Goal: Task Accomplishment & Management: Manage account settings

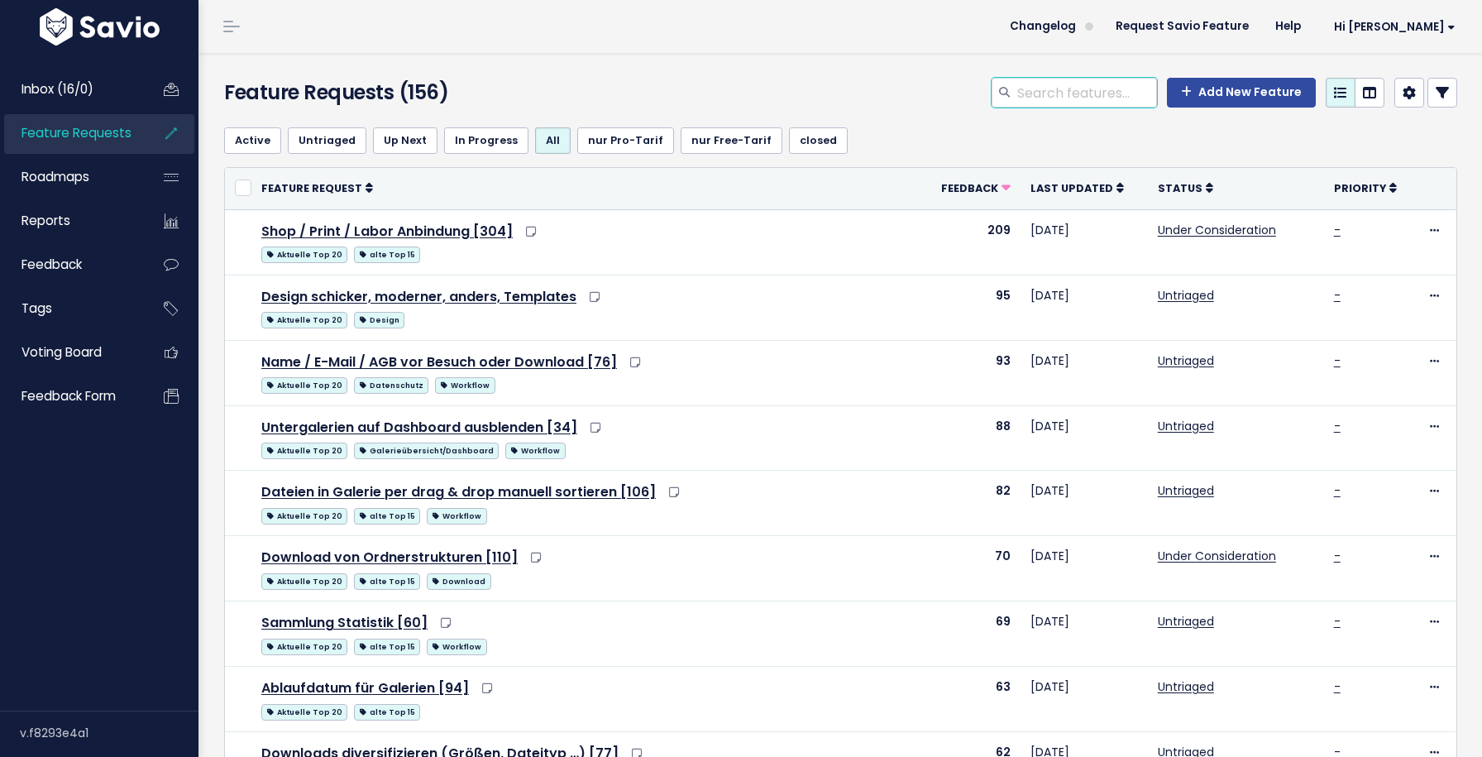
click at [1040, 92] on input "search" at bounding box center [1086, 93] width 141 height 30
type input "rechnung"
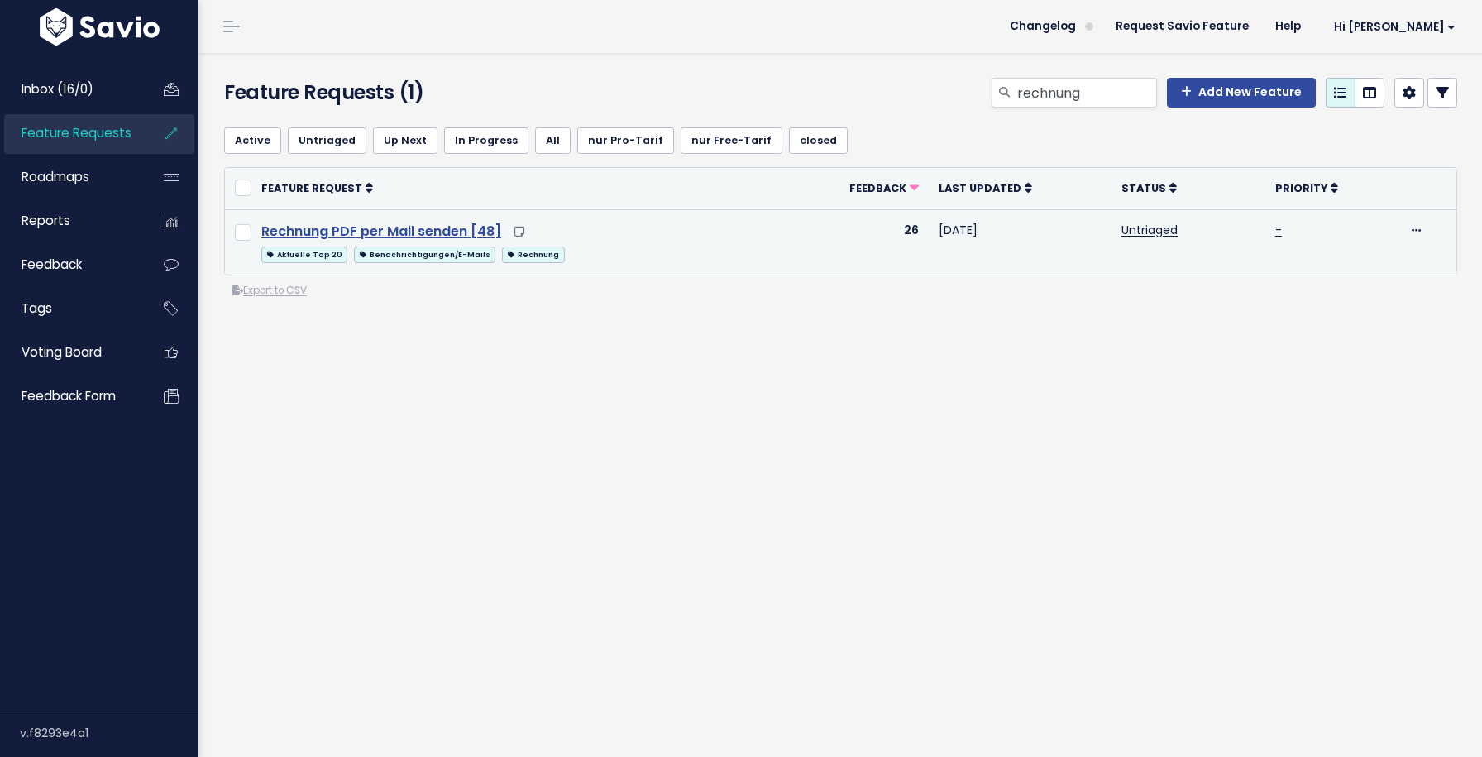
click at [451, 222] on link "Rechnung PDF per Mail senden [48]" at bounding box center [381, 231] width 240 height 19
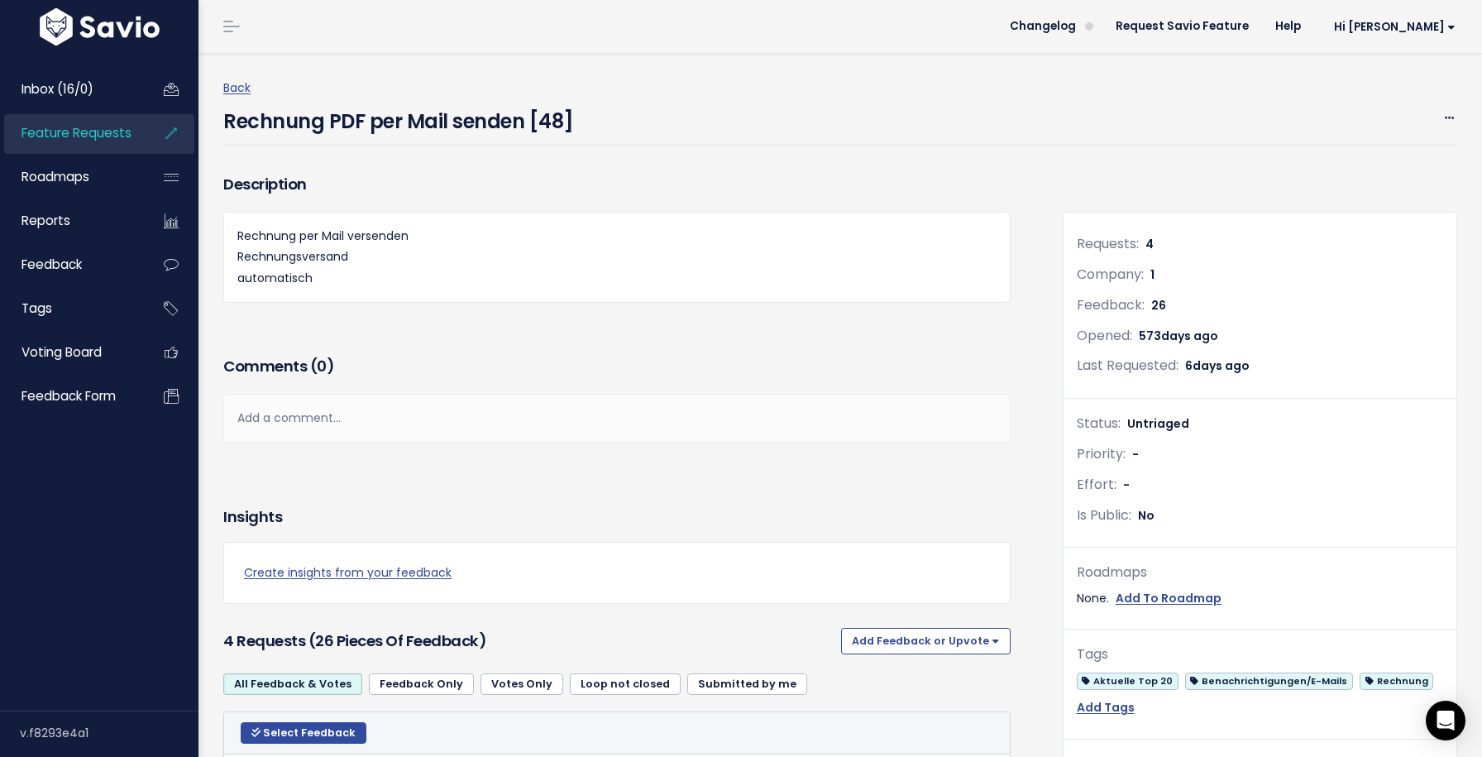
click at [55, 134] on span "Feature Requests" at bounding box center [77, 132] width 110 height 17
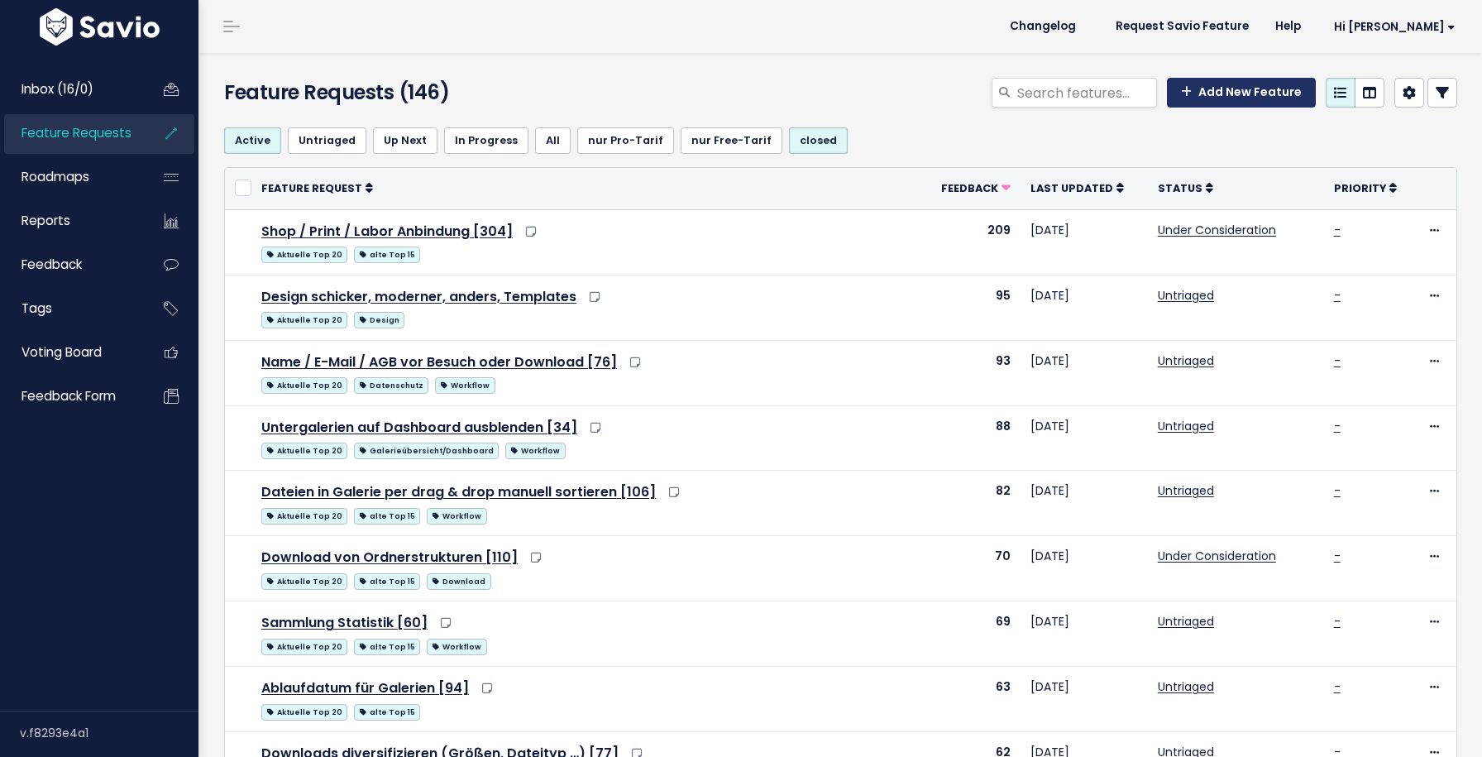
click at [1198, 96] on link "Add New Feature" at bounding box center [1241, 93] width 149 height 30
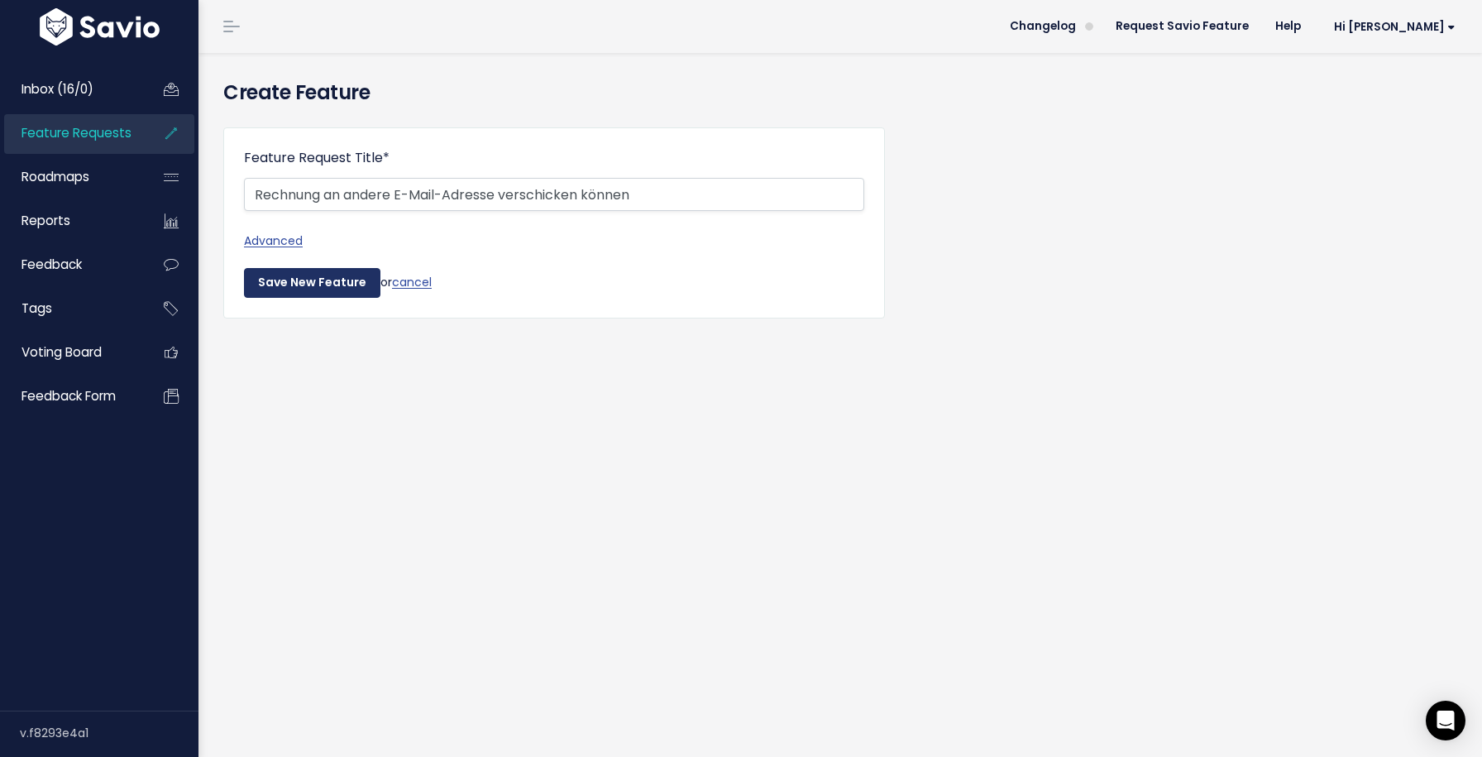
type input "Rechnung an andere E-Mail-Adresse verschicken können"
click at [328, 279] on input "Save New Feature" at bounding box center [312, 283] width 136 height 30
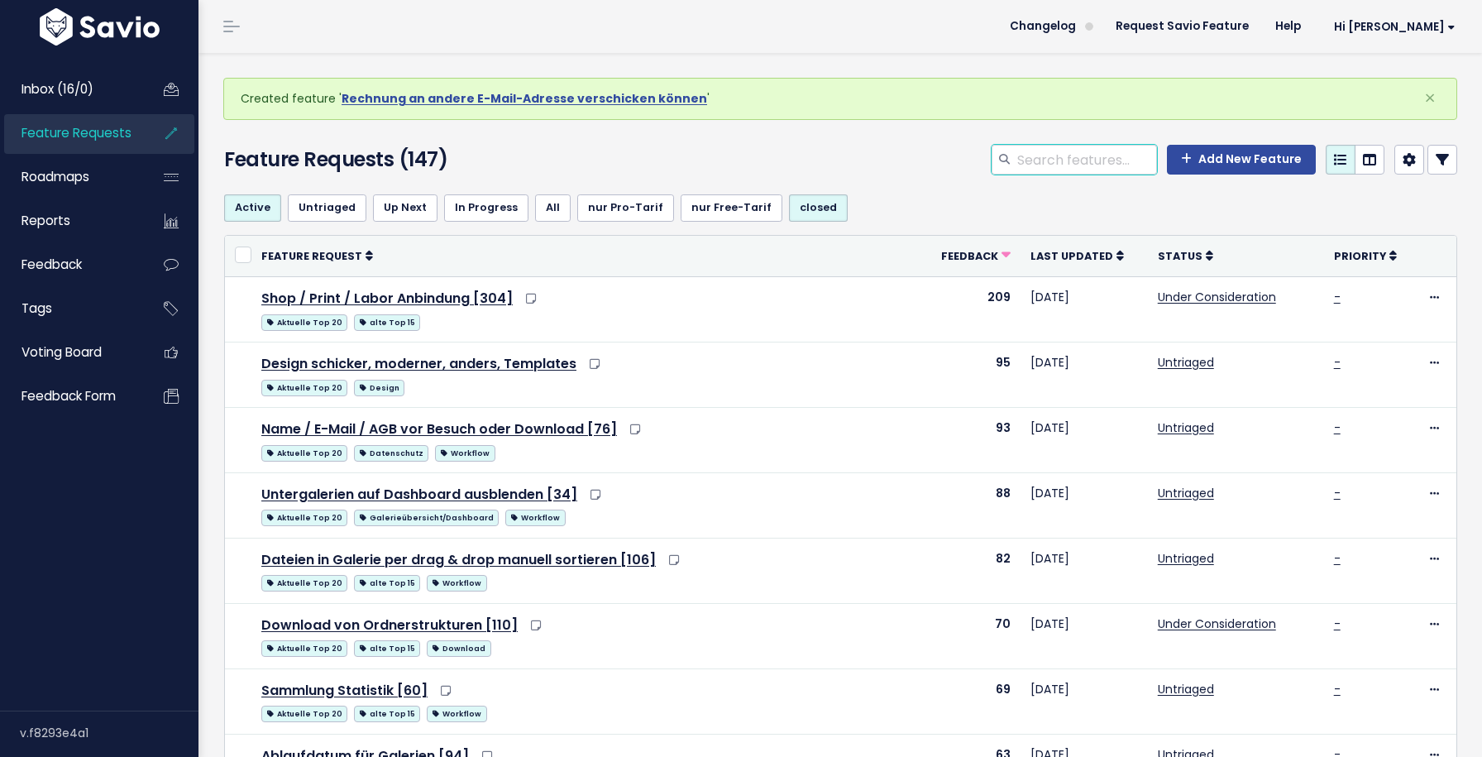
click at [1050, 171] on input "search" at bounding box center [1086, 160] width 141 height 30
type input "rechnung"
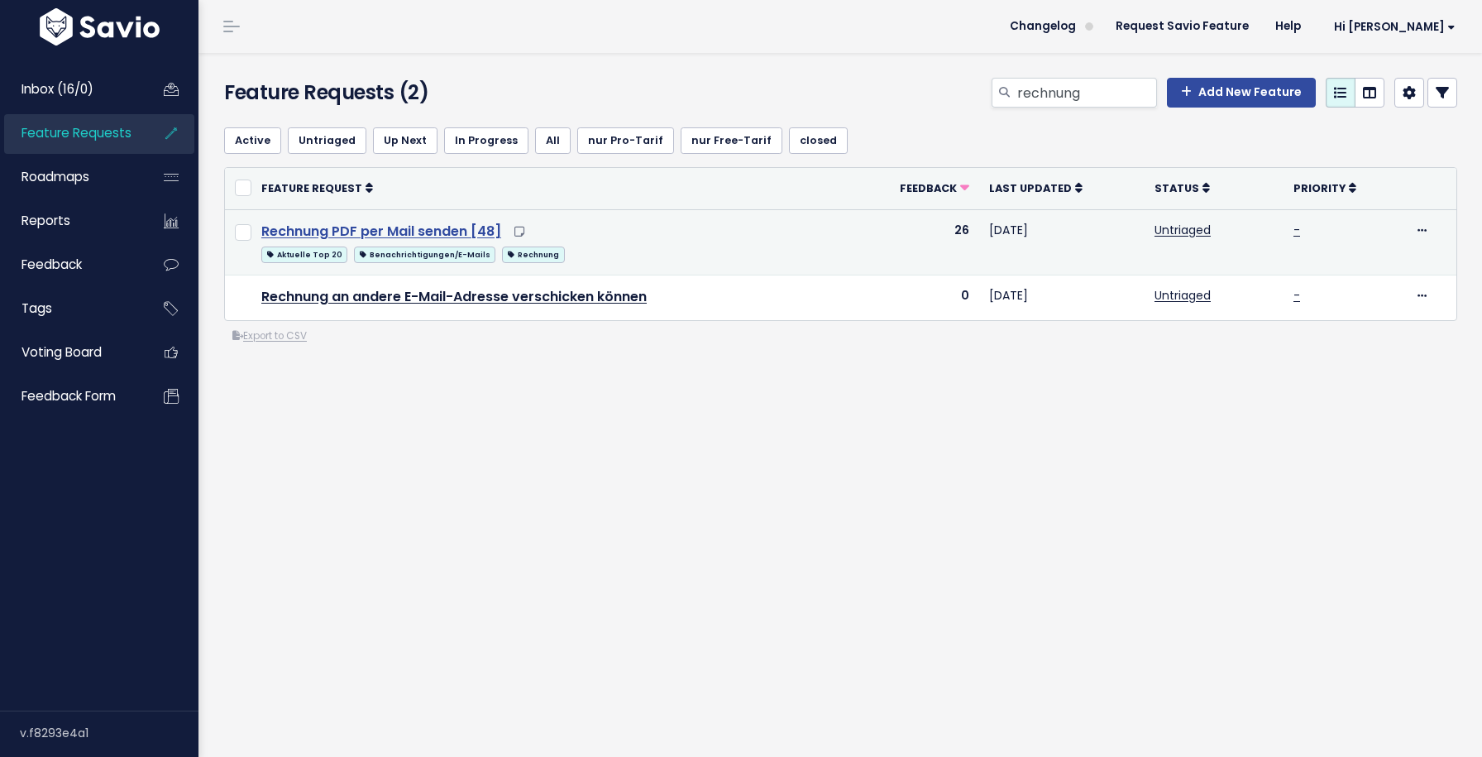
click at [438, 232] on link "Rechnung PDF per Mail senden [48]" at bounding box center [381, 231] width 240 height 19
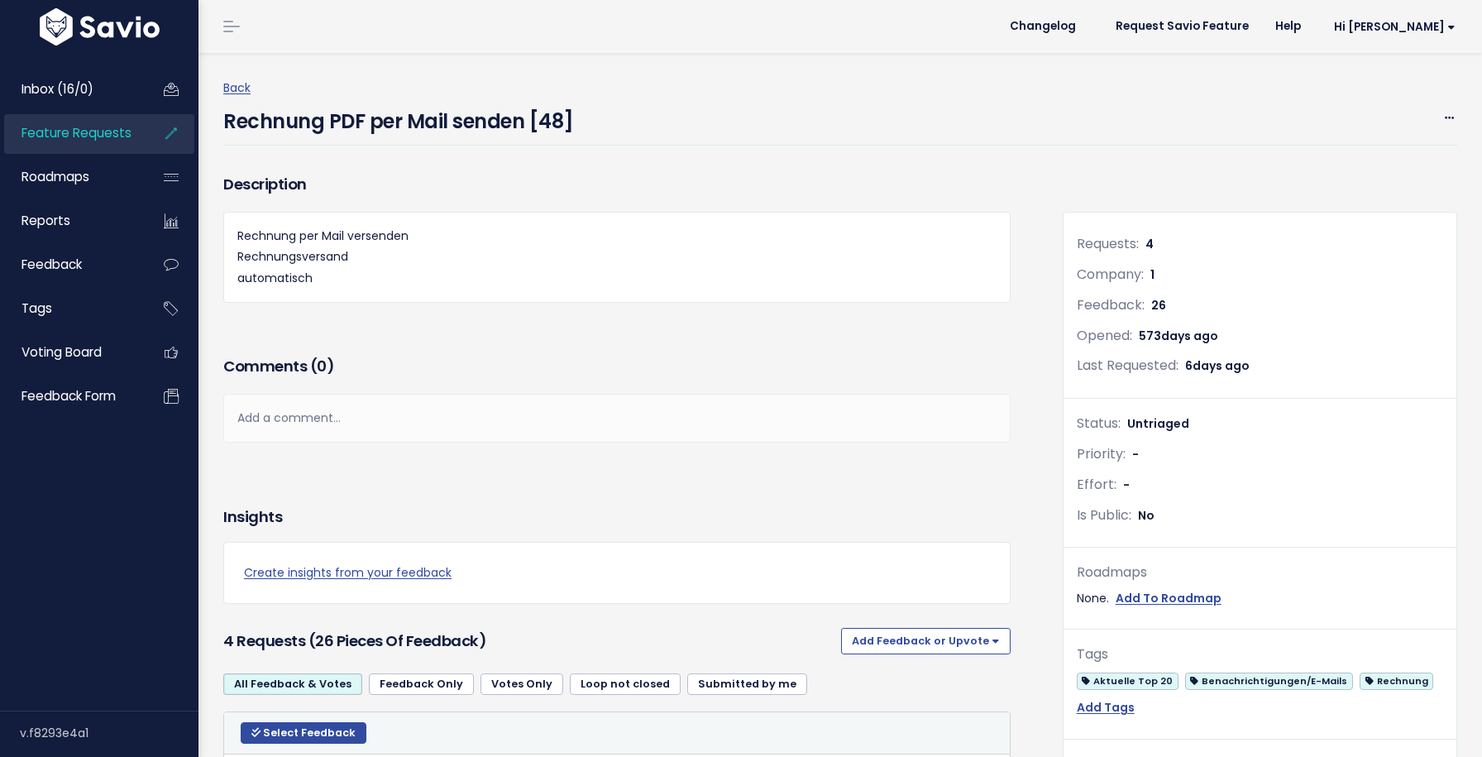
scroll to position [387, 0]
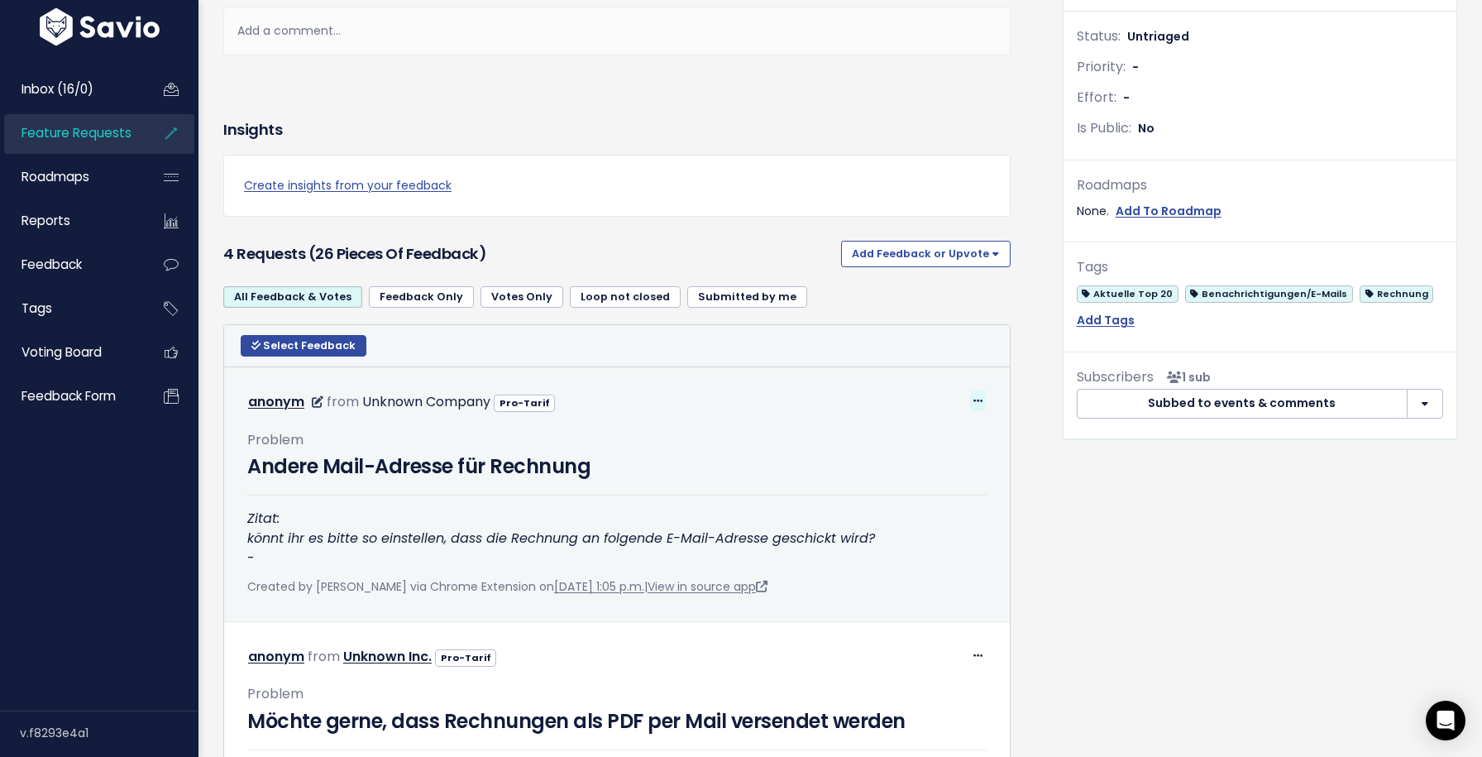
click at [977, 397] on icon at bounding box center [977, 401] width 9 height 11
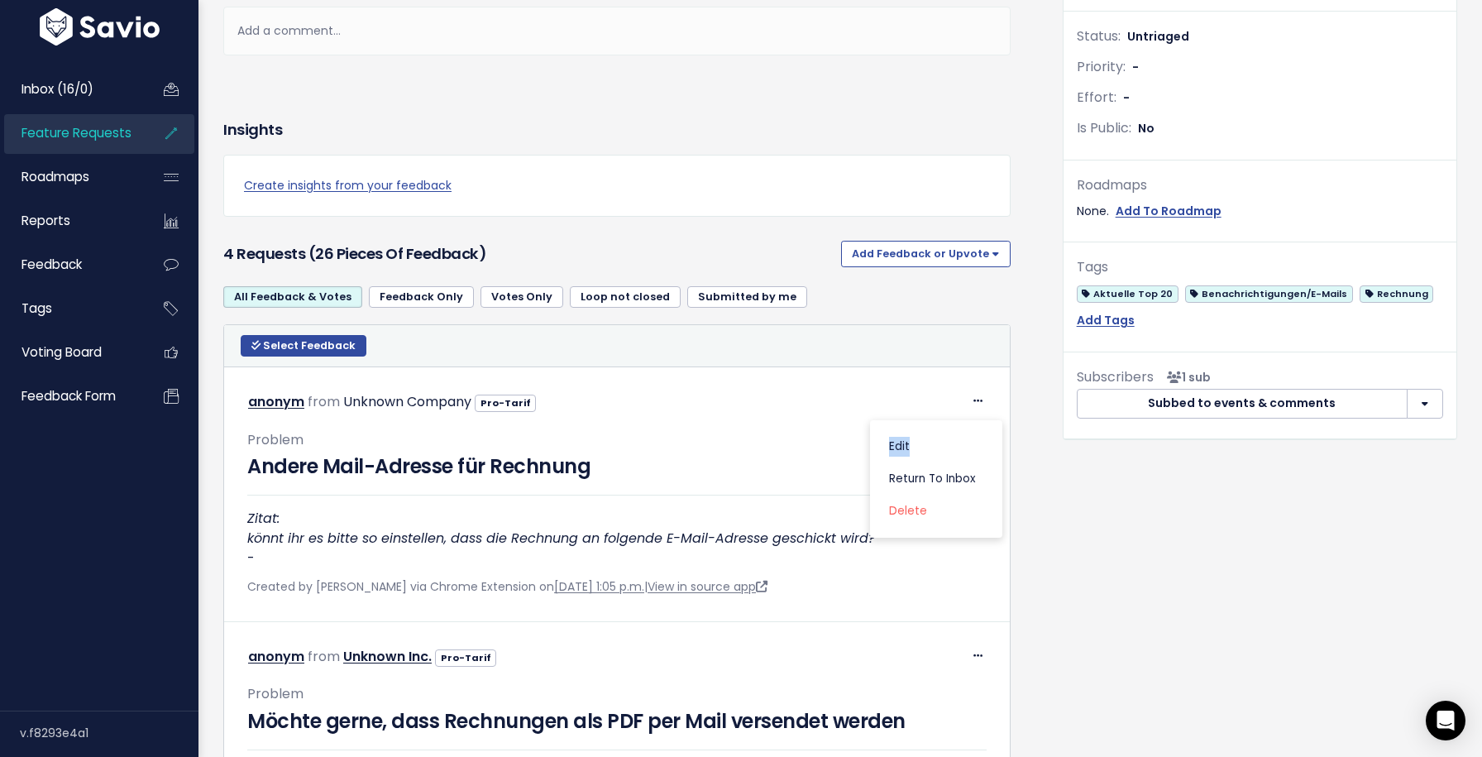
click at [857, 341] on div "Select Feedback Select action Compose Email to 0 Contacts Copy 0 Emails to Clip…" at bounding box center [616, 346] width 777 height 22
click at [31, 79] on link "Inbox (16/0)" at bounding box center [70, 89] width 133 height 38
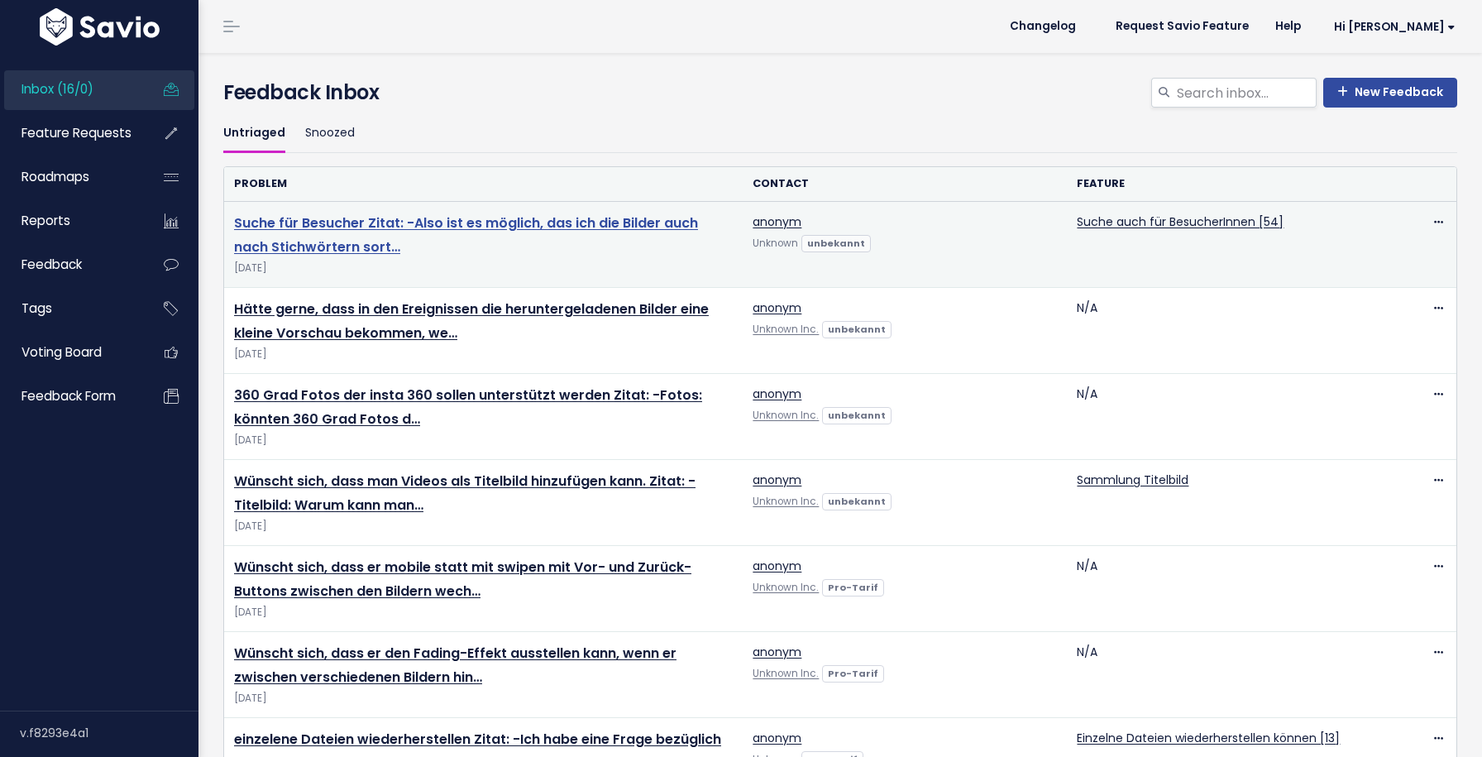
click at [658, 227] on link "Suche für Besucher Zitat: -Also ist es möglich, das ich die Bilder auch nach St…" at bounding box center [466, 234] width 464 height 43
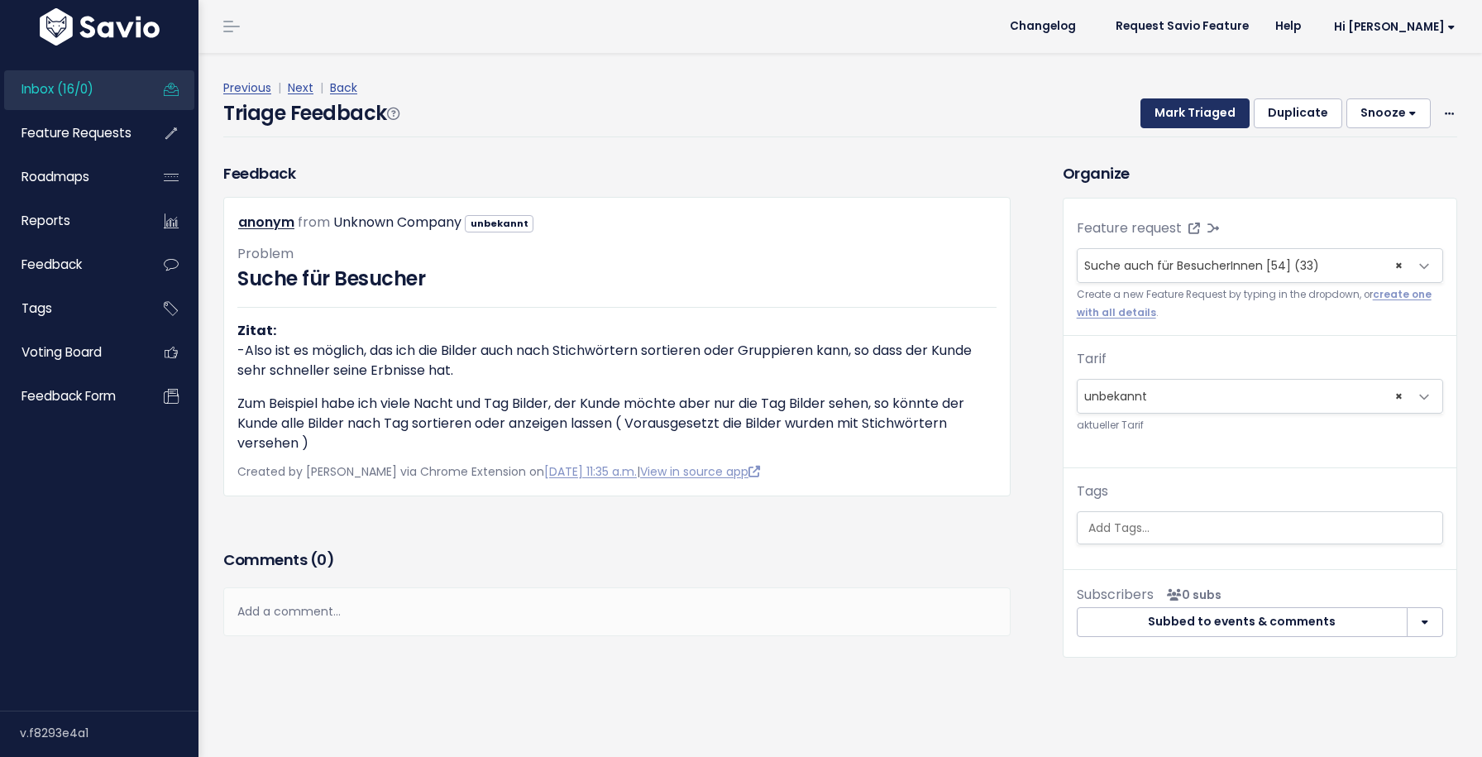
click at [1180, 108] on button "Mark Triaged" at bounding box center [1195, 113] width 109 height 30
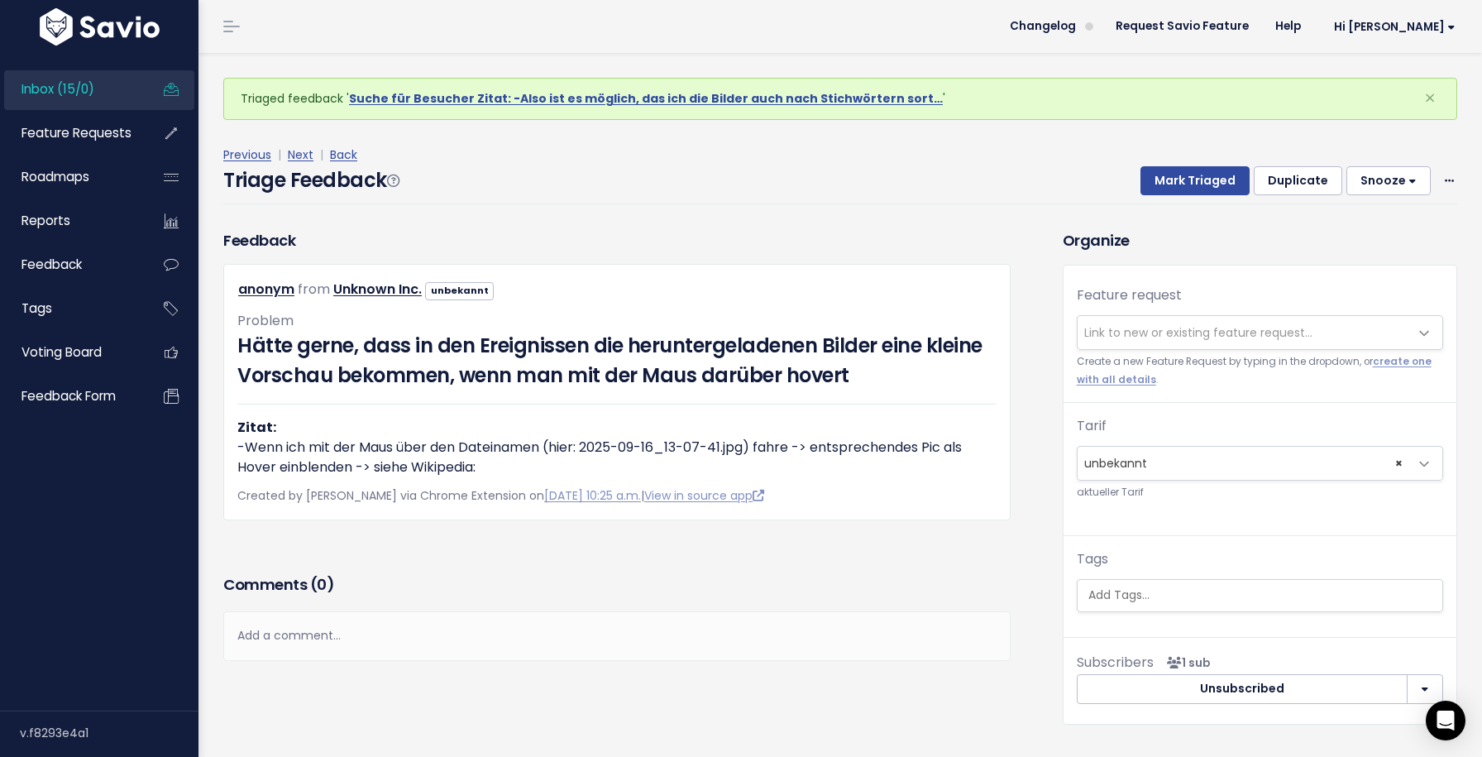
click at [1205, 328] on span "Link to new or existing feature request..." at bounding box center [1198, 332] width 228 height 17
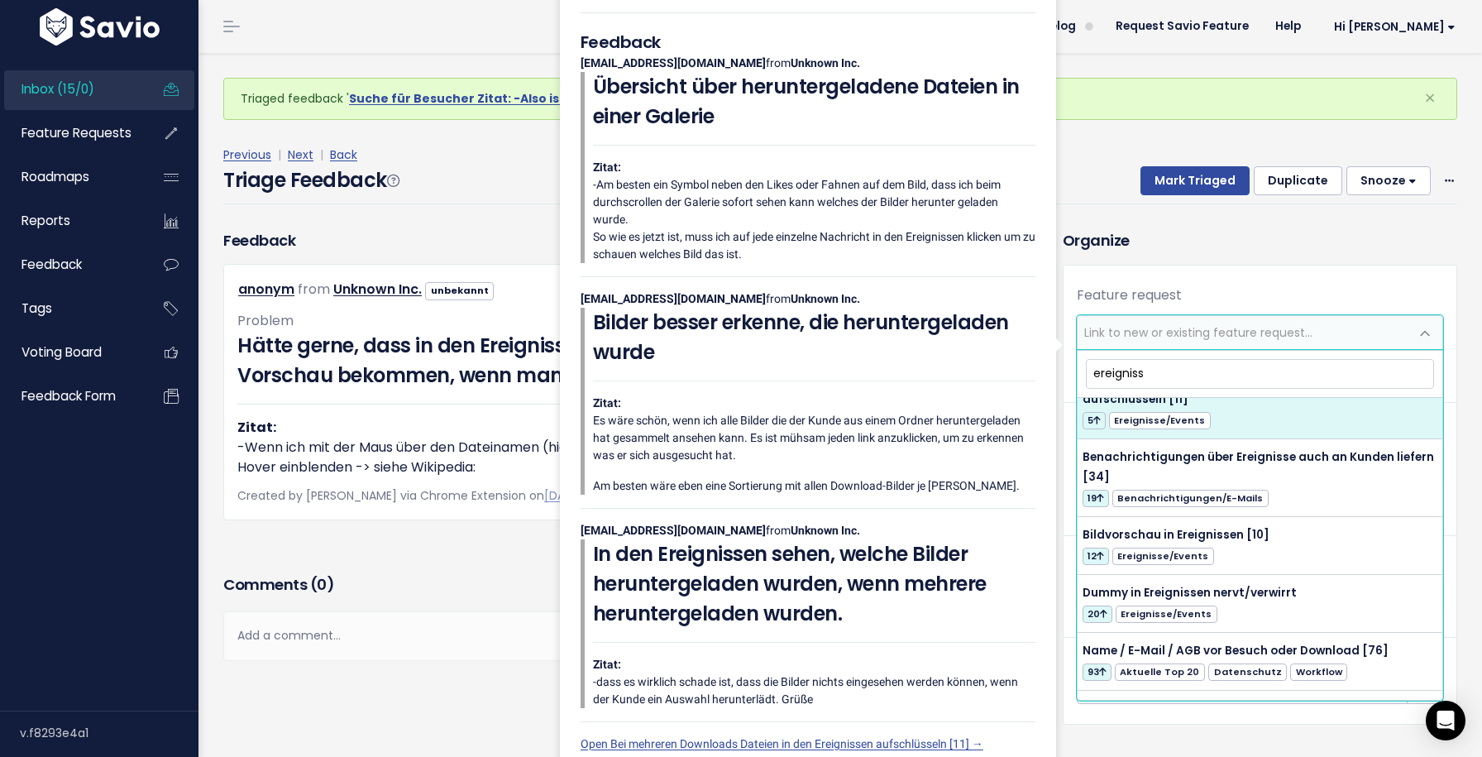
scroll to position [38, 0]
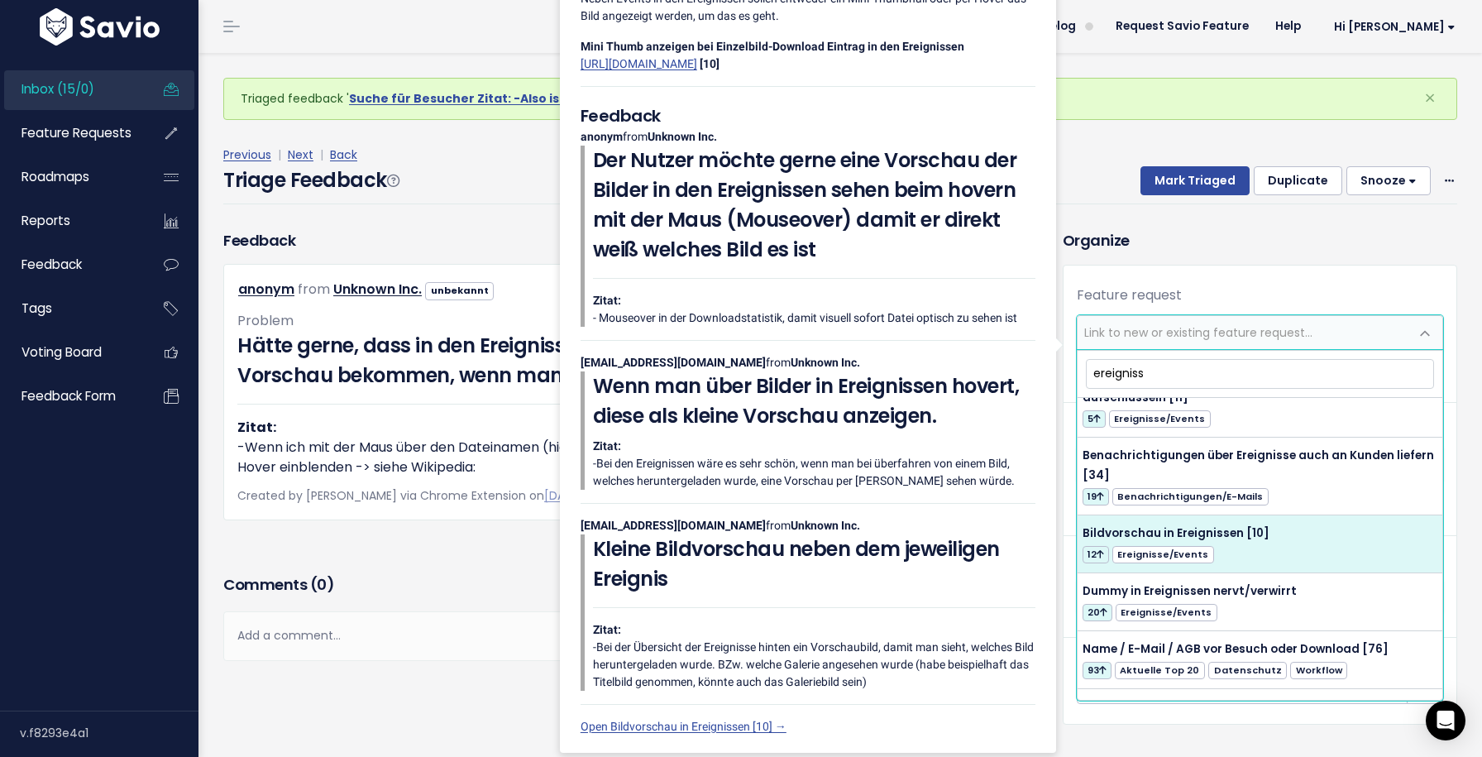
type input "ereigniss"
select select "58178"
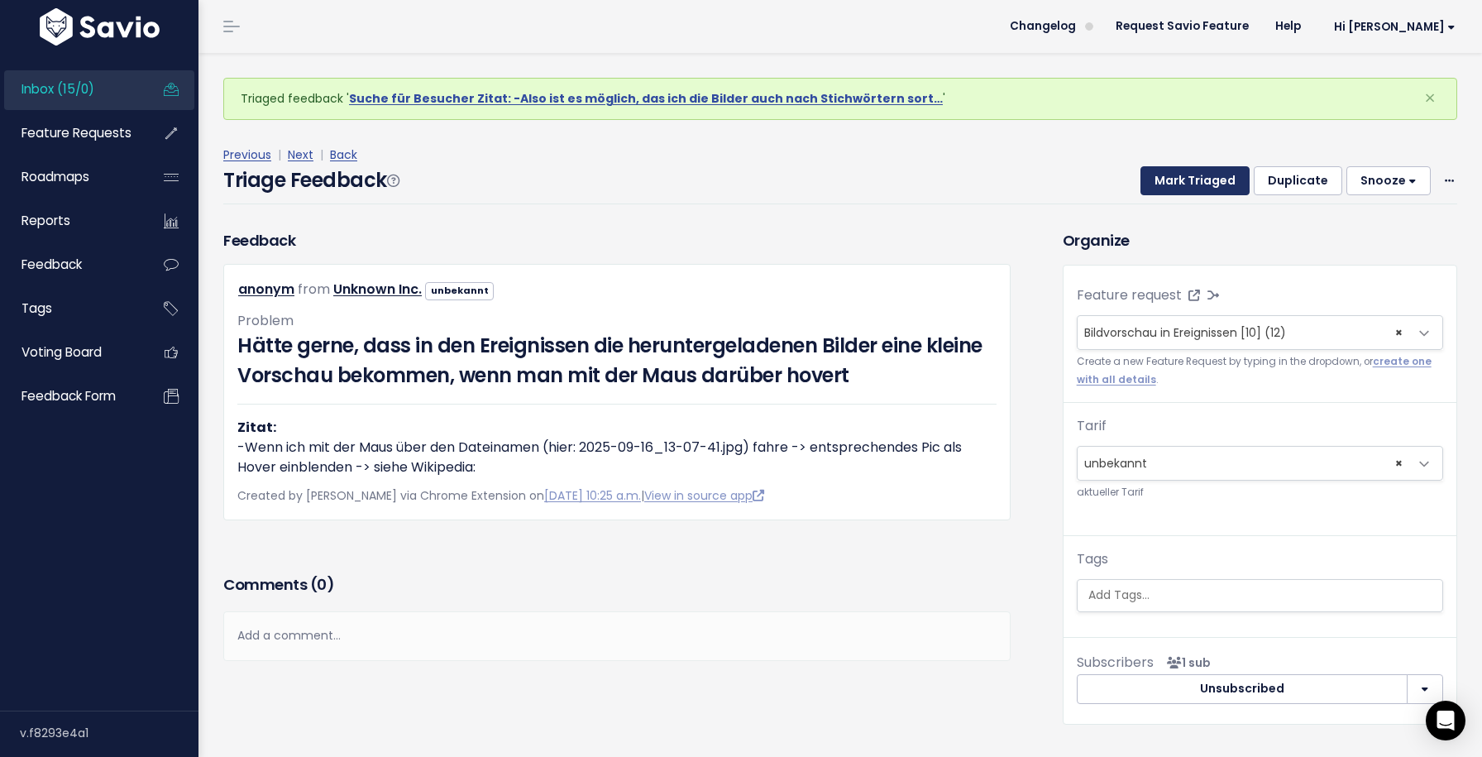
click at [1200, 179] on button "Mark Triaged" at bounding box center [1195, 181] width 109 height 30
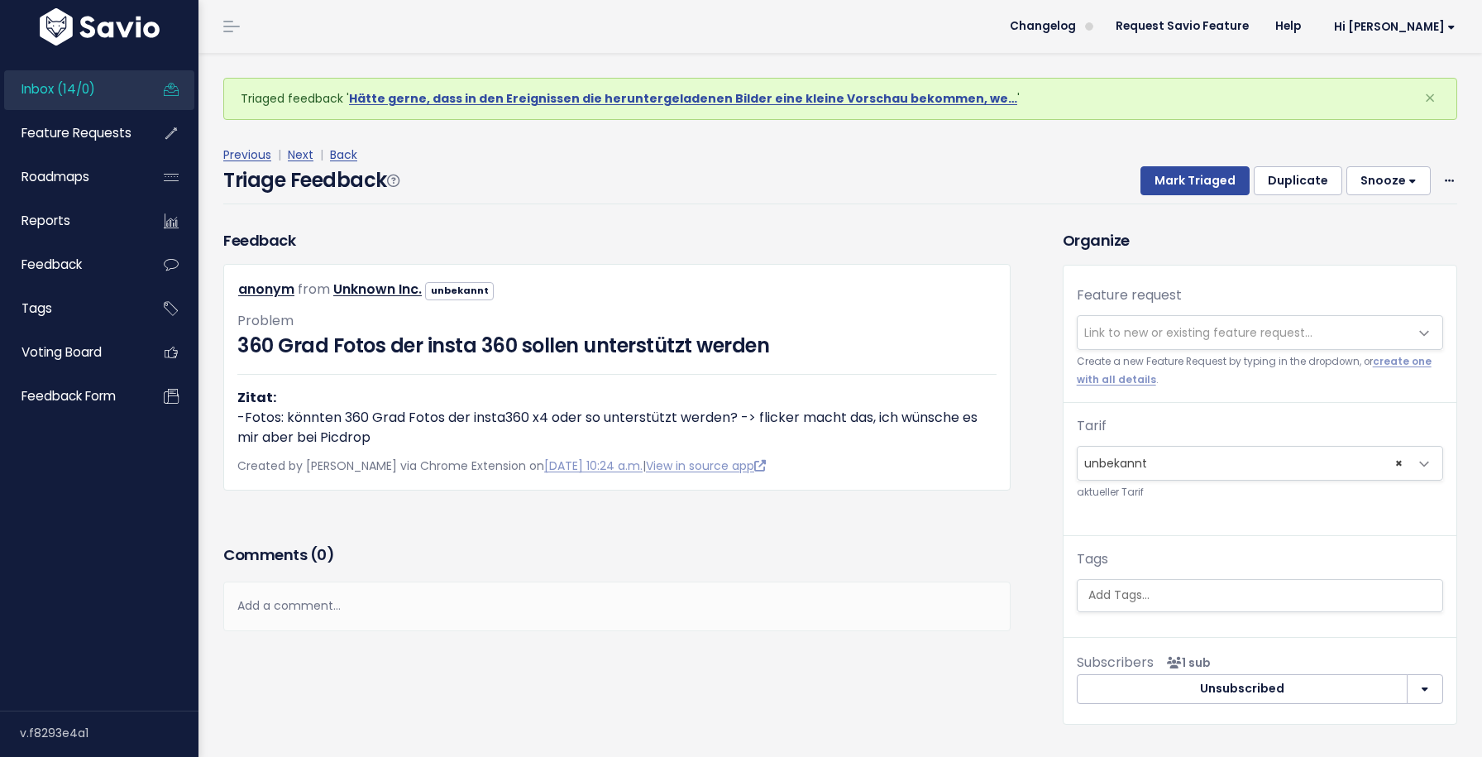
click at [1131, 341] on span "Link to new or existing feature request..." at bounding box center [1244, 332] width 332 height 33
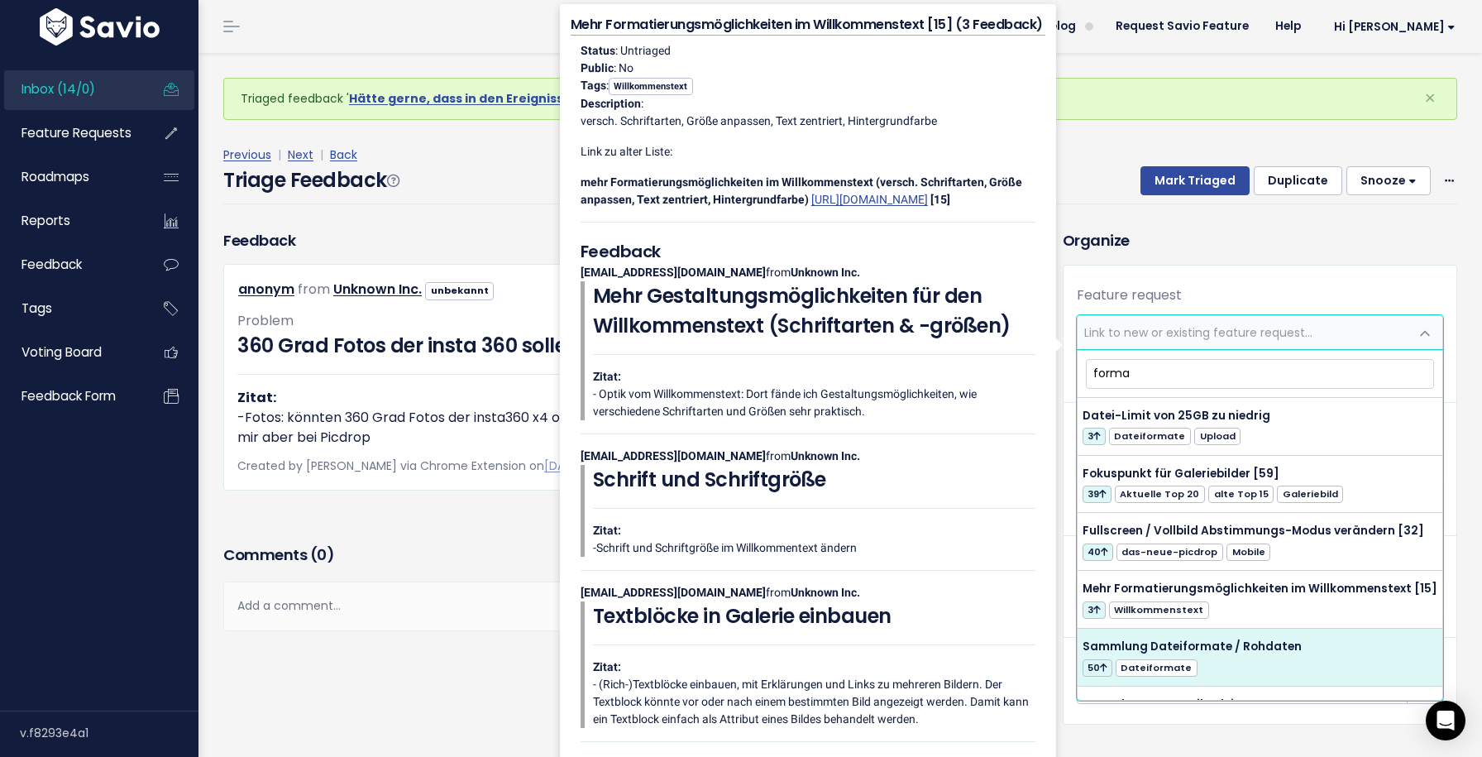
type input "forma"
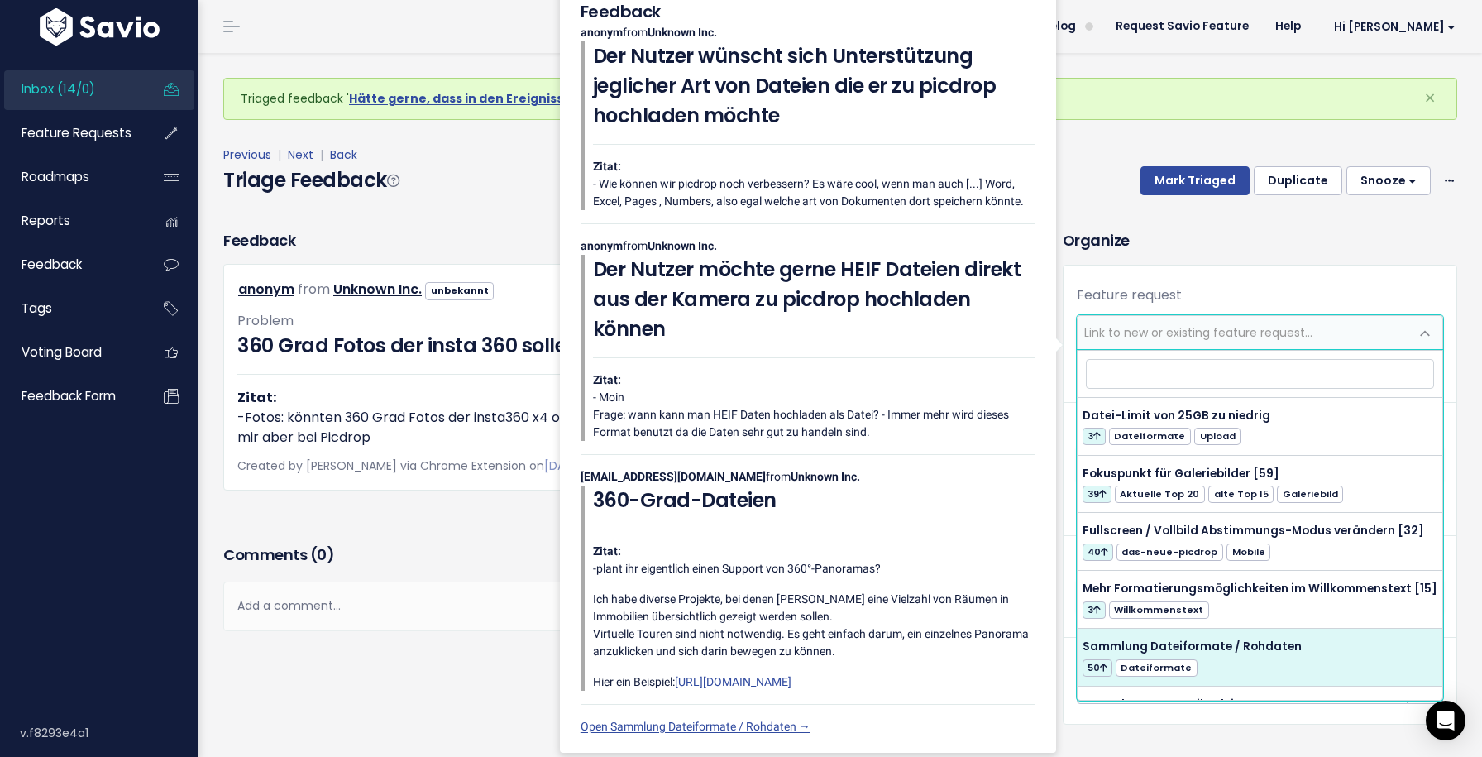
select select "41160"
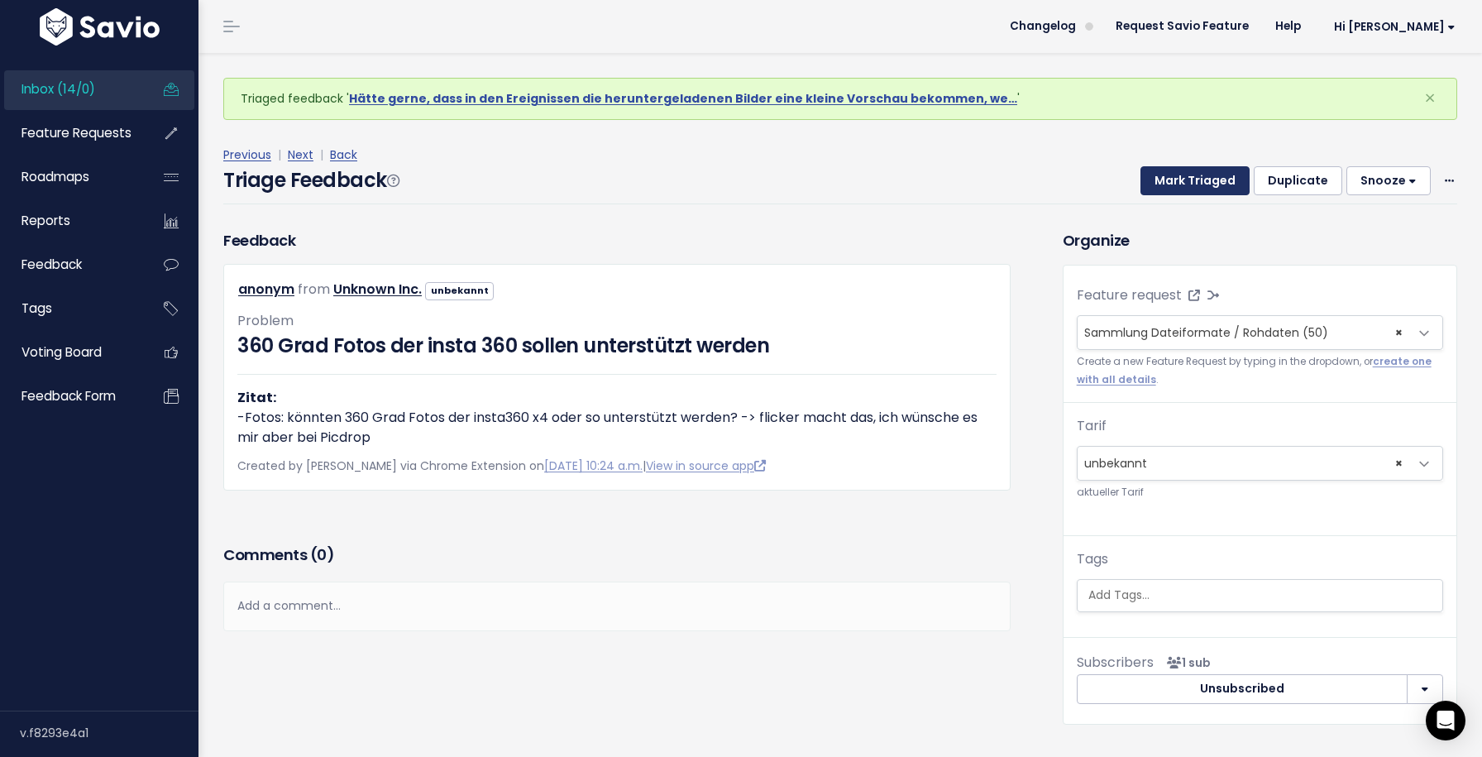
click at [1201, 183] on button "Mark Triaged" at bounding box center [1195, 181] width 109 height 30
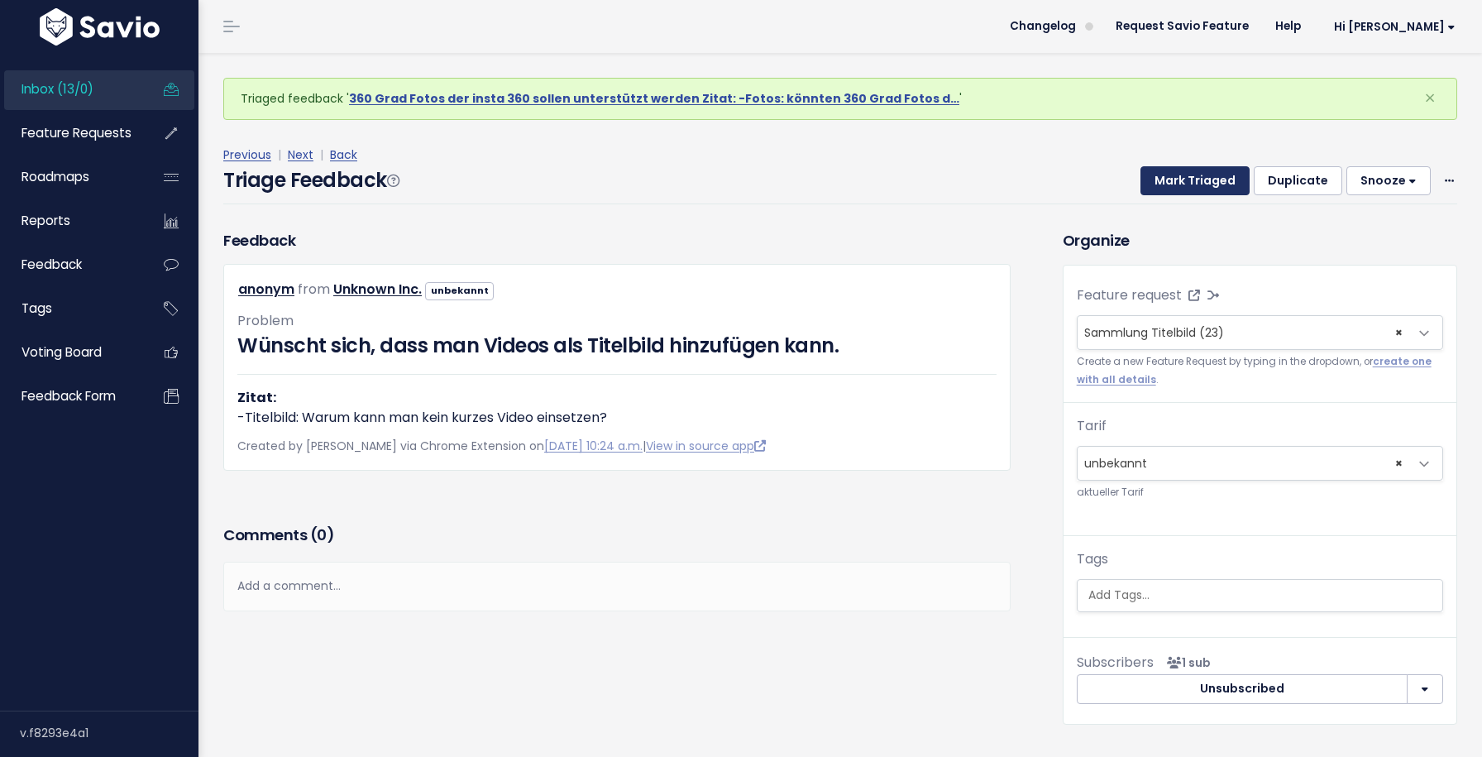
click at [1201, 183] on button "Mark Triaged" at bounding box center [1195, 181] width 109 height 30
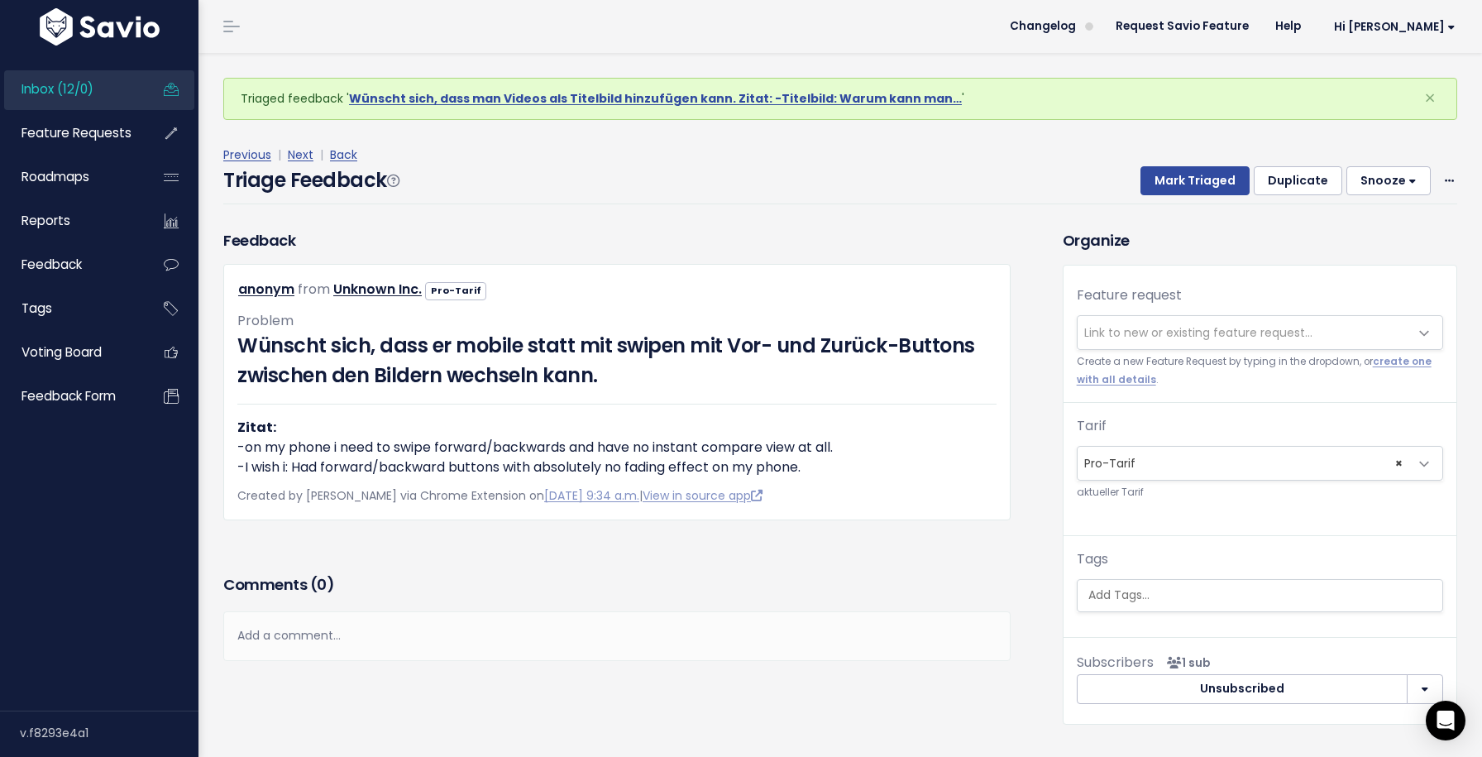
click at [1178, 330] on span "Link to new or existing feature request..." at bounding box center [1198, 332] width 228 height 17
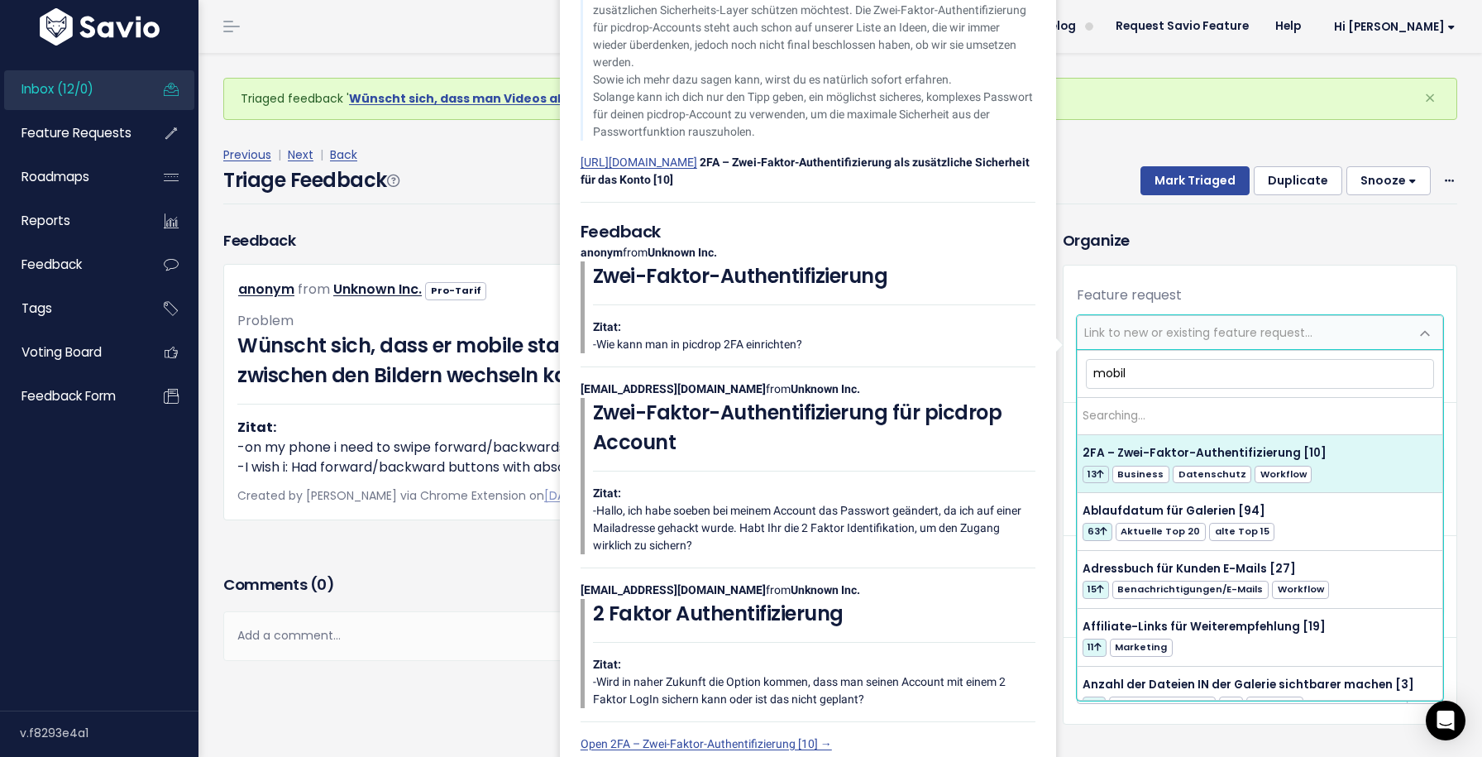
type input "mobile"
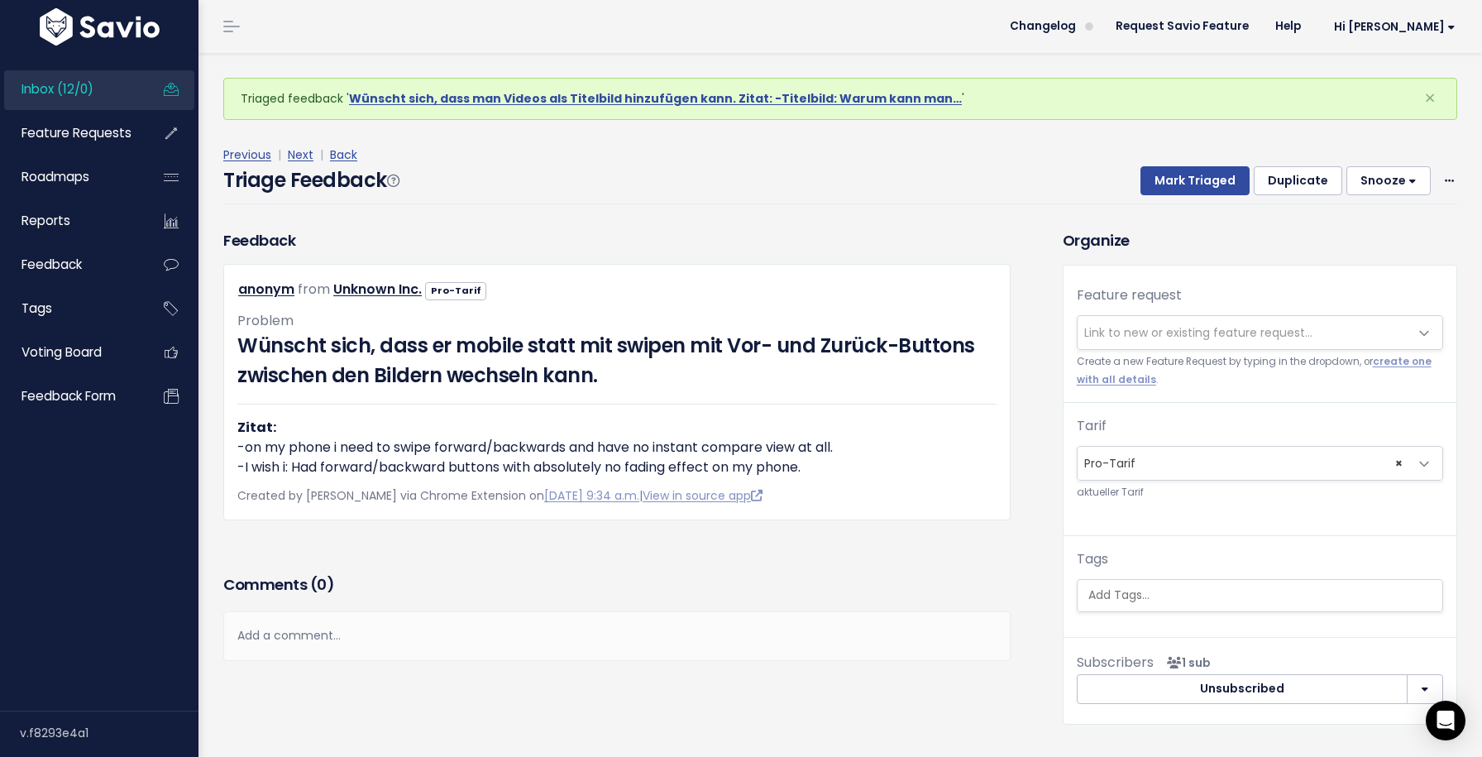
click at [1212, 249] on h3 "Organize" at bounding box center [1260, 240] width 395 height 22
click at [1198, 178] on button "Mark Triaged" at bounding box center [1195, 181] width 109 height 30
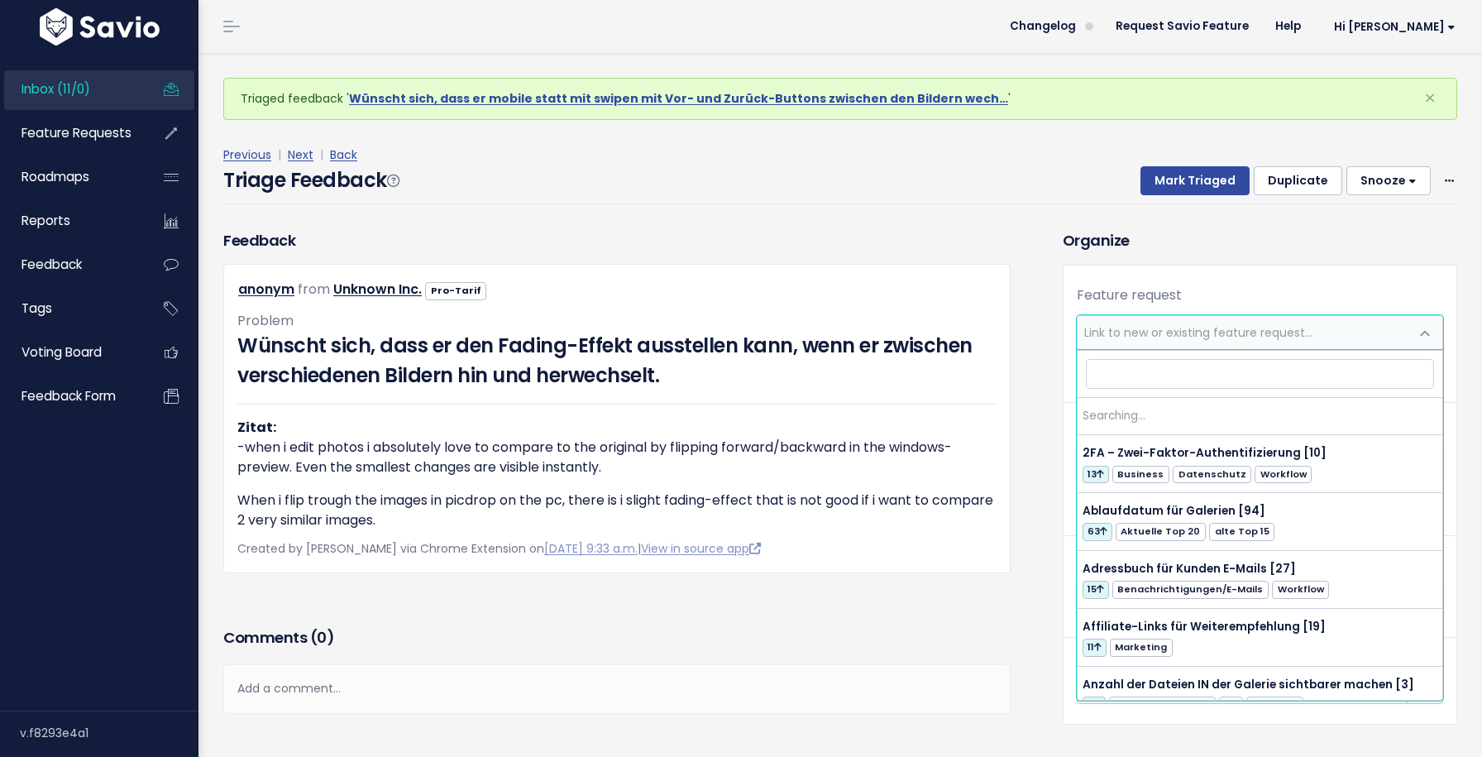
click at [1173, 330] on span "Link to new or existing feature request..." at bounding box center [1198, 332] width 228 height 17
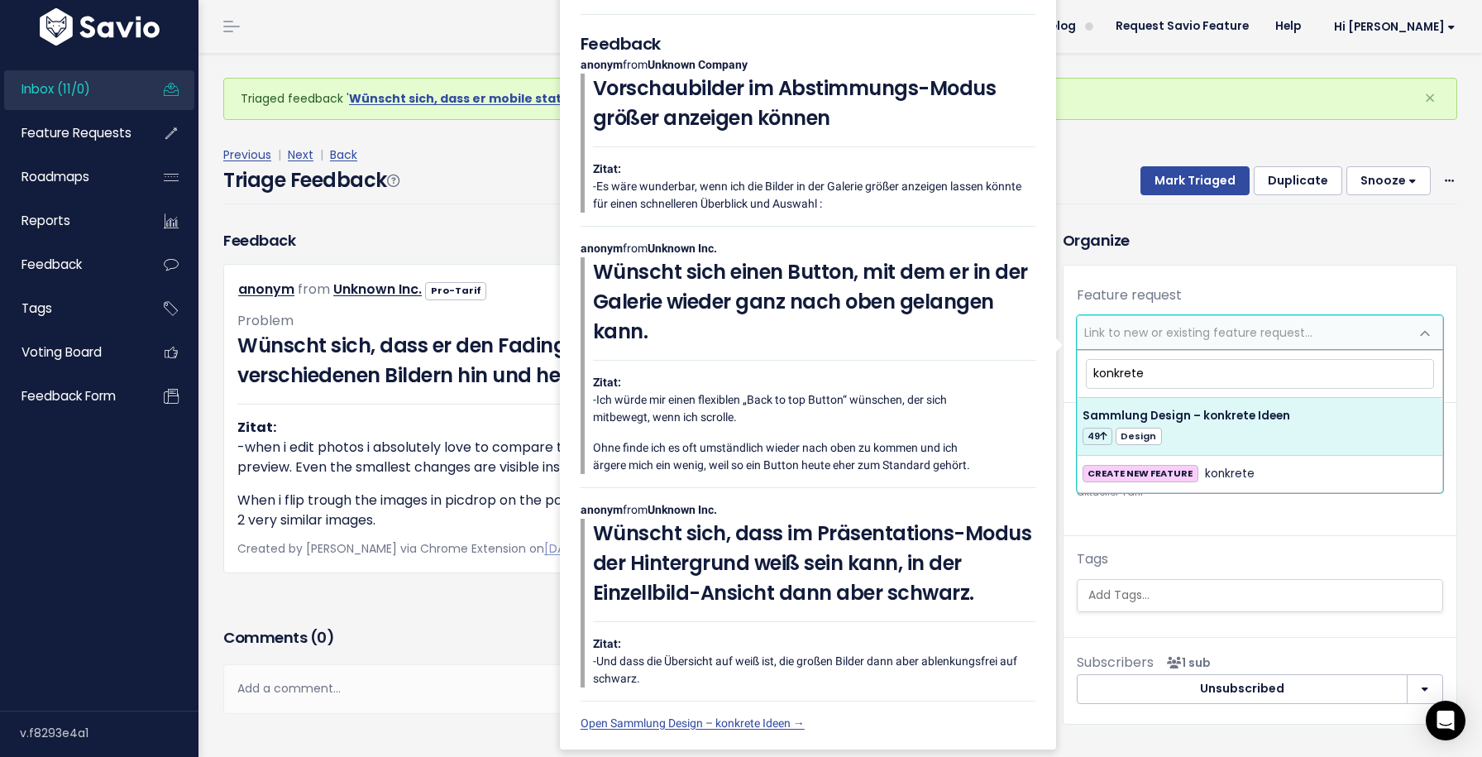
type input "konkrete"
select select "43468"
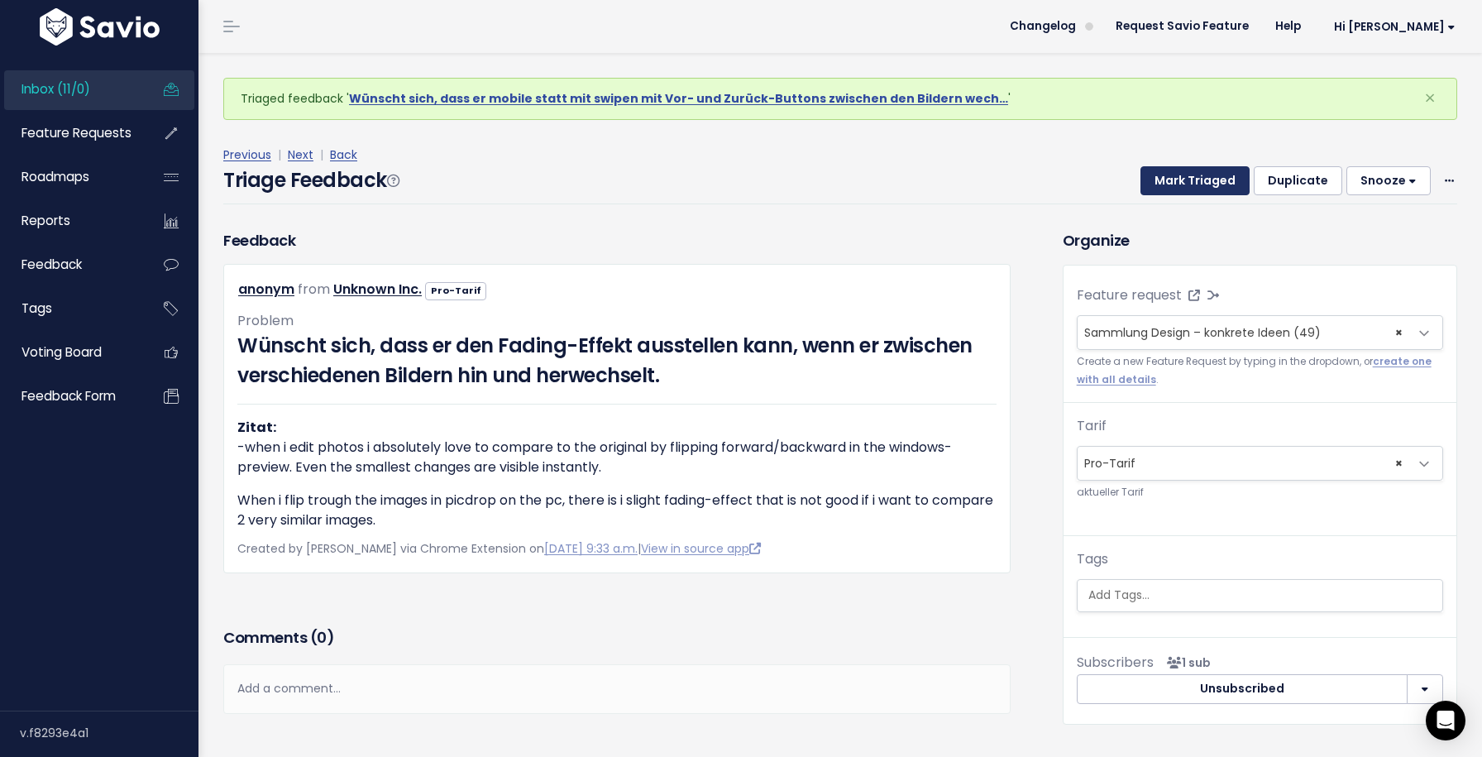
click at [1174, 184] on button "Mark Triaged" at bounding box center [1195, 181] width 109 height 30
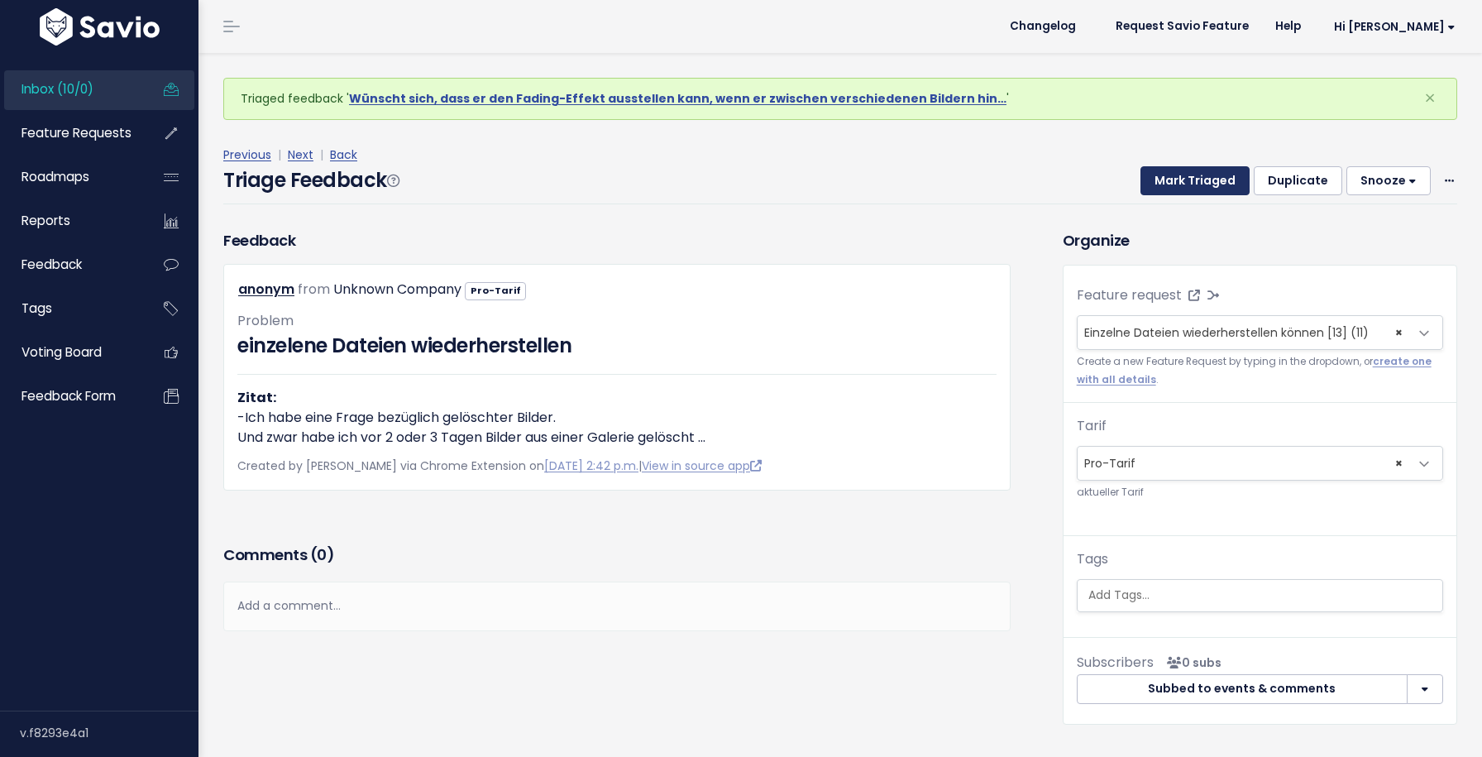
click at [1174, 184] on button "Mark Triaged" at bounding box center [1195, 181] width 109 height 30
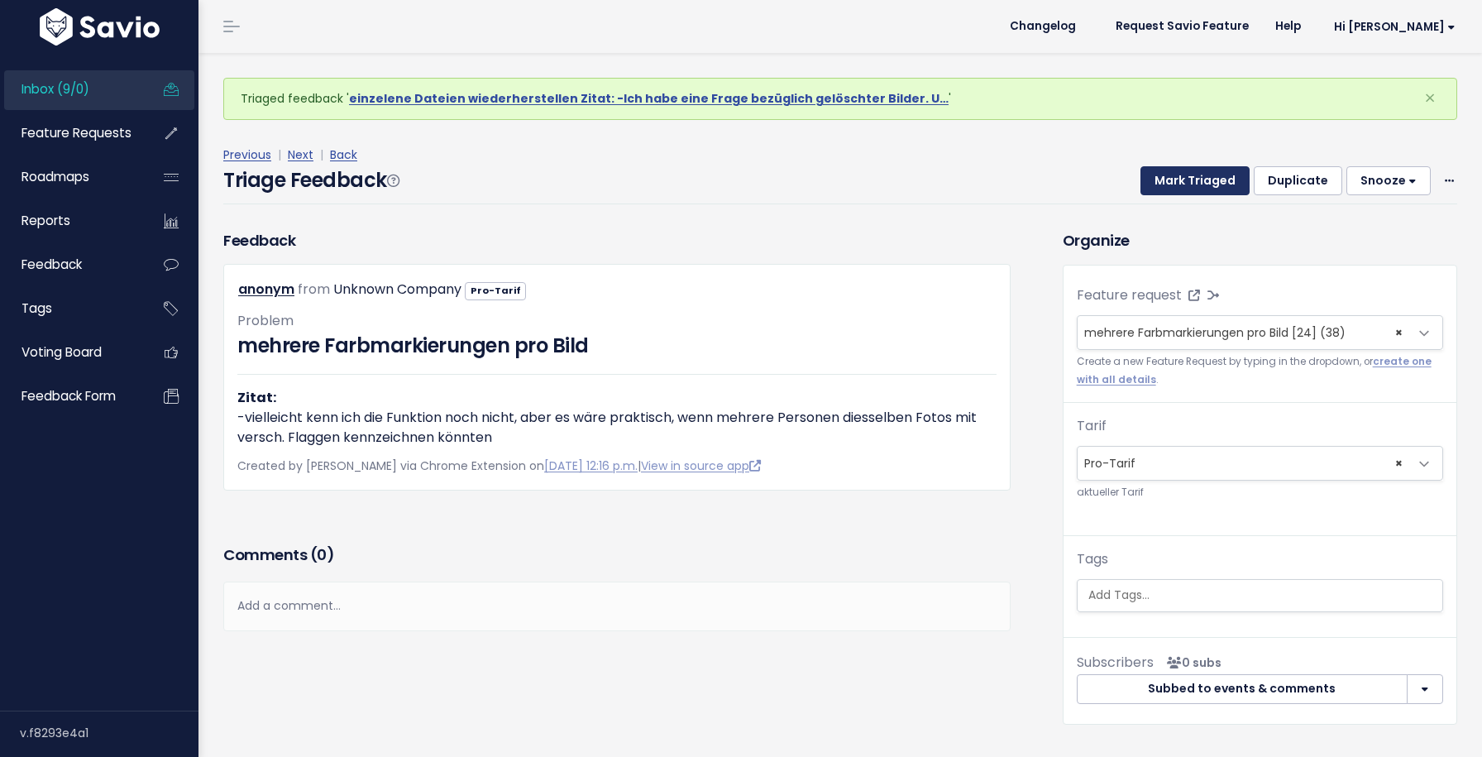
click at [1174, 184] on button "Mark Triaged" at bounding box center [1195, 181] width 109 height 30
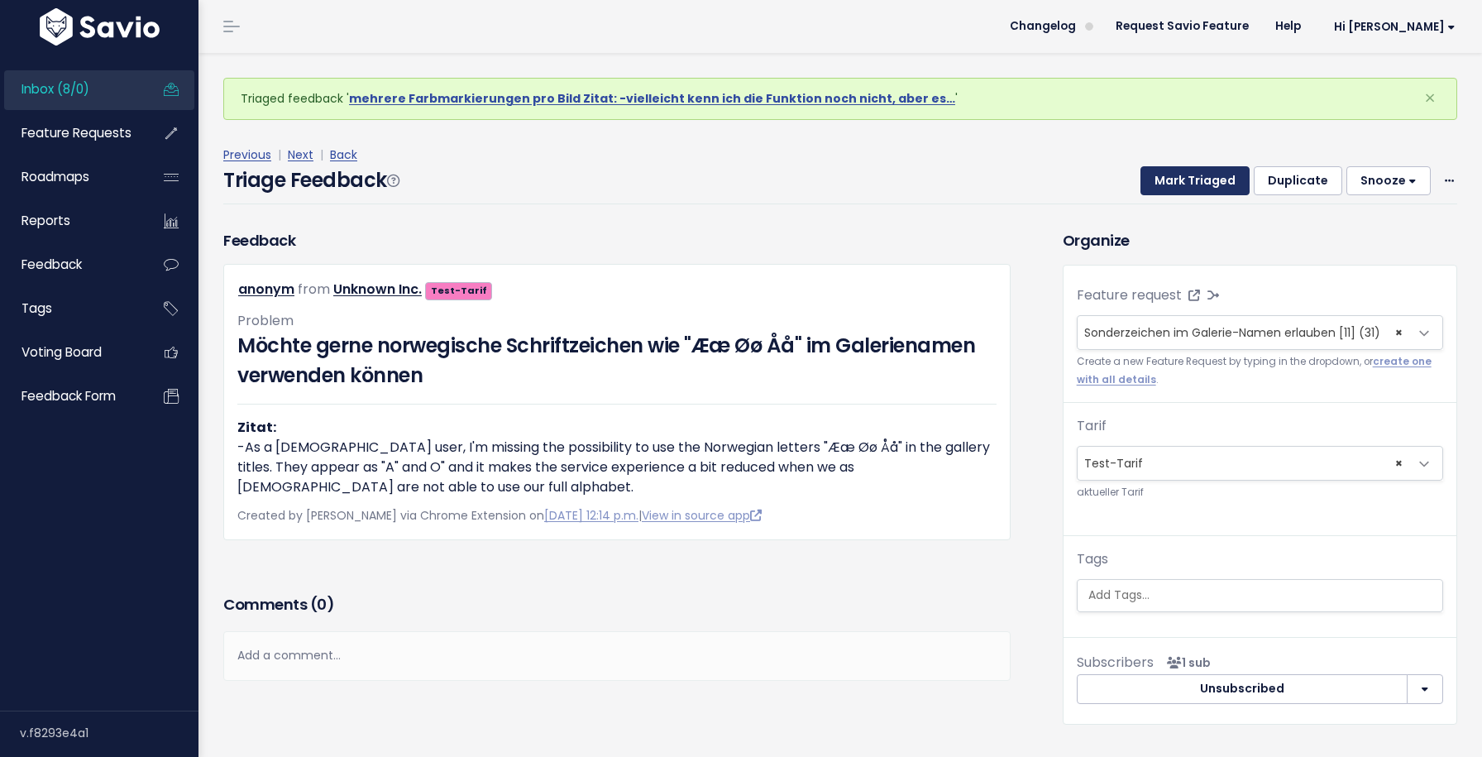
click at [1174, 184] on button "Mark Triaged" at bounding box center [1195, 181] width 109 height 30
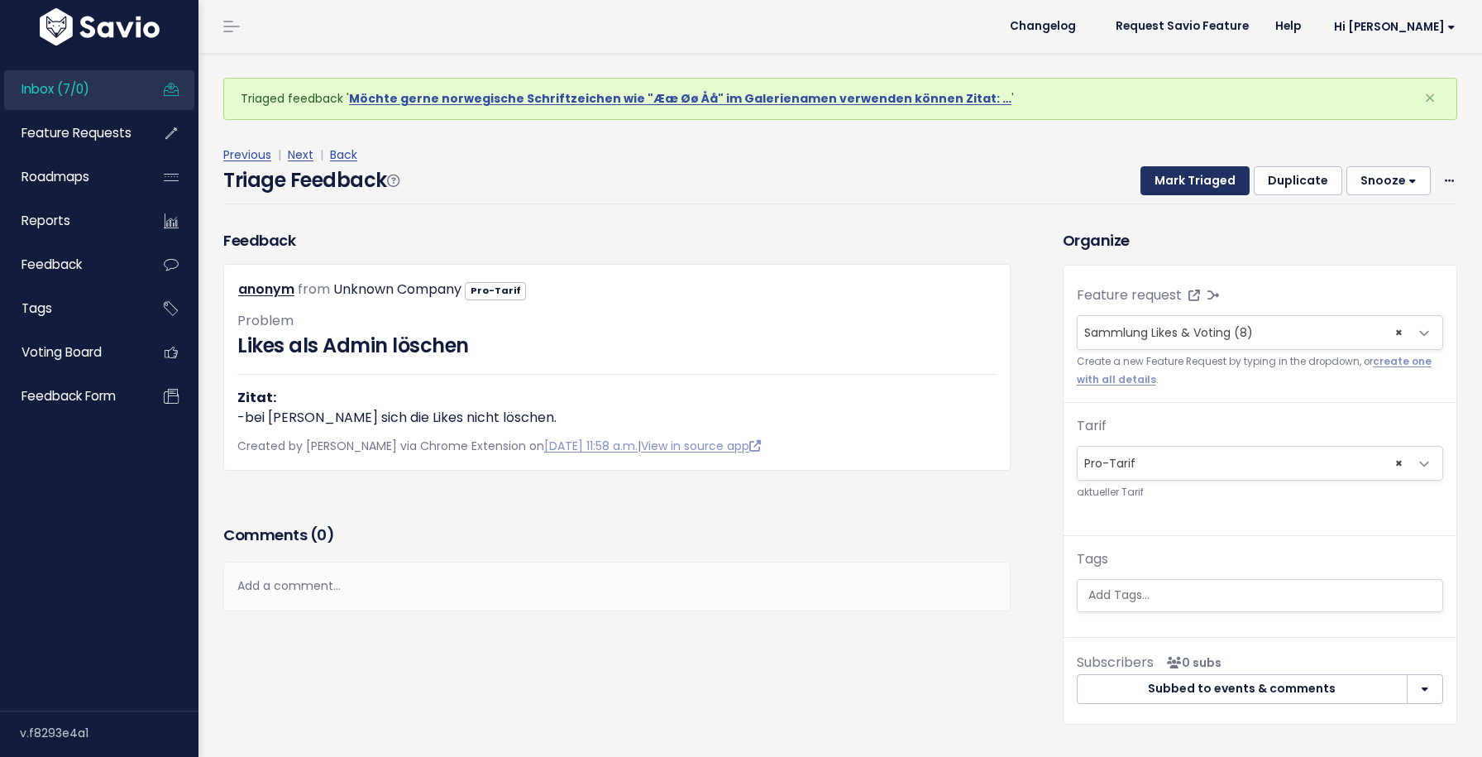
click at [1174, 184] on button "Mark Triaged" at bounding box center [1195, 181] width 109 height 30
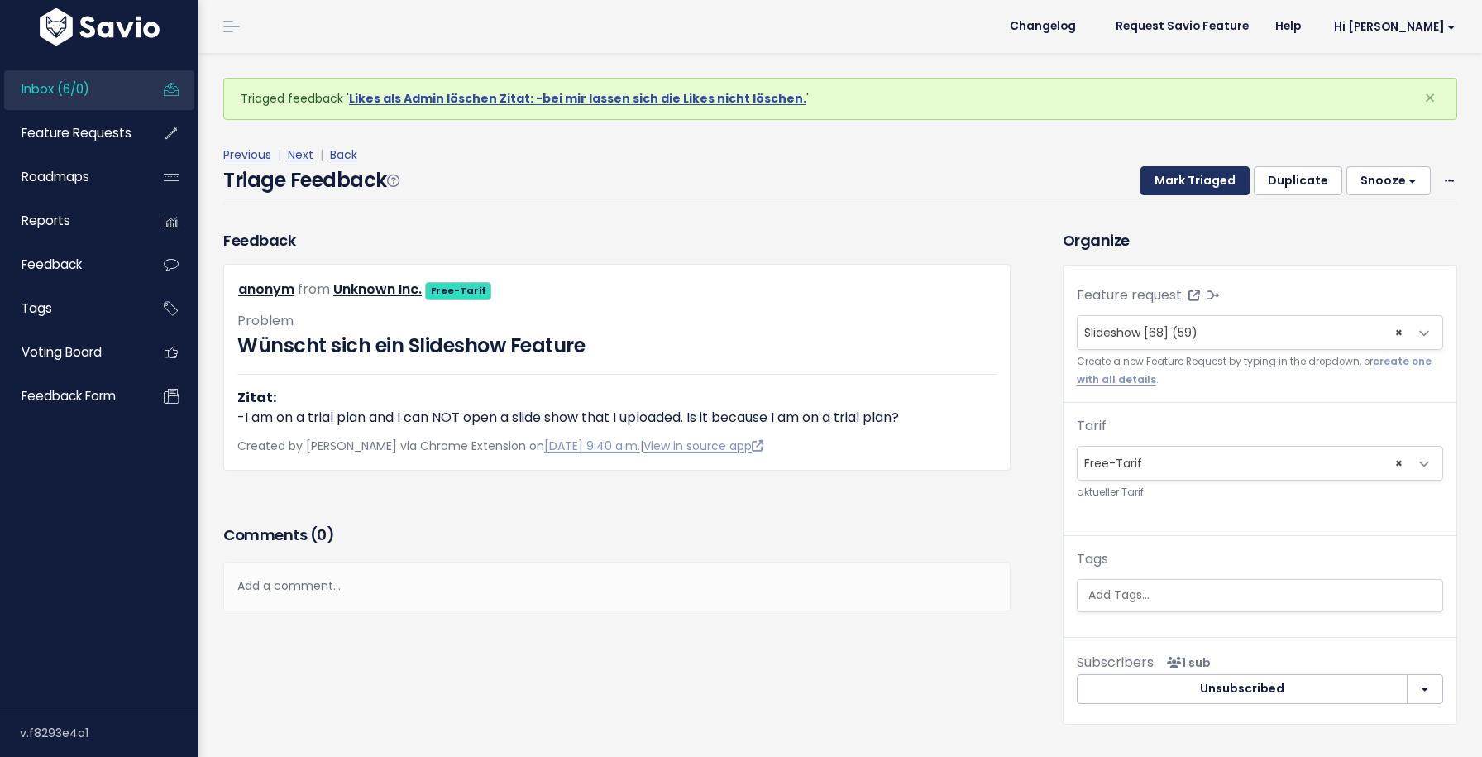
click at [1174, 184] on button "Mark Triaged" at bounding box center [1195, 181] width 109 height 30
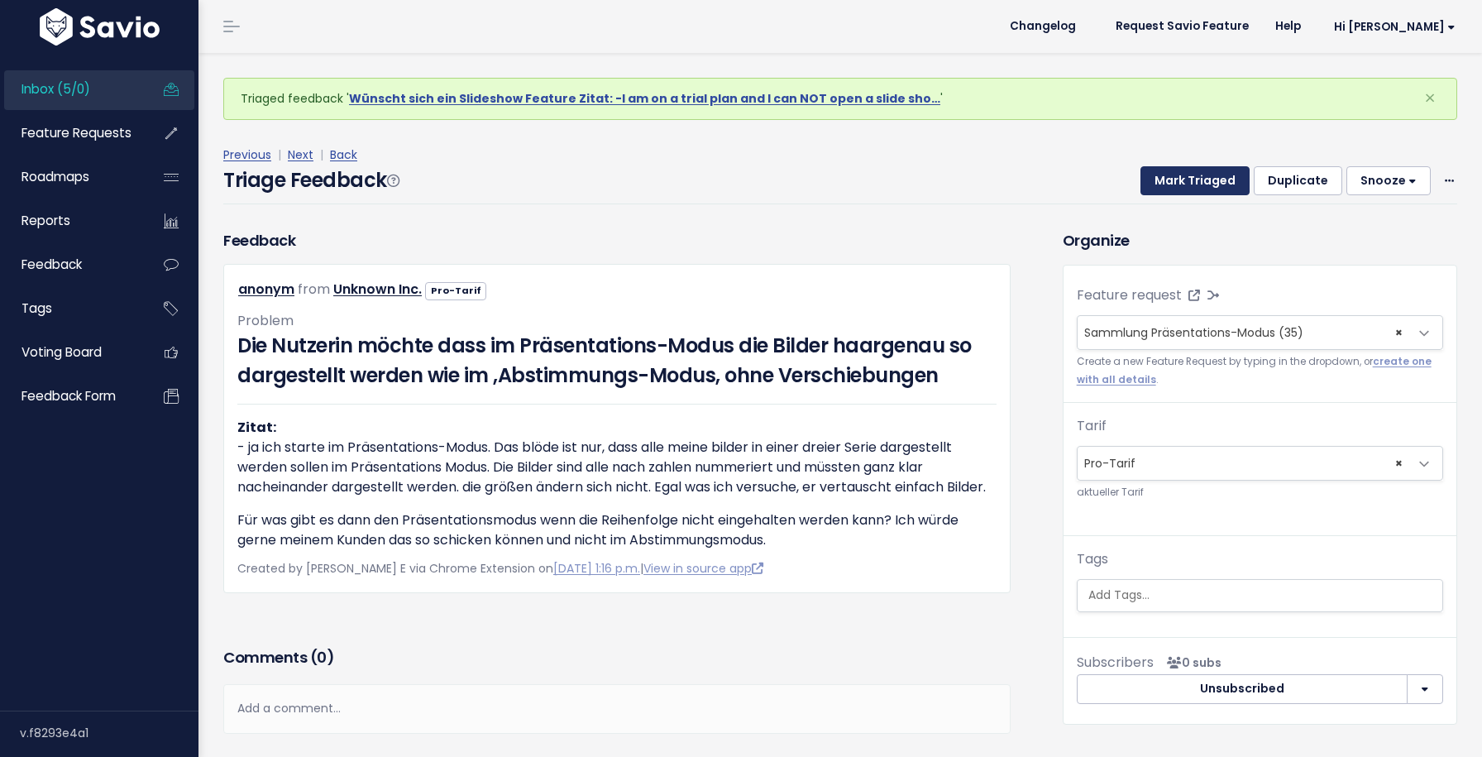
click at [1174, 184] on button "Mark Triaged" at bounding box center [1195, 181] width 109 height 30
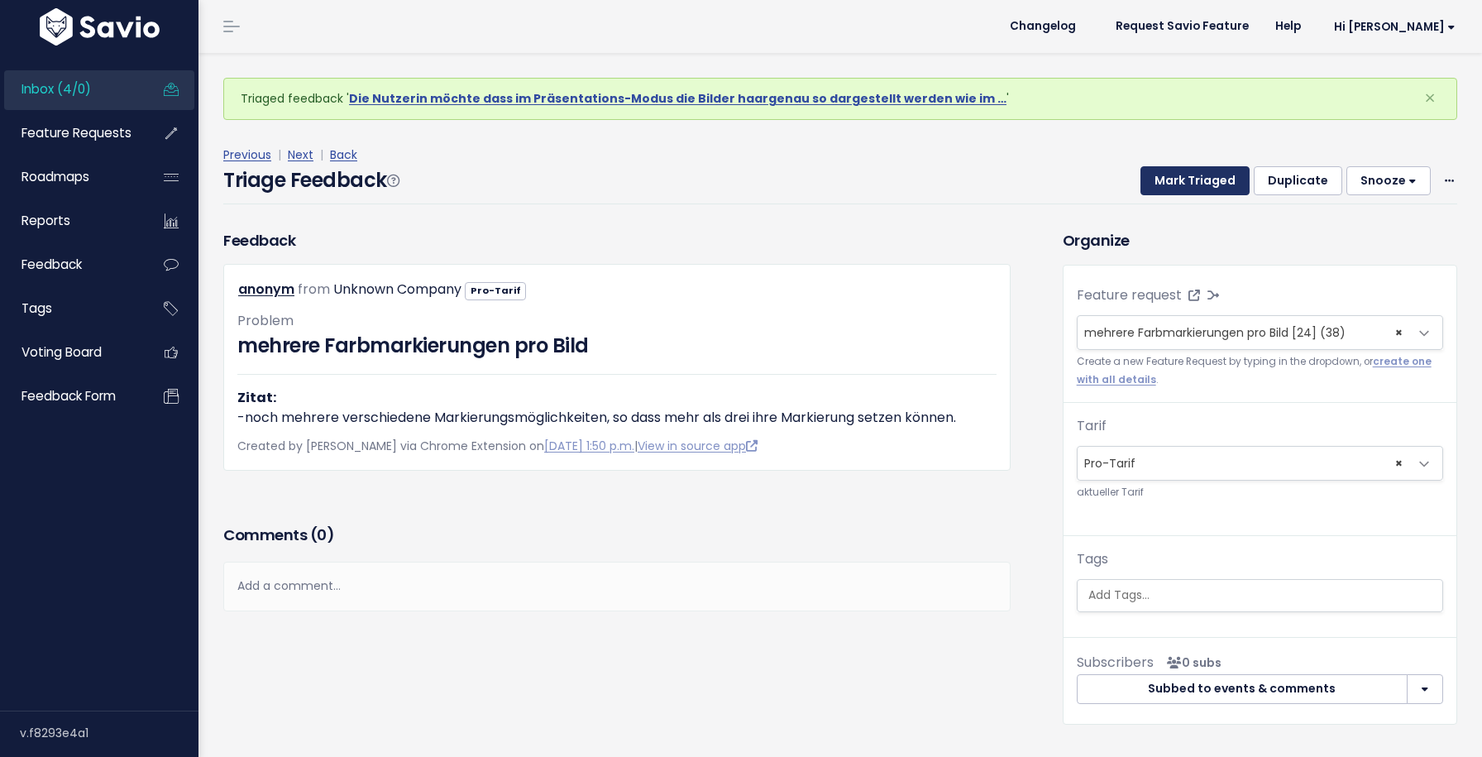
click at [1174, 184] on button "Mark Triaged" at bounding box center [1195, 181] width 109 height 30
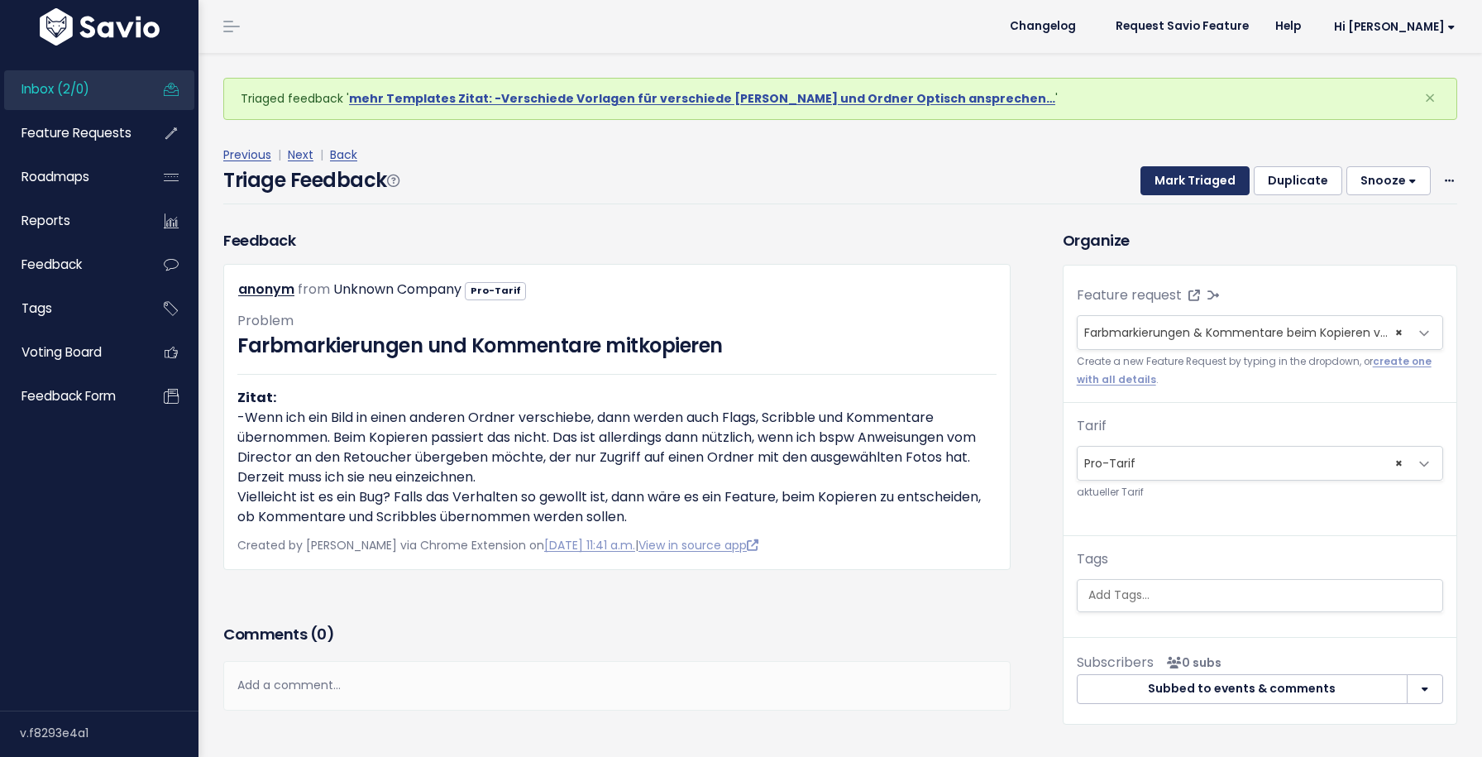
click at [1174, 184] on button "Mark Triaged" at bounding box center [1195, 181] width 109 height 30
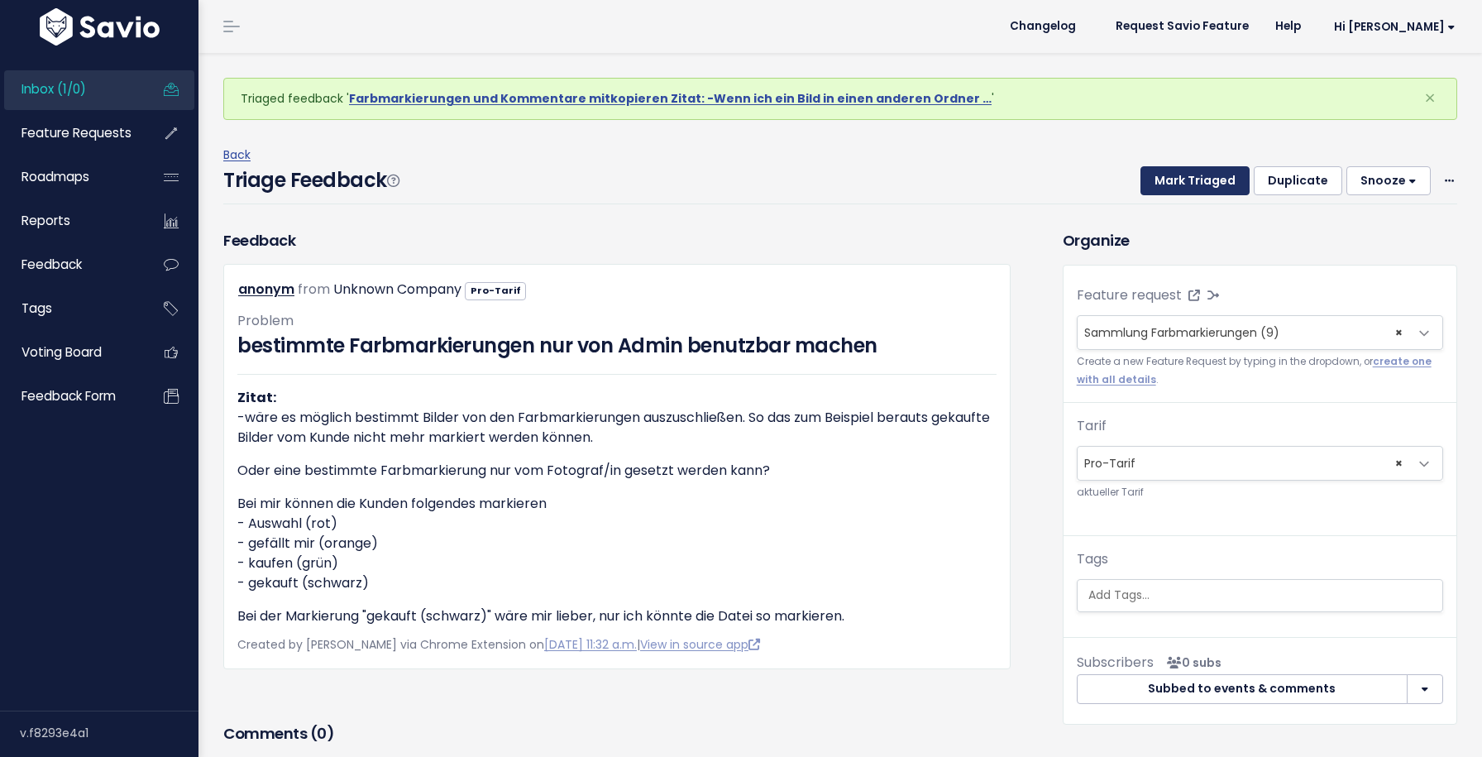
click at [1174, 184] on button "Mark Triaged" at bounding box center [1195, 181] width 109 height 30
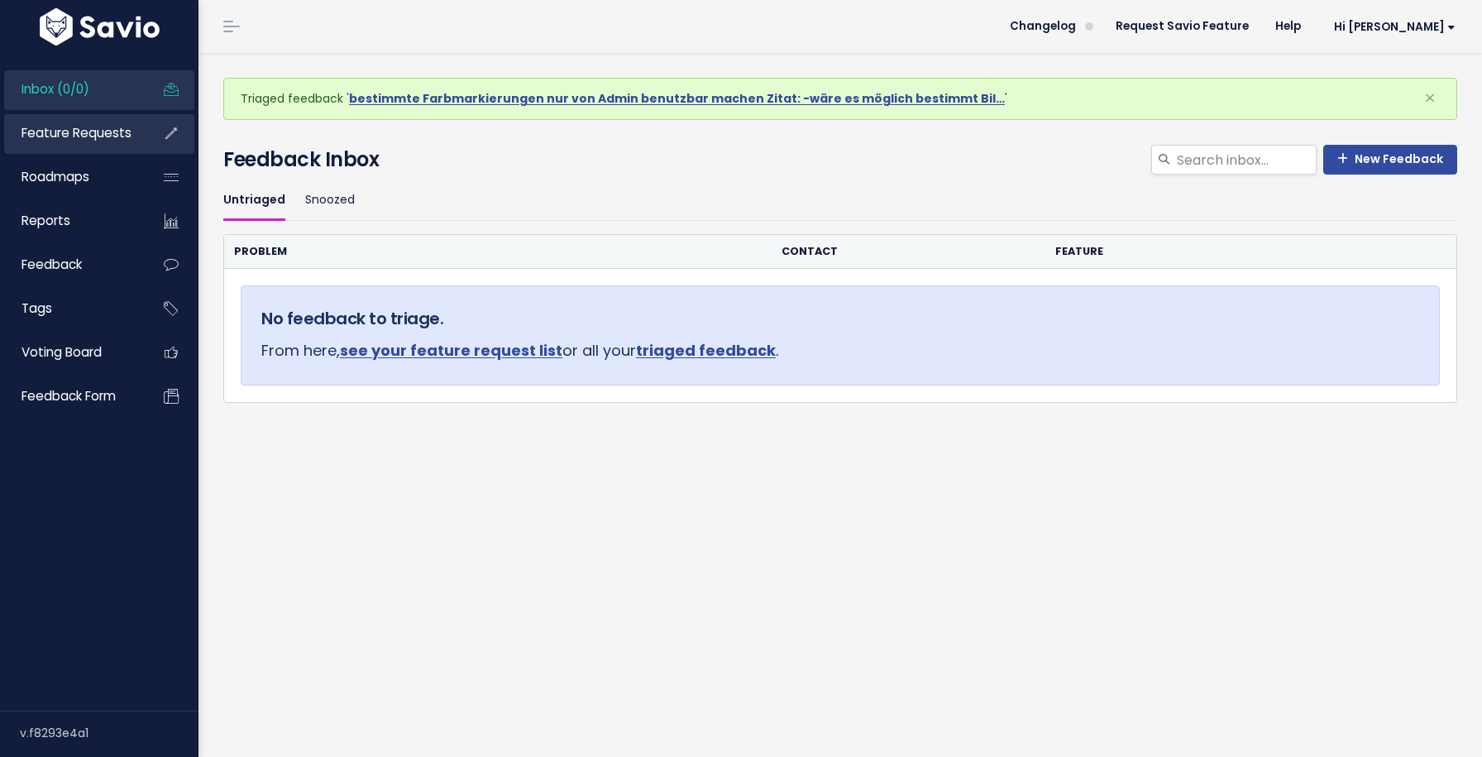
click at [94, 127] on span "Feature Requests" at bounding box center [77, 132] width 110 height 17
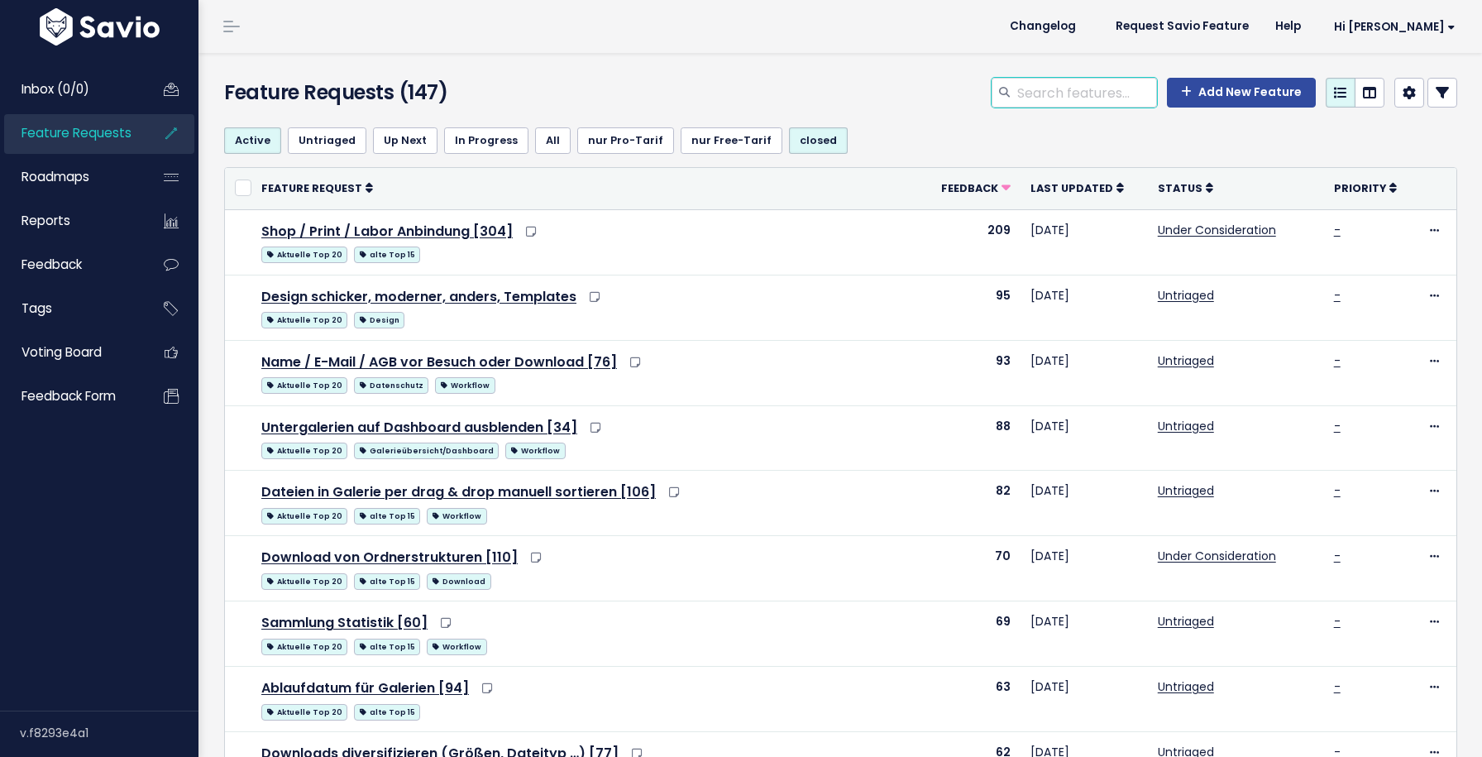
click at [1047, 104] on input "search" at bounding box center [1086, 93] width 141 height 30
type input "rechnung"
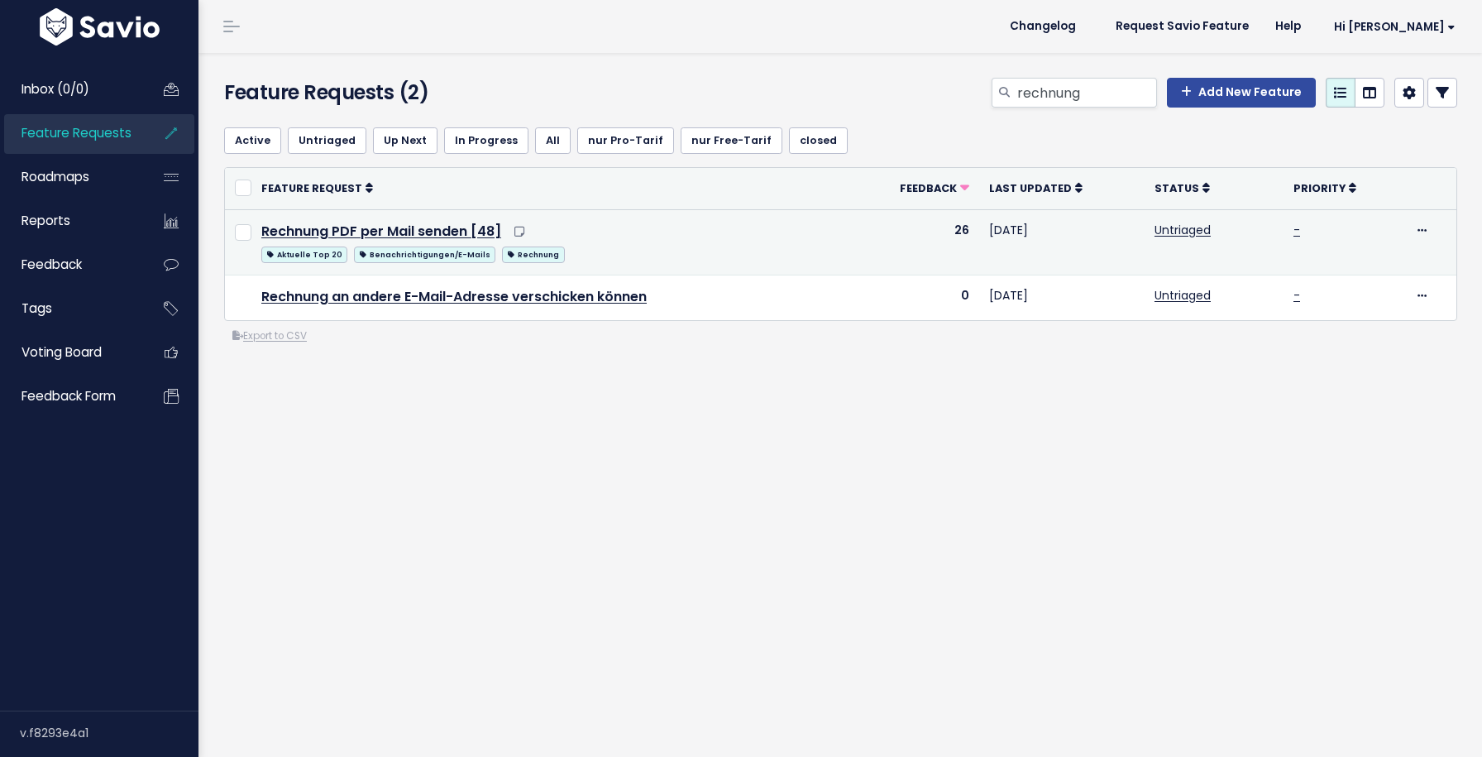
click at [425, 242] on td "Rechnung PDF per Mail senden [48] Aktuelle Top 20 Benachrichtigungen/E-Mails Re…" at bounding box center [549, 241] width 597 height 65
click at [414, 237] on link "Rechnung PDF per Mail senden [48]" at bounding box center [381, 231] width 240 height 19
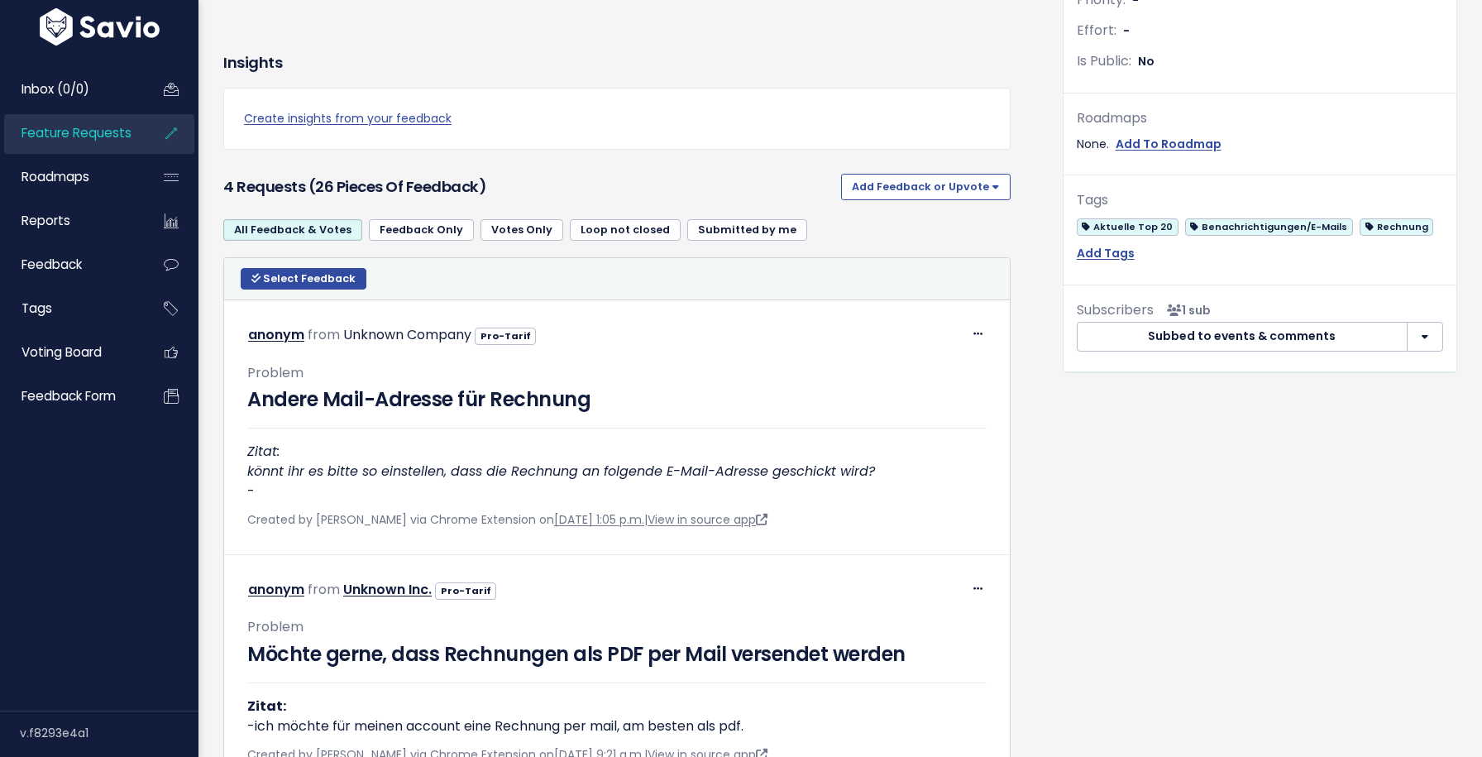
scroll to position [510, 0]
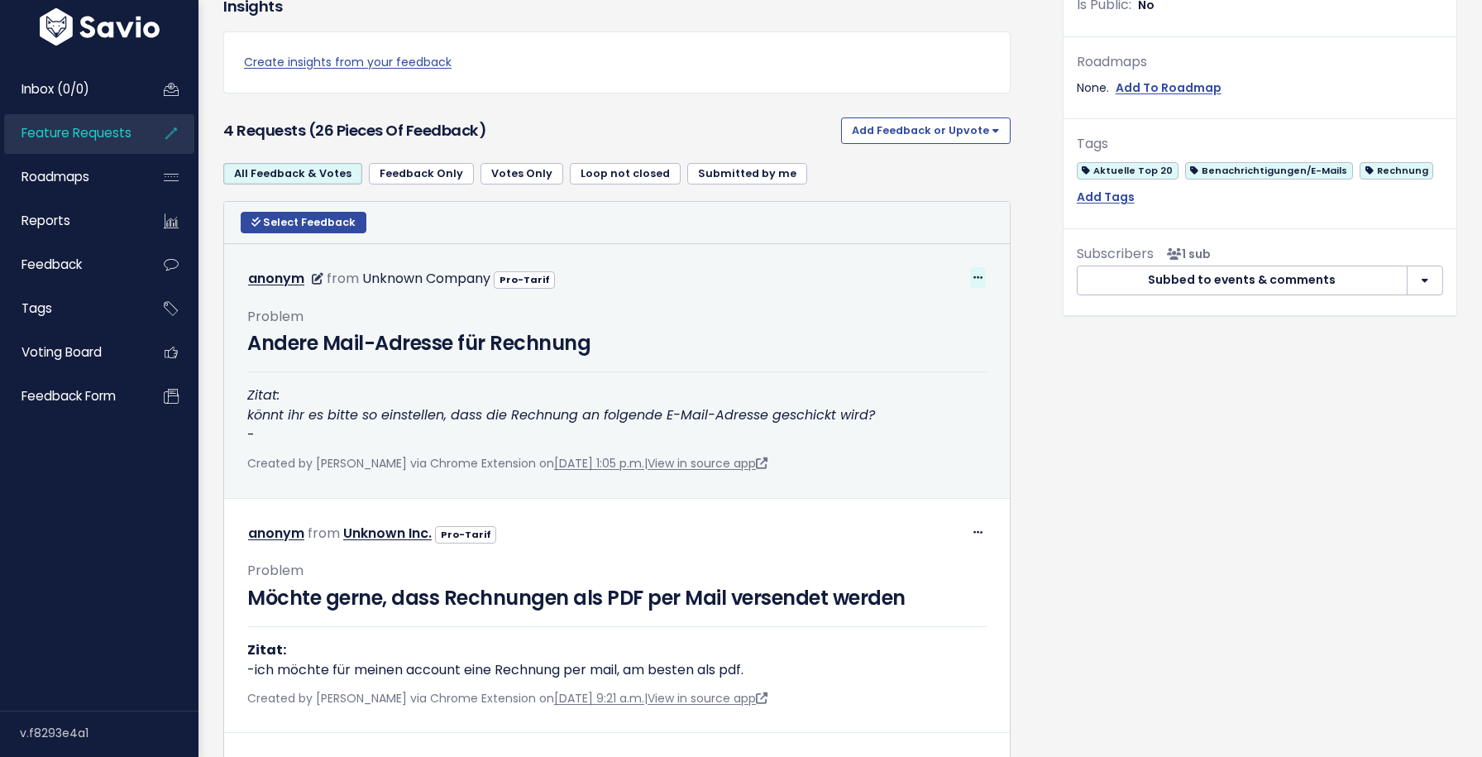
click at [971, 279] on span at bounding box center [978, 277] width 16 height 21
click at [954, 345] on link "Return to Inbox" at bounding box center [936, 355] width 119 height 32
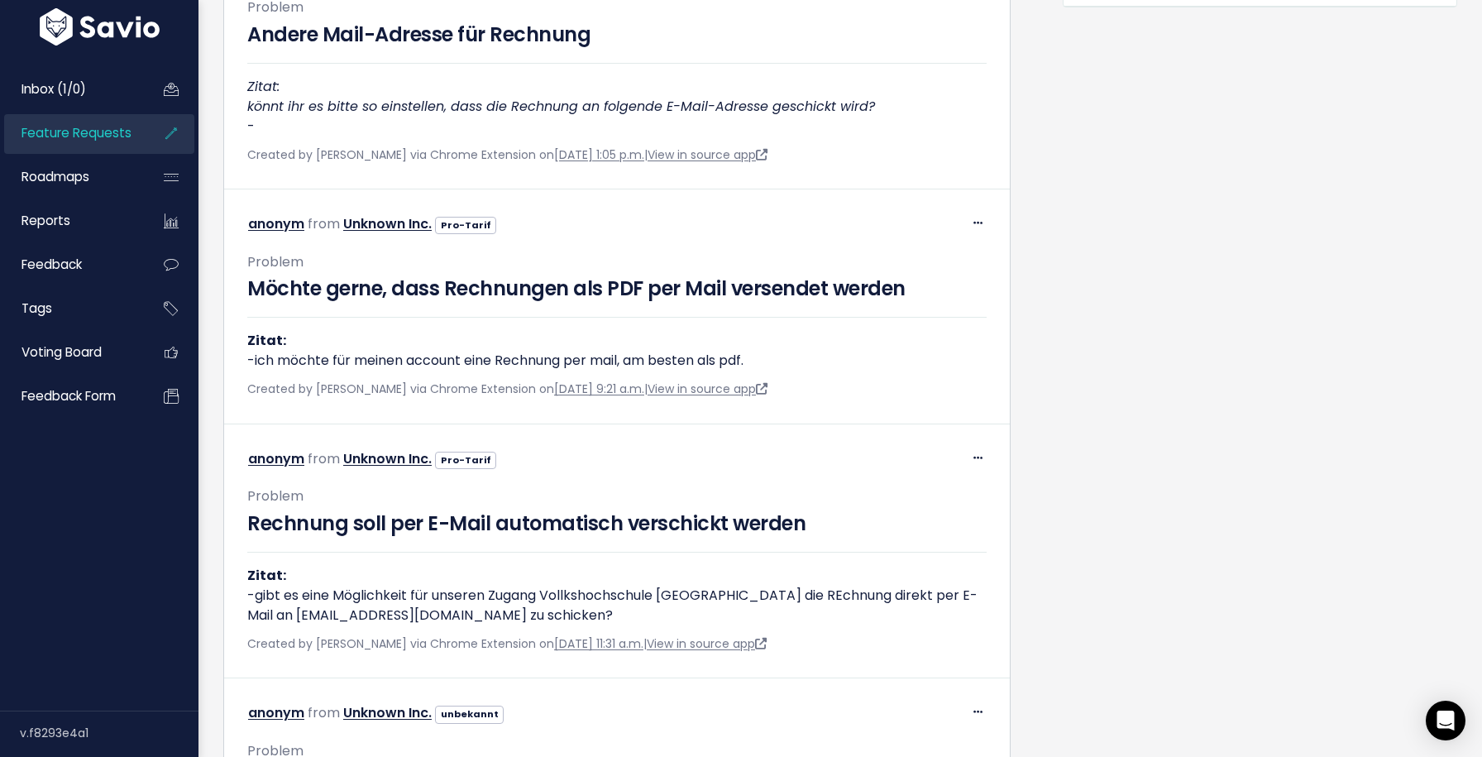
scroll to position [891, 0]
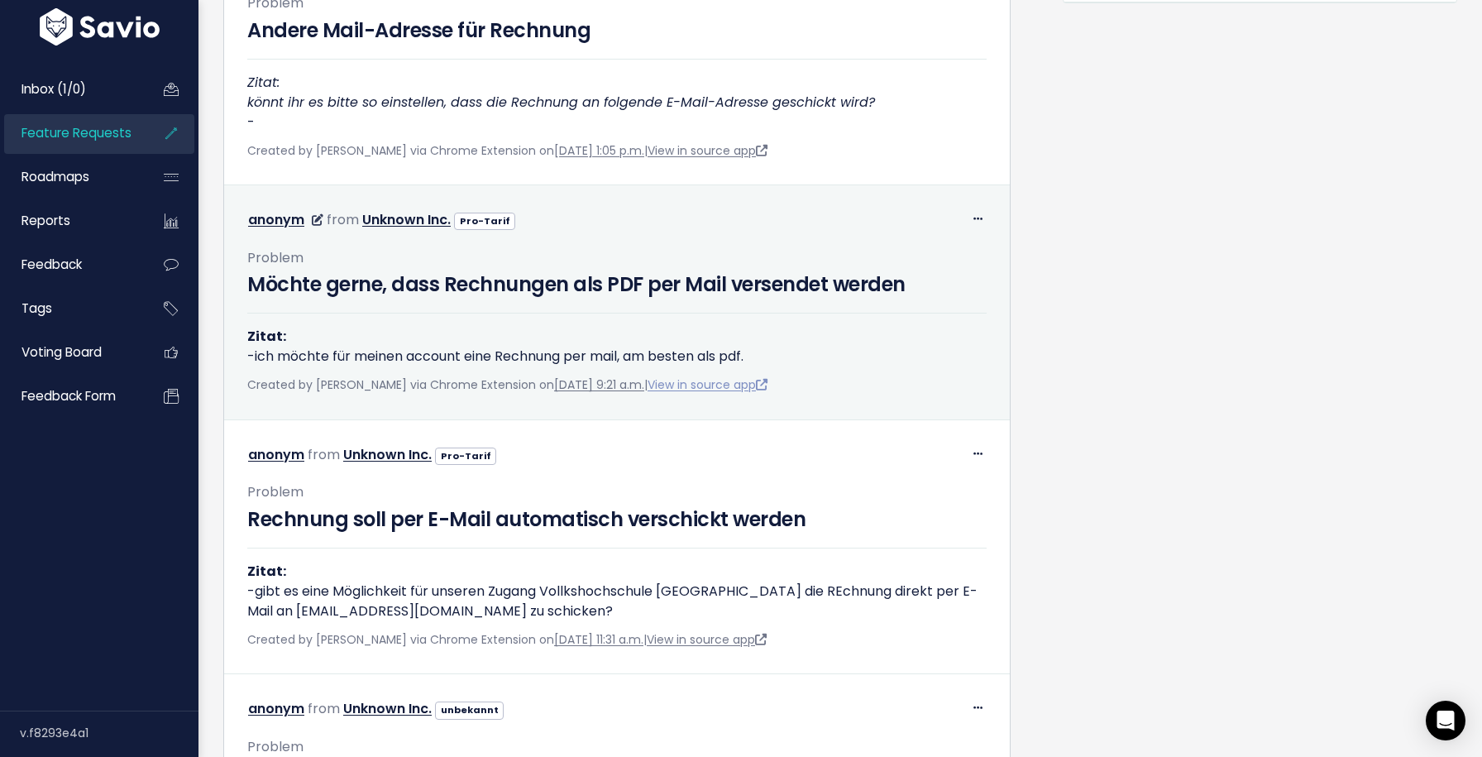
click at [749, 385] on link "View in source app" at bounding box center [708, 384] width 120 height 17
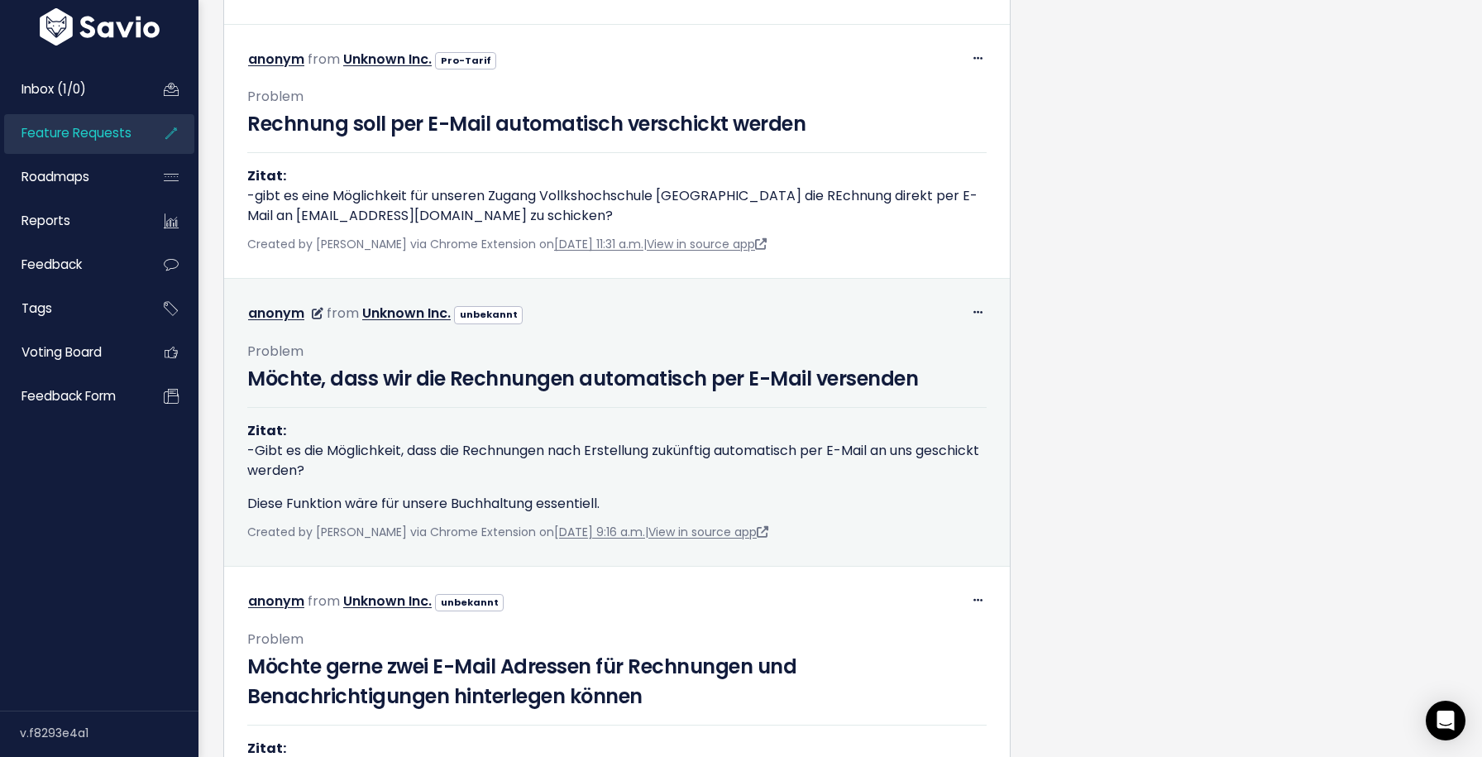
scroll to position [1288, 0]
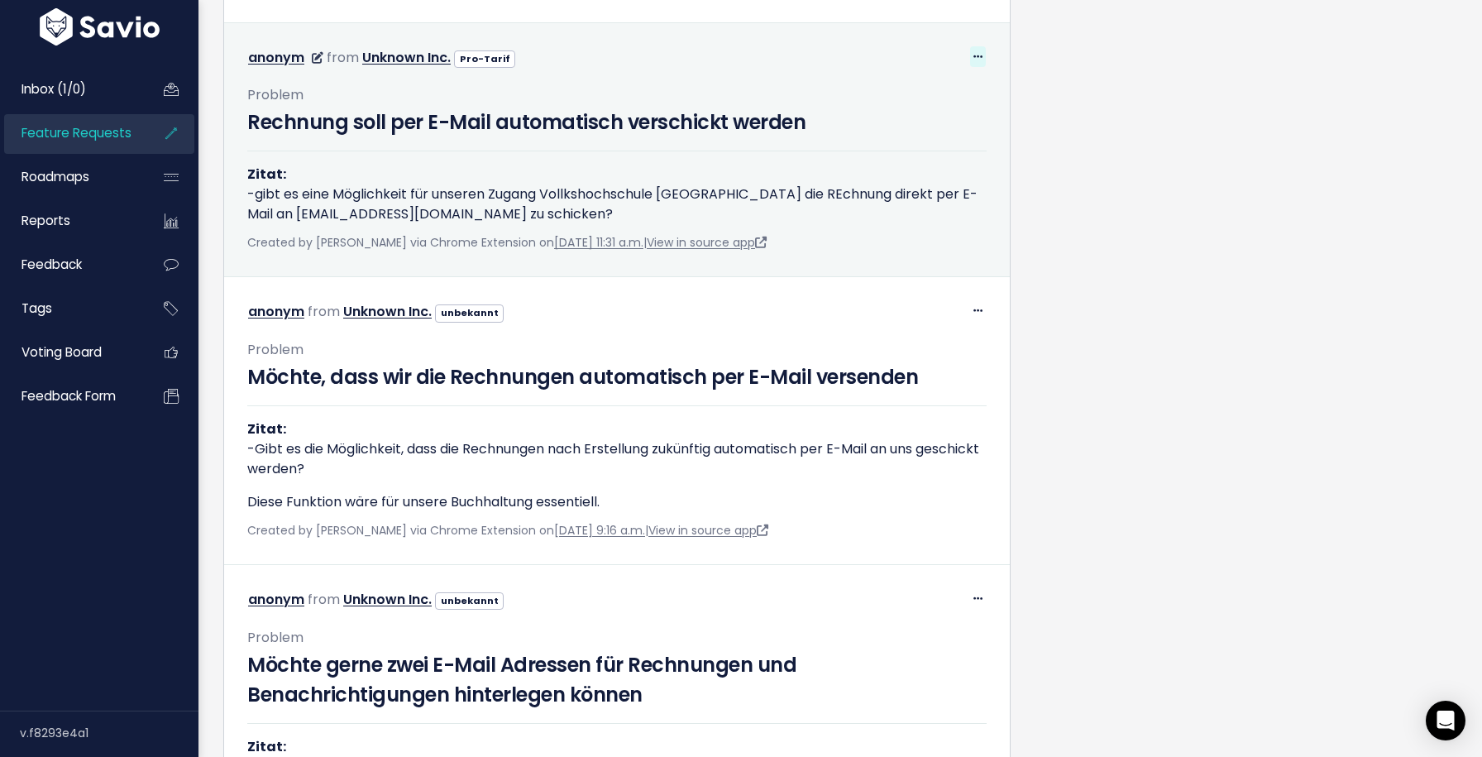
click at [981, 53] on icon at bounding box center [977, 57] width 9 height 11
click at [954, 135] on link "Return to Inbox" at bounding box center [936, 134] width 119 height 32
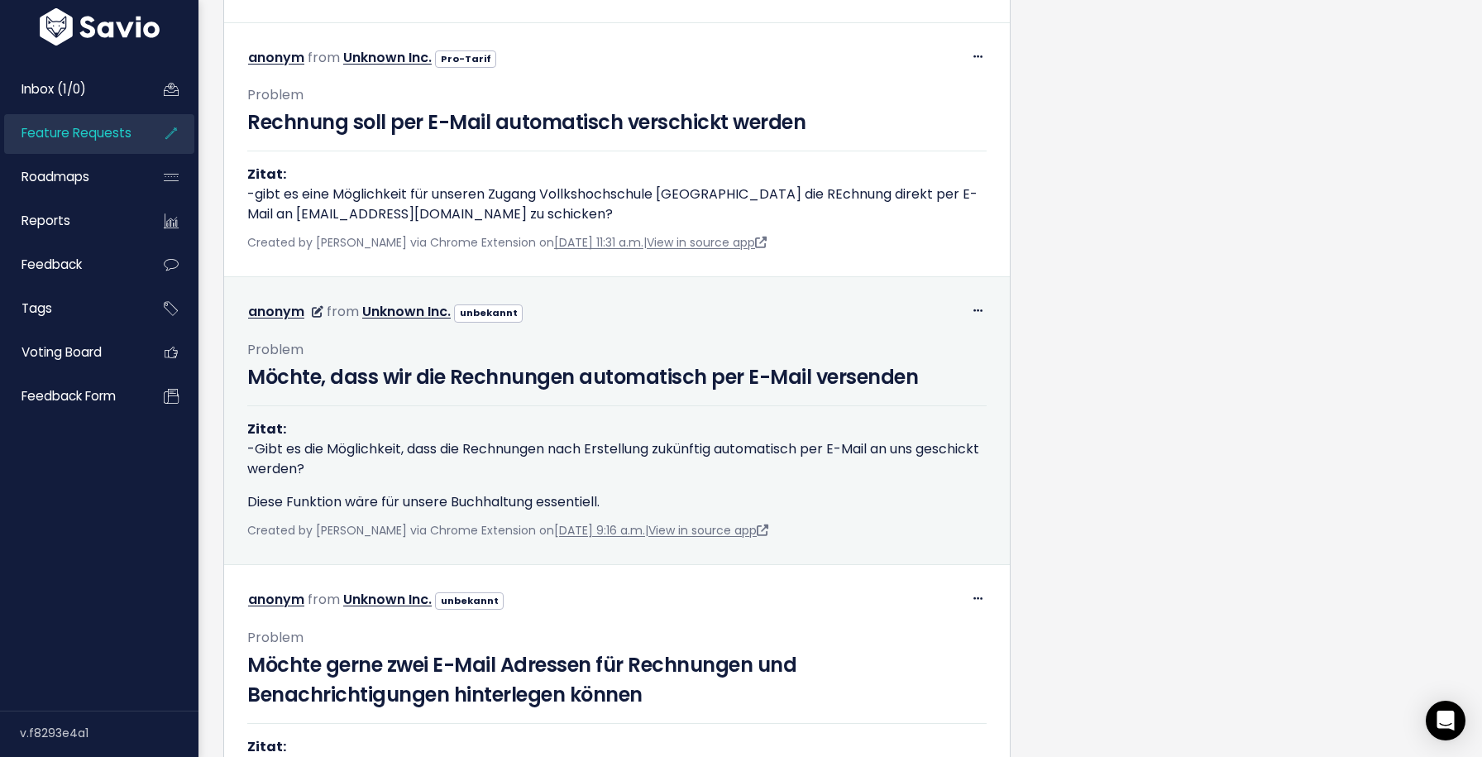
scroll to position [1290, 0]
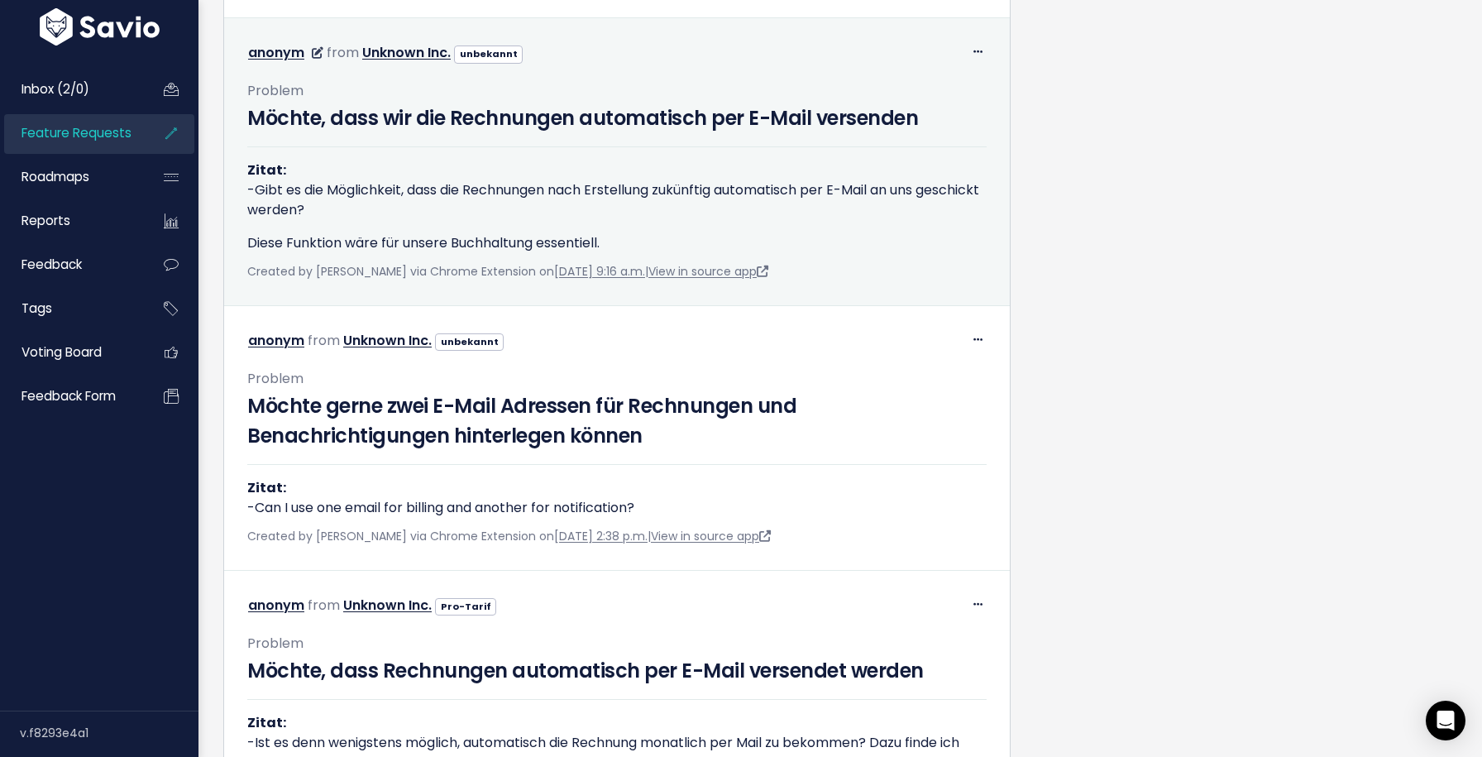
scroll to position [1540, 0]
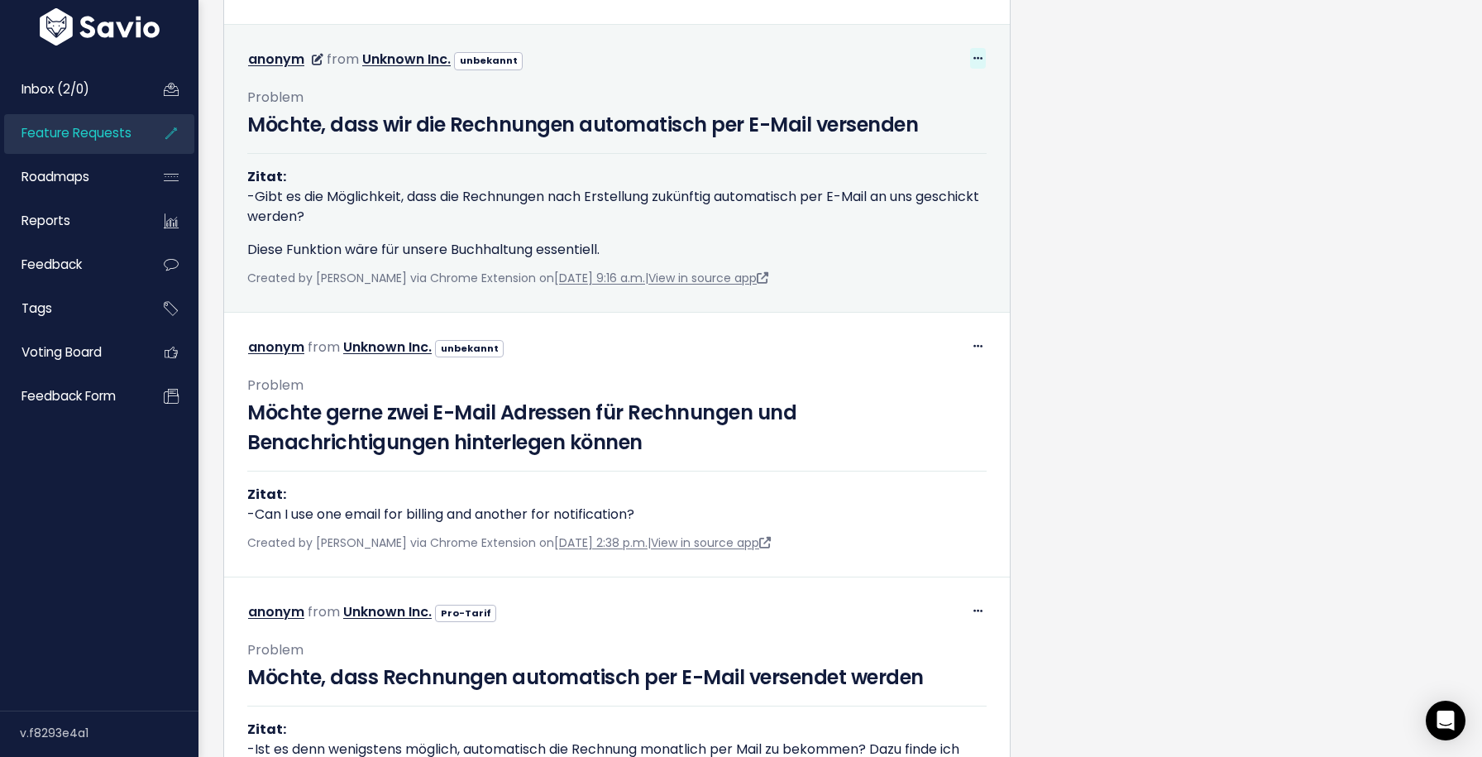
click at [979, 55] on icon at bounding box center [977, 59] width 9 height 11
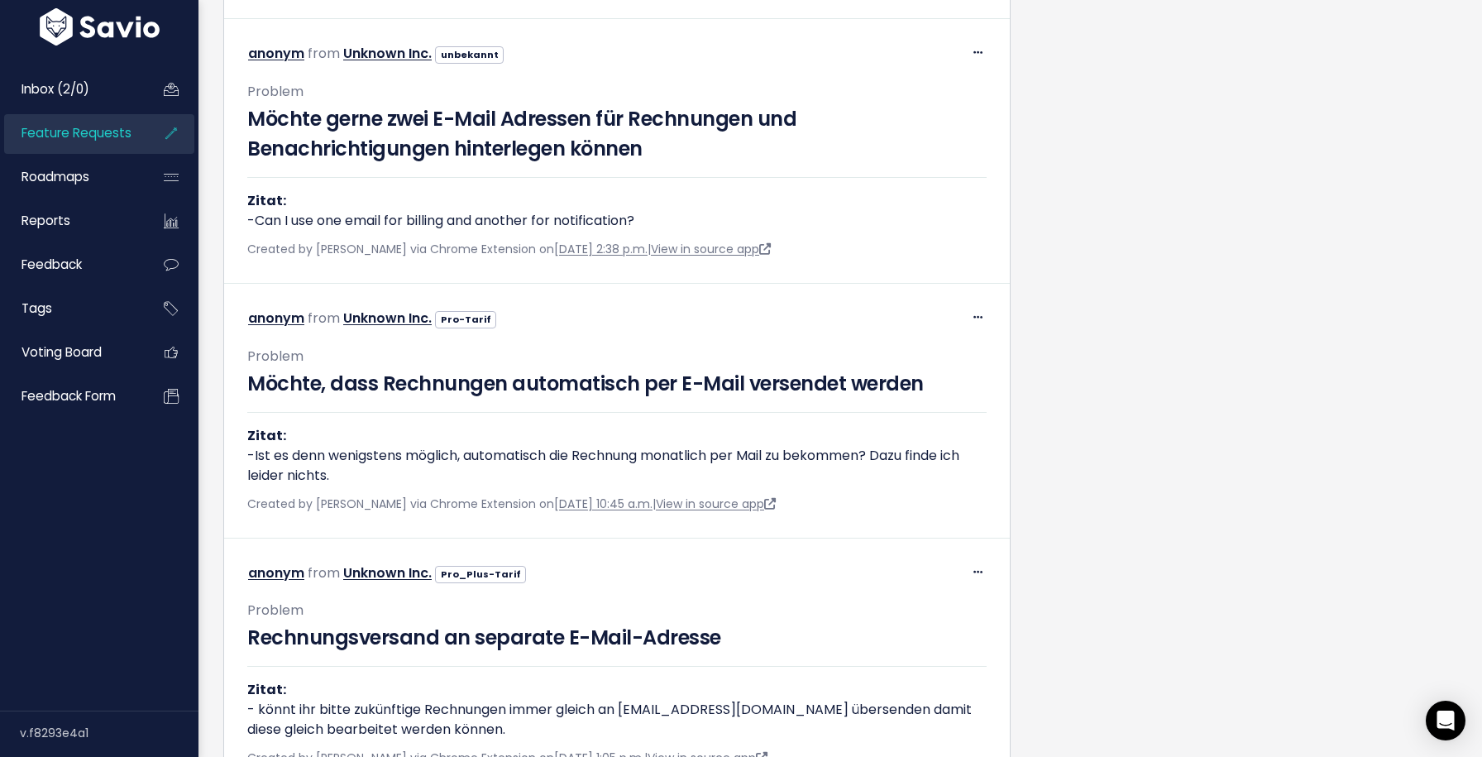
scroll to position [1838, 0]
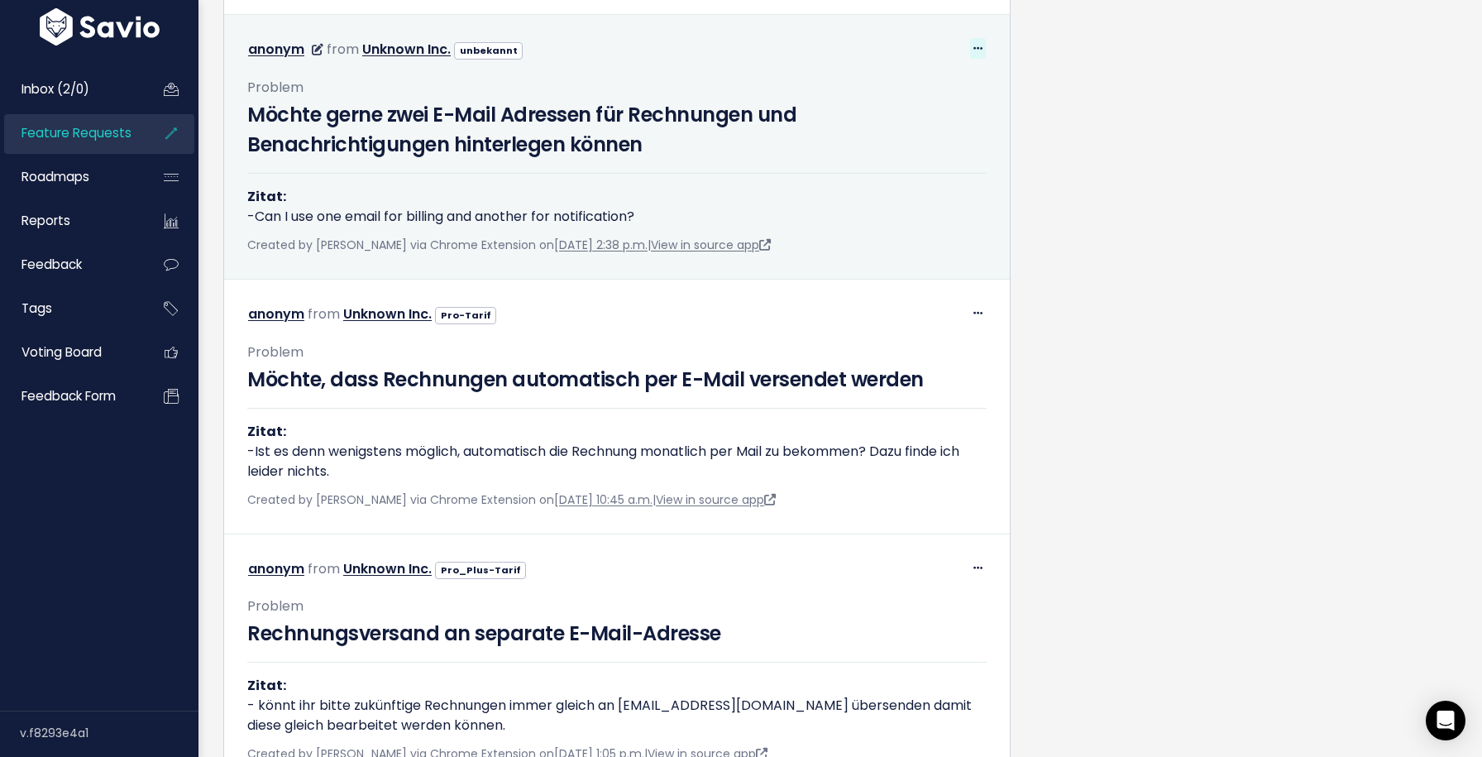
click at [973, 44] on icon at bounding box center [977, 49] width 9 height 11
click at [959, 120] on link "Return to Inbox" at bounding box center [936, 127] width 119 height 32
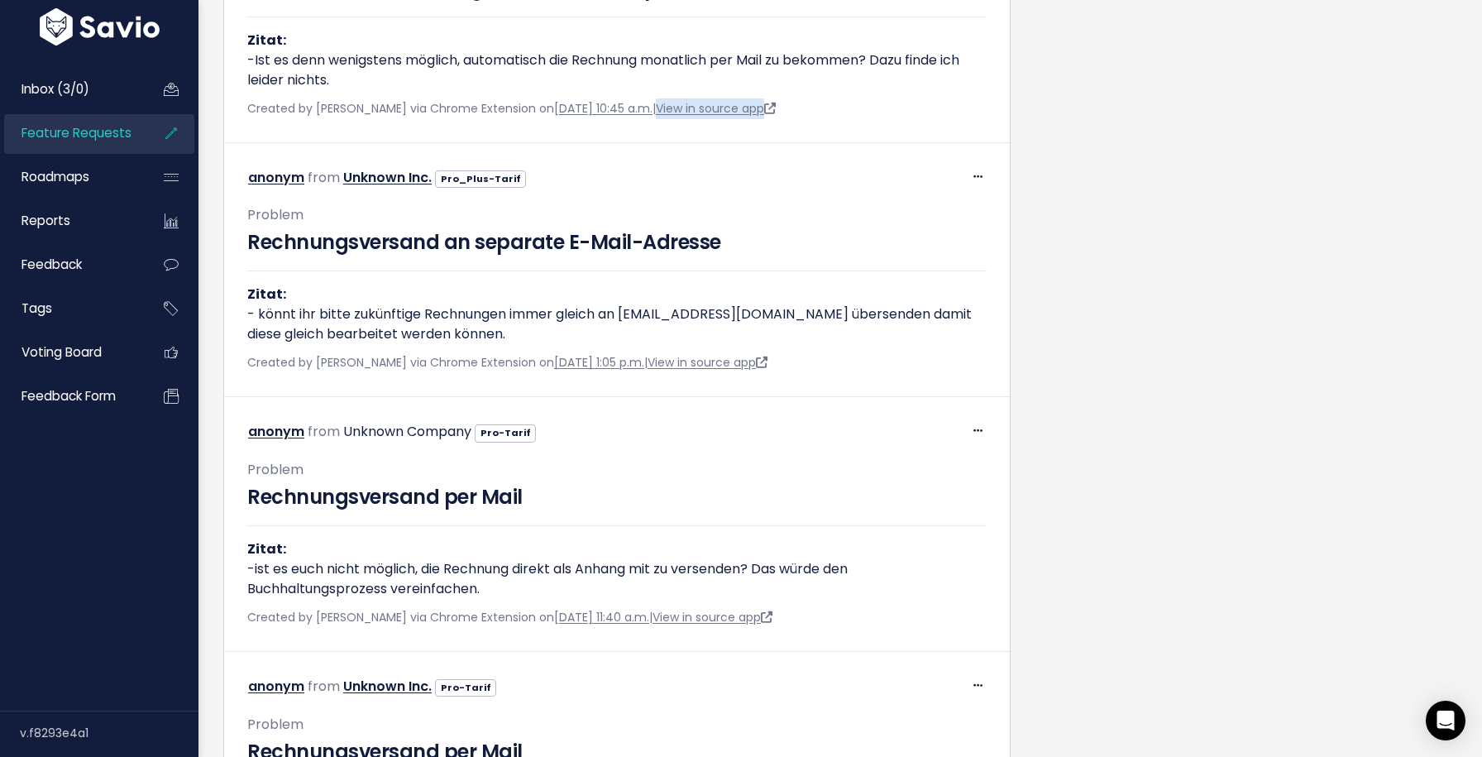
scroll to position [2253, 0]
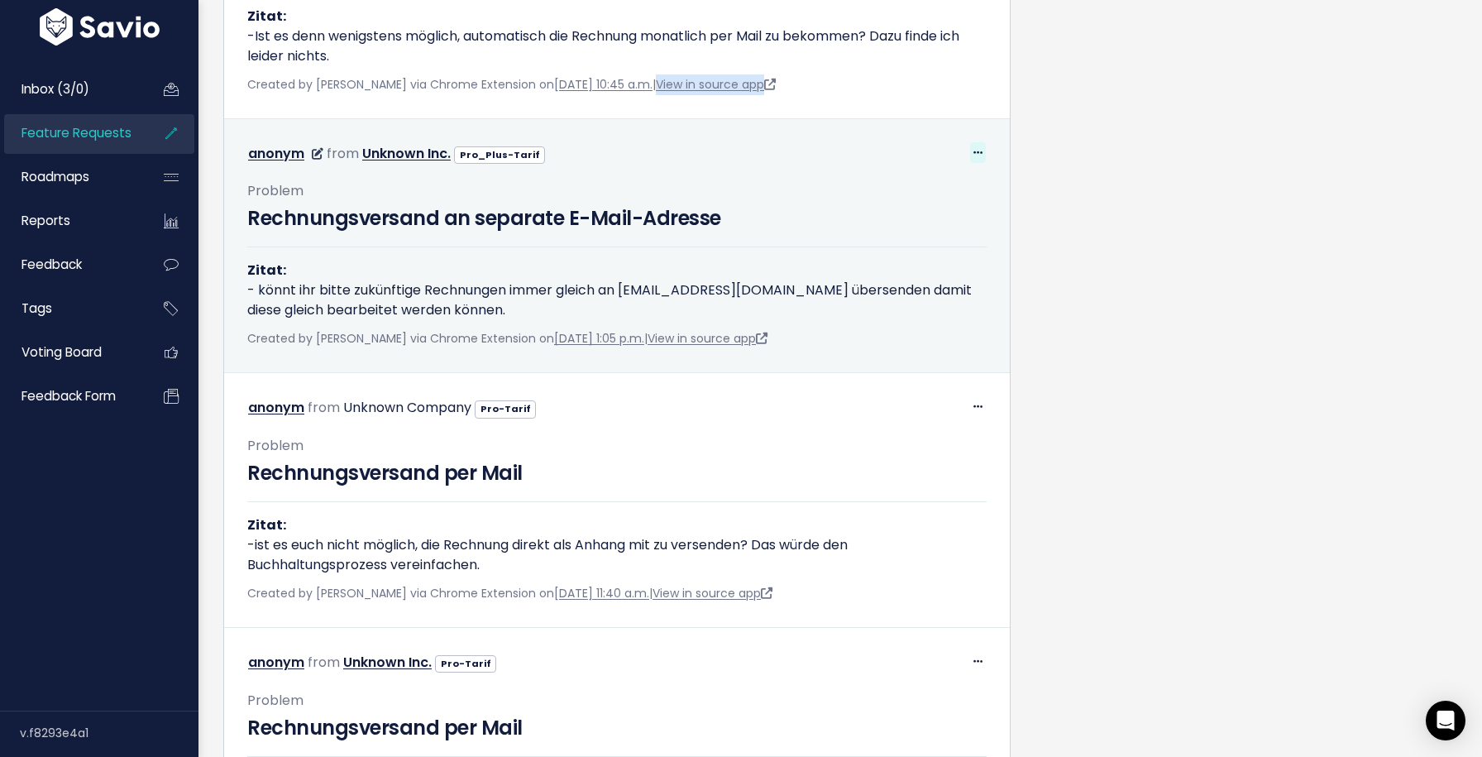
click at [978, 148] on icon at bounding box center [977, 153] width 9 height 11
click at [958, 226] on link "Return to Inbox" at bounding box center [936, 230] width 119 height 32
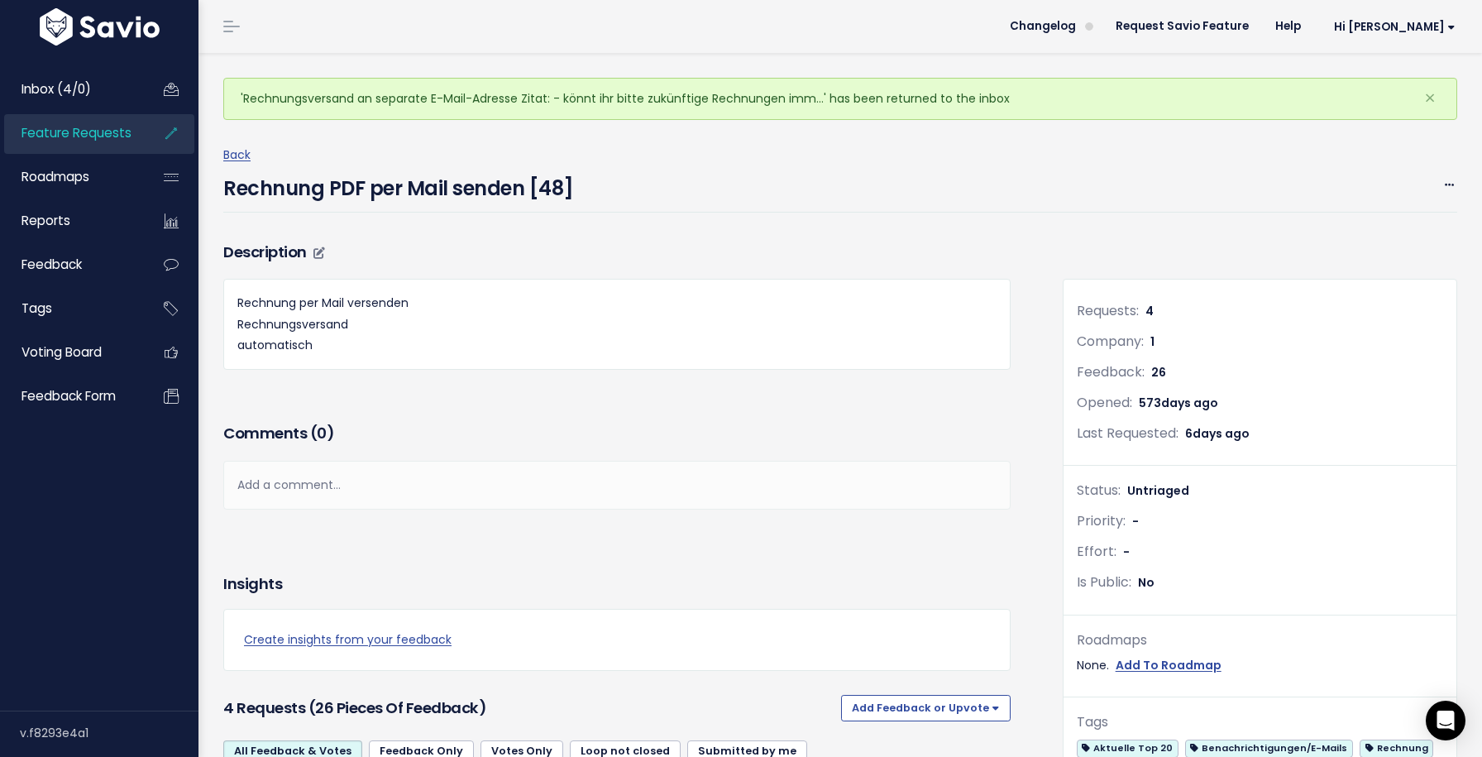
click at [1007, 289] on div "Rechnung per Mail versenden Rechnungsversand automatisch" at bounding box center [616, 324] width 787 height 91
click at [325, 251] on h3 "Description" at bounding box center [616, 252] width 787 height 23
click at [320, 251] on icon at bounding box center [319, 253] width 12 height 12
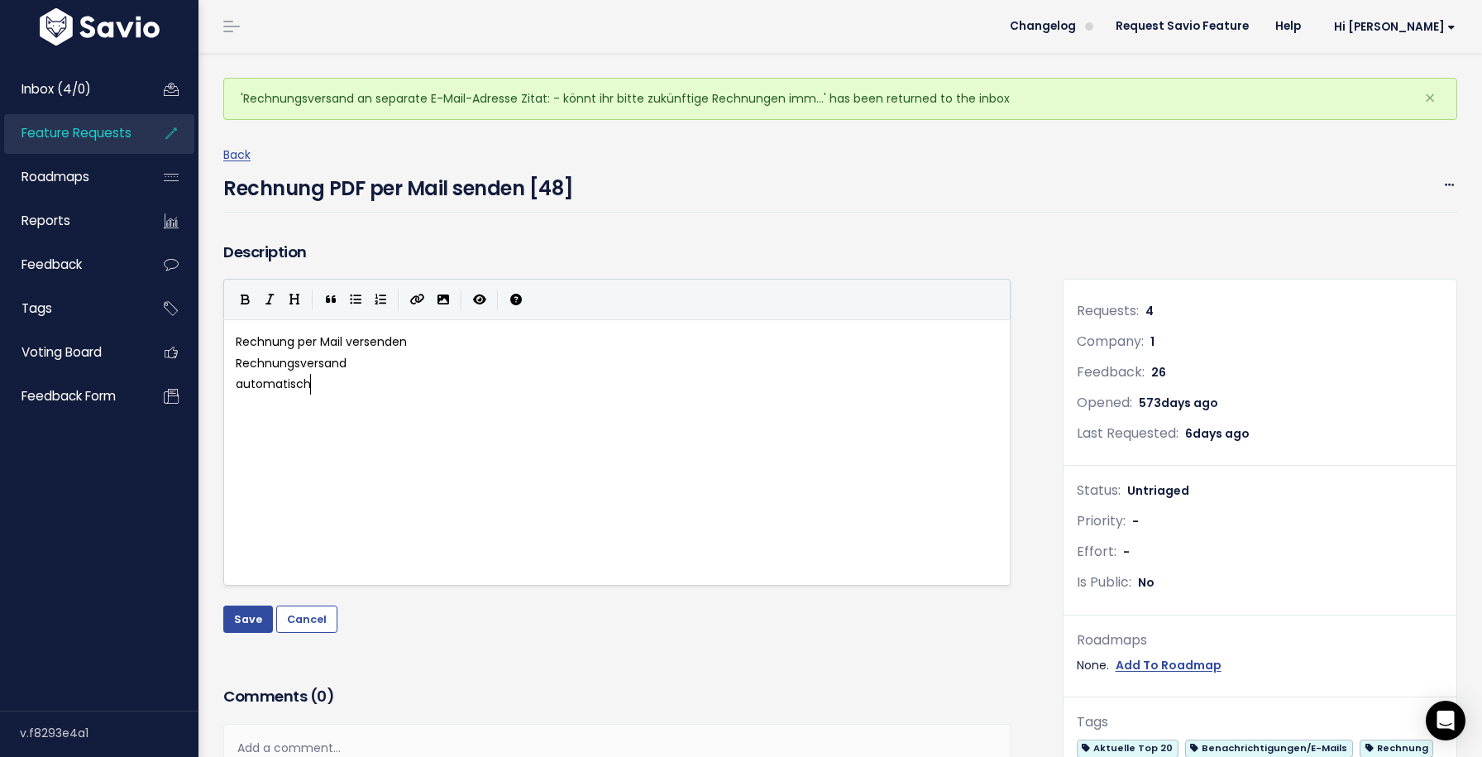
scroll to position [6, 0]
click at [353, 397] on div "xxxxxxxxxx Rechnung per Mail versenden Rechnungsversand automatisch" at bounding box center [616, 362] width 769 height 69
type textarea "Link zum alten Ba"
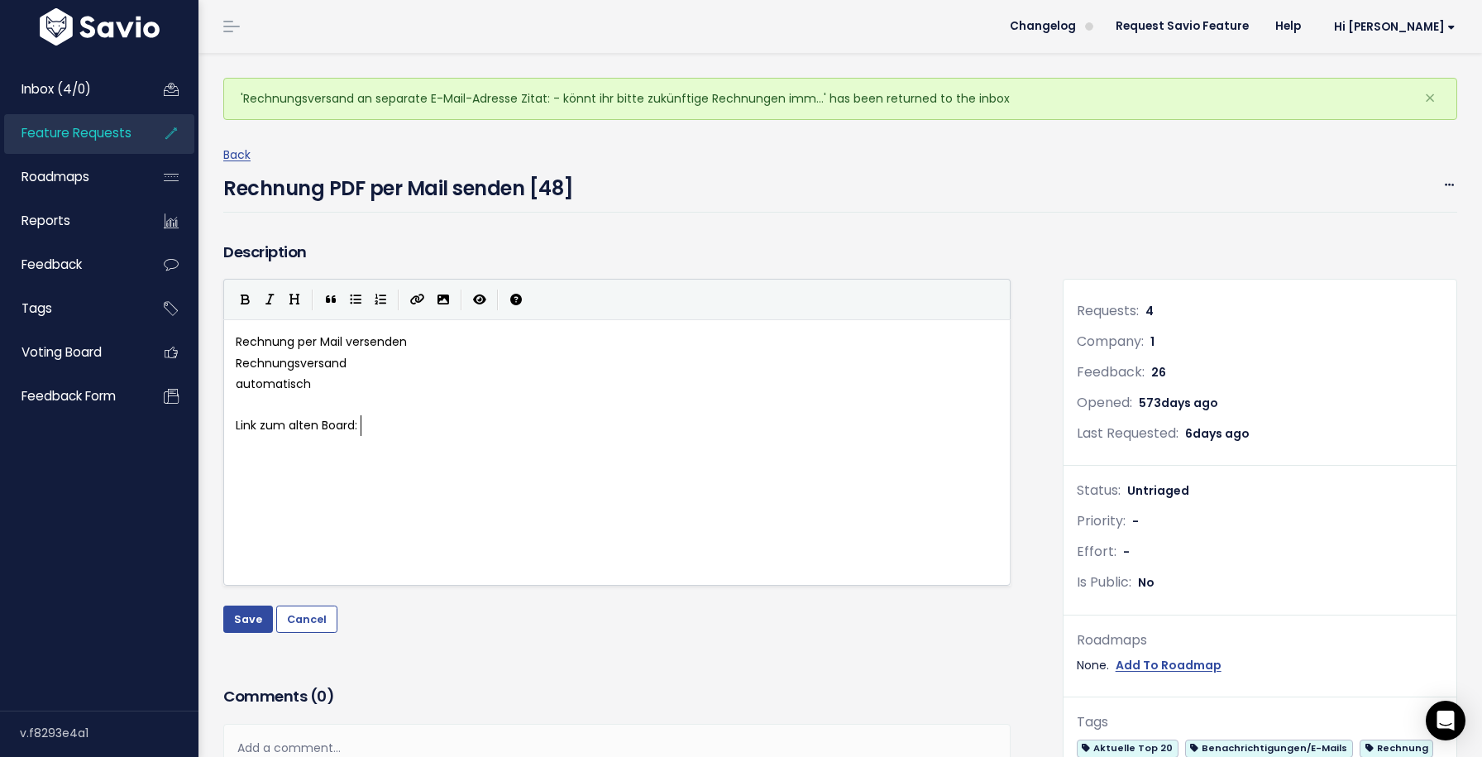
paste textarea
type textarea "oard:"
click at [240, 614] on button "Save" at bounding box center [248, 618] width 50 height 26
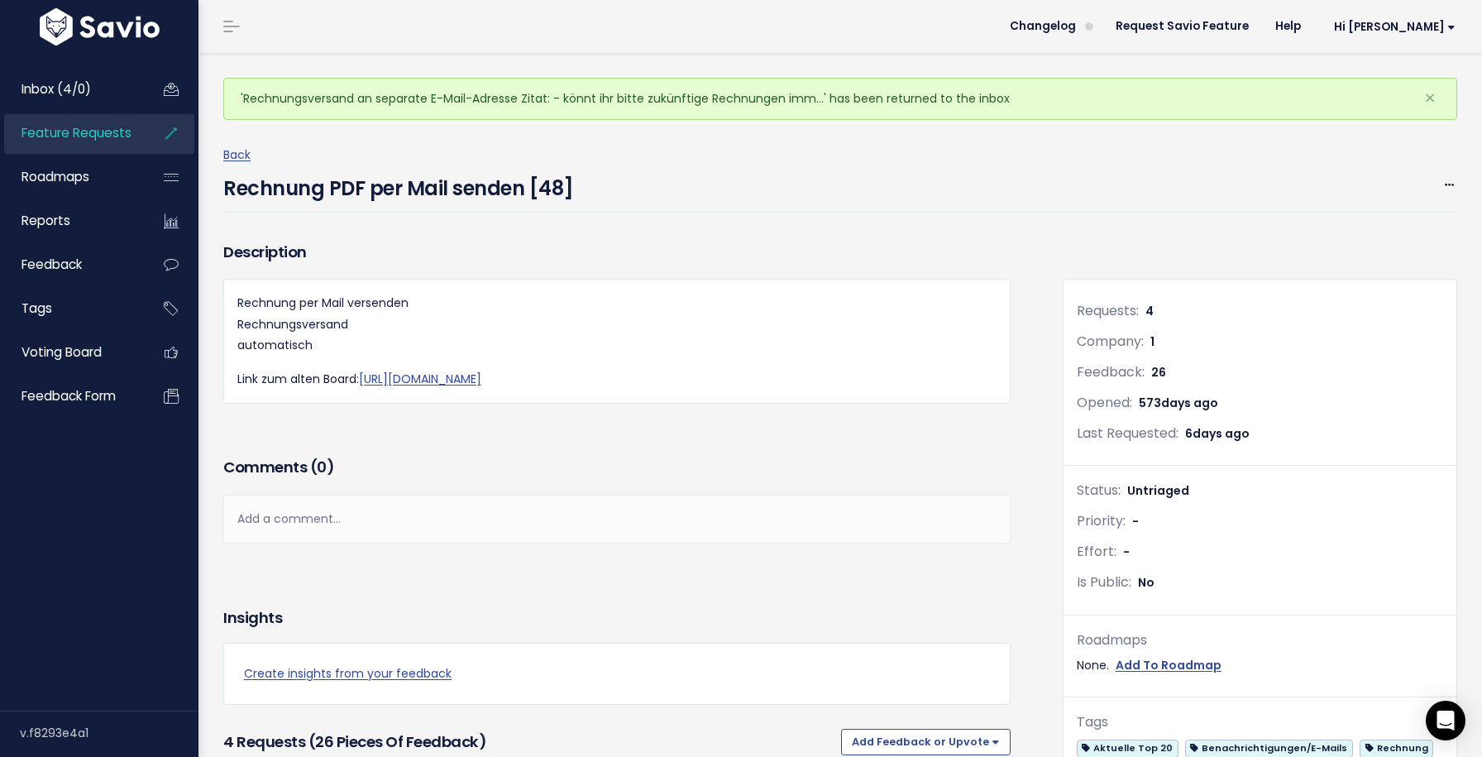
click at [858, 165] on div "Back Rechnung PDF per Mail senden [48] Edit Merge Add to Roadmap Delete" at bounding box center [846, 179] width 1246 height 68
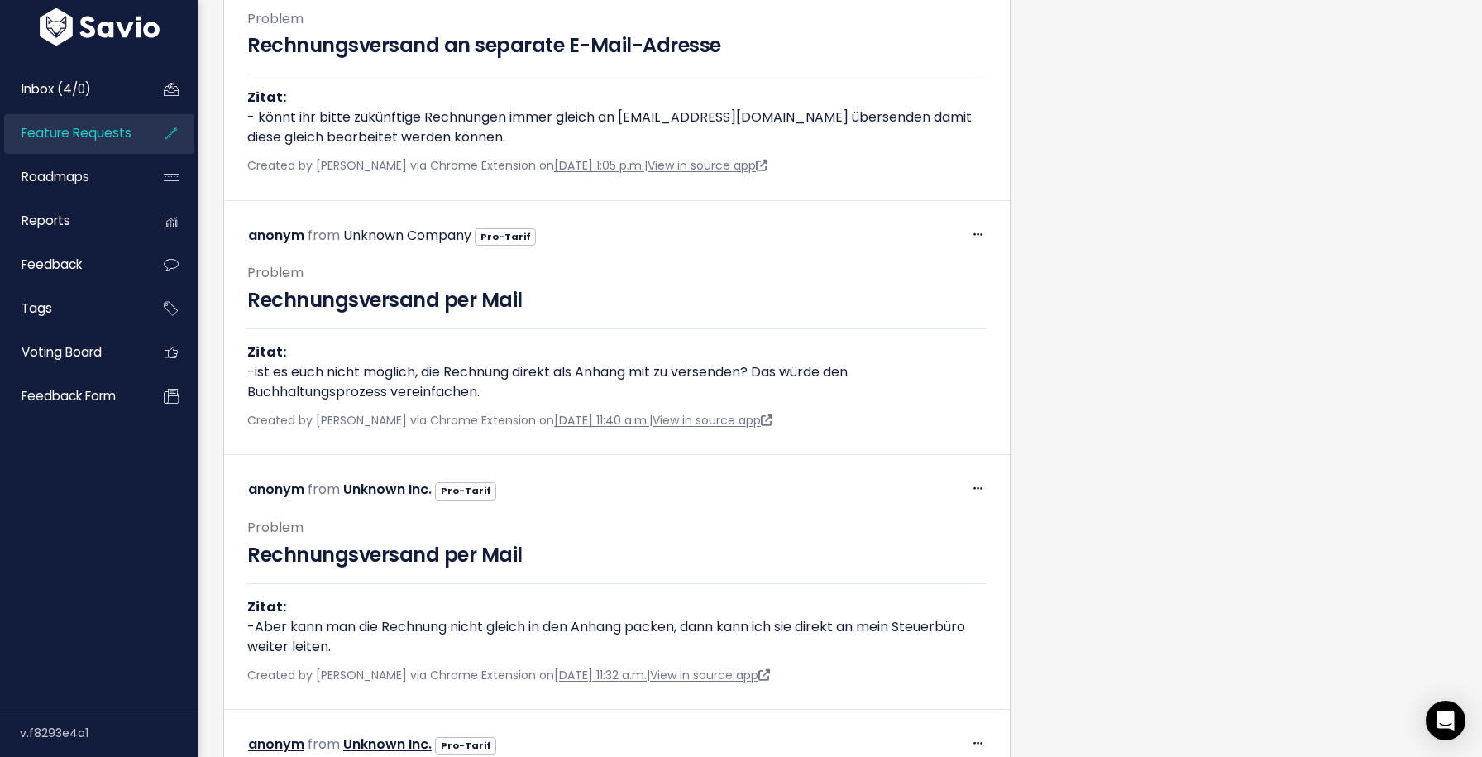
scroll to position [2461, 0]
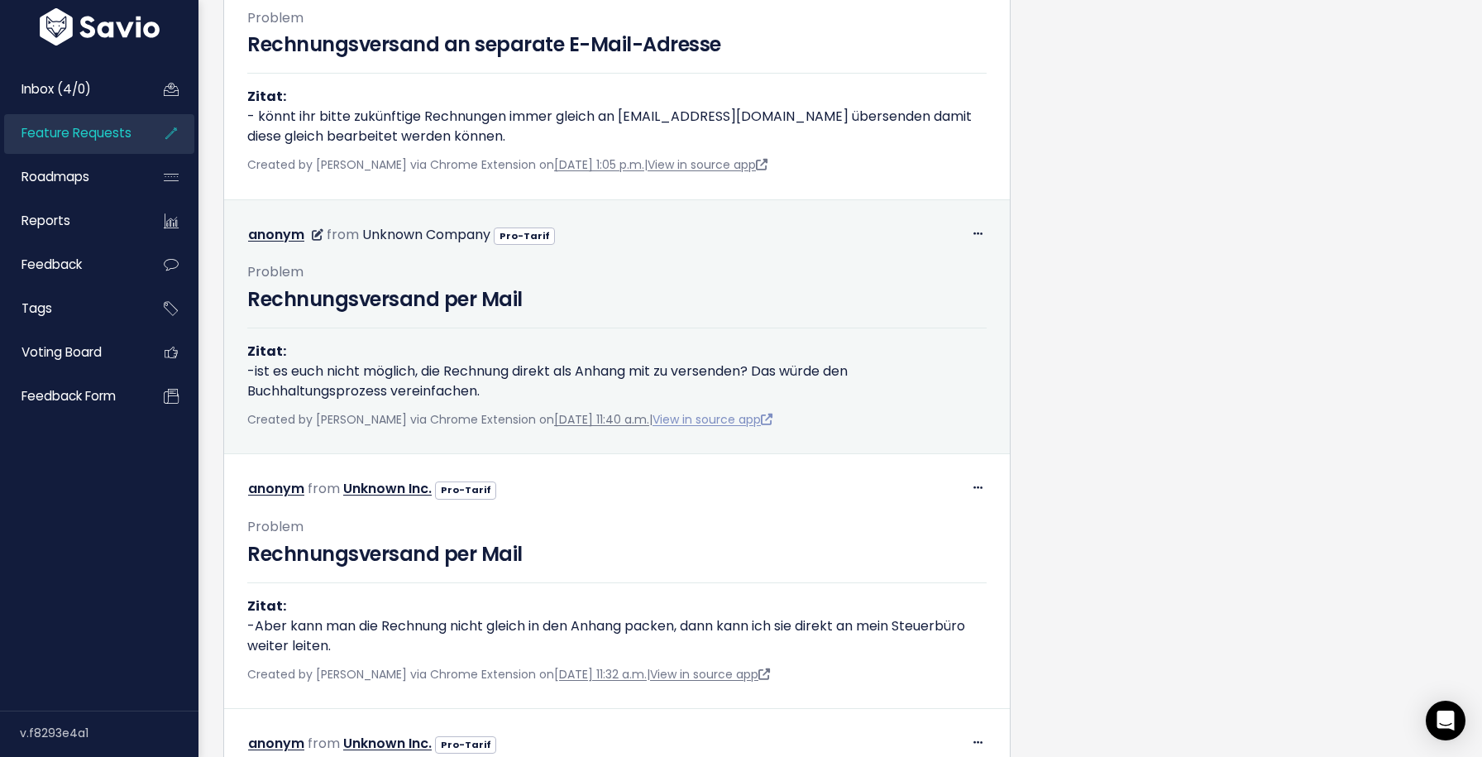
click at [728, 428] on link "View in source app" at bounding box center [713, 419] width 120 height 17
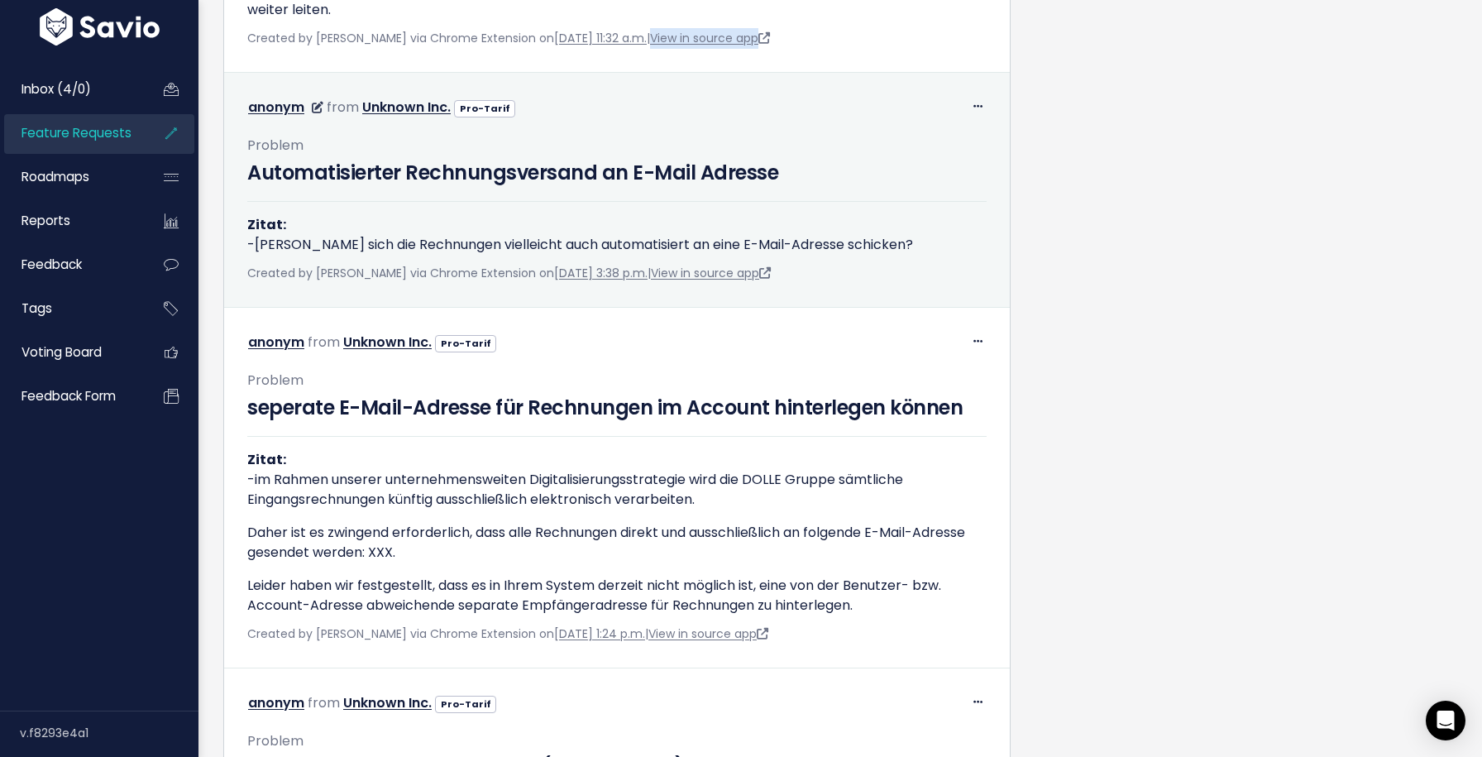
scroll to position [3098, 0]
click at [970, 115] on span at bounding box center [978, 104] width 16 height 21
click at [947, 192] on link "Return to Inbox" at bounding box center [936, 183] width 119 height 32
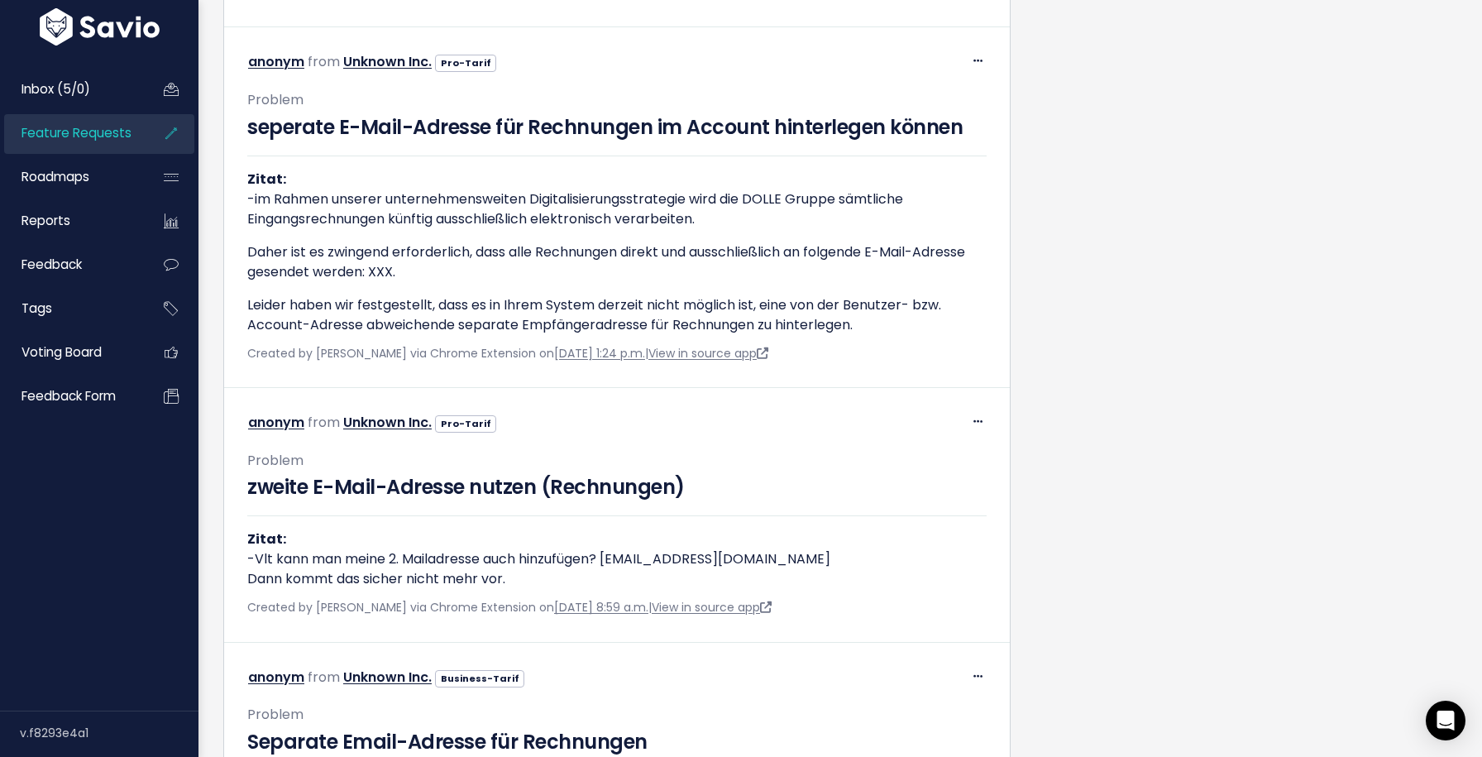
scroll to position [3382, 0]
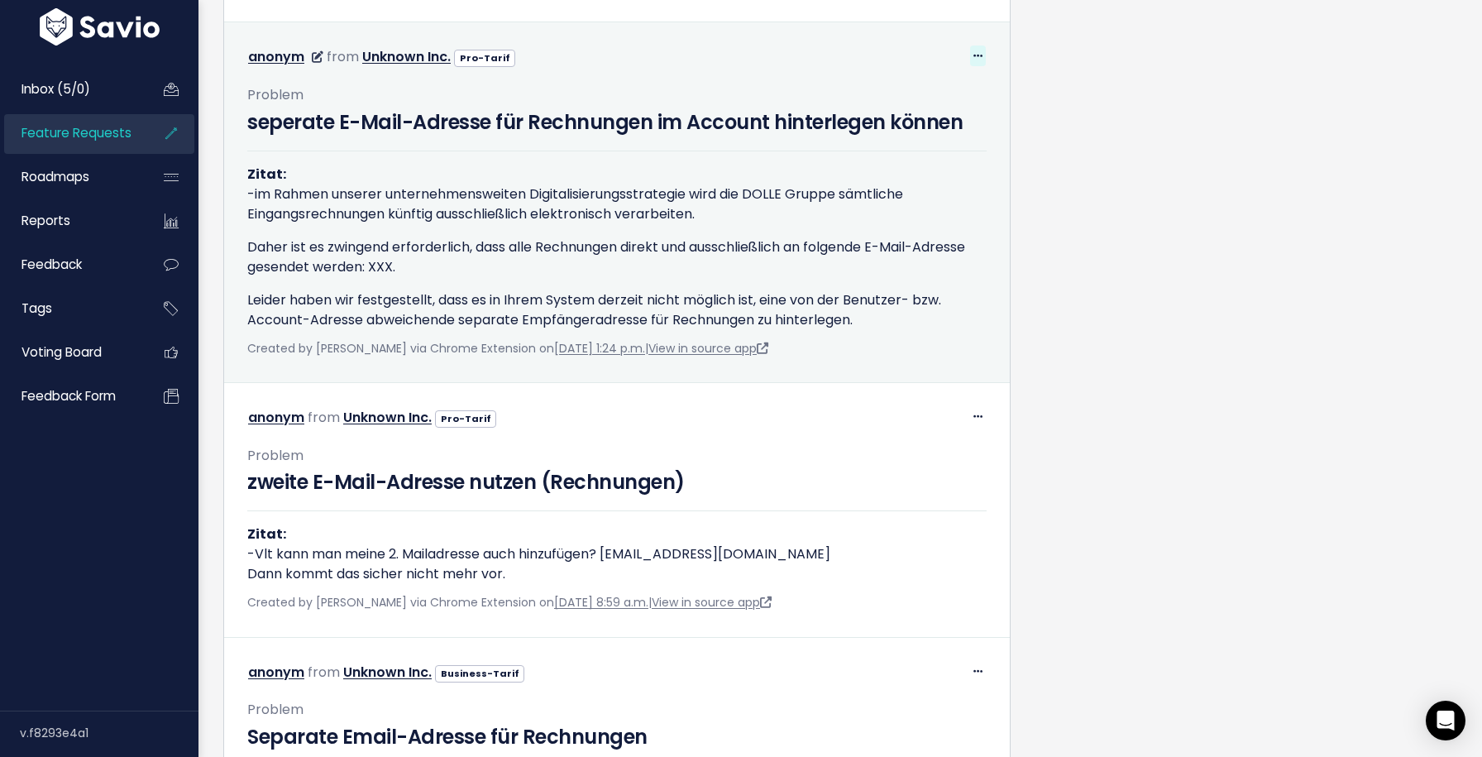
click at [977, 62] on icon at bounding box center [977, 56] width 9 height 11
click at [965, 143] on link "Return to Inbox" at bounding box center [936, 134] width 119 height 32
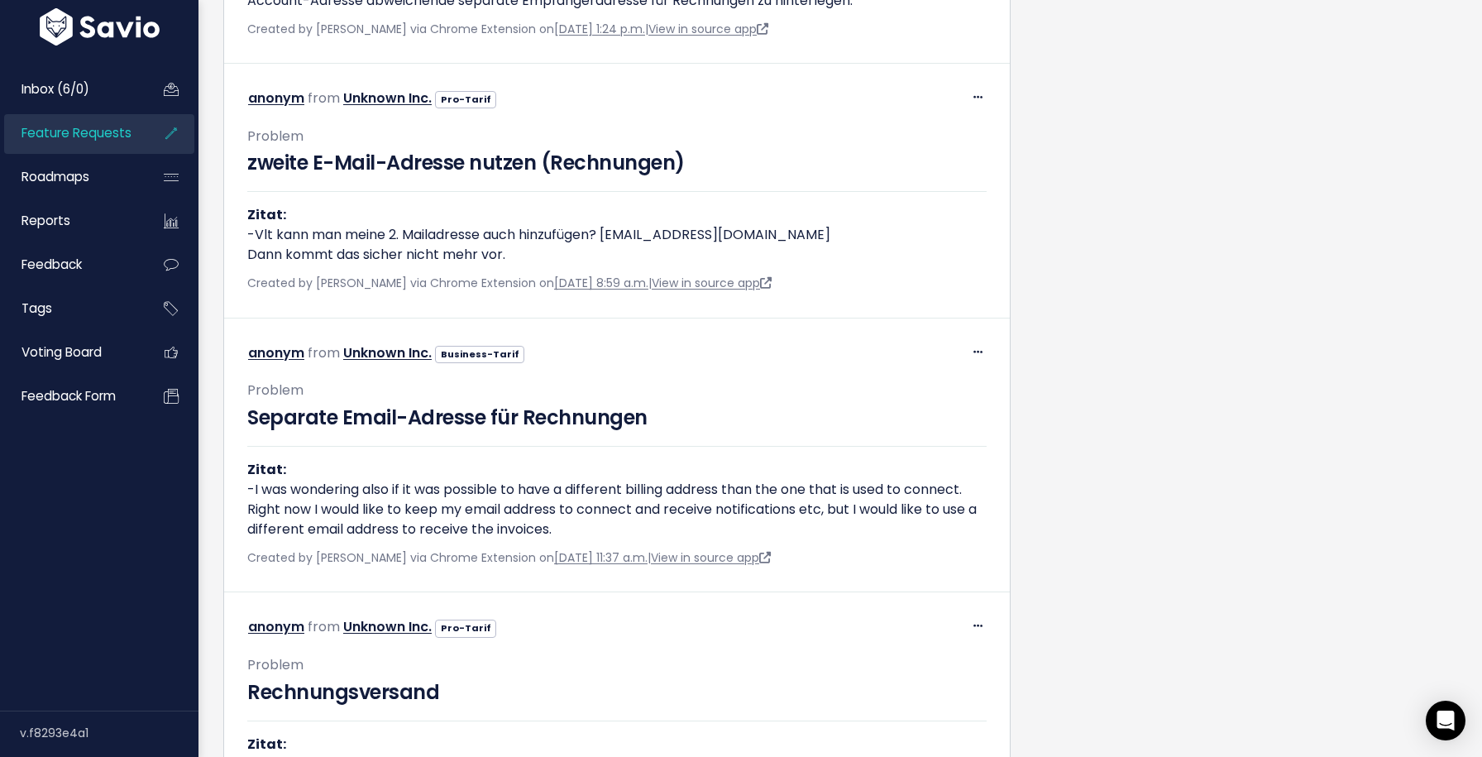
scroll to position [3702, 0]
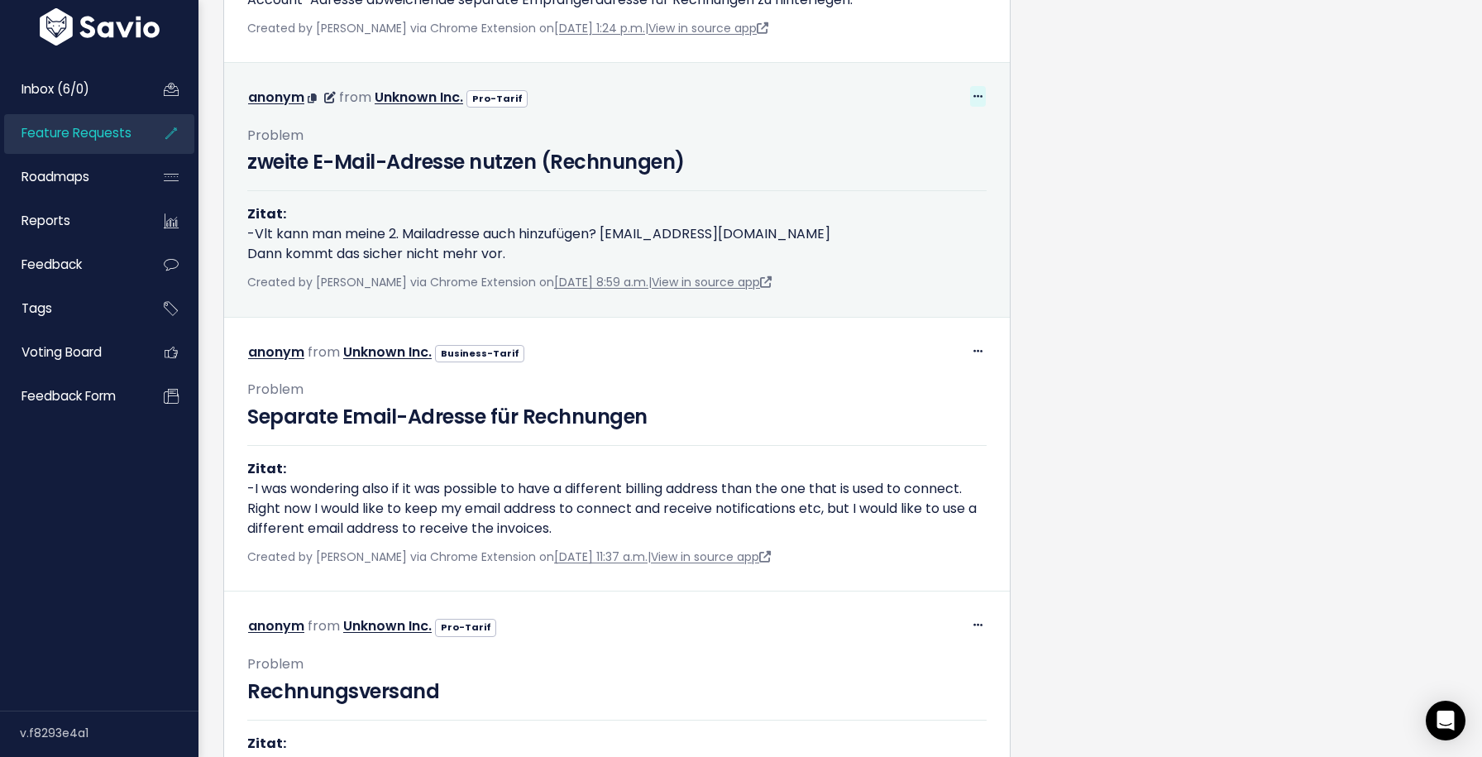
click at [977, 107] on span at bounding box center [978, 96] width 16 height 21
click at [955, 190] on link "Return to Inbox" at bounding box center [936, 174] width 119 height 32
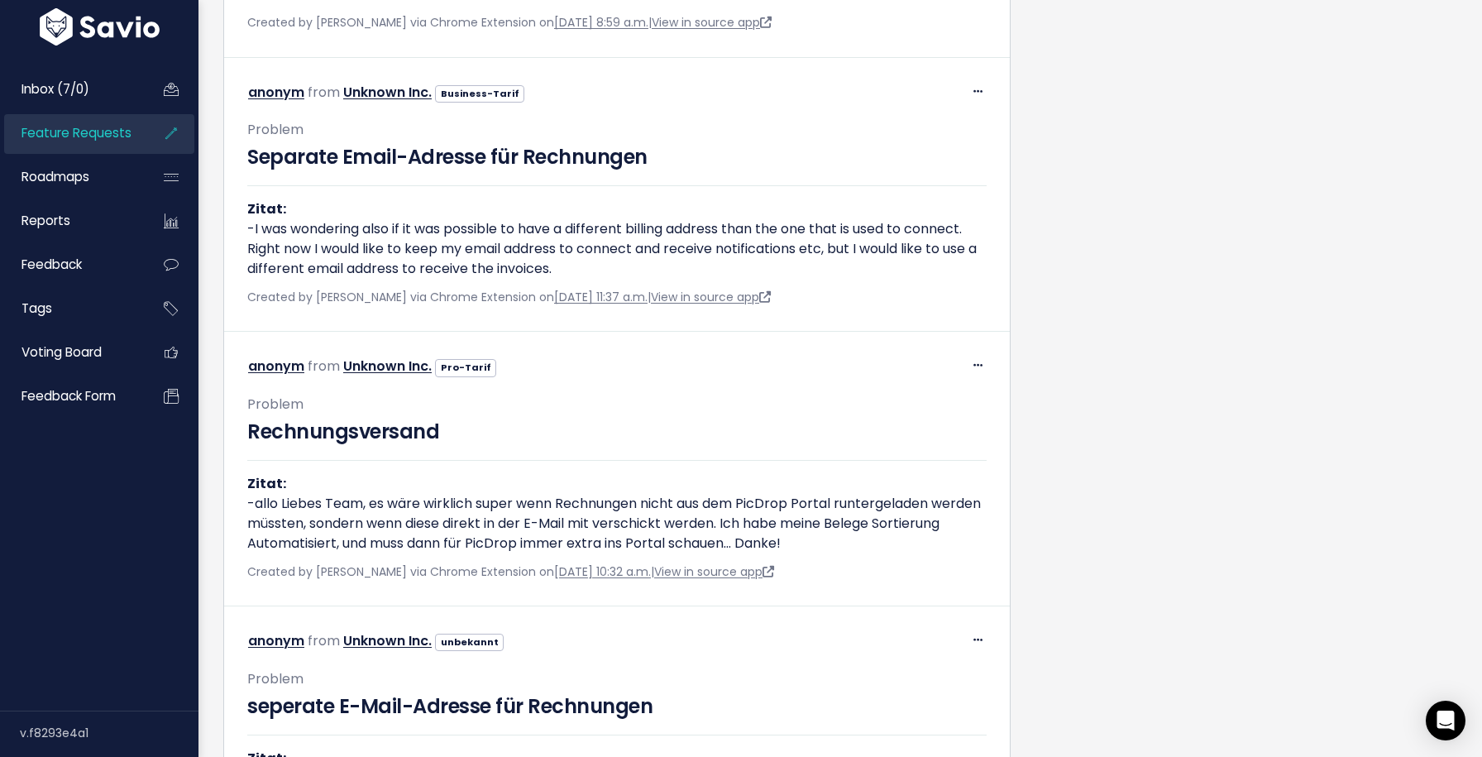
scroll to position [3996, 0]
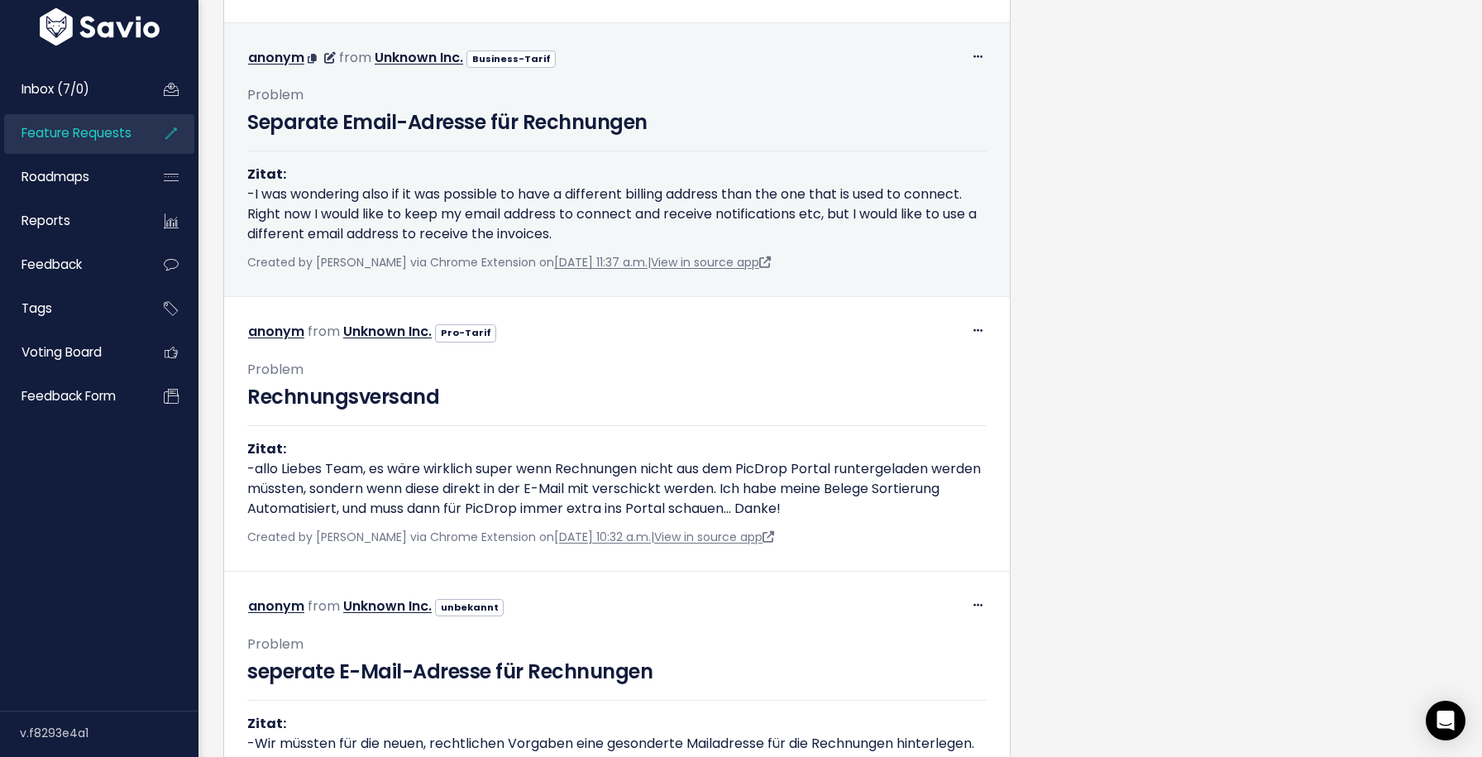
click at [971, 65] on div "Edit Return to Inbox [GEOGRAPHIC_DATA] anonym from Unknown Inc. Business-Tarif" at bounding box center [617, 160] width 766 height 254
click at [973, 67] on span at bounding box center [978, 56] width 16 height 21
click at [968, 151] on link "Return to Inbox" at bounding box center [936, 134] width 119 height 32
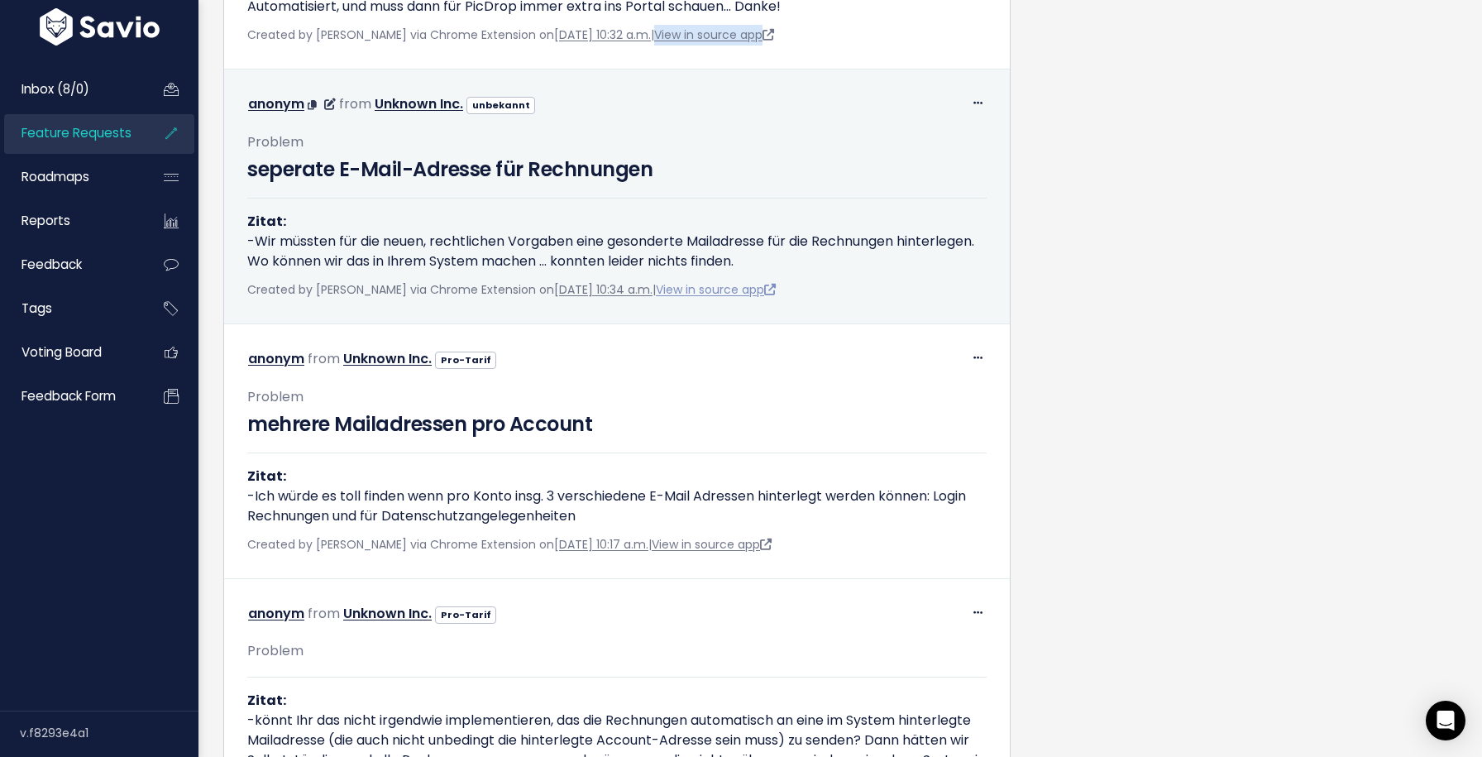
scroll to position [4503, 0]
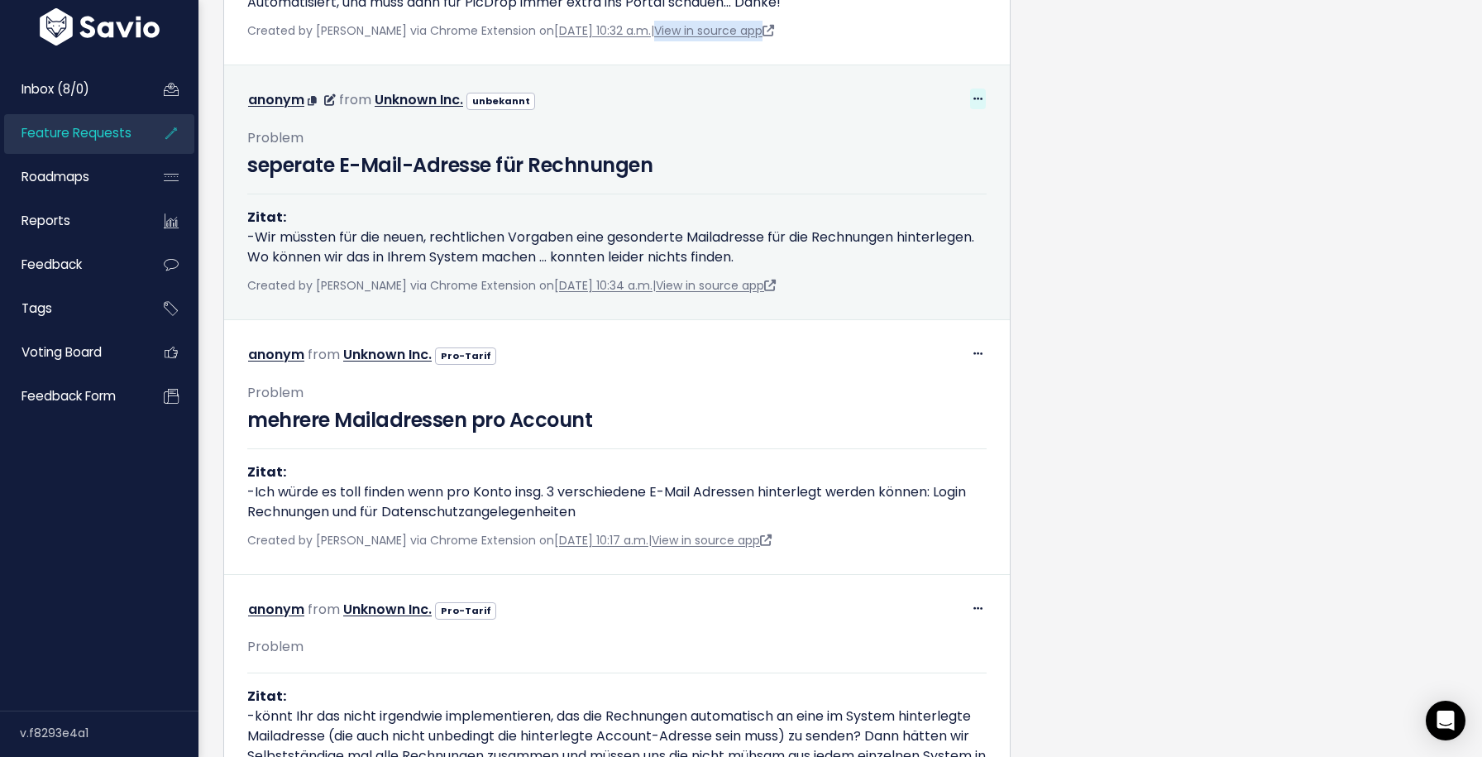
click at [983, 109] on span at bounding box center [978, 98] width 16 height 21
click at [949, 188] on link "Return to Inbox" at bounding box center [936, 177] width 119 height 32
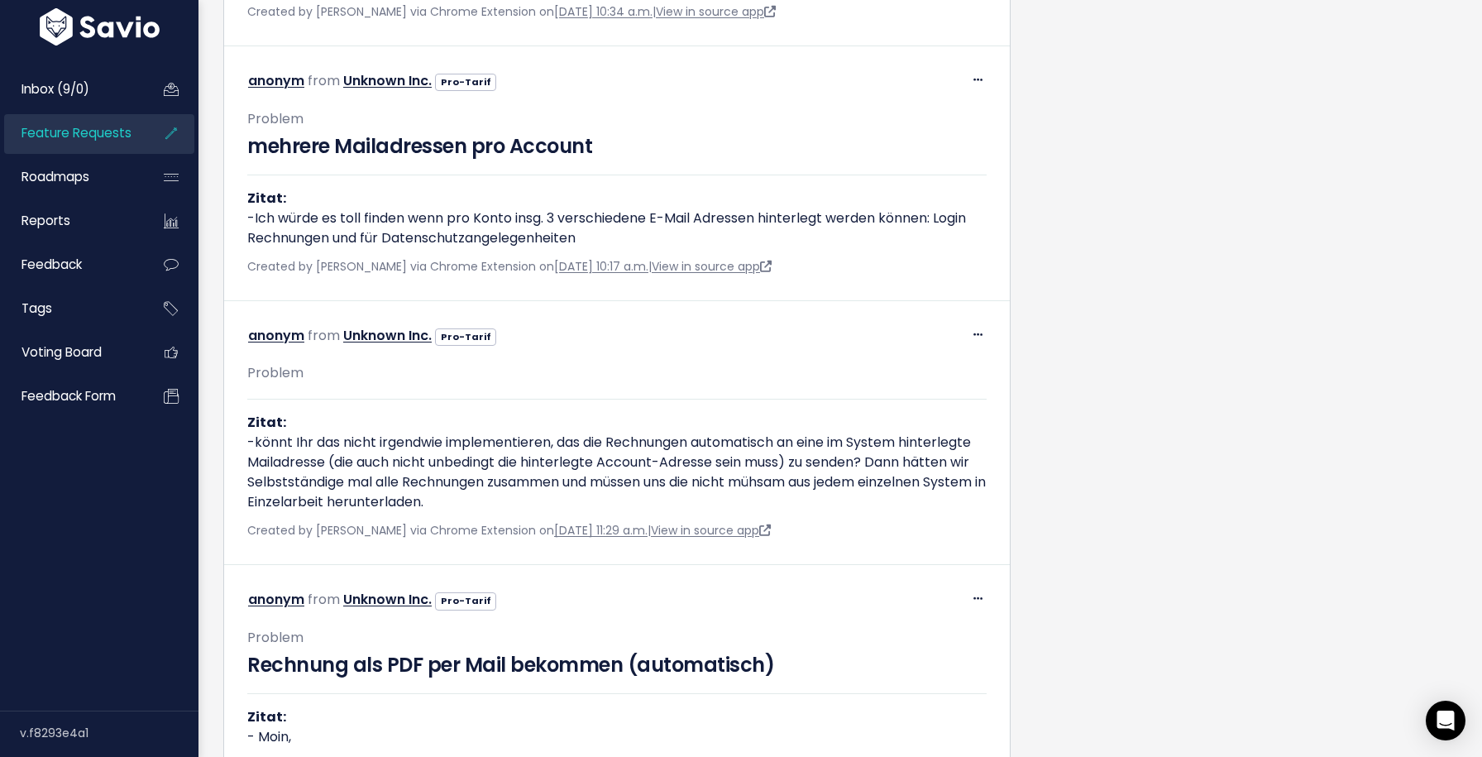
scroll to position [4779, 0]
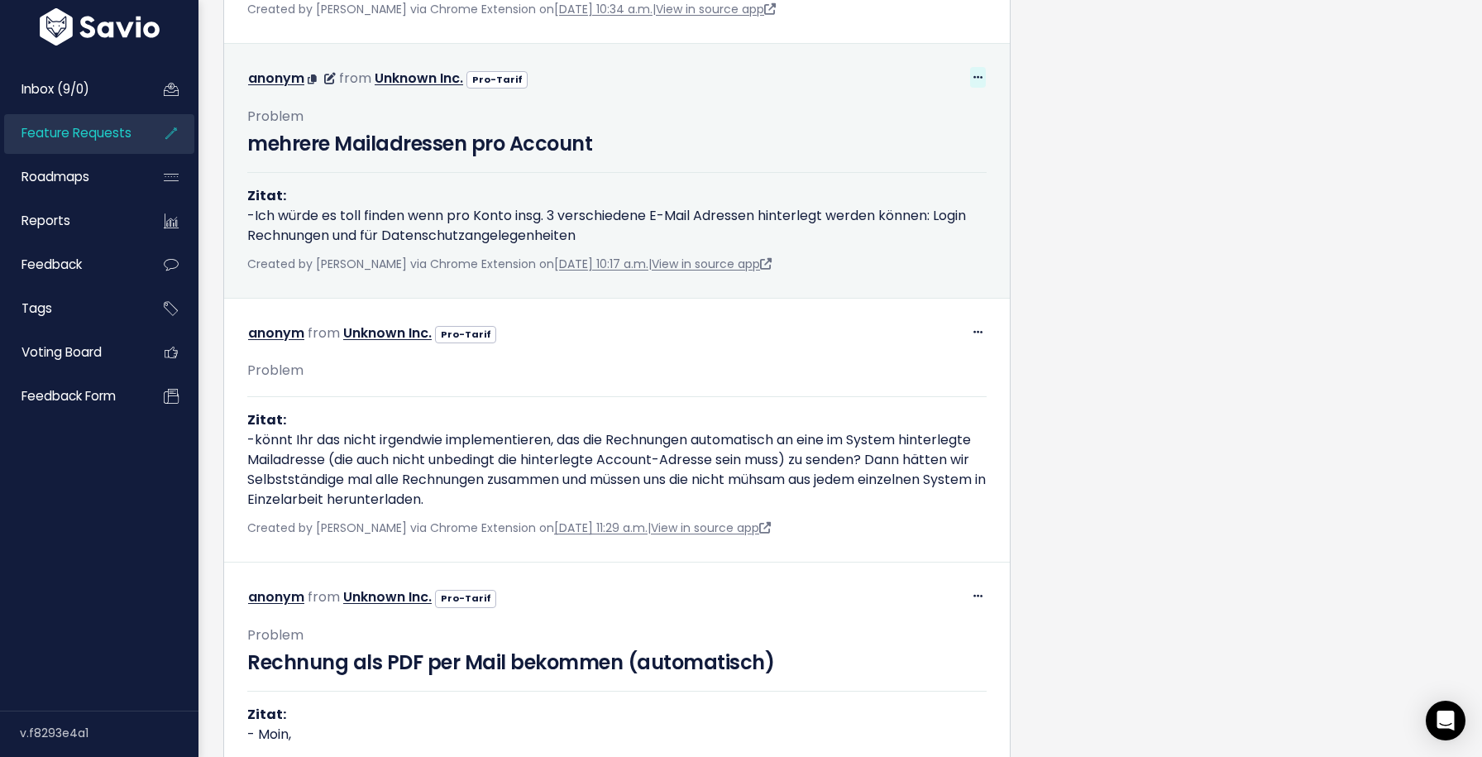
click at [978, 84] on icon at bounding box center [977, 78] width 9 height 11
click at [975, 172] on link "Return to Inbox" at bounding box center [936, 156] width 119 height 32
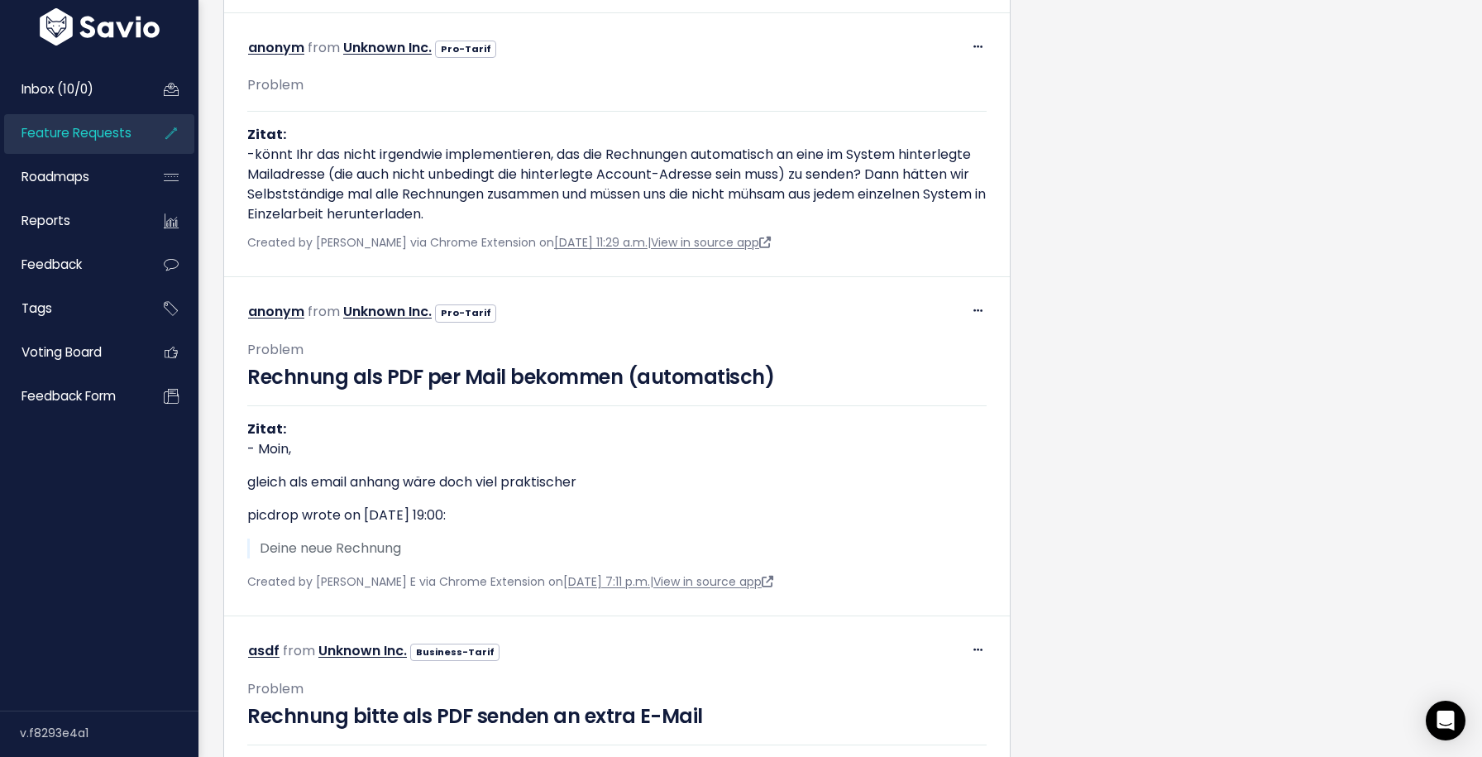
scroll to position [4891, 0]
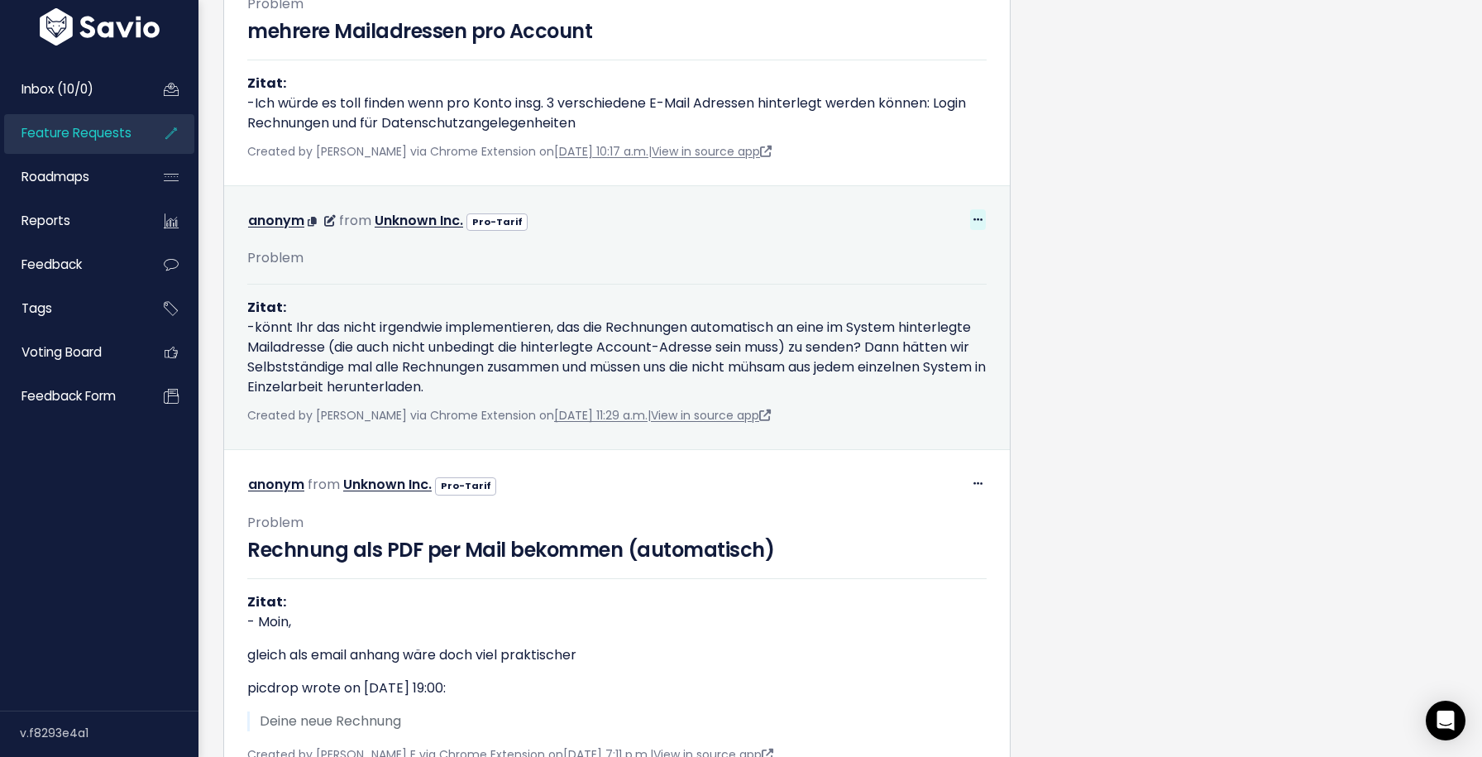
click at [978, 230] on span at bounding box center [978, 219] width 16 height 21
click at [935, 309] on link "Return to Inbox" at bounding box center [936, 297] width 119 height 32
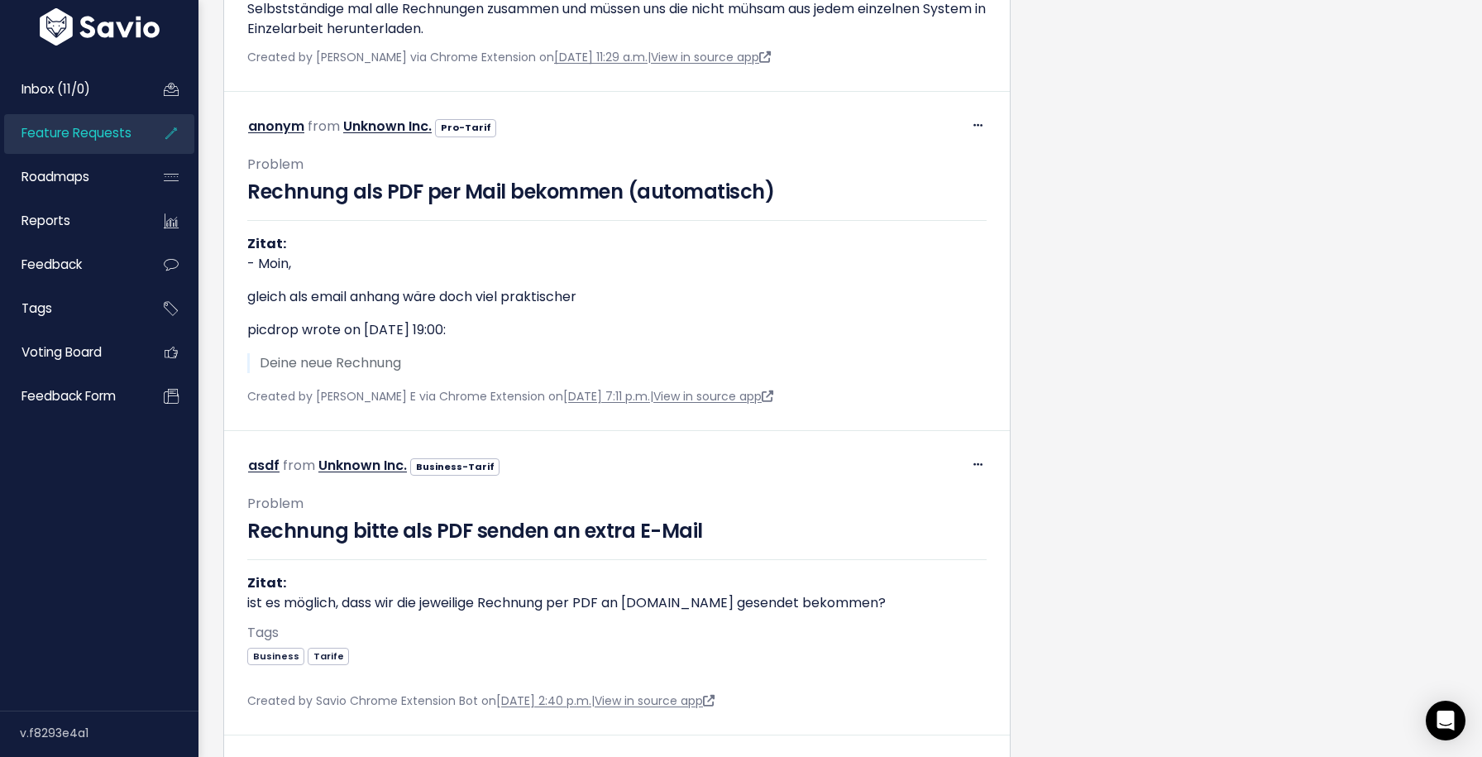
scroll to position [5250, 0]
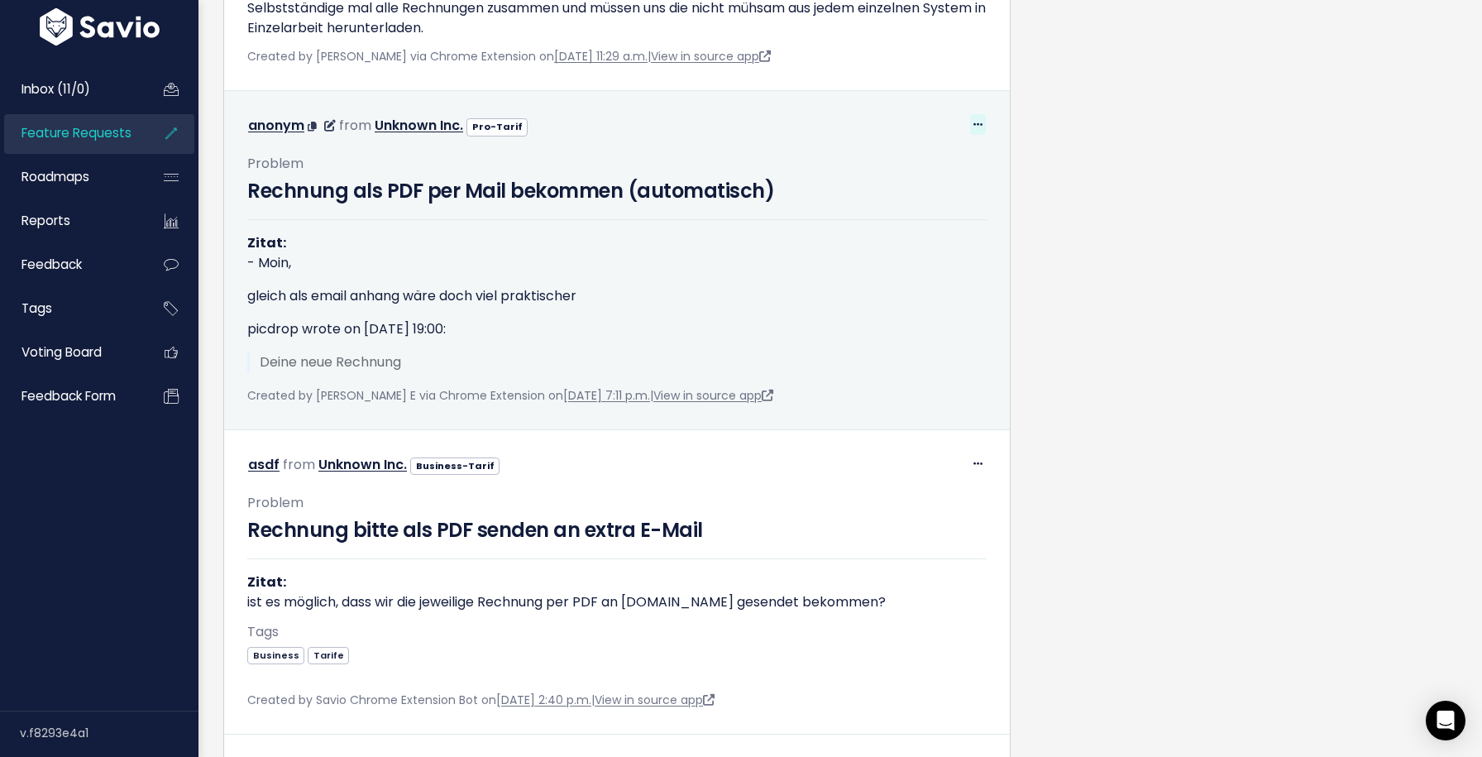
click at [977, 135] on span at bounding box center [978, 124] width 16 height 21
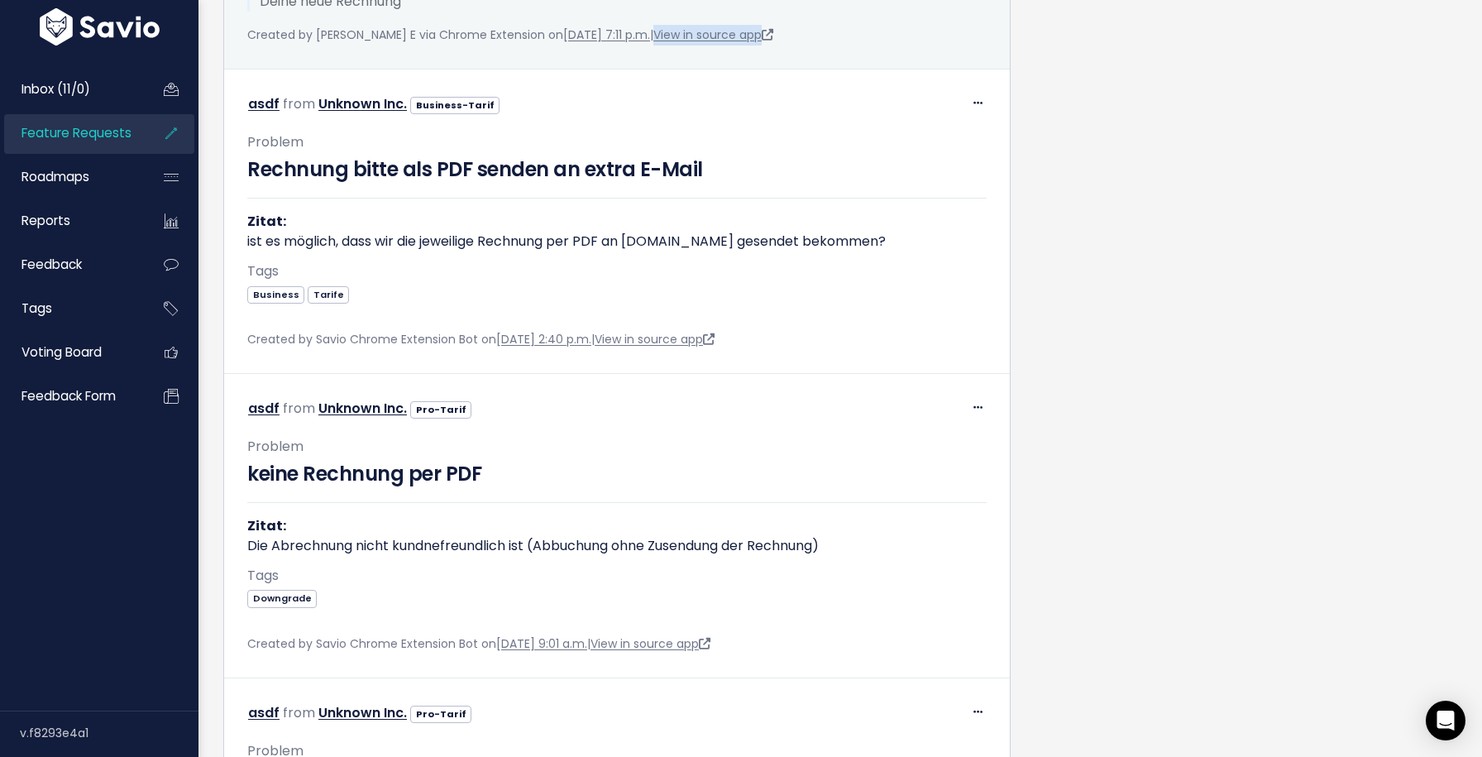
scroll to position [5628, 0]
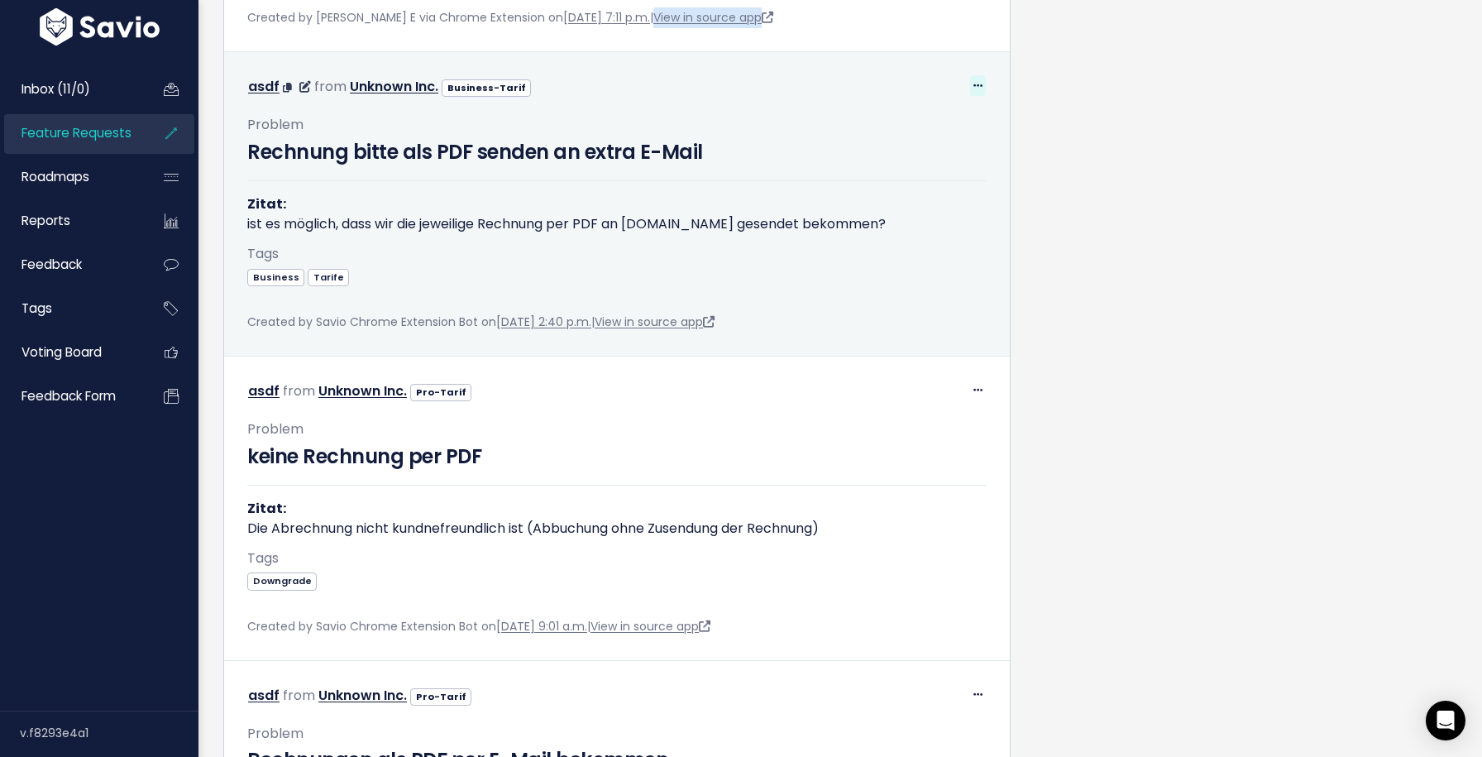
click at [975, 92] on icon at bounding box center [977, 86] width 9 height 11
click at [926, 180] on link "Return to Inbox" at bounding box center [936, 164] width 119 height 32
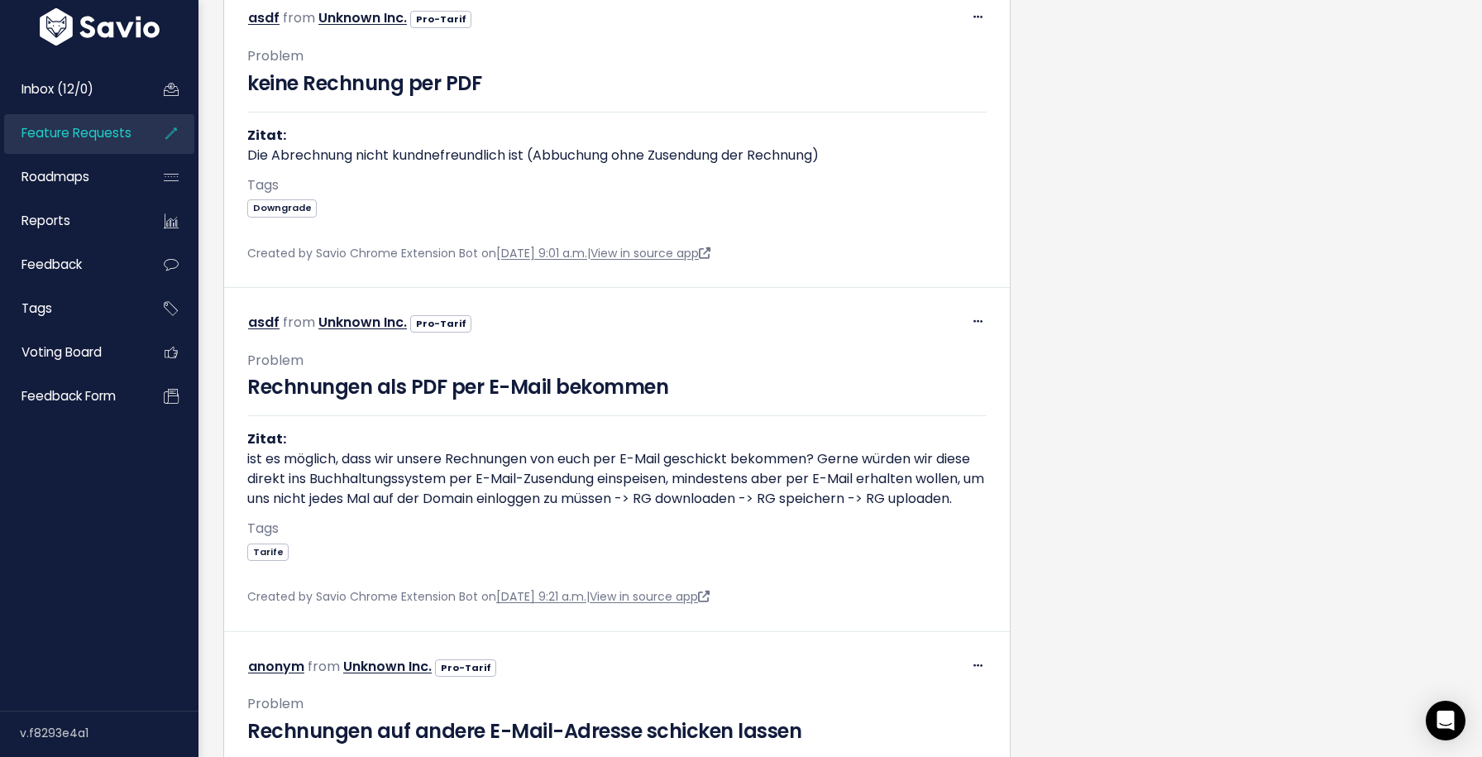
scroll to position [6003, 0]
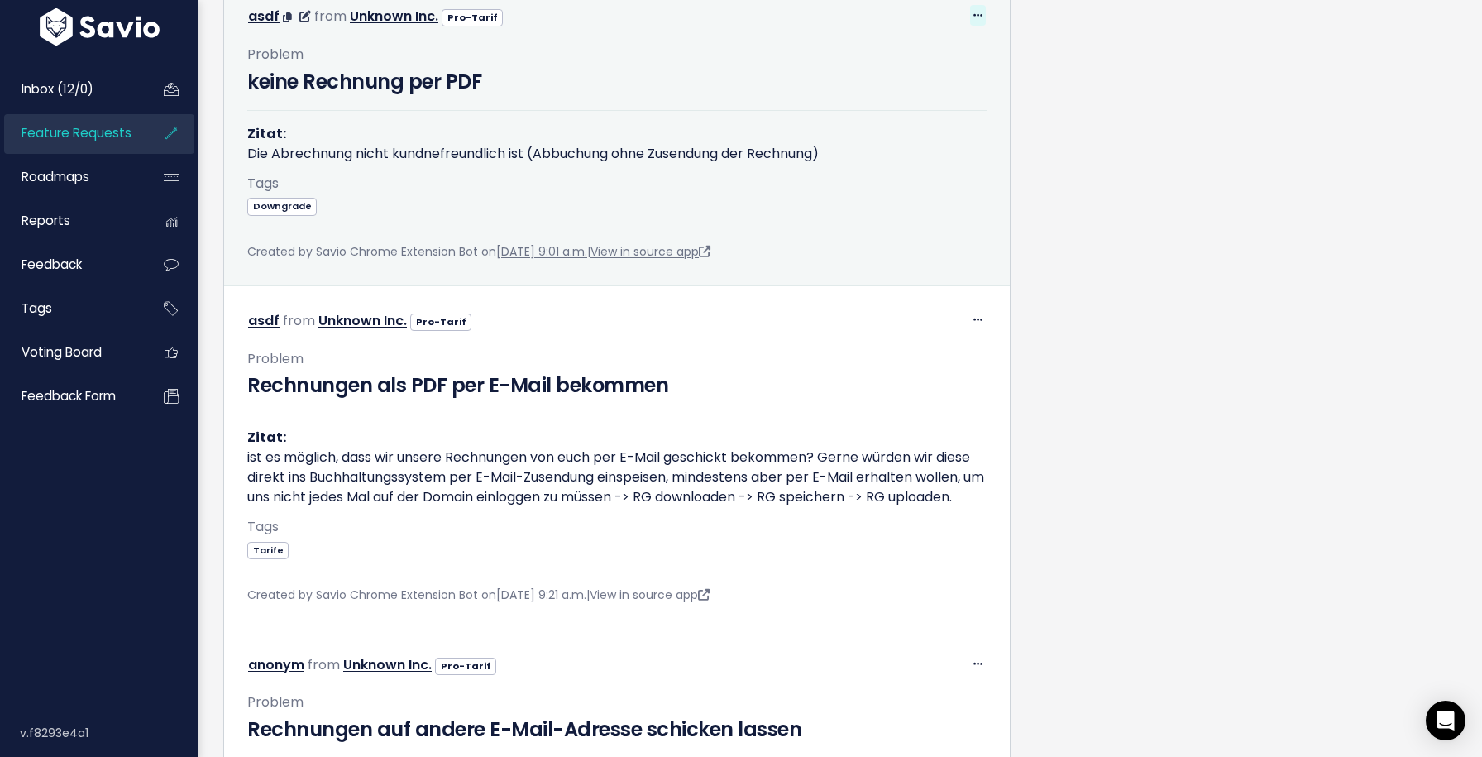
click at [978, 22] on icon at bounding box center [977, 16] width 9 height 11
click at [710, 260] on link "View in source app" at bounding box center [651, 251] width 120 height 17
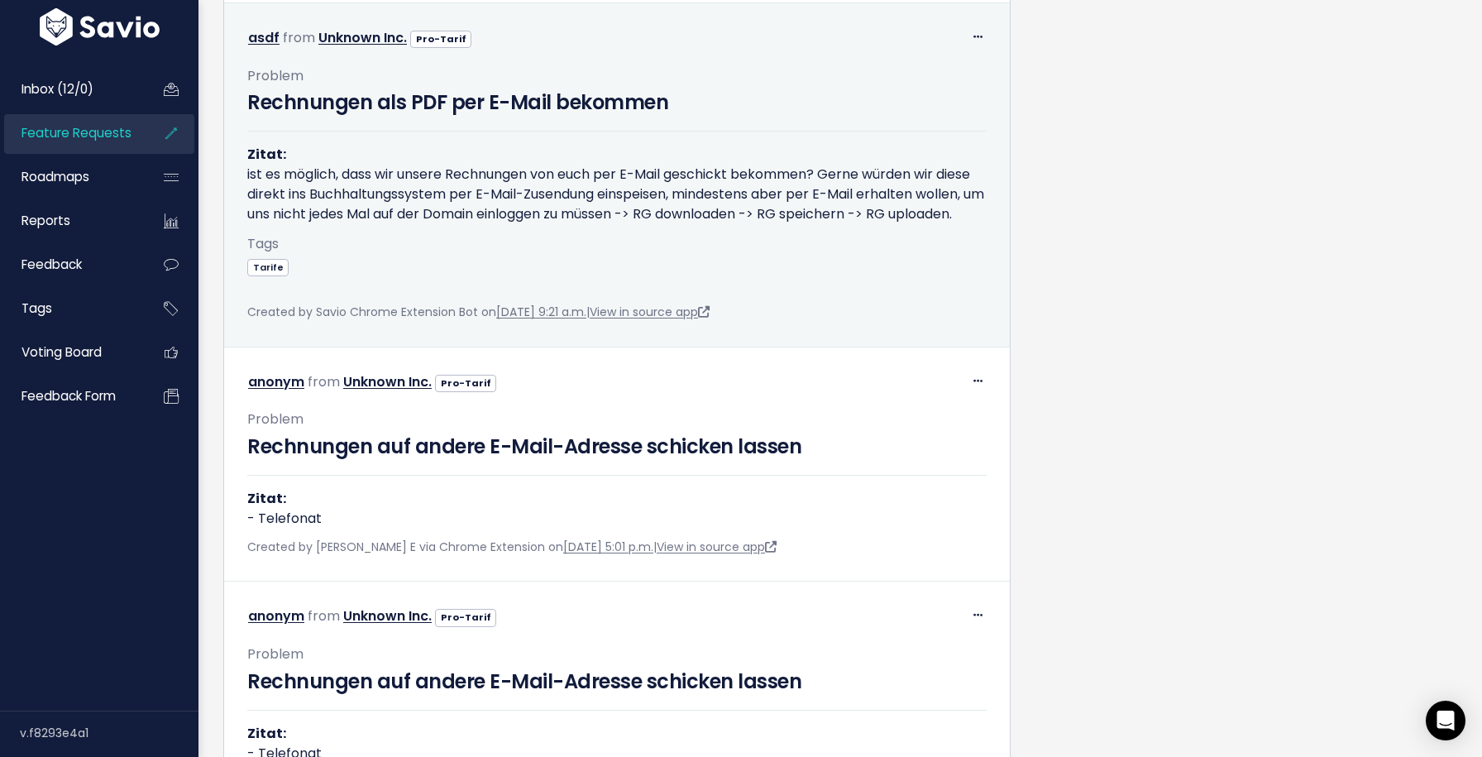
scroll to position [6317, 0]
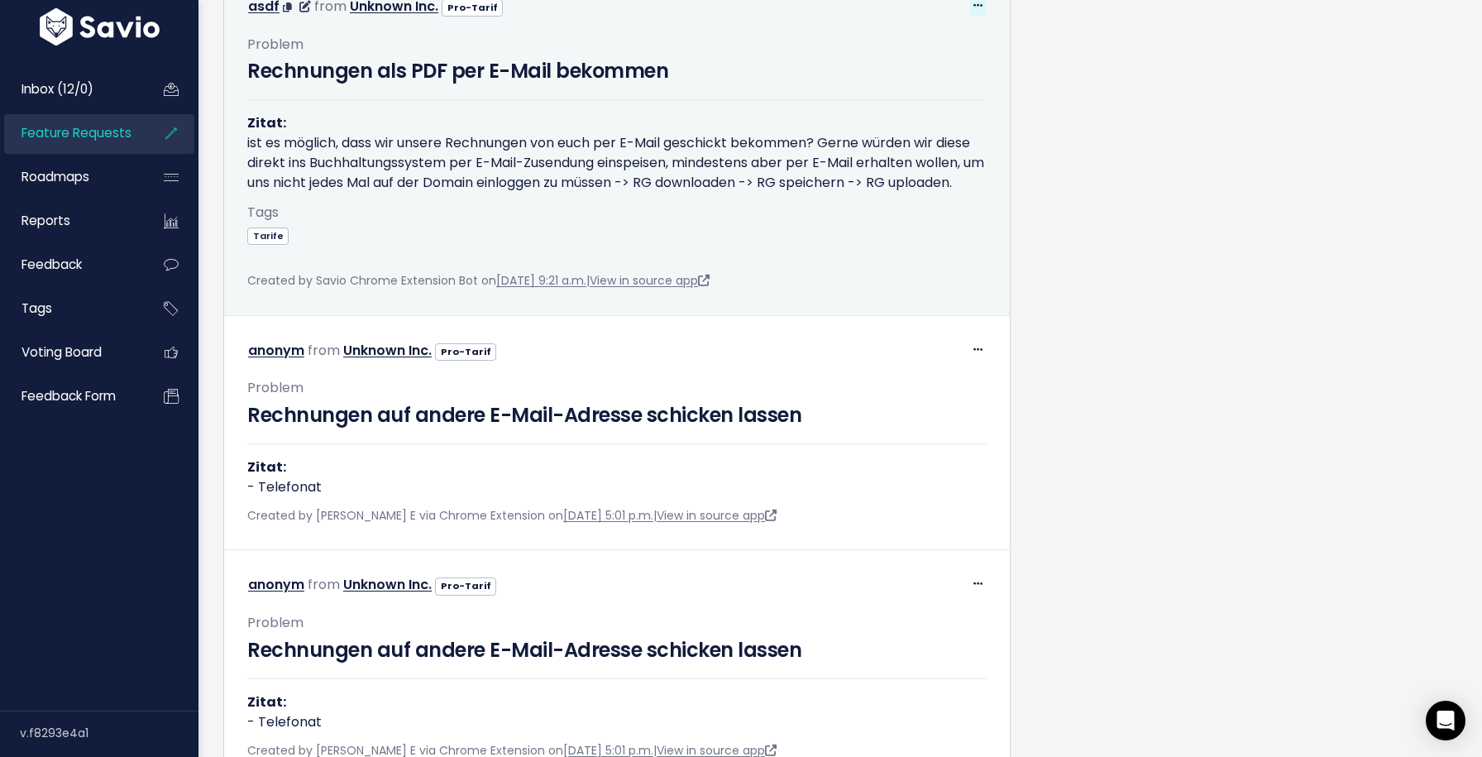
click at [970, 16] on span at bounding box center [978, 5] width 16 height 21
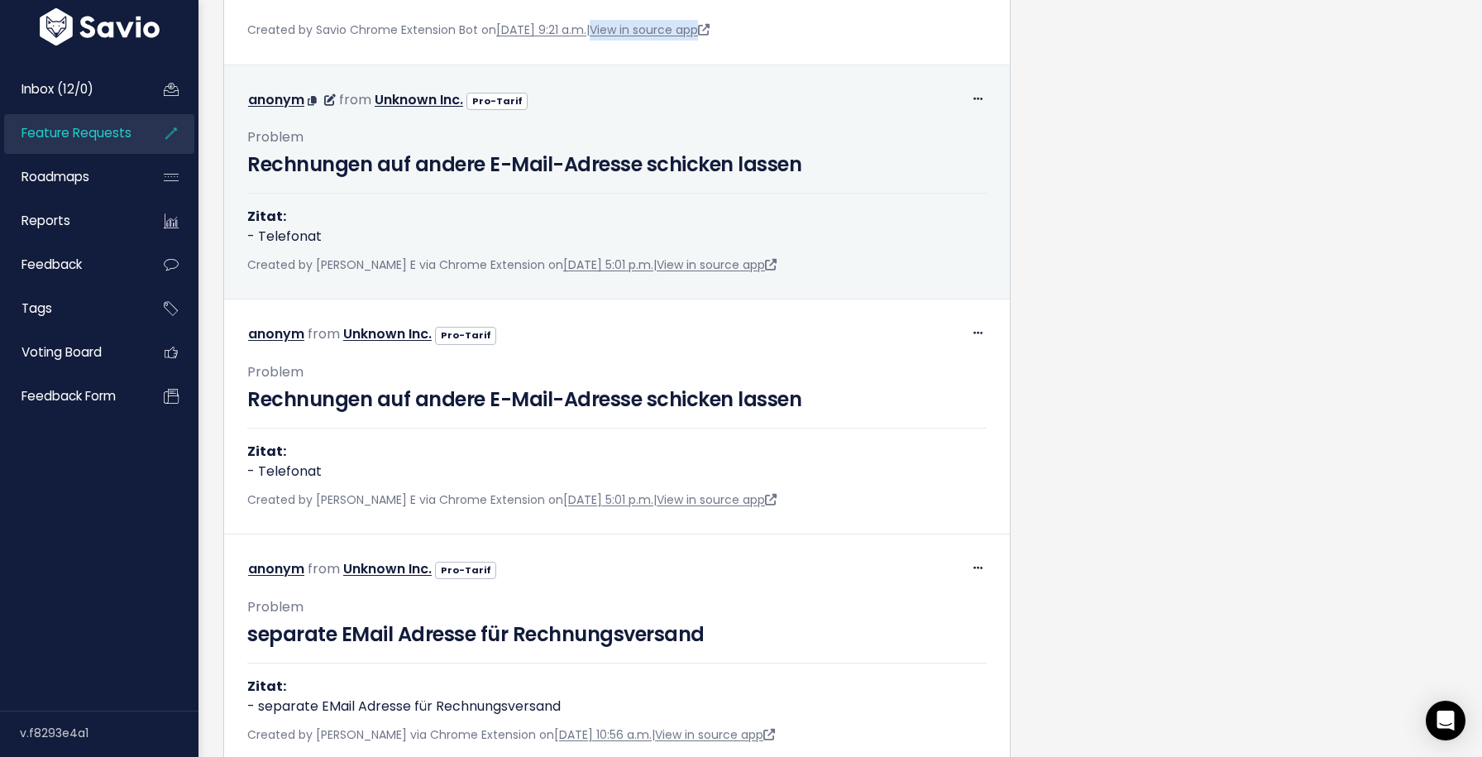
scroll to position [6627, 0]
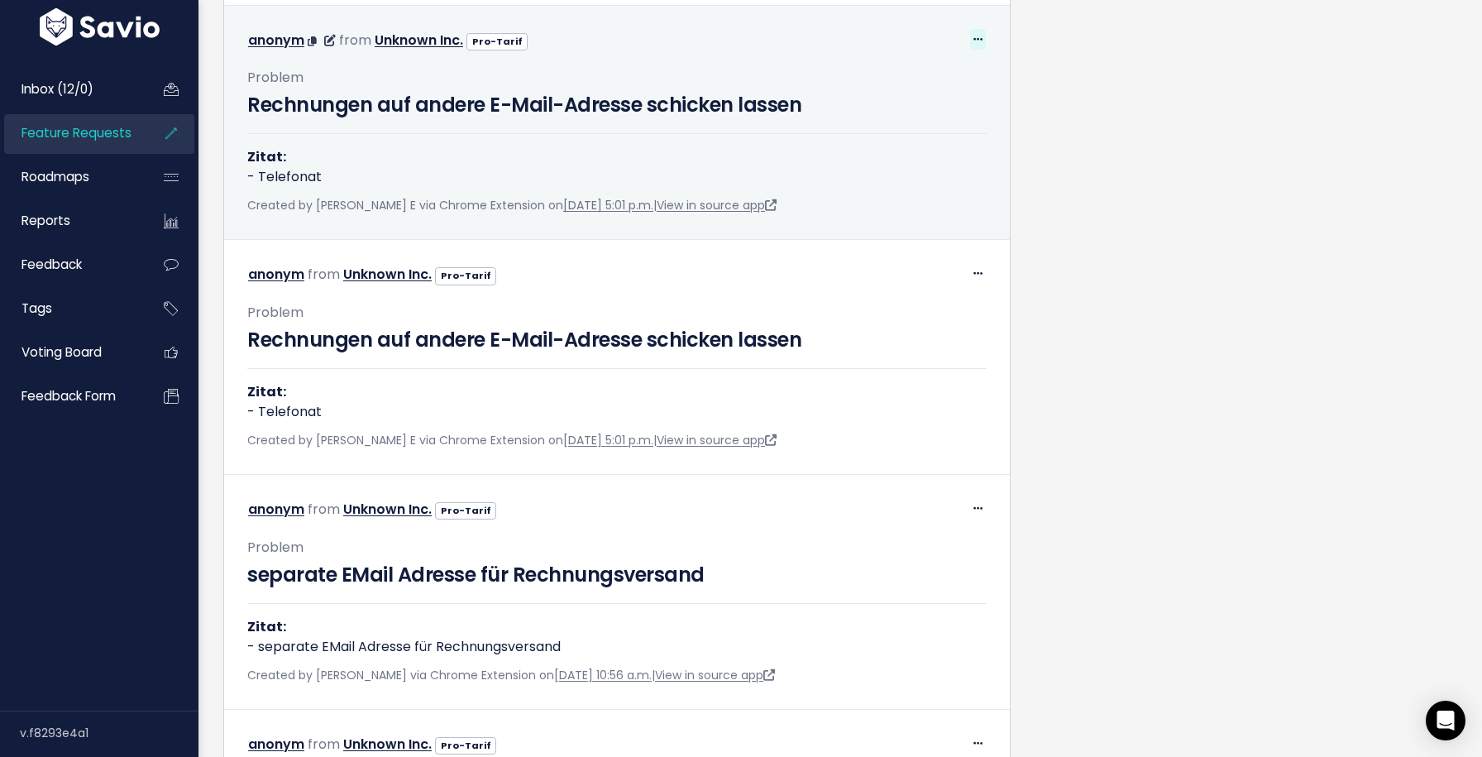
click at [978, 45] on icon at bounding box center [977, 40] width 9 height 11
click at [976, 133] on link "Return to Inbox" at bounding box center [936, 117] width 119 height 32
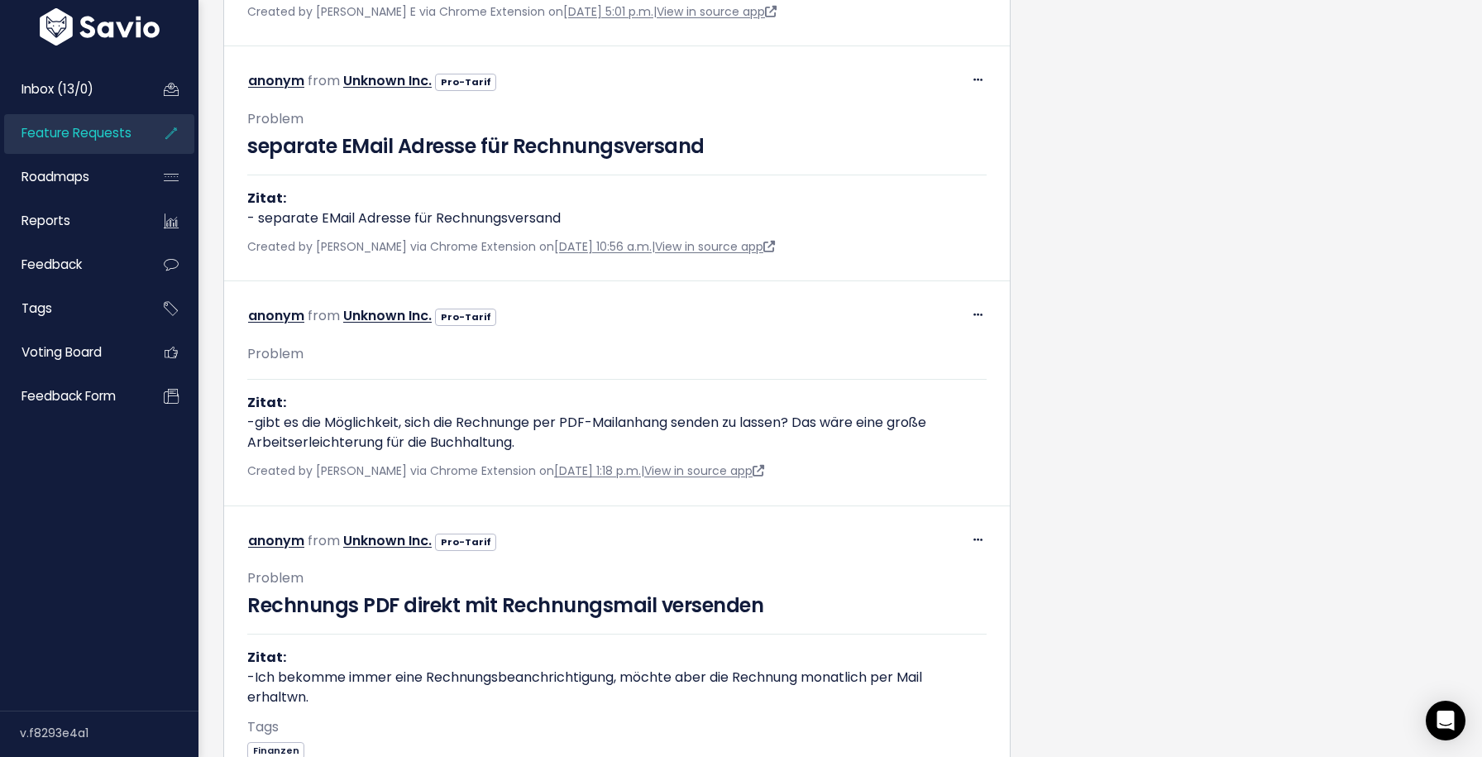
scroll to position [7049, 0]
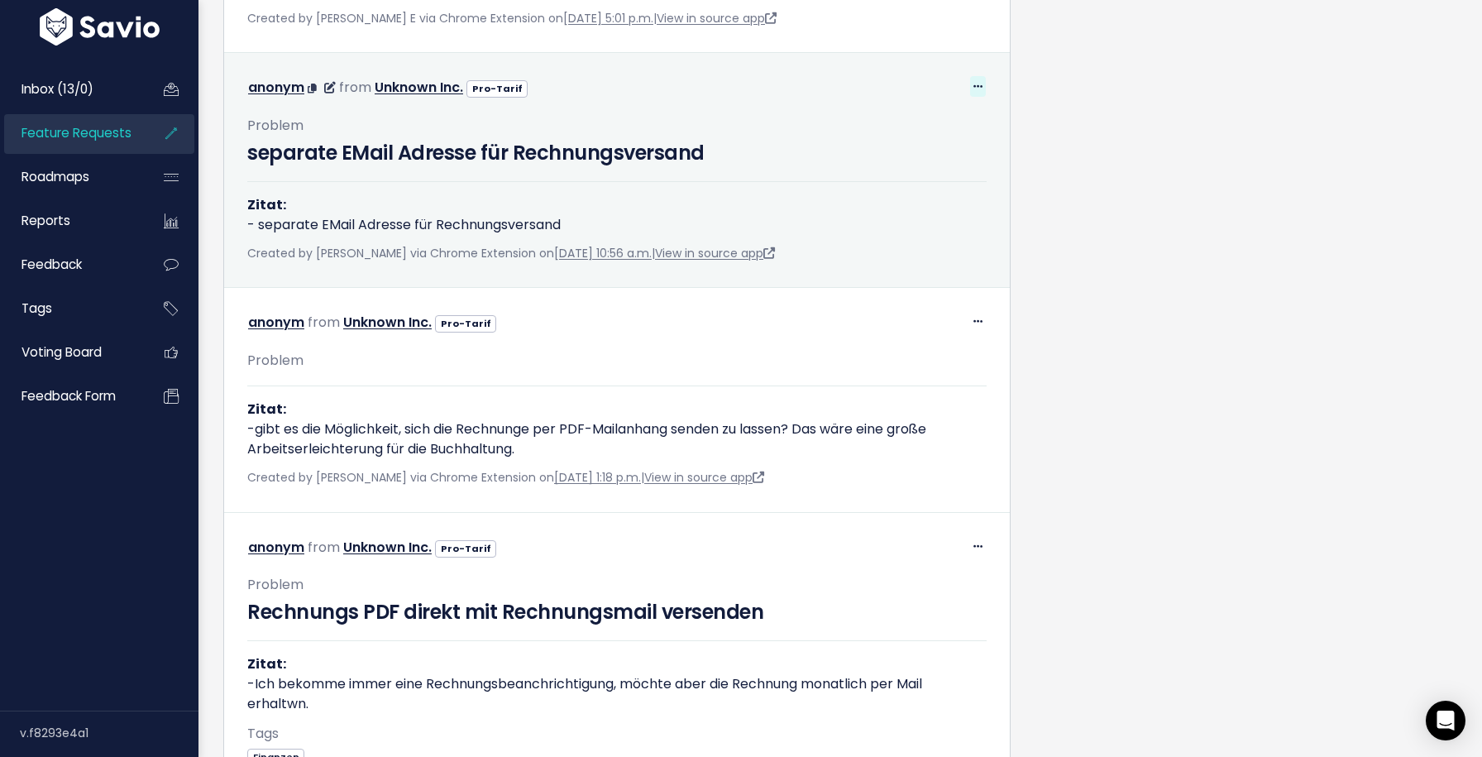
click at [976, 93] on icon at bounding box center [977, 87] width 9 height 11
click at [954, 181] on link "Return to Inbox" at bounding box center [936, 165] width 119 height 32
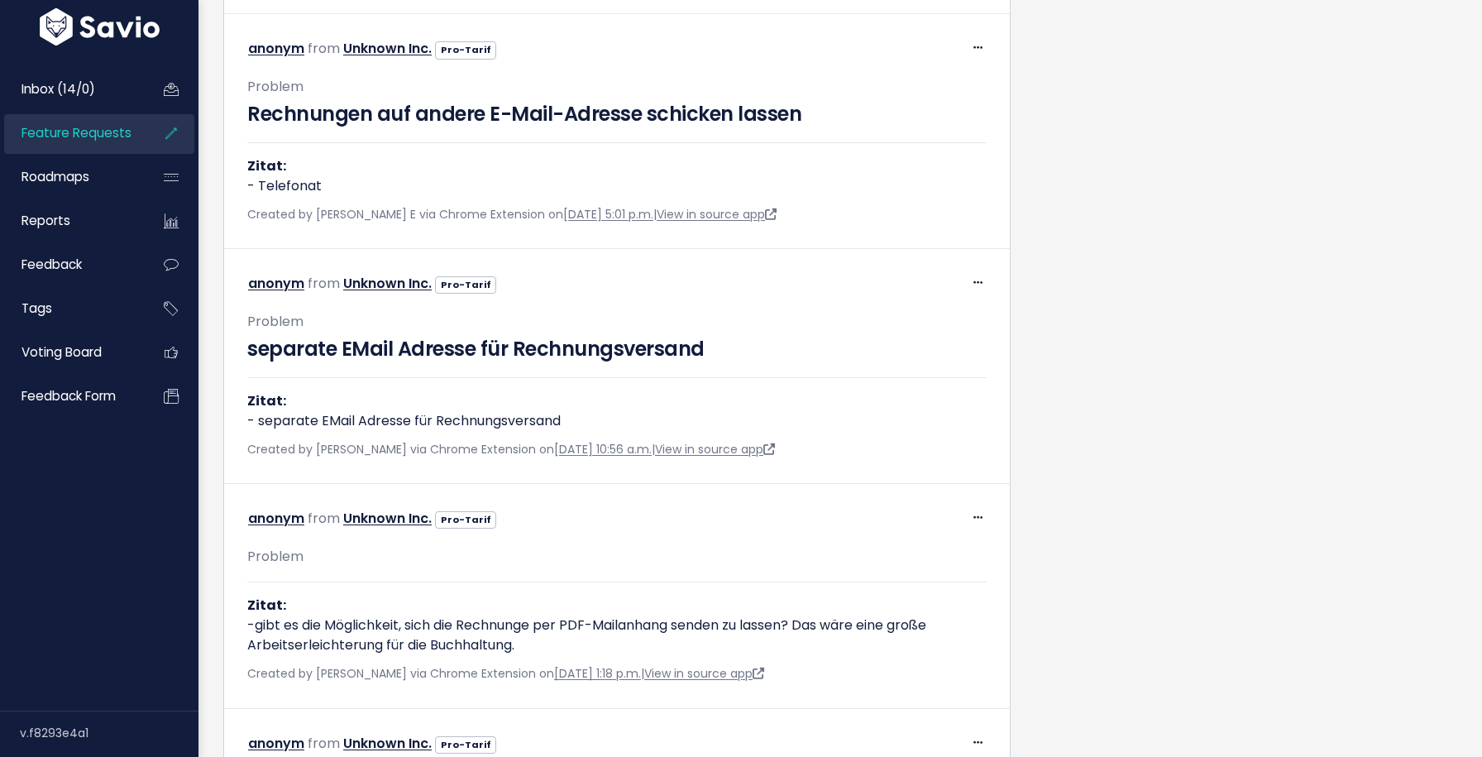
scroll to position [7235, 0]
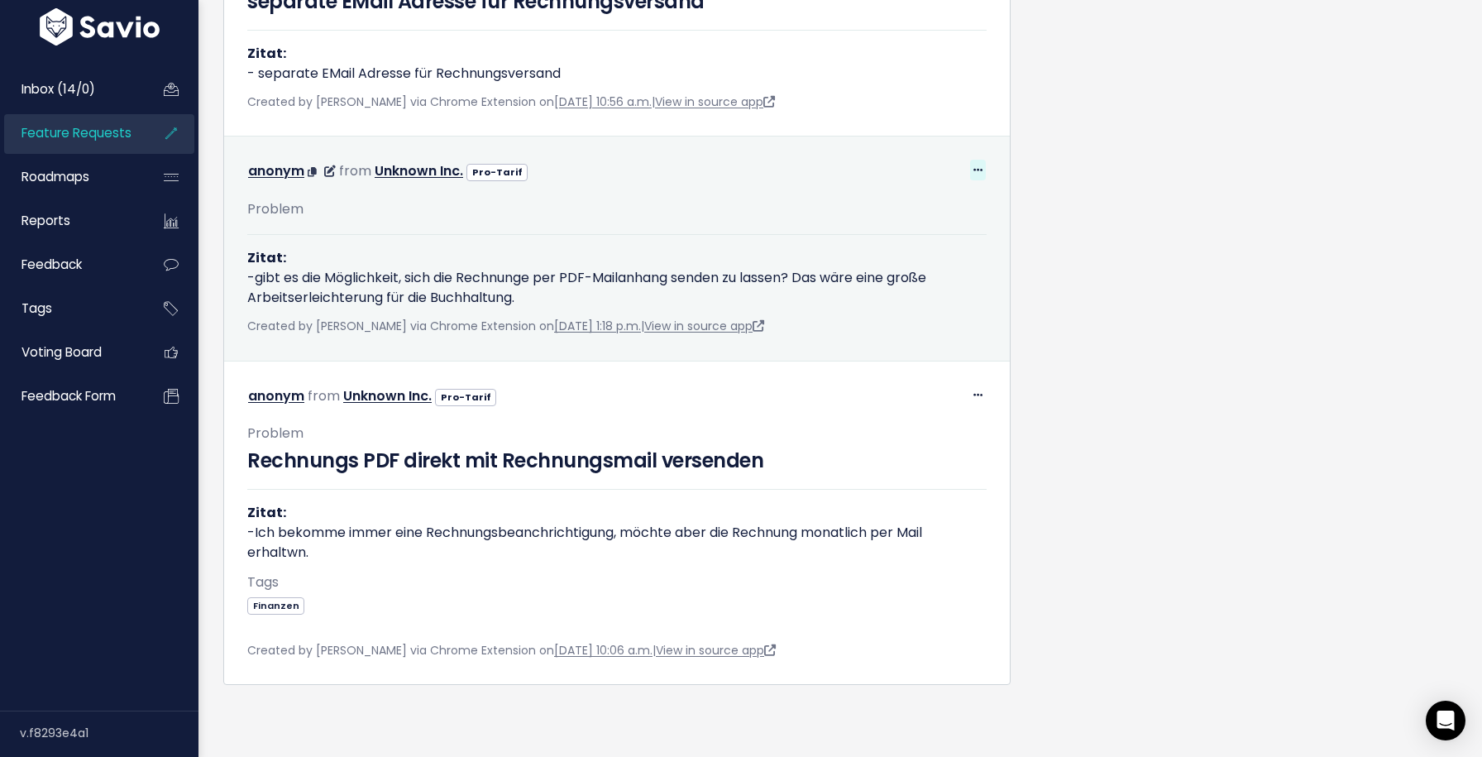
click at [977, 175] on icon at bounding box center [977, 170] width 9 height 11
click at [765, 318] on div "Problem Zitat: -gibt es die Möglichkeit, sich die Rechnunge per PDF-Mailanhang …" at bounding box center [617, 260] width 764 height 153
click at [764, 328] on link "View in source app" at bounding box center [704, 326] width 120 height 17
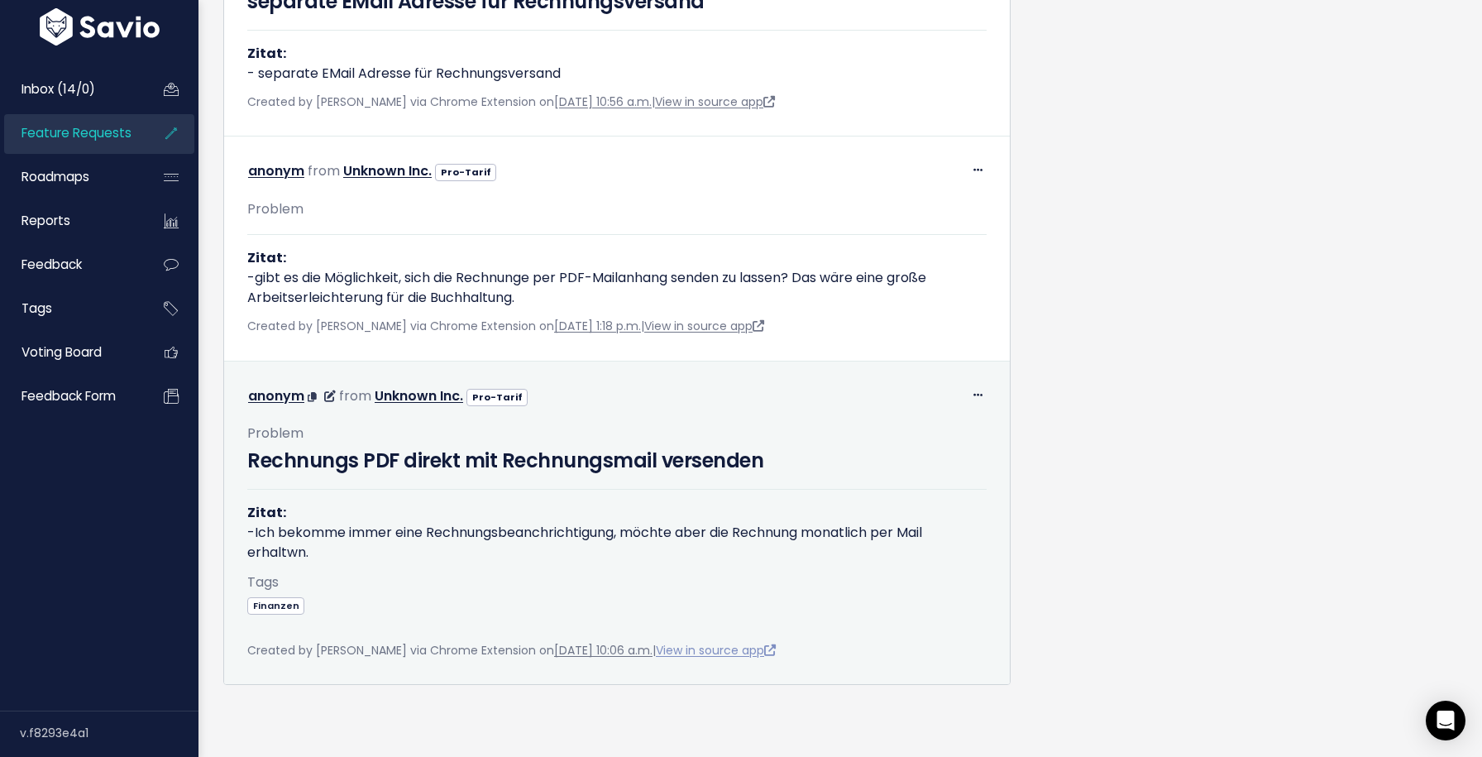
click at [776, 649] on link "View in source app" at bounding box center [716, 650] width 120 height 17
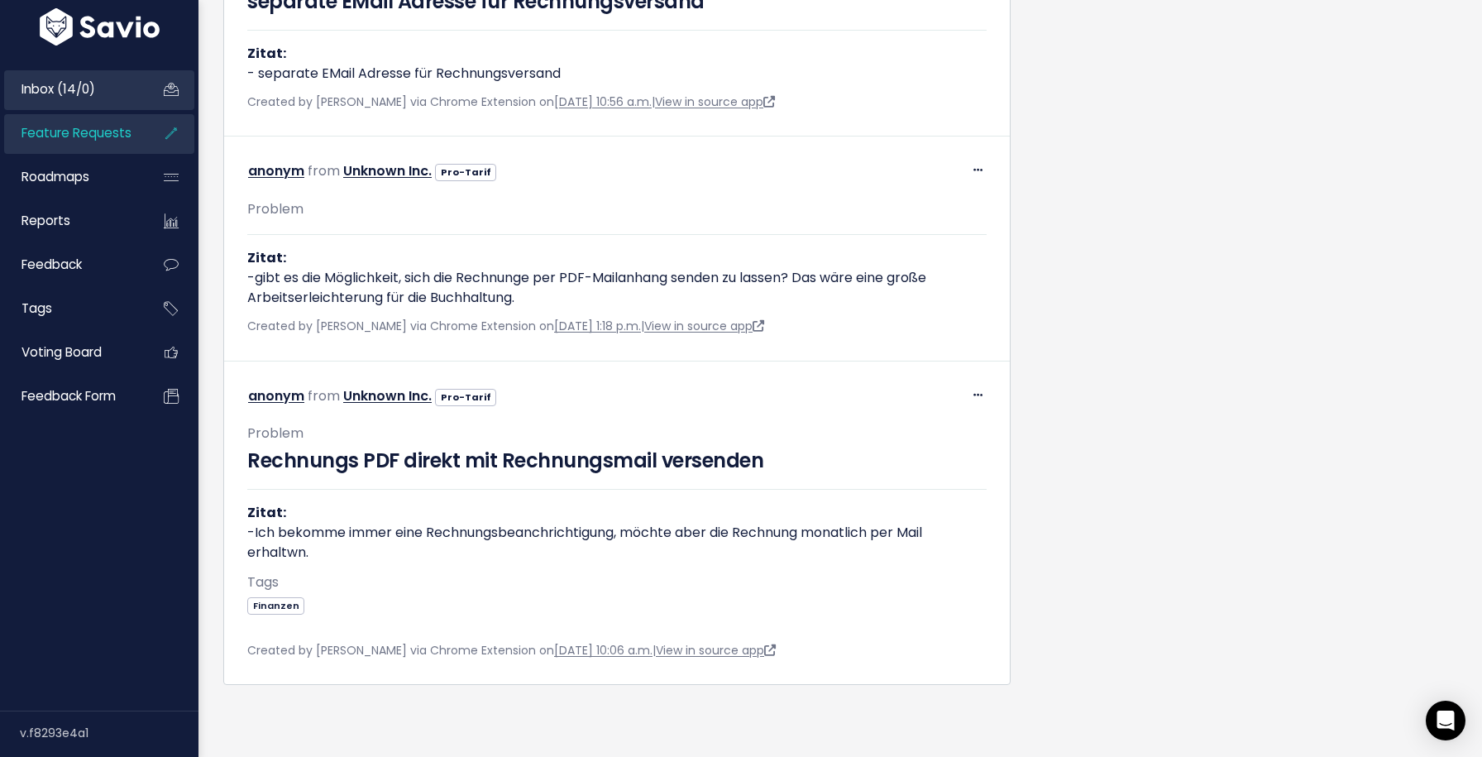
click at [110, 84] on link "Inbox (14/0)" at bounding box center [70, 89] width 133 height 38
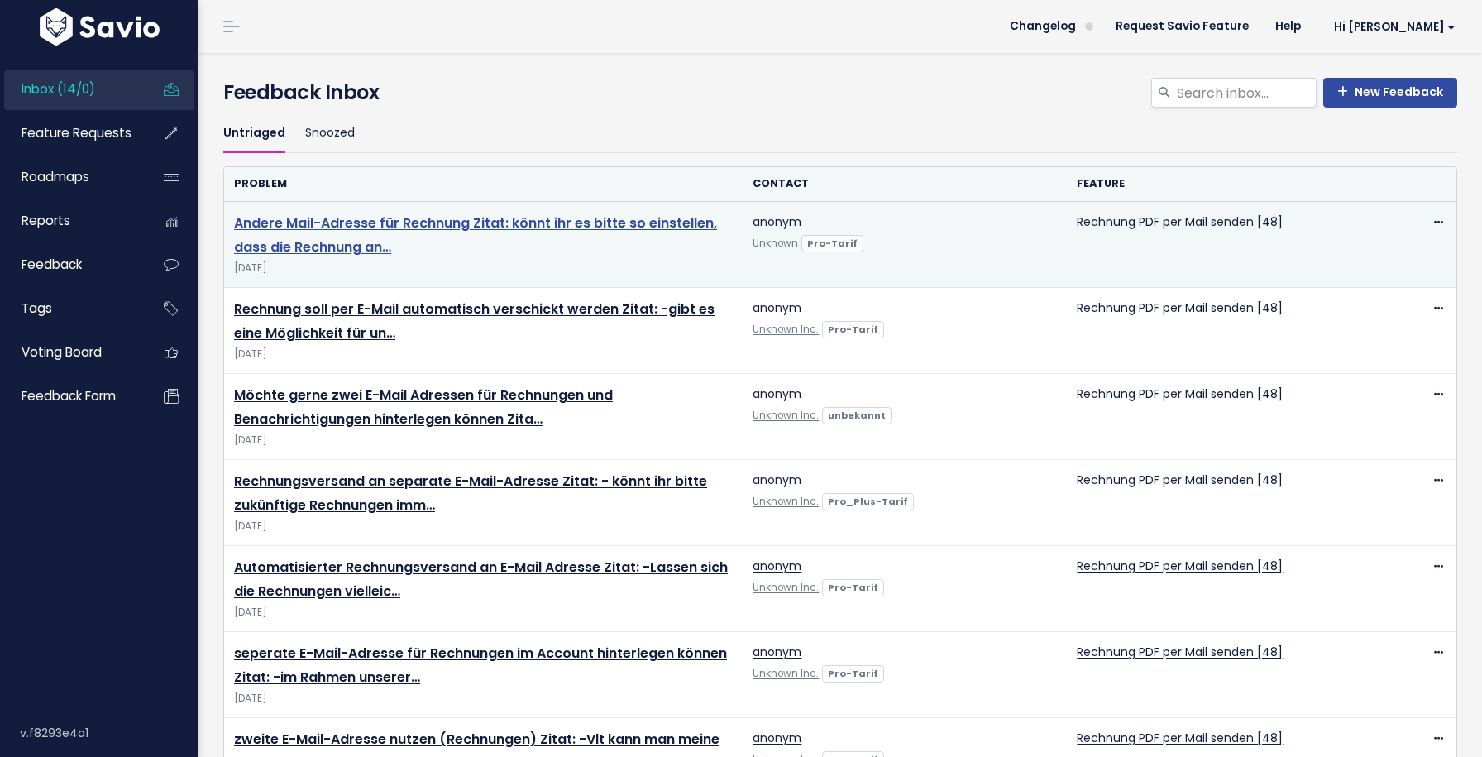
click at [663, 225] on link "Andere Mail-Adresse für Rechnung Zitat: könnt ihr es bitte so einstellen, dass …" at bounding box center [475, 234] width 483 height 43
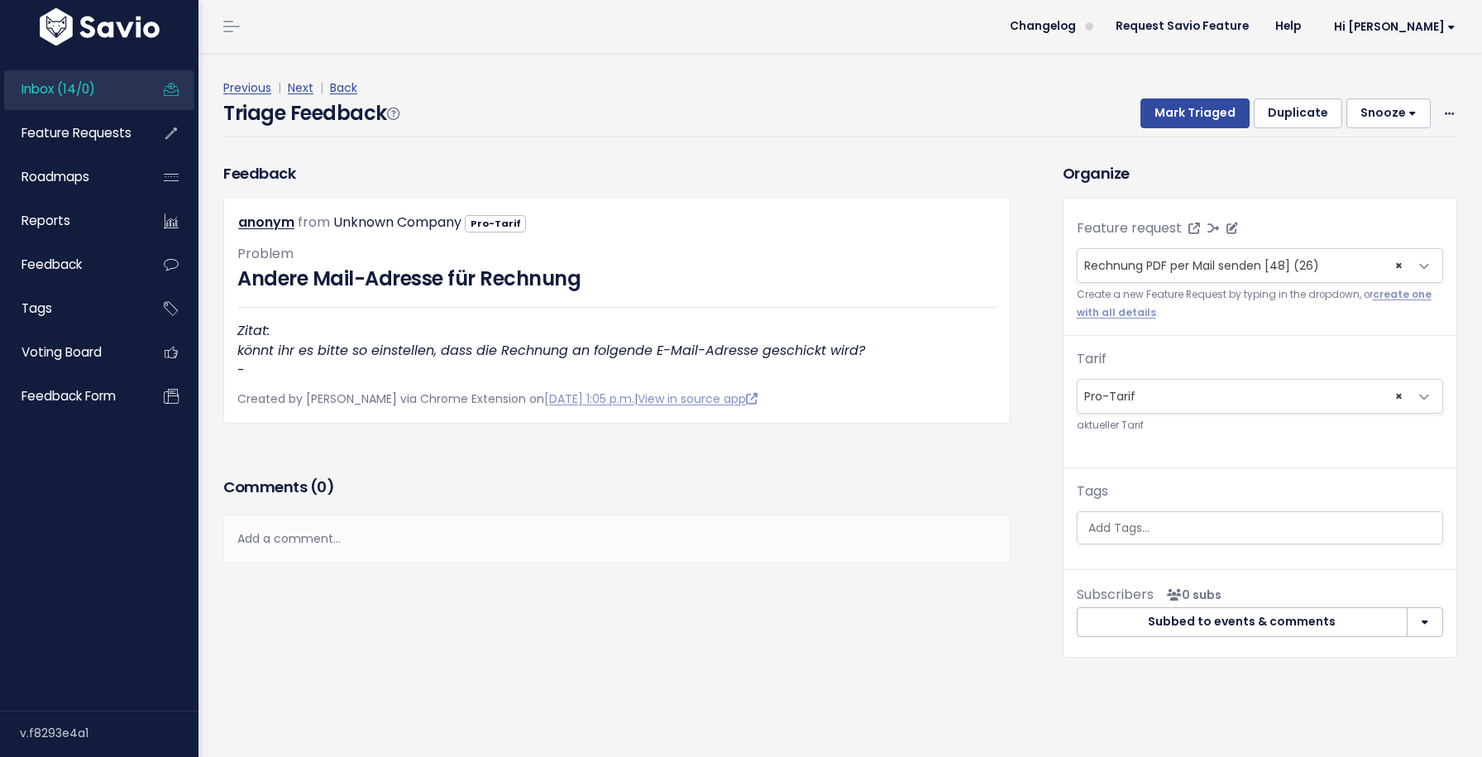
select select
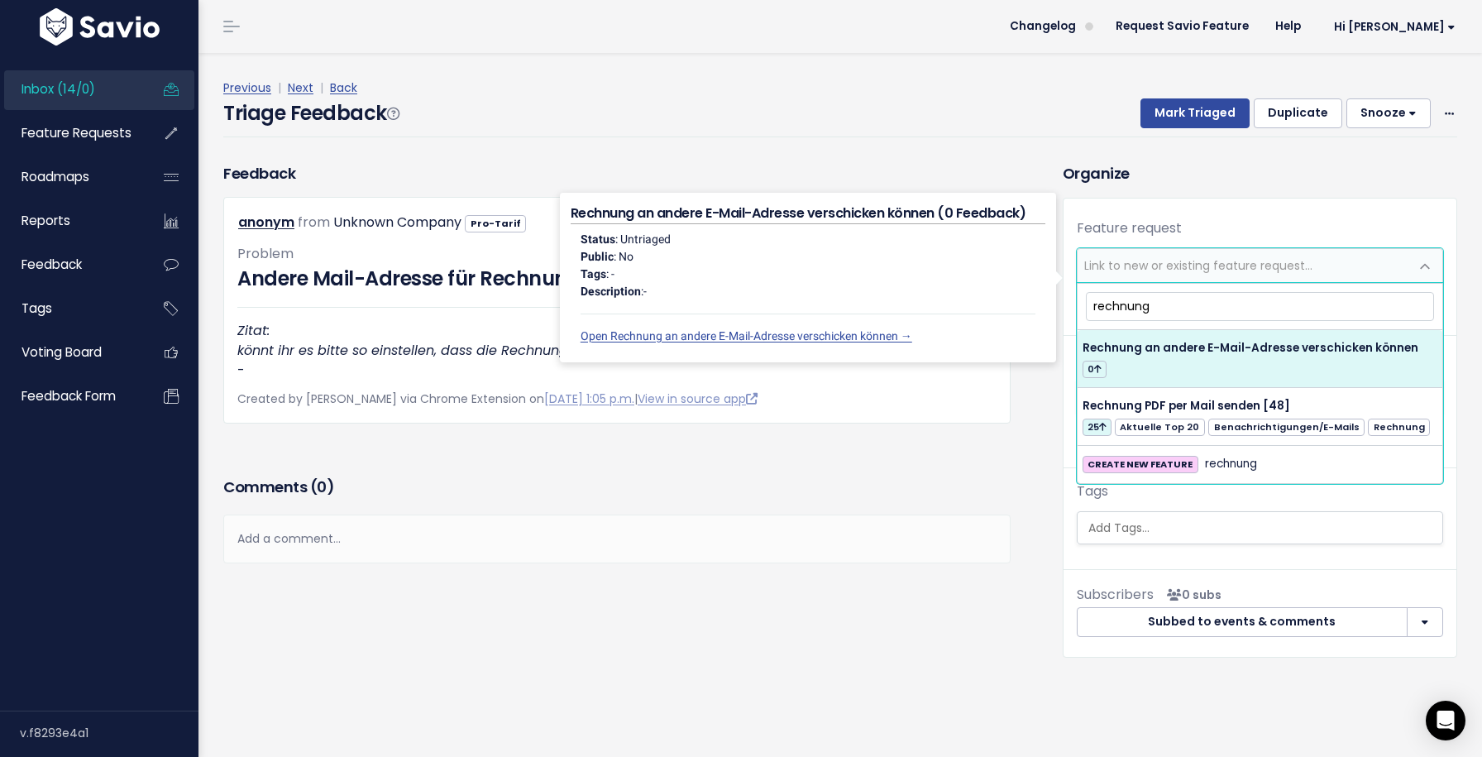
type input "rechnung"
select select "64246"
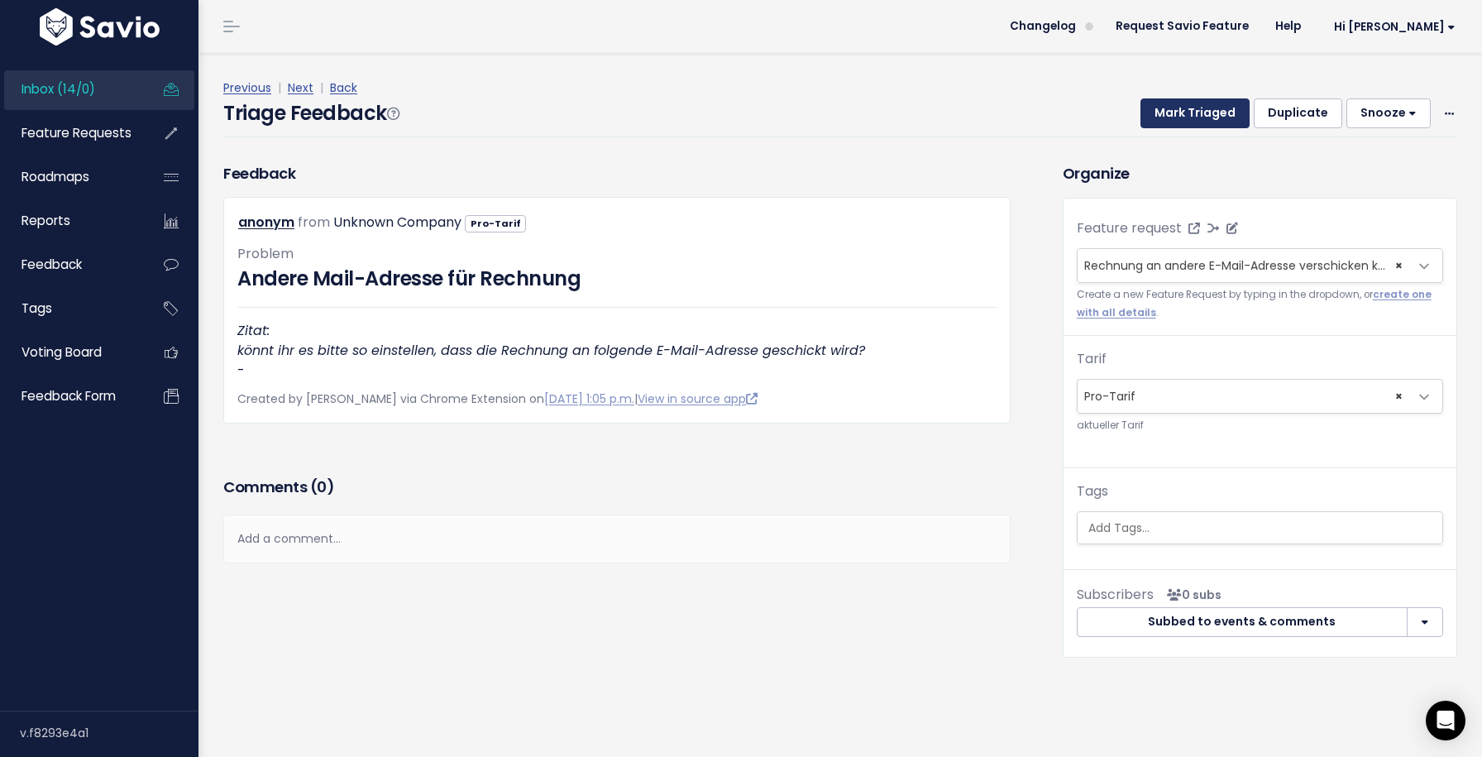
click at [1197, 117] on button "Mark Triaged" at bounding box center [1195, 113] width 109 height 30
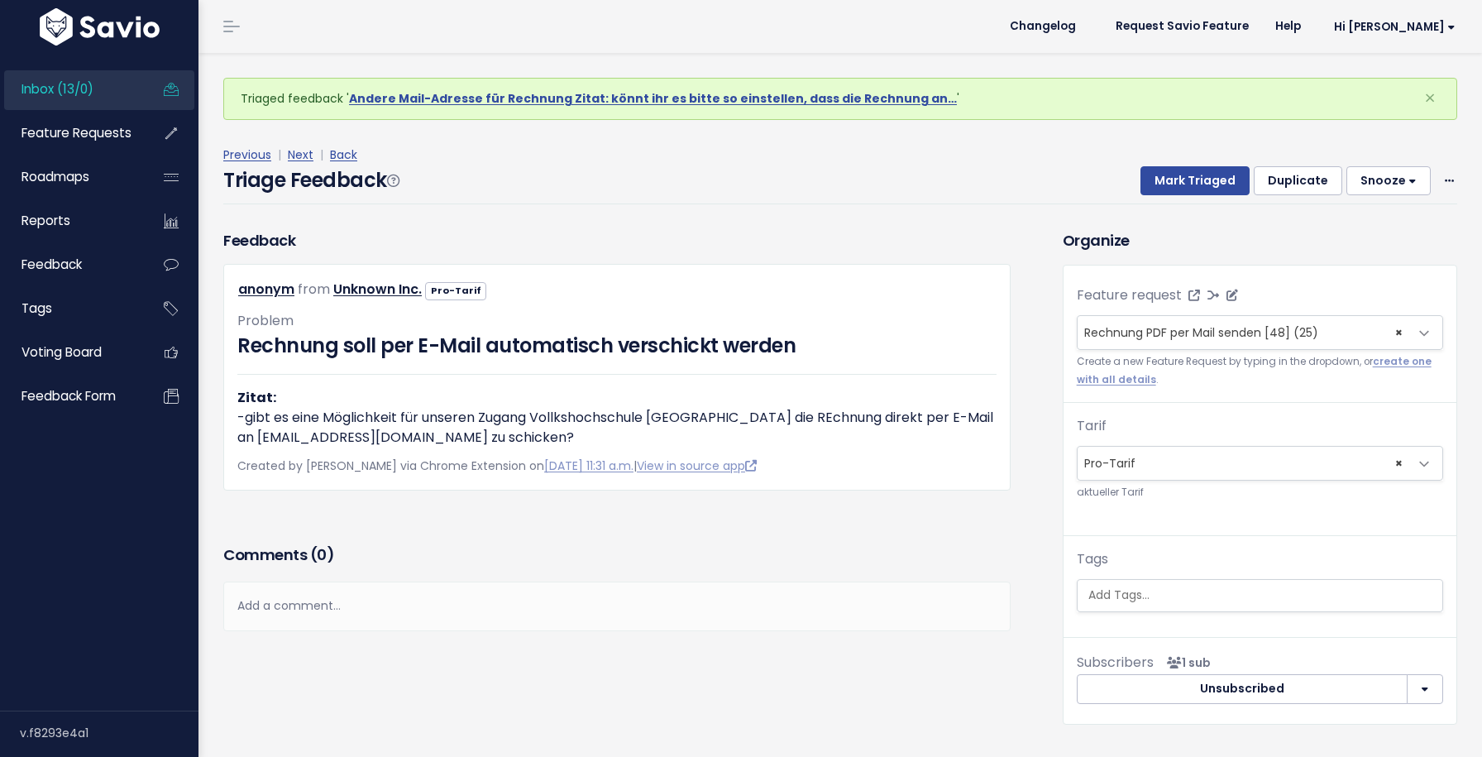
click at [1404, 332] on span "× Rechnung PDF per Mail senden [48] (25)" at bounding box center [1260, 332] width 366 height 35
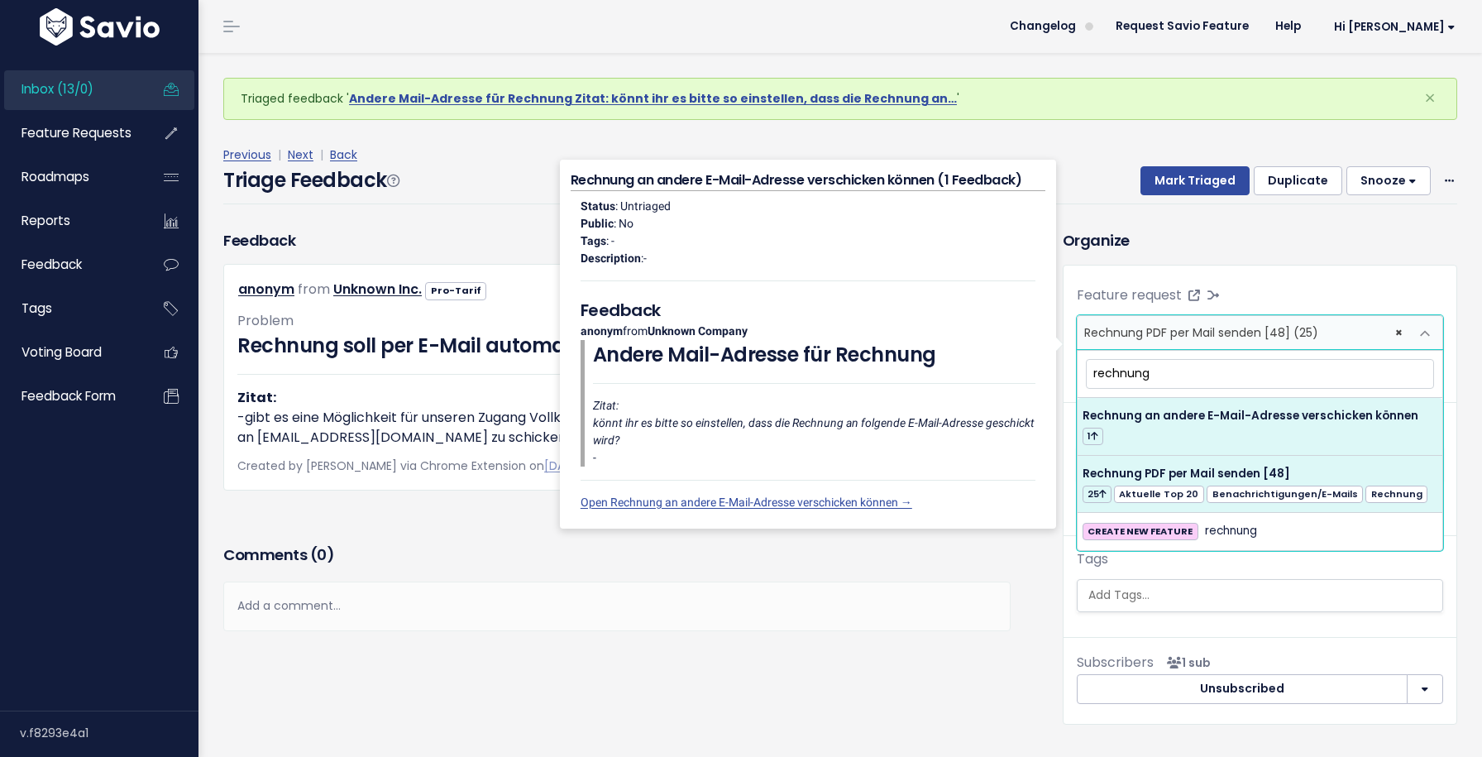
type input "rechnung"
select select "64246"
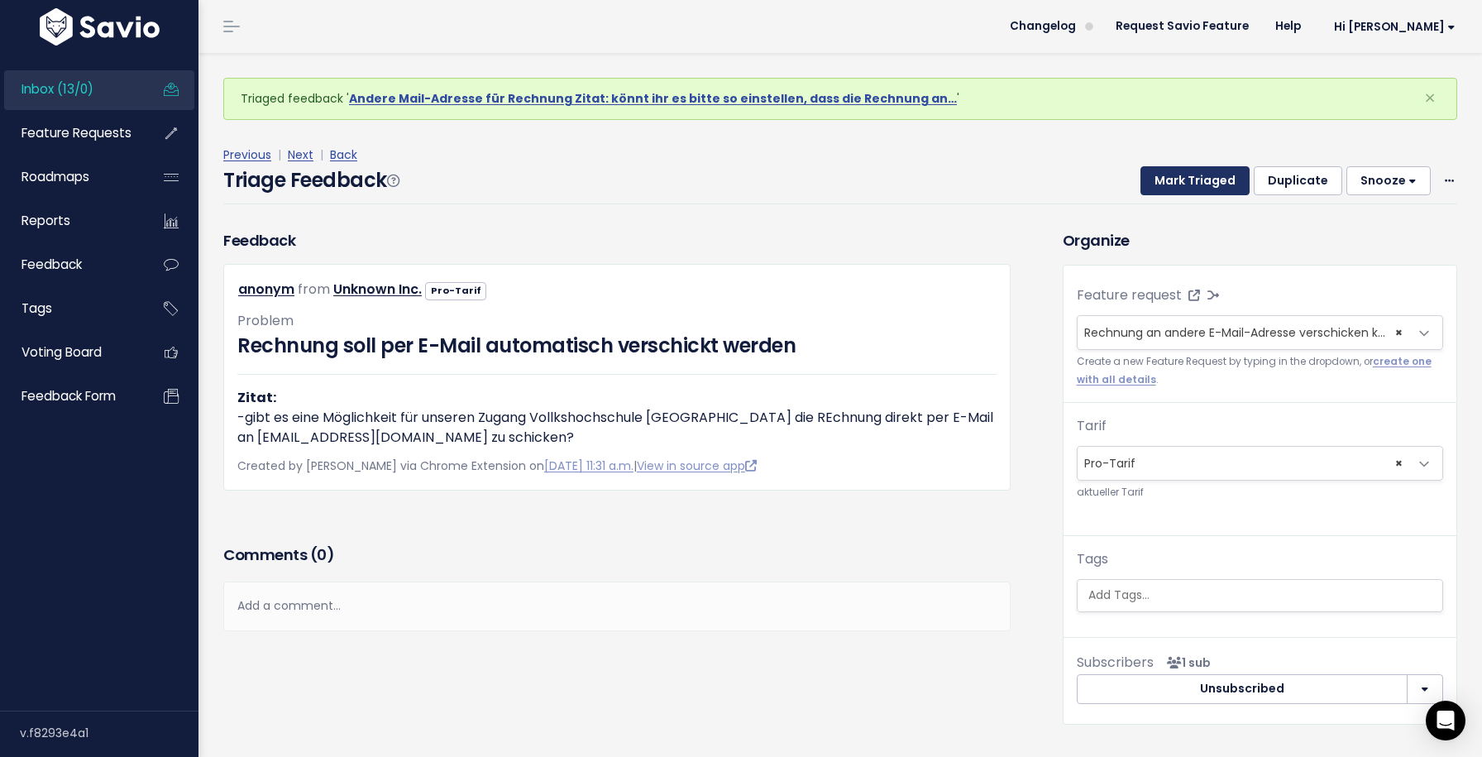
click at [1217, 168] on button "Mark Triaged" at bounding box center [1195, 181] width 109 height 30
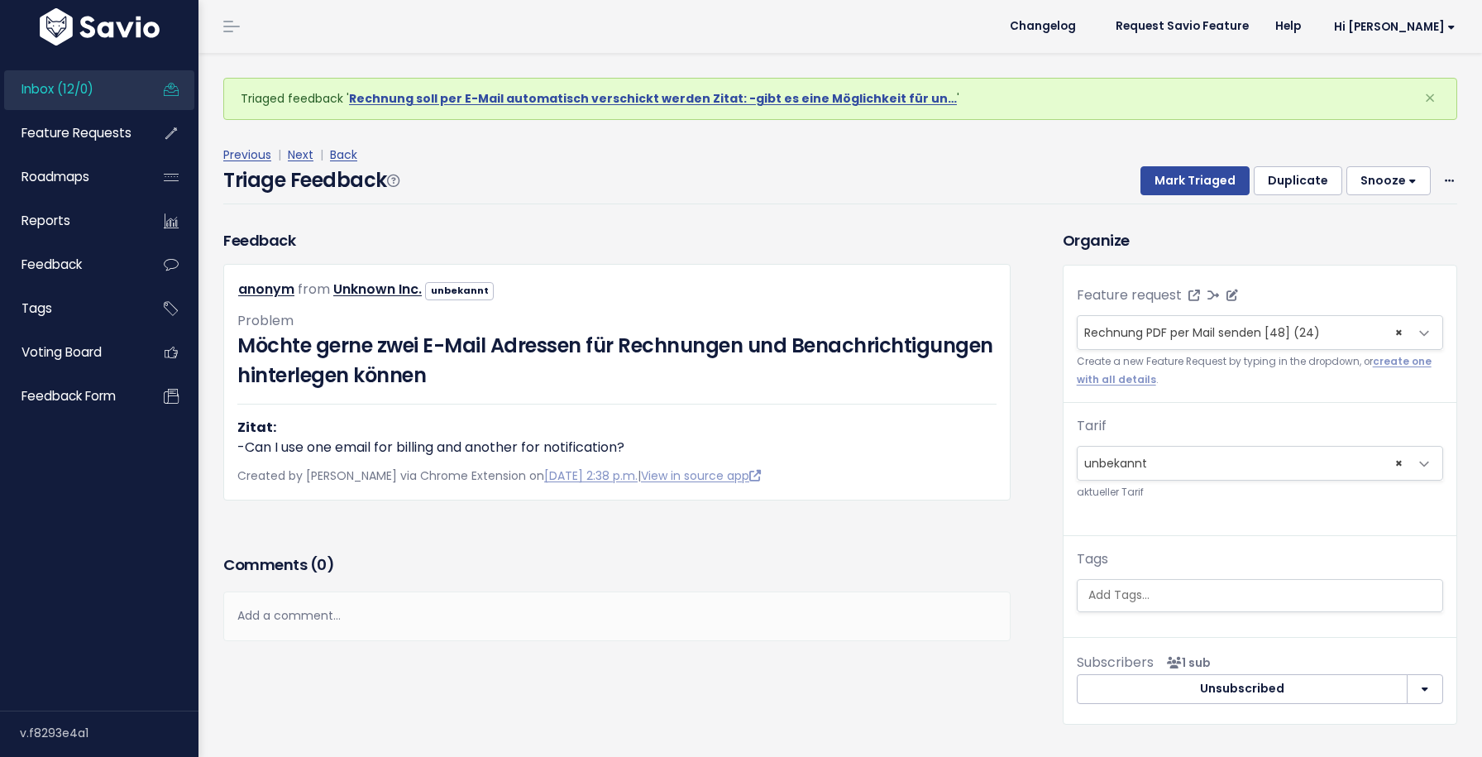
select select
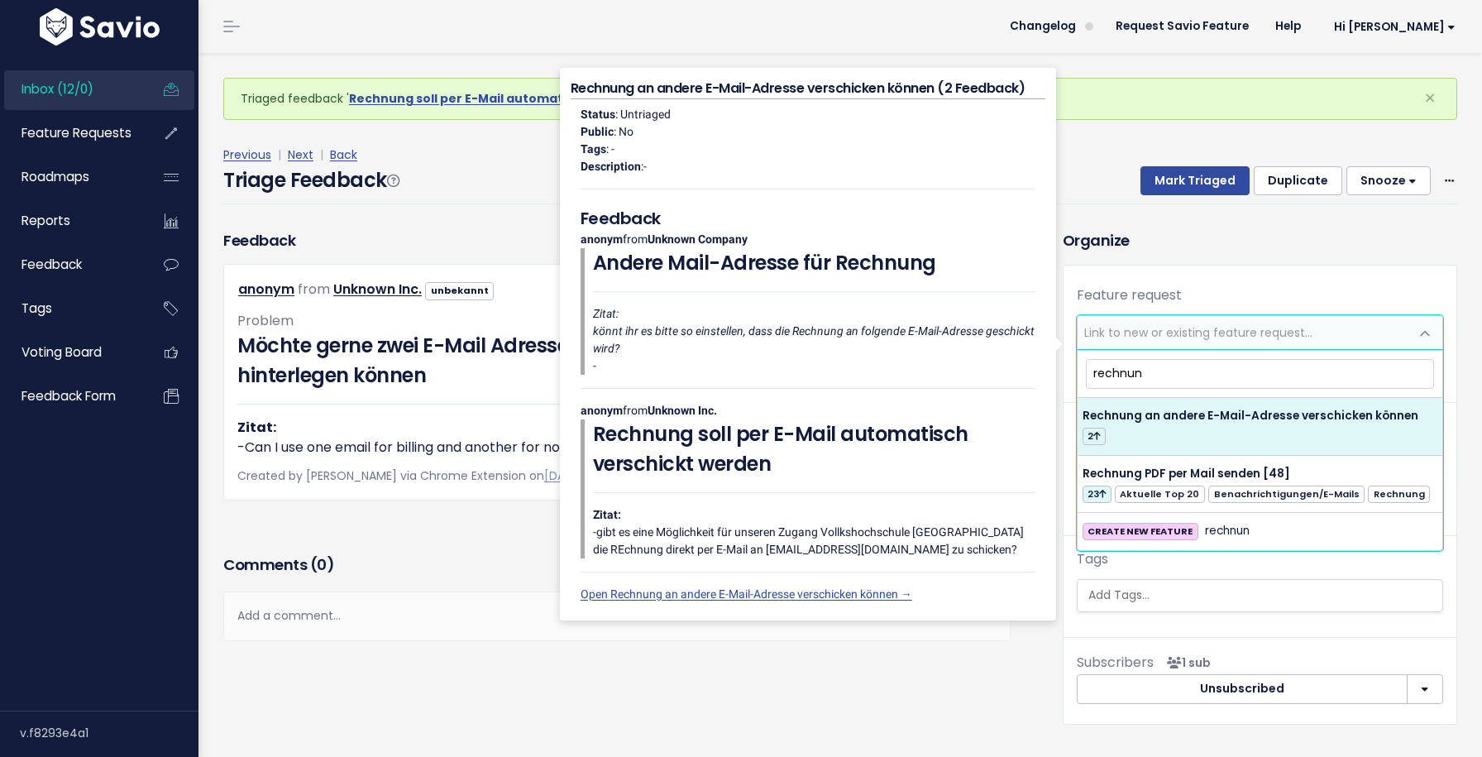
type input "rechnun"
select select "64246"
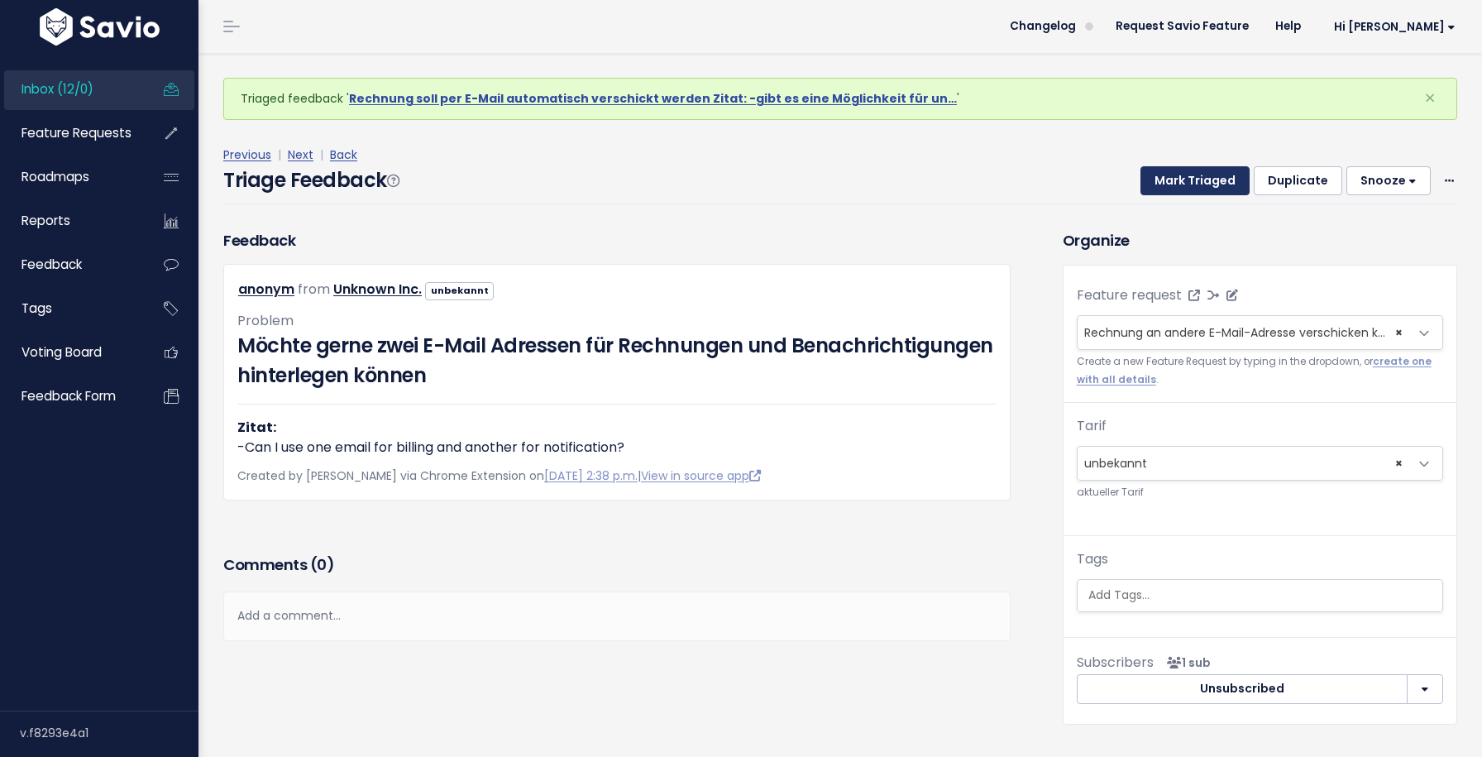
click at [1222, 166] on button "Mark Triaged" at bounding box center [1195, 181] width 109 height 30
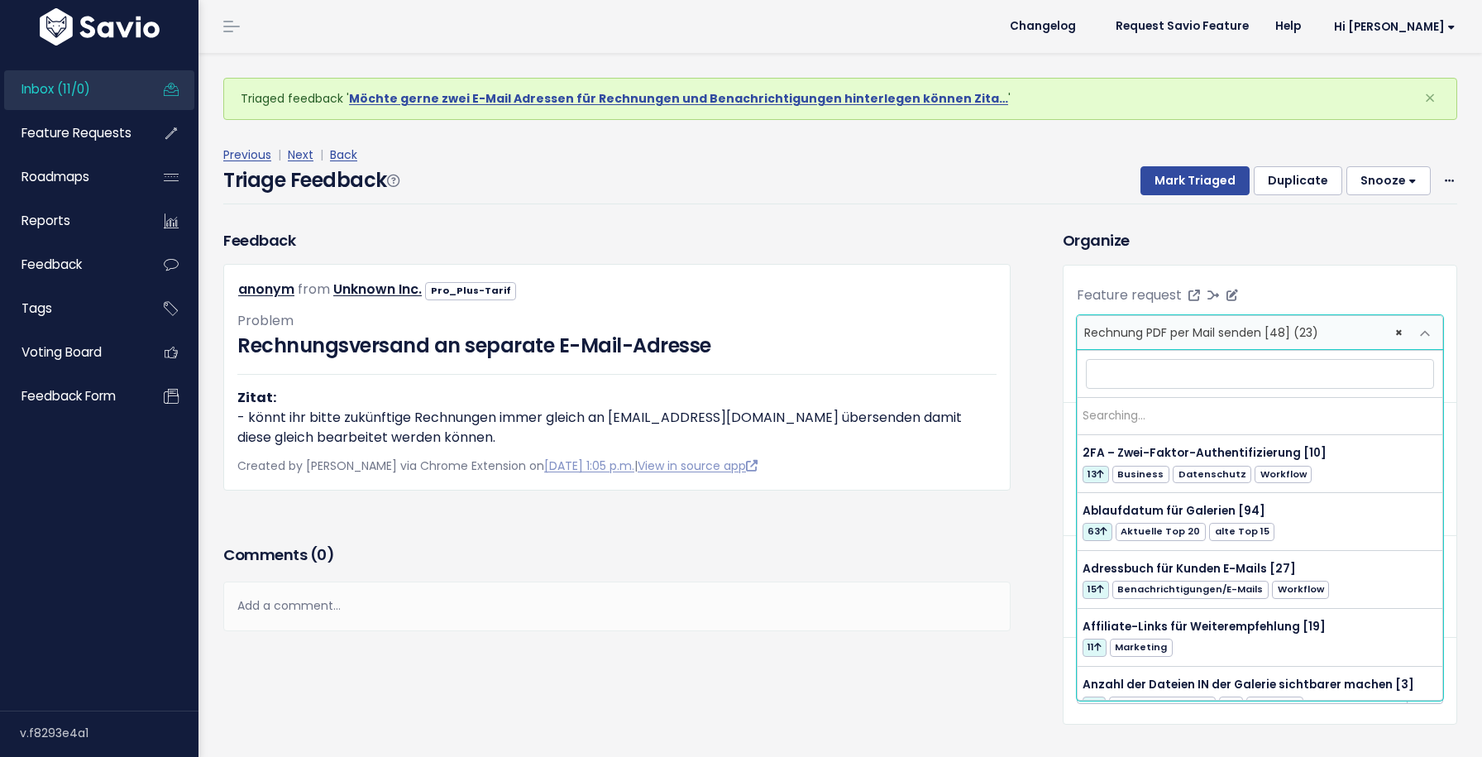
click at [1394, 332] on span "× Rechnung PDF per Mail senden [48] (23)" at bounding box center [1244, 332] width 332 height 33
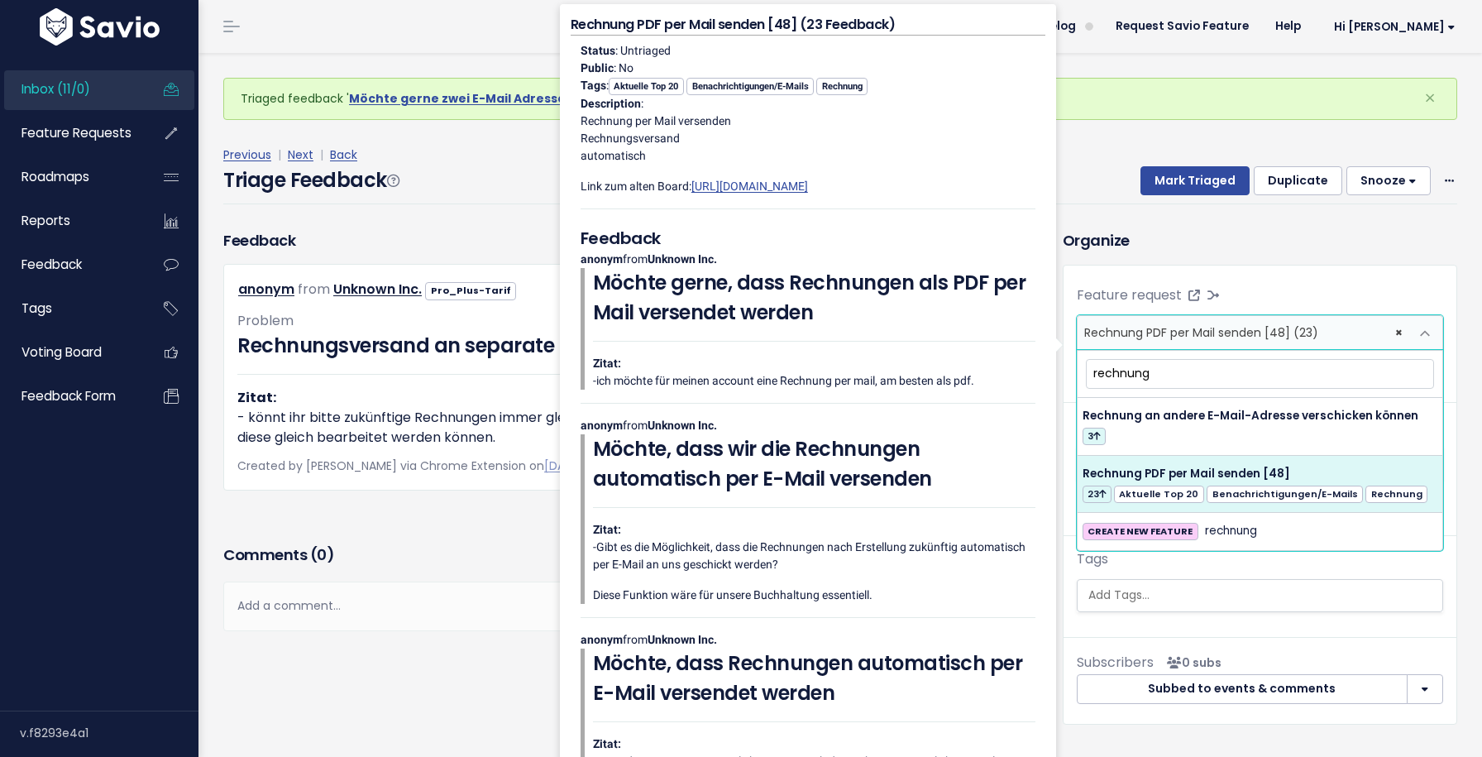
type input "rechnung"
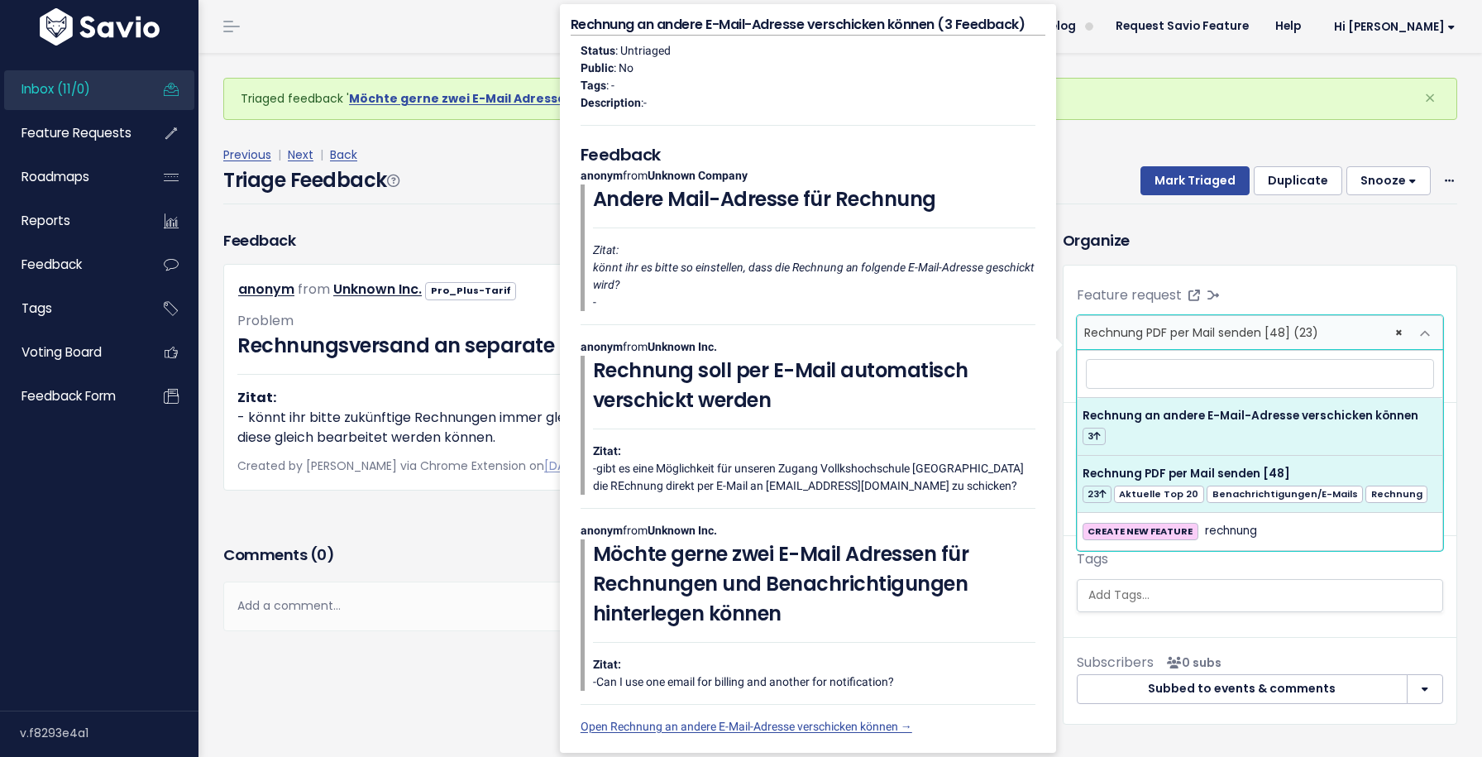
select select "64246"
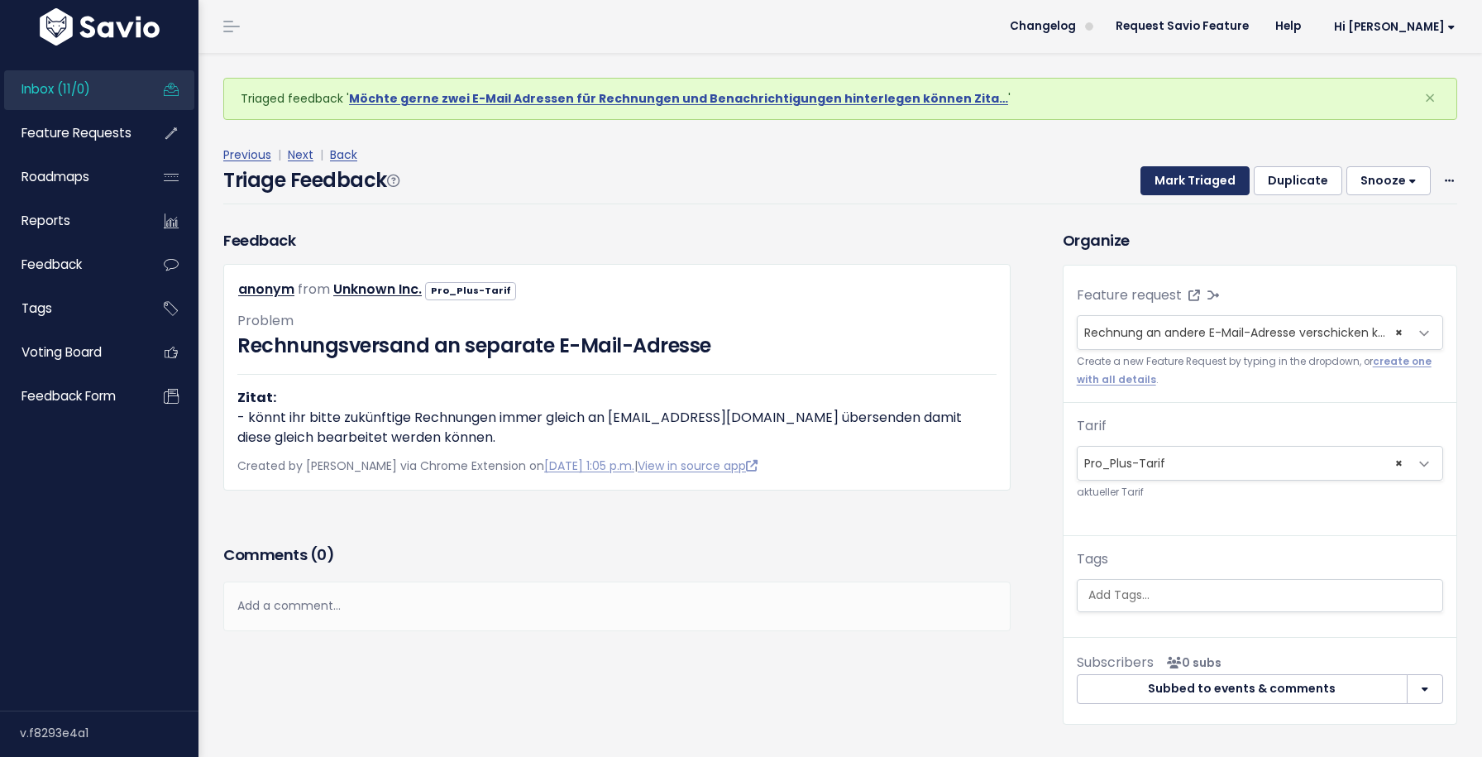
click at [1216, 168] on button "Mark Triaged" at bounding box center [1195, 181] width 109 height 30
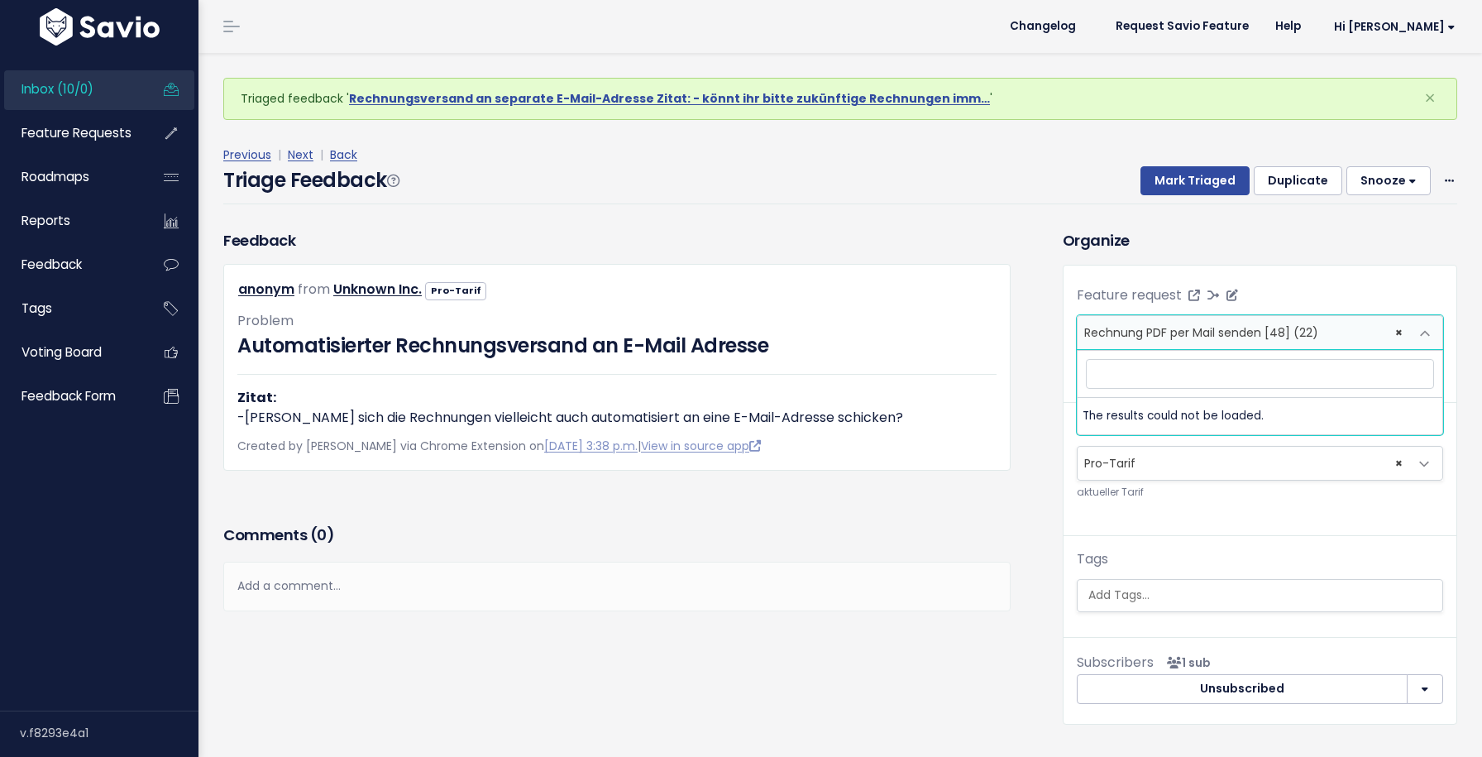
click at [1257, 336] on span "Rechnung PDF per Mail senden [48] (22)" at bounding box center [1201, 332] width 234 height 17
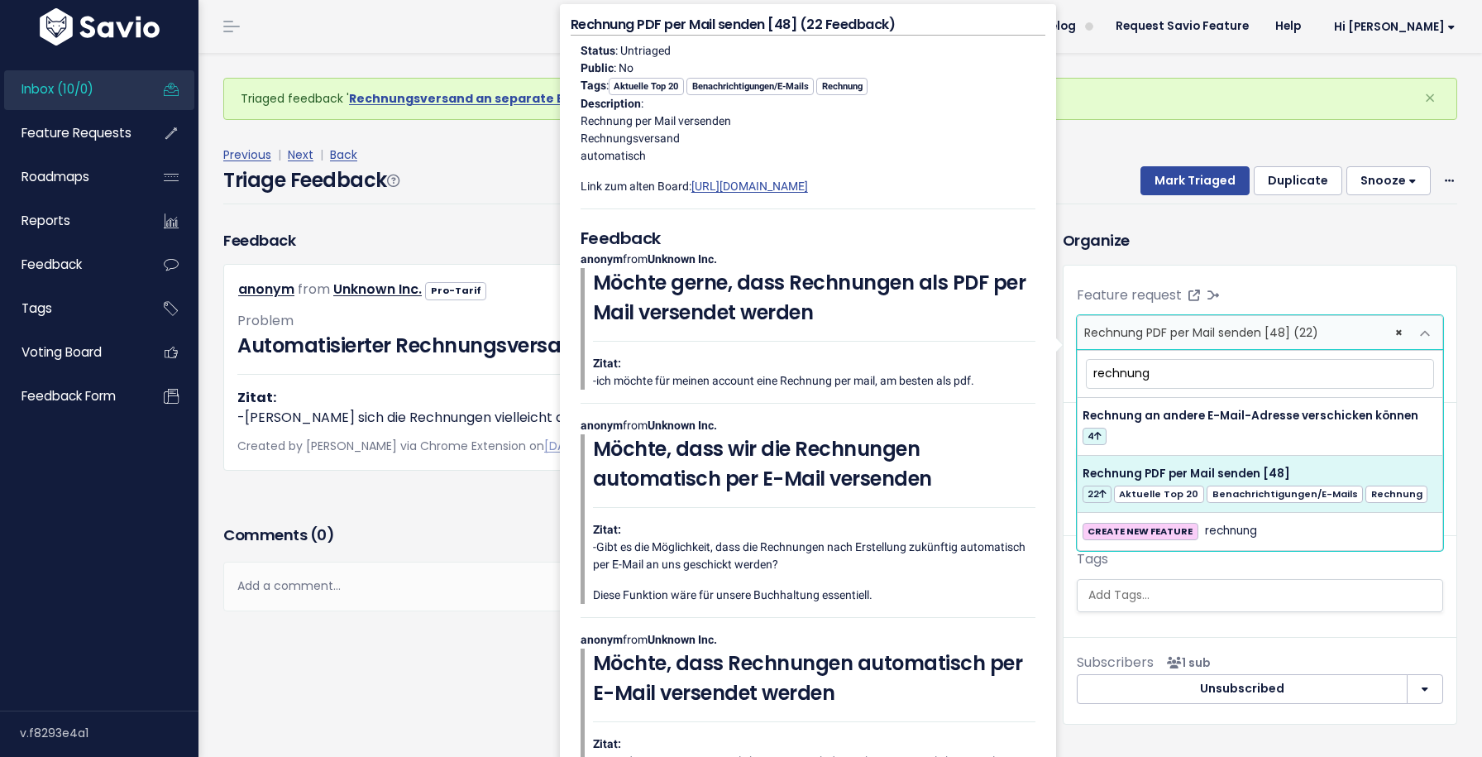
type input "rechnung"
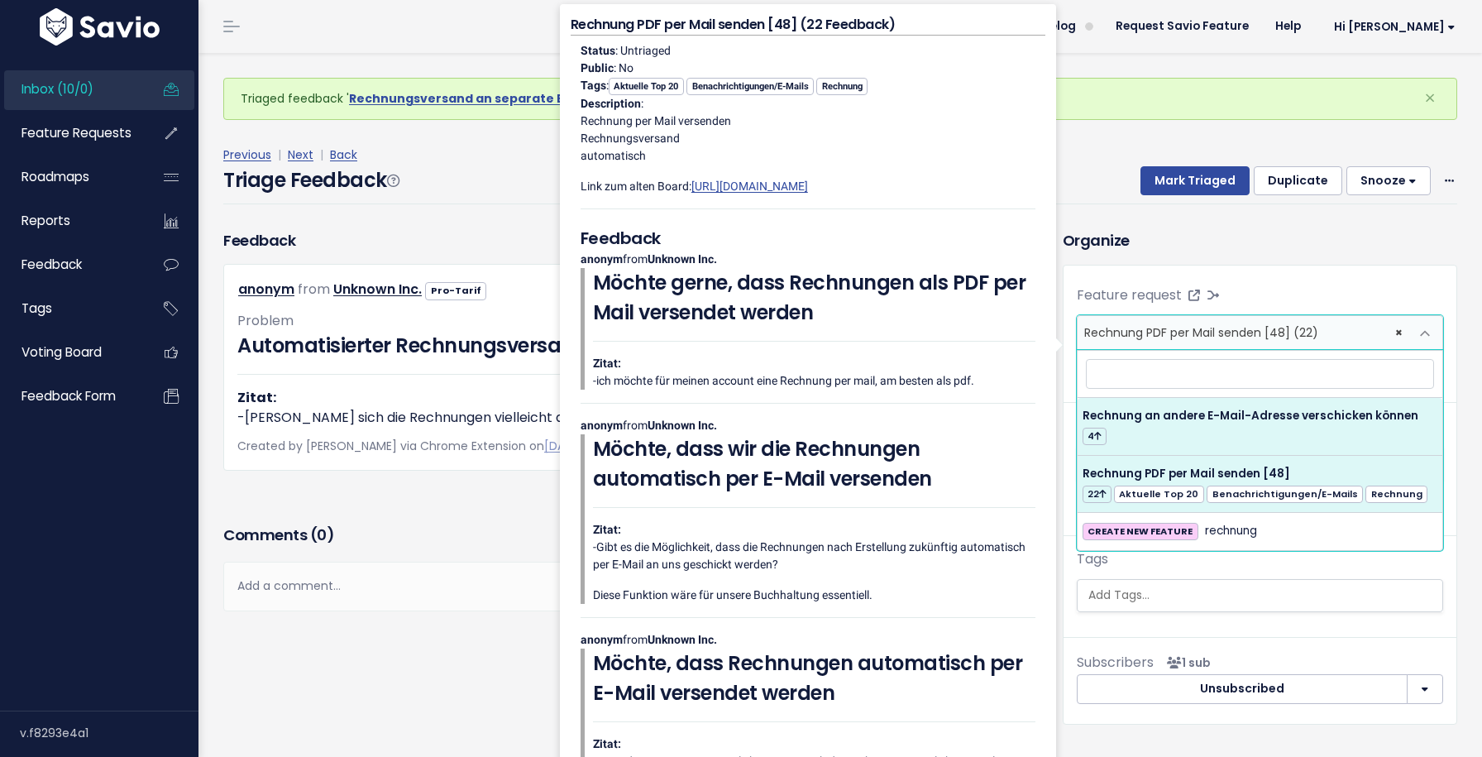
select select "64246"
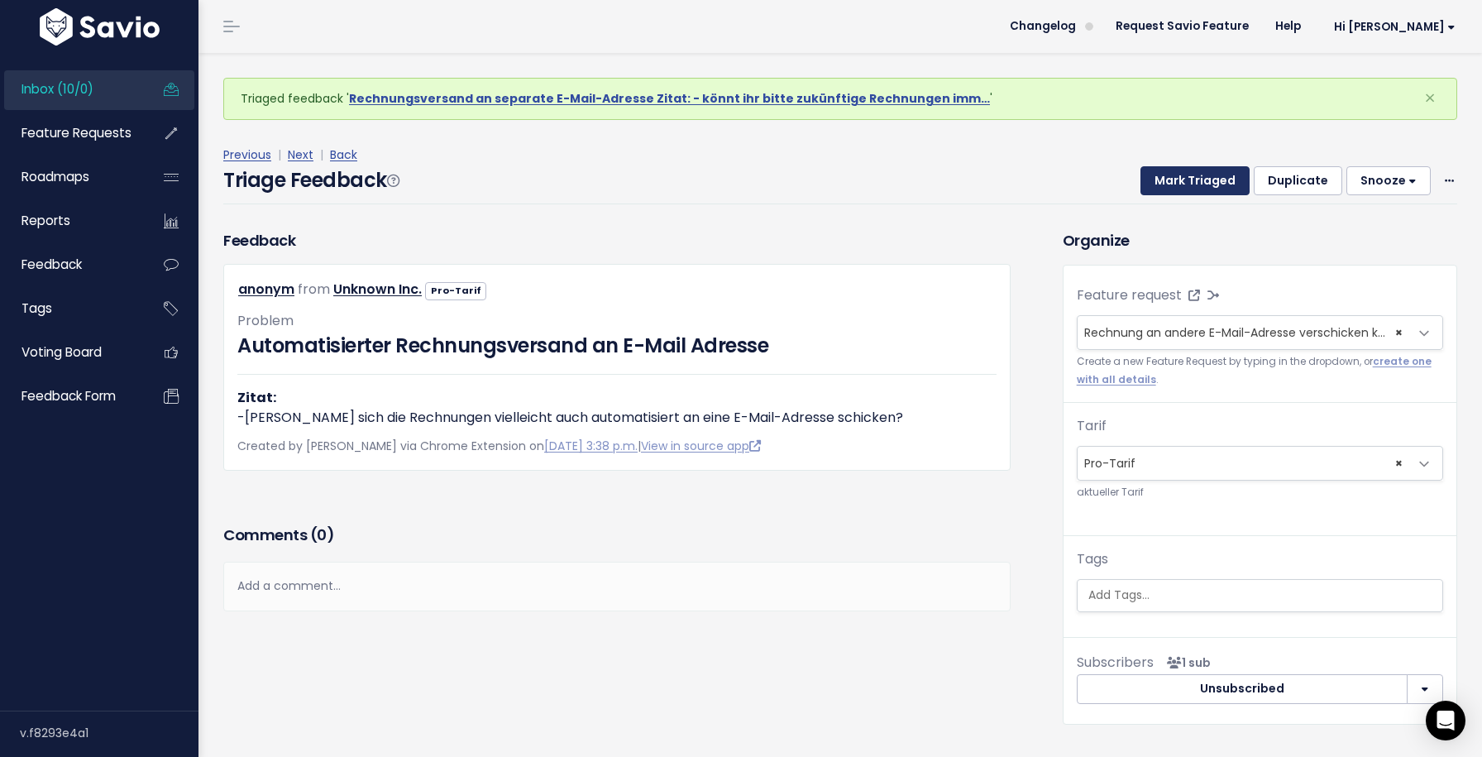
click at [1220, 184] on button "Mark Triaged" at bounding box center [1195, 181] width 109 height 30
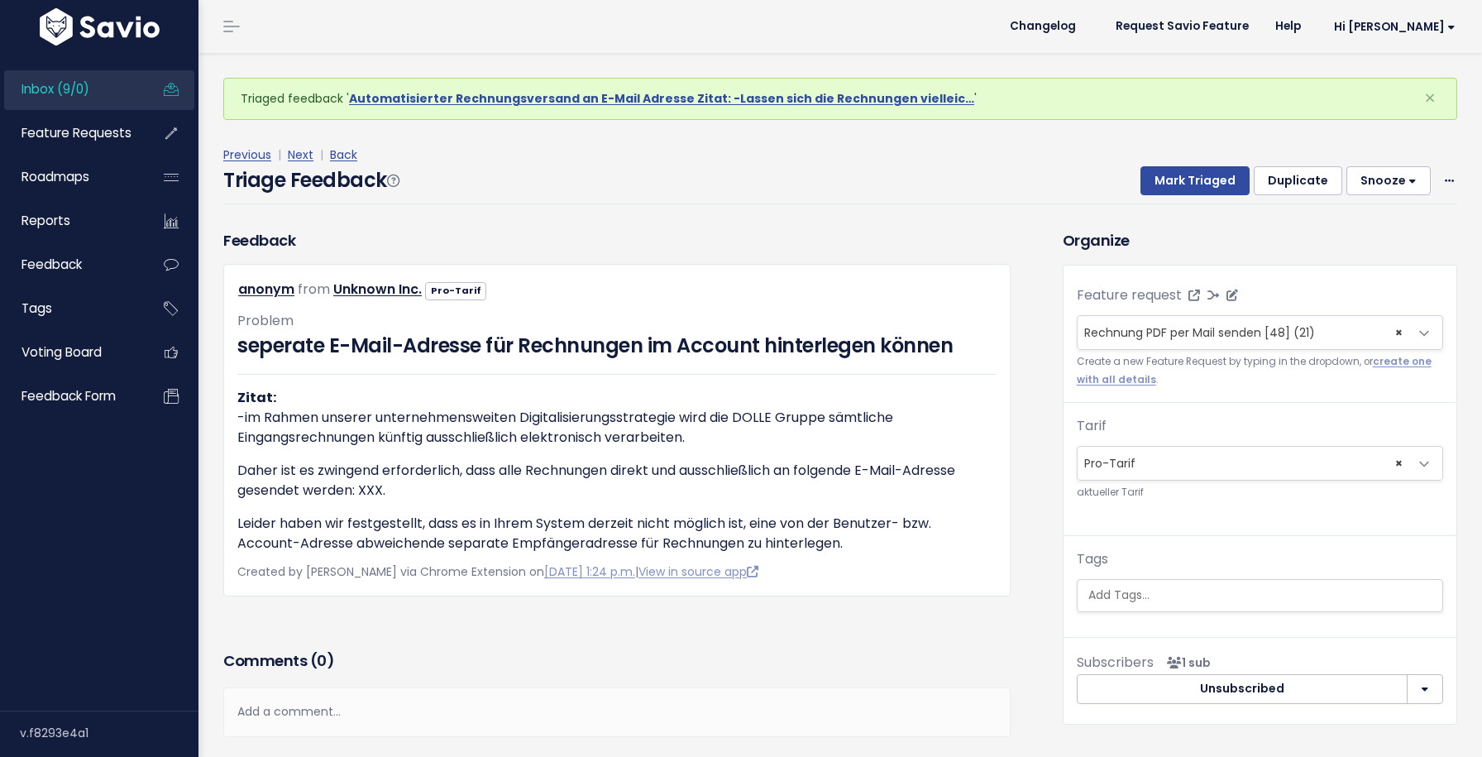
click at [1249, 332] on span "Rechnung PDF per Mail senden [48] (21)" at bounding box center [1199, 332] width 231 height 17
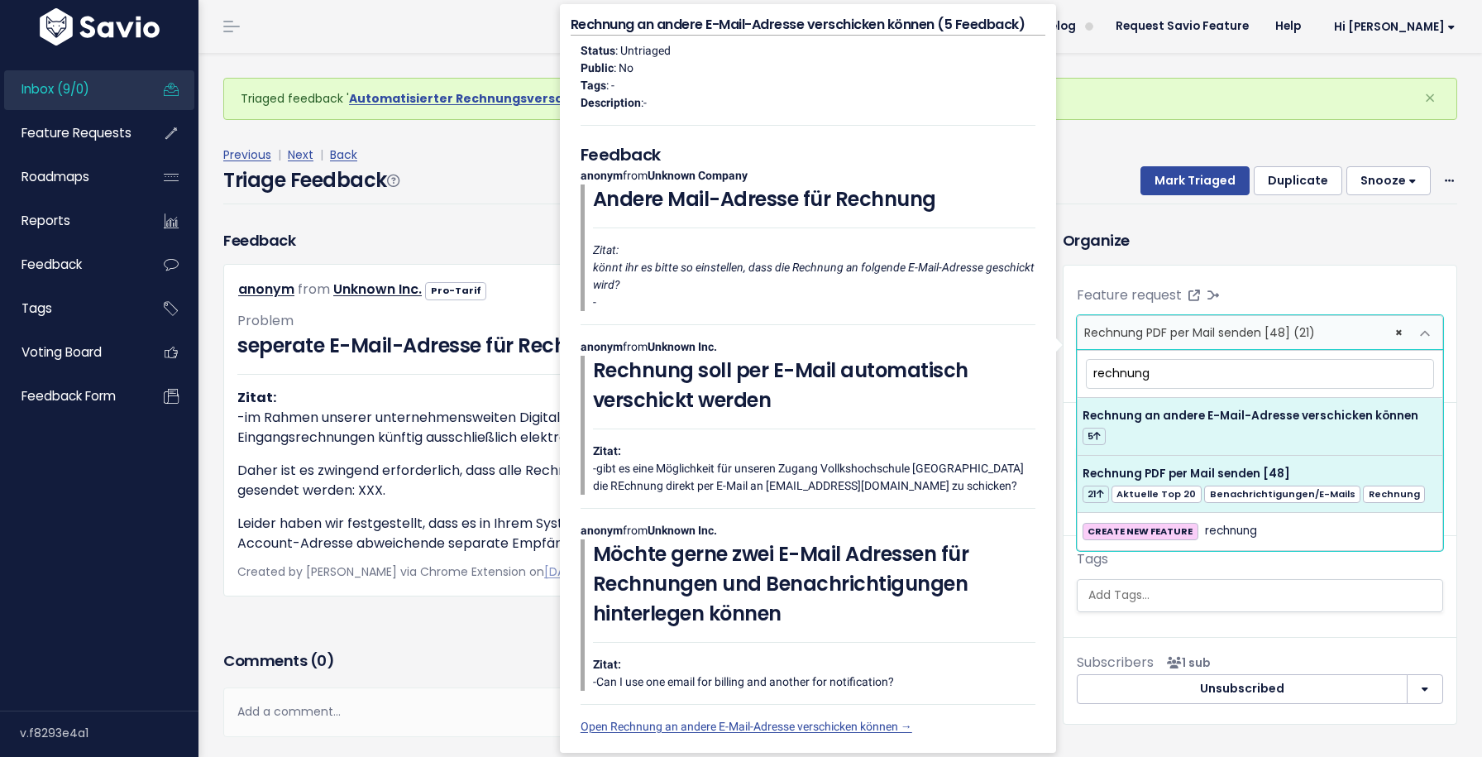
type input "rechnung"
select select "64246"
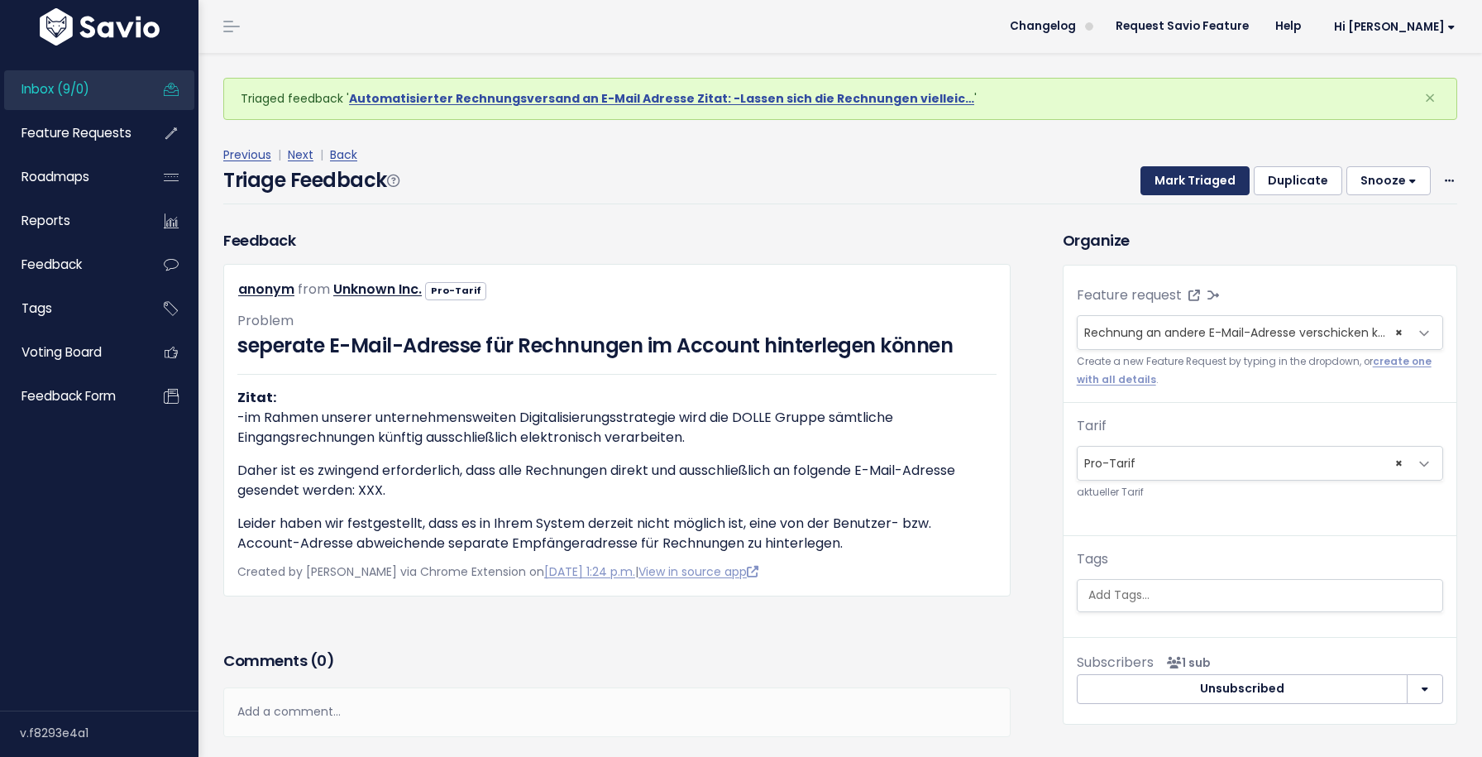
click at [1218, 173] on button "Mark Triaged" at bounding box center [1195, 181] width 109 height 30
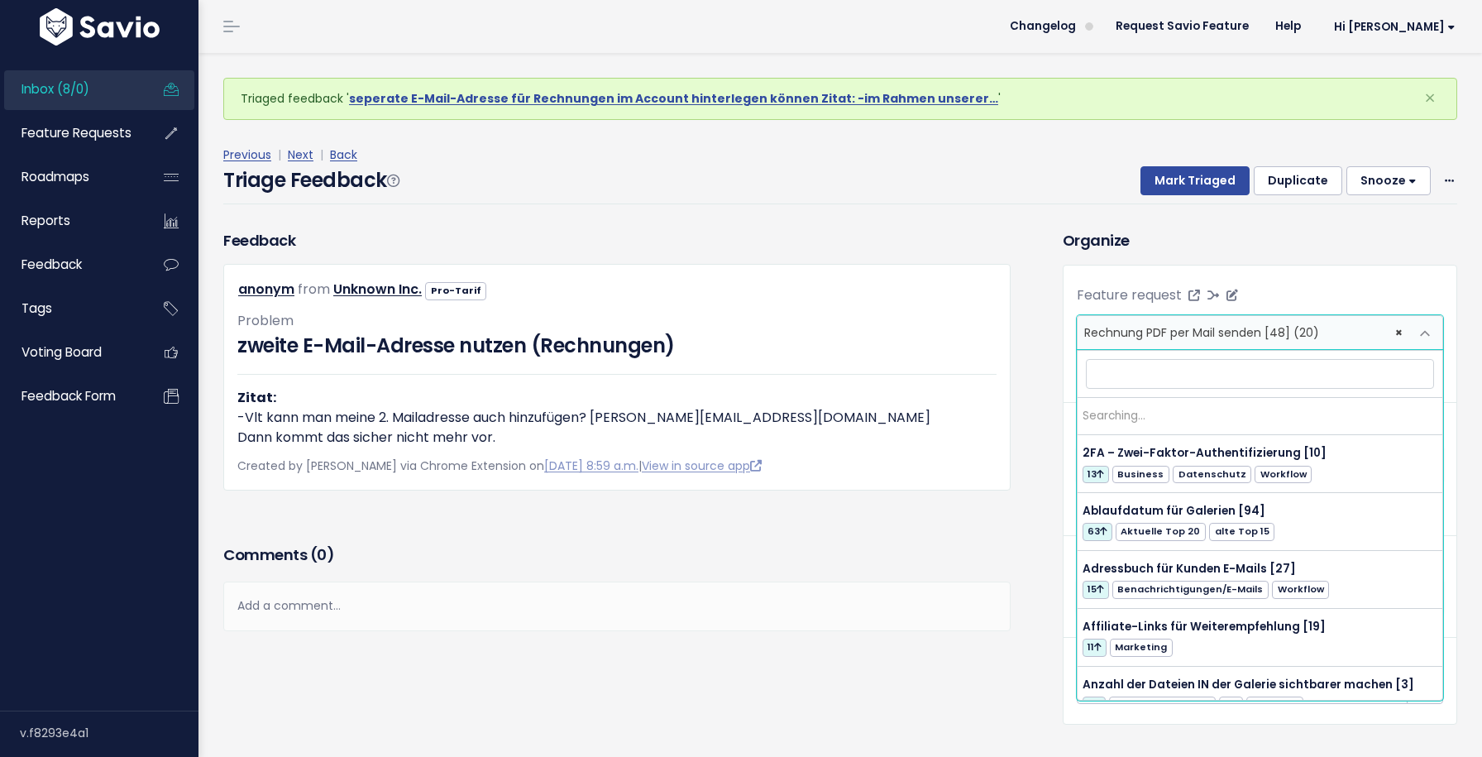
click at [1220, 341] on span "× Rechnung PDF per Mail senden [48] (20)" at bounding box center [1244, 332] width 332 height 33
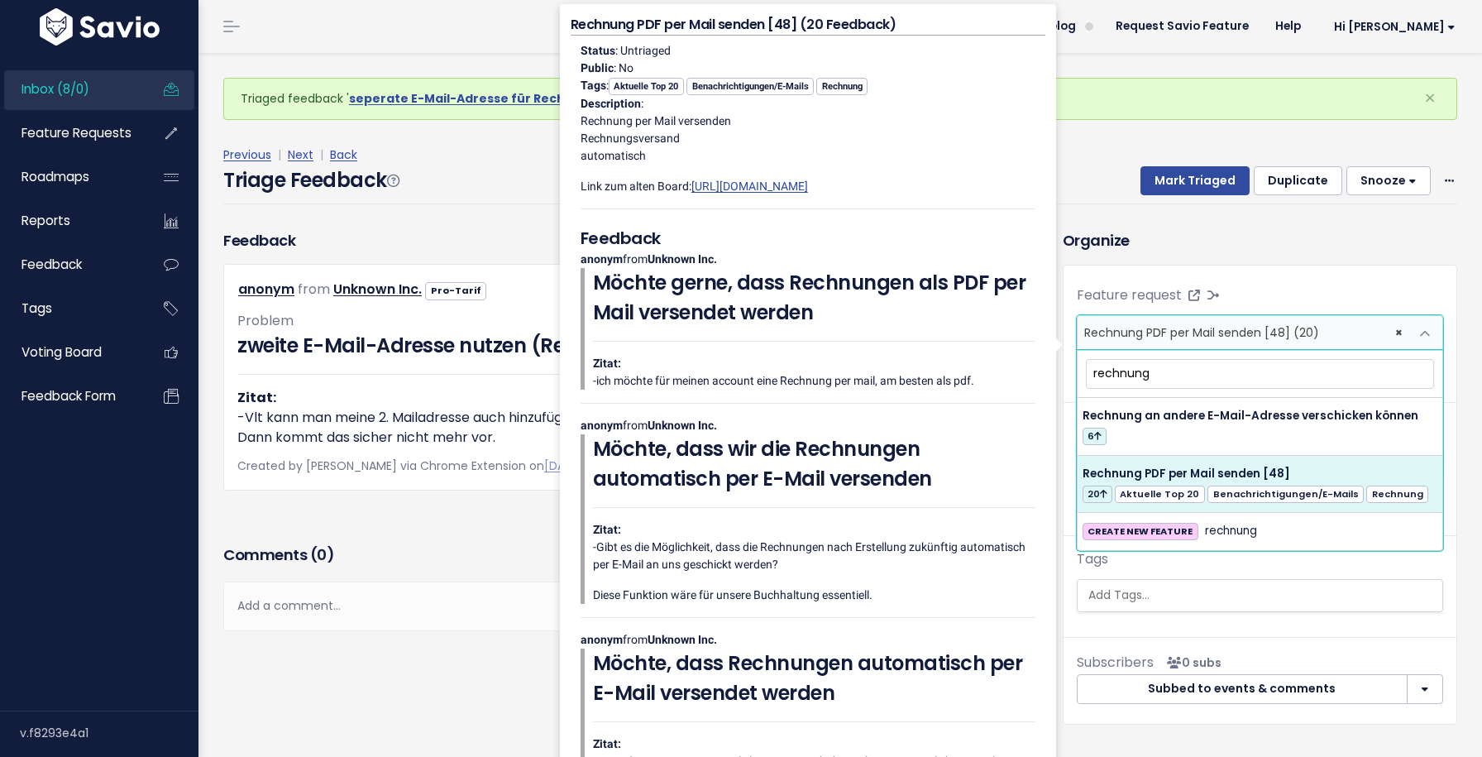
type input "rechnung"
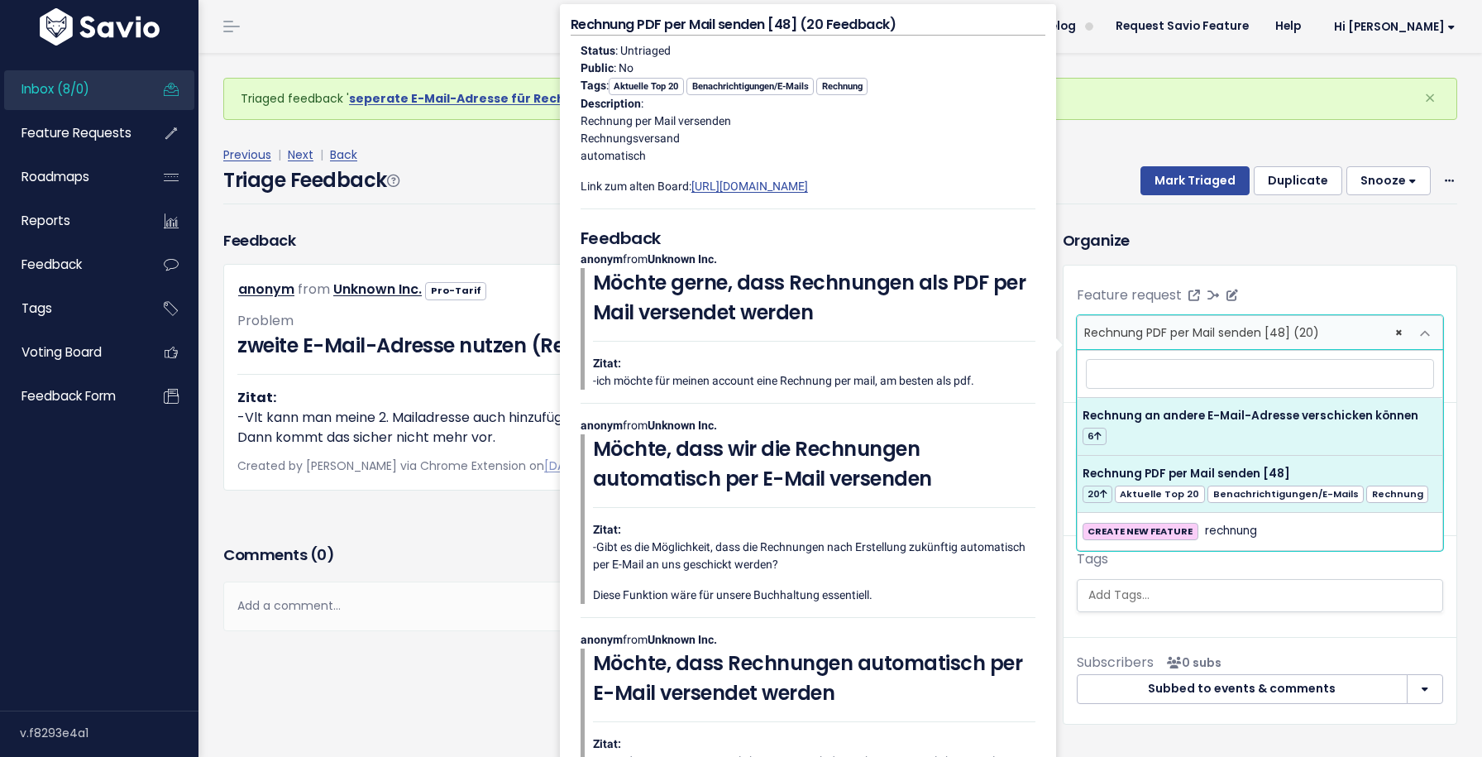
select select "64246"
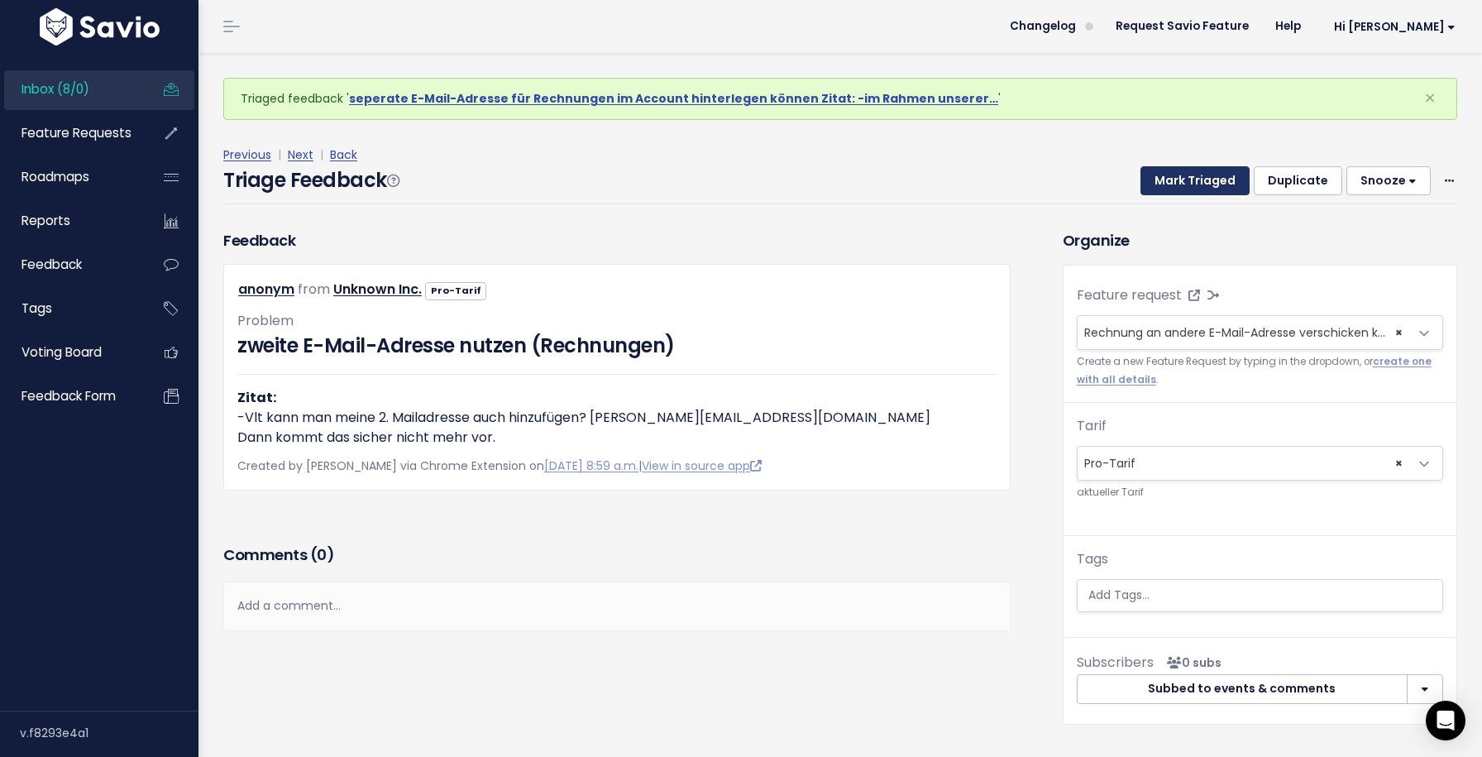
click at [1178, 170] on button "Mark Triaged" at bounding box center [1195, 181] width 109 height 30
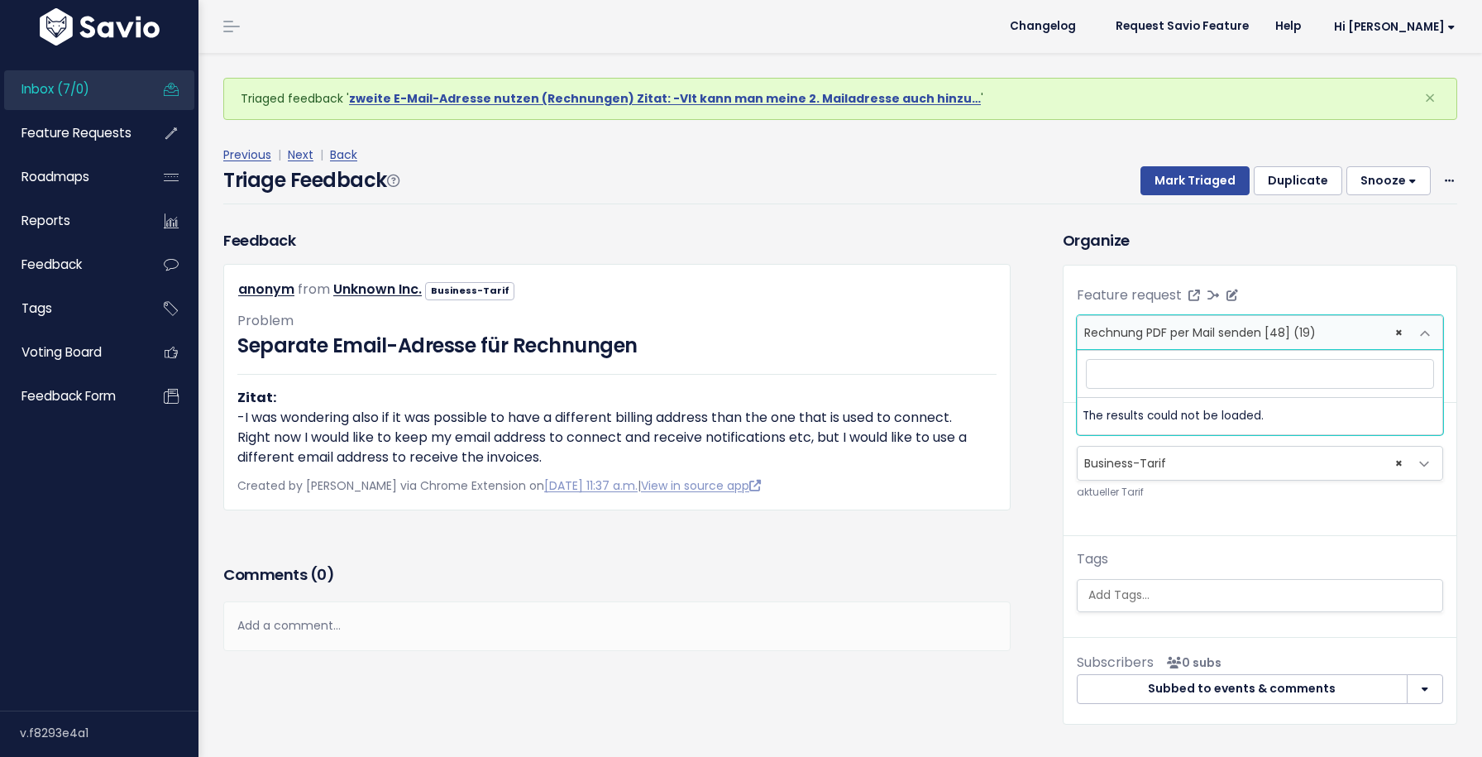
click at [1203, 335] on span "Rechnung PDF per Mail senden [48] (19)" at bounding box center [1200, 332] width 232 height 17
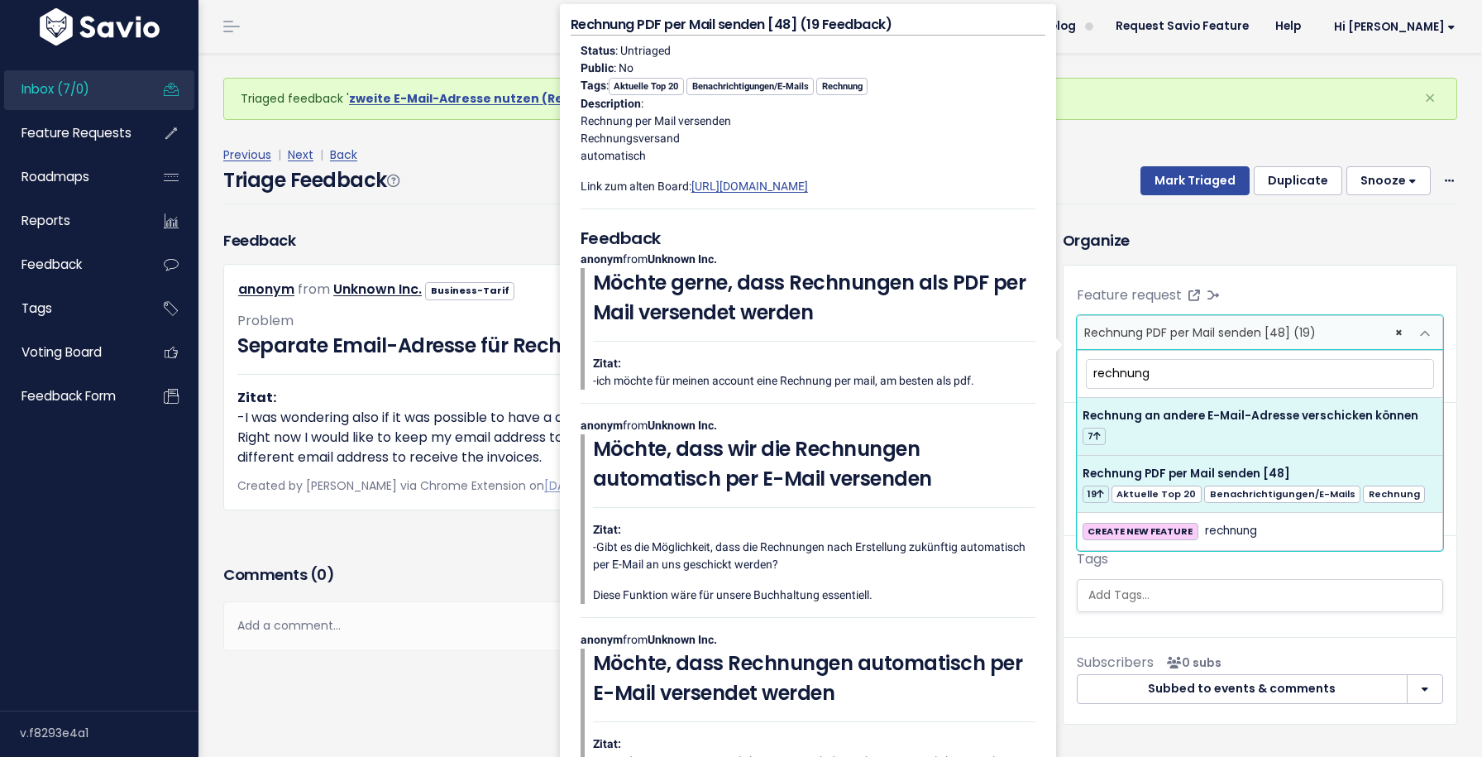
type input "rechnung"
select select "64246"
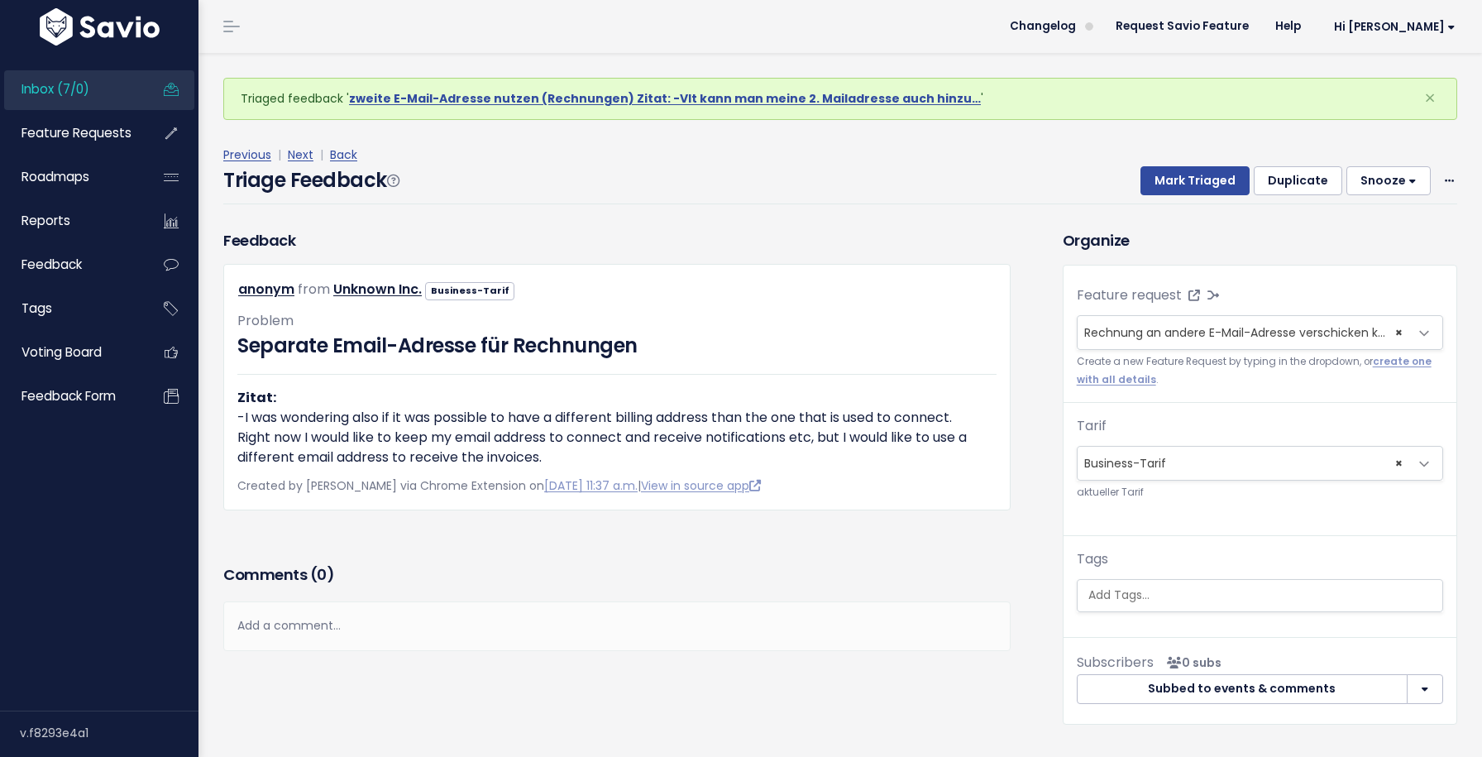
click at [1188, 198] on div "Triage Feedback Mark Triaged Duplicate Snooze 1 day 3 days 7 days 14 days Edit …" at bounding box center [840, 184] width 1234 height 39
click at [1184, 184] on button "Mark Triaged" at bounding box center [1195, 181] width 109 height 30
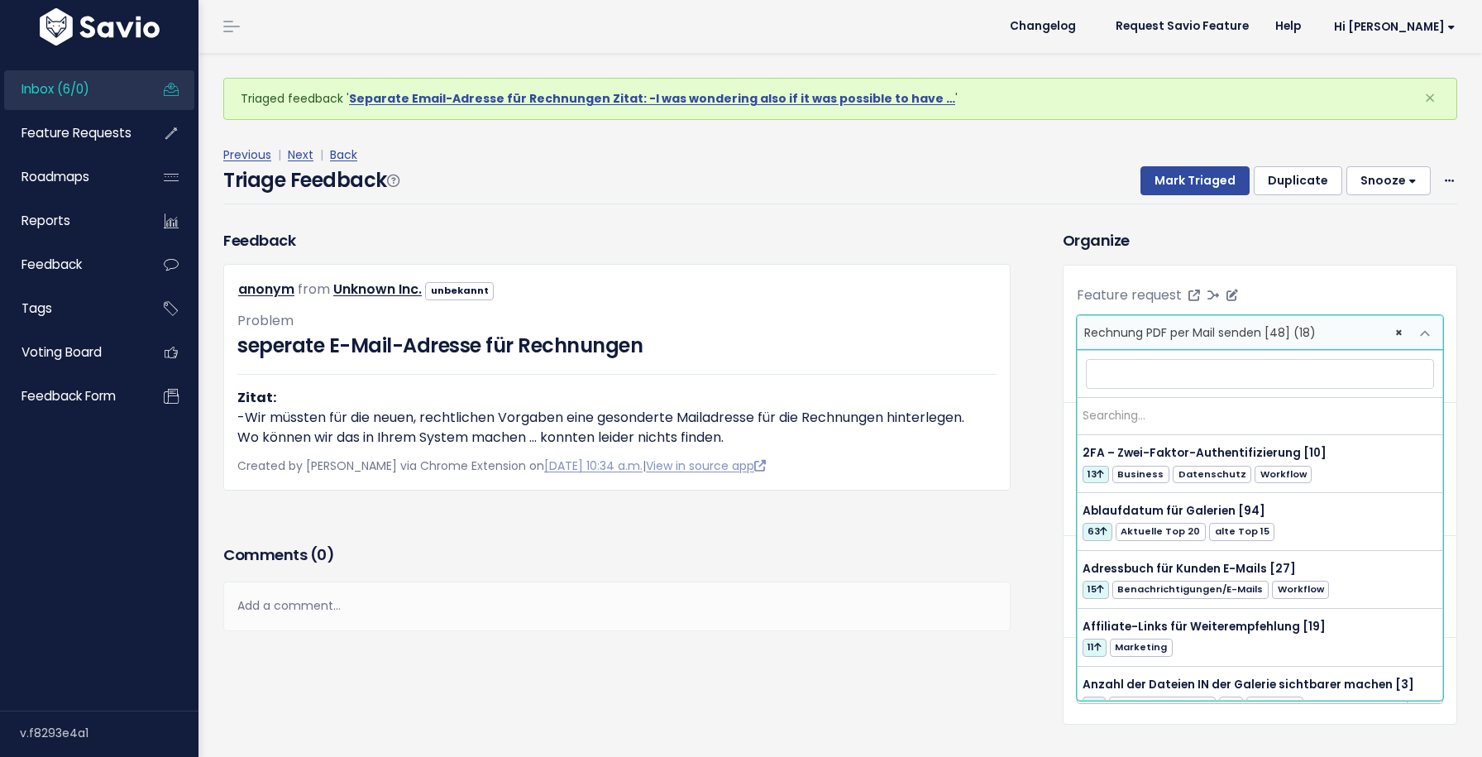
click at [1195, 324] on span "Rechnung PDF per Mail senden [48] (18)" at bounding box center [1200, 332] width 232 height 17
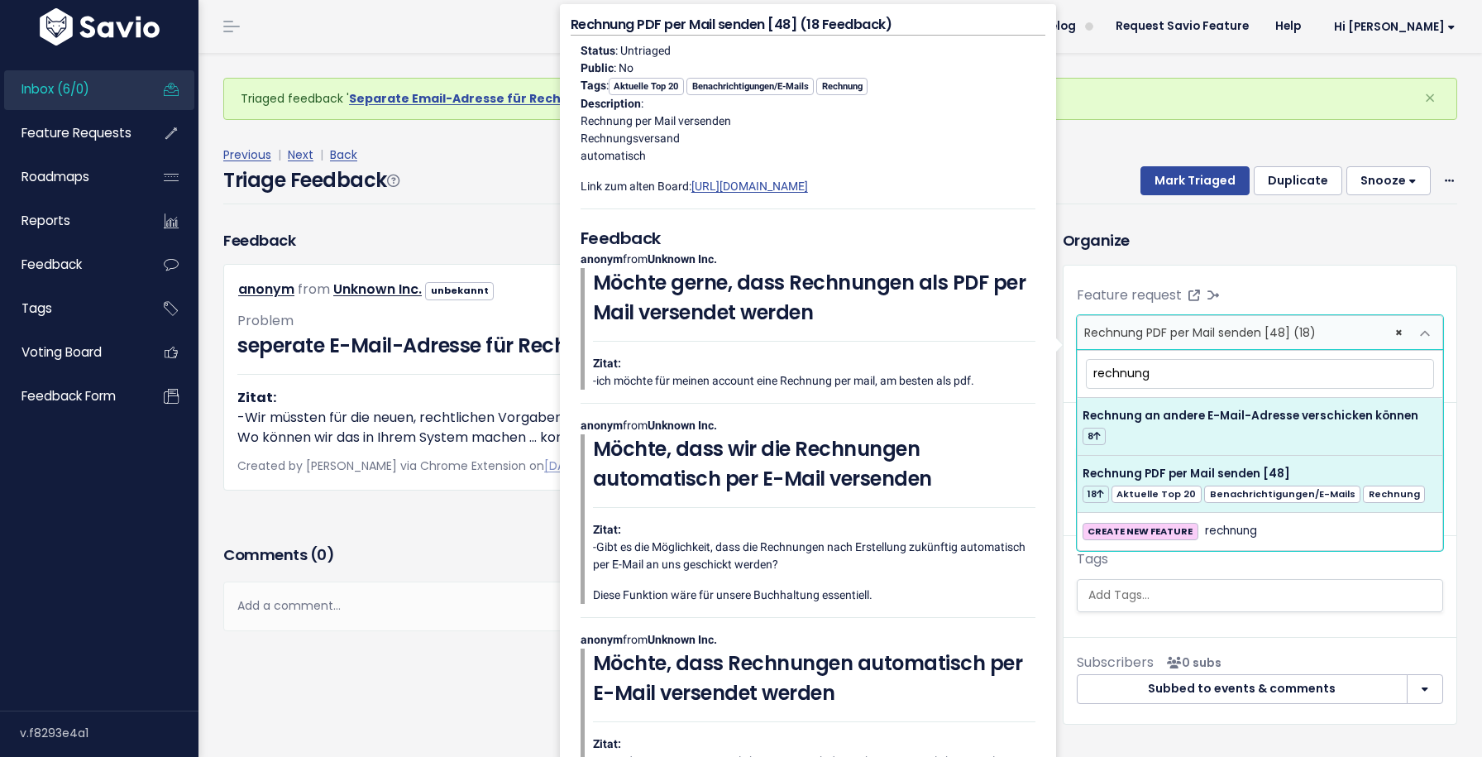
type input "rechnung"
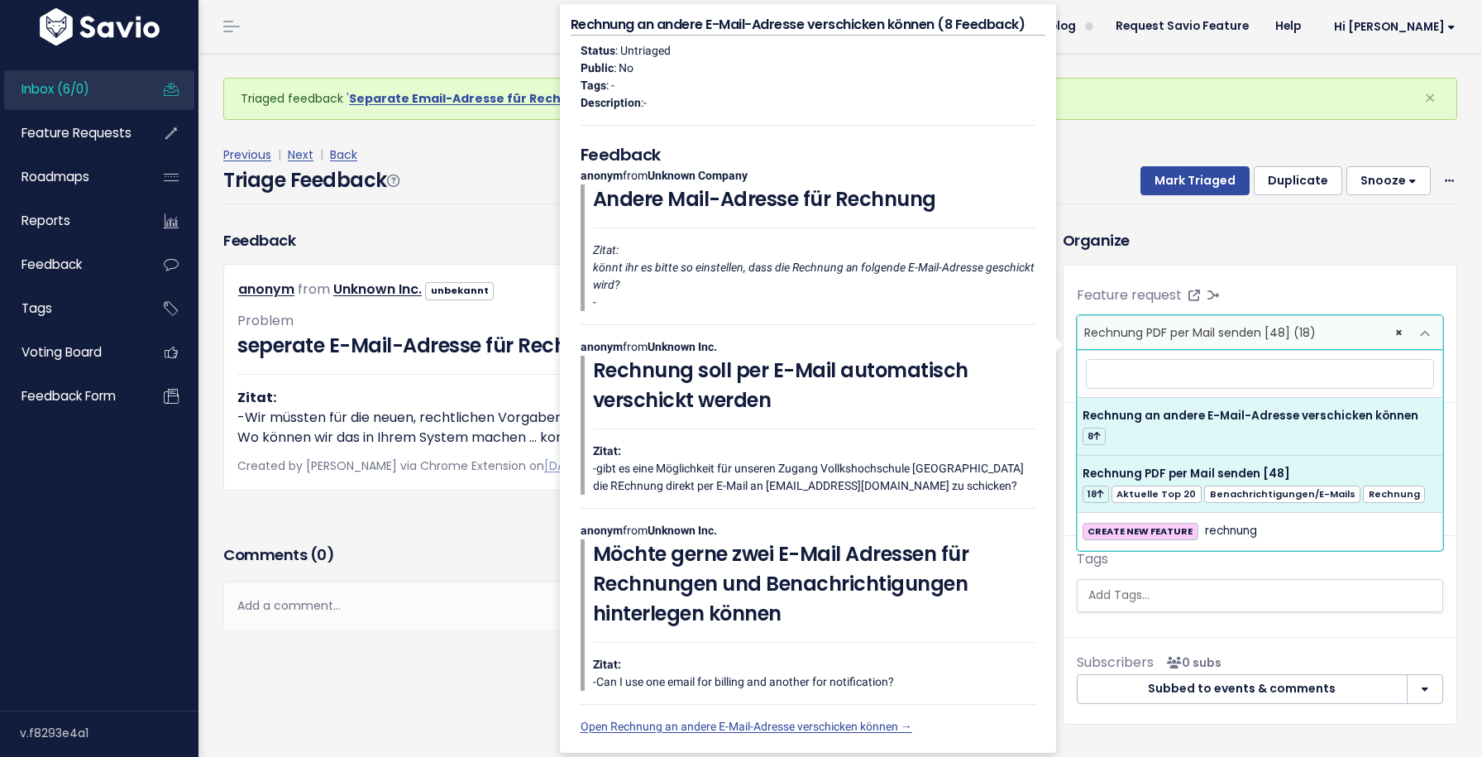
select select "64246"
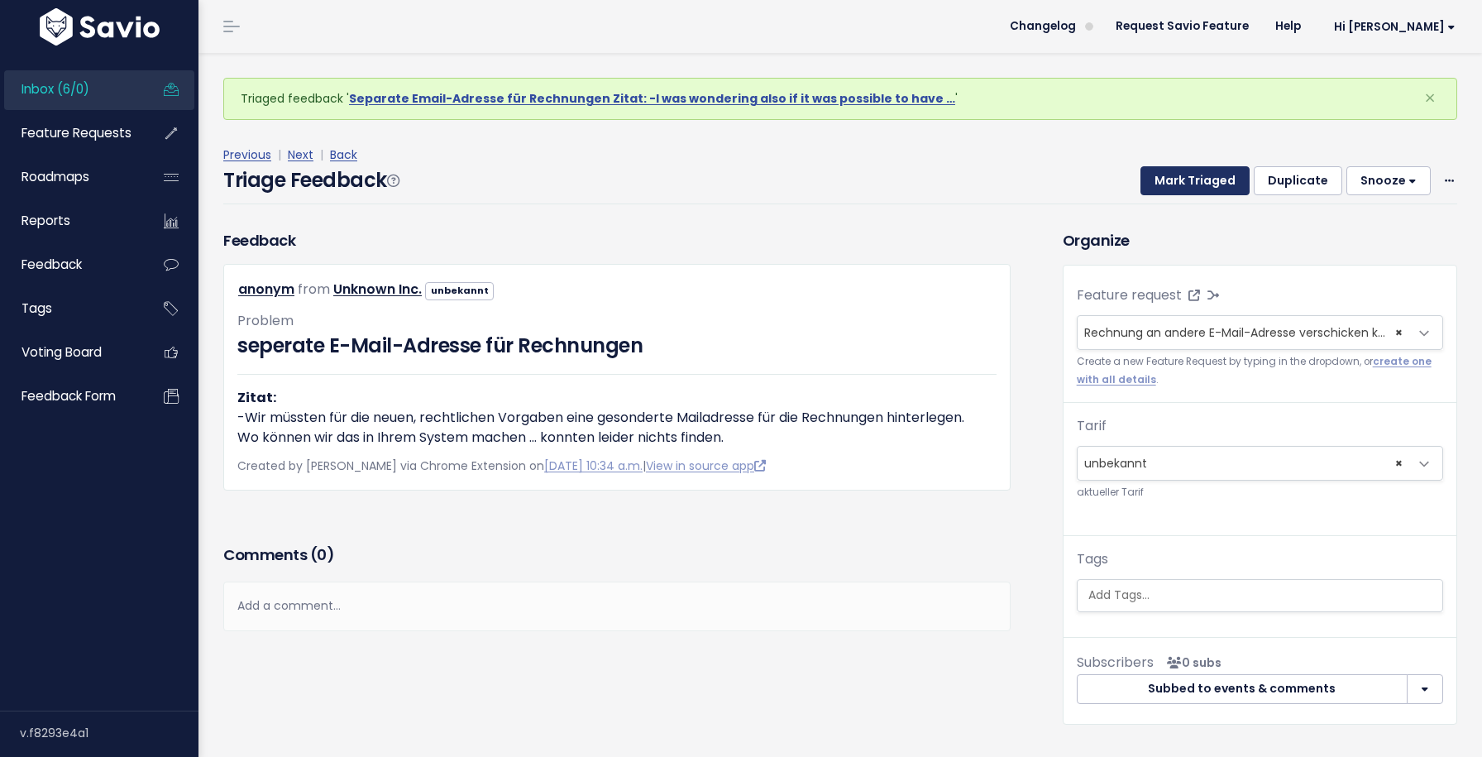
click at [1191, 168] on button "Mark Triaged" at bounding box center [1195, 181] width 109 height 30
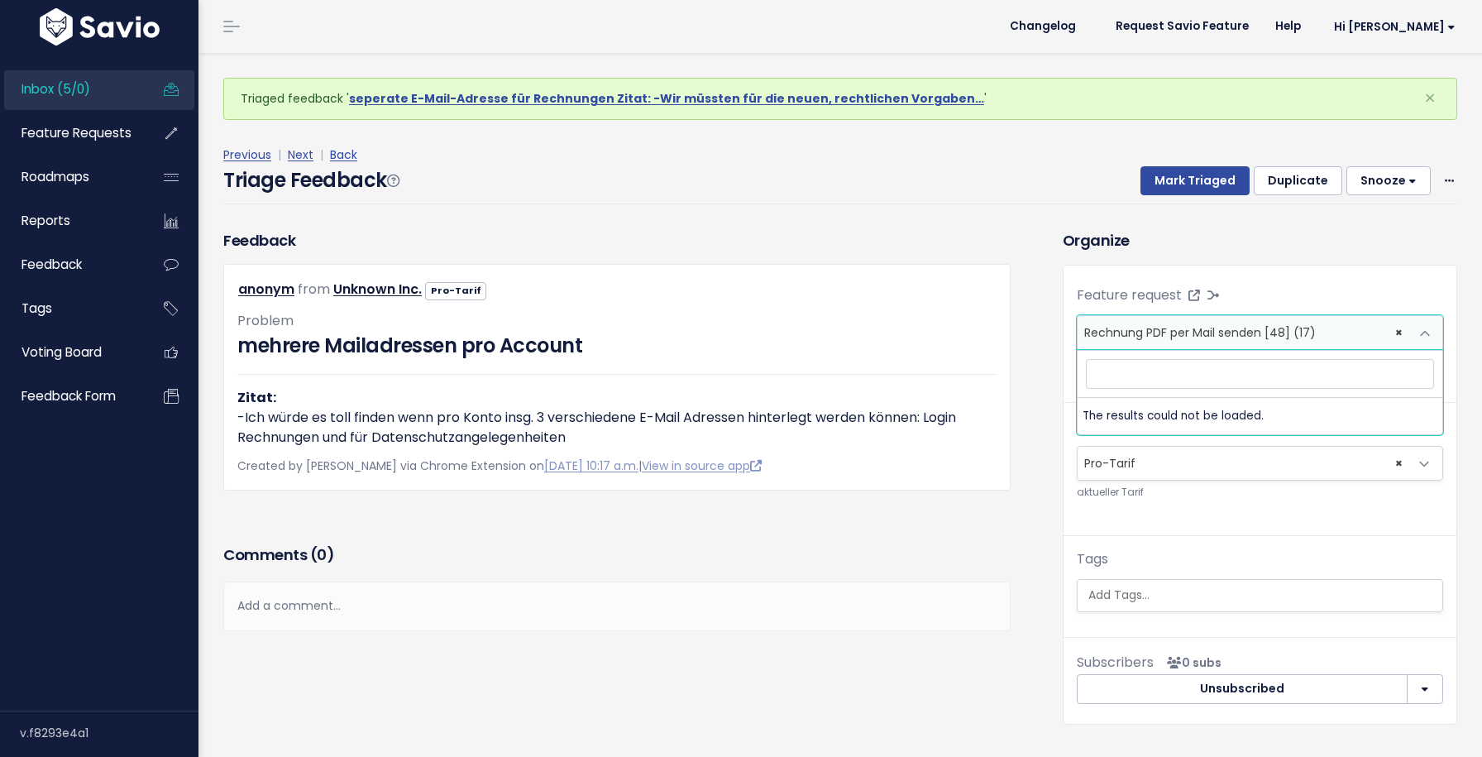
click at [1198, 342] on span "× Rechnung PDF per Mail senden [48] (17)" at bounding box center [1244, 332] width 332 height 33
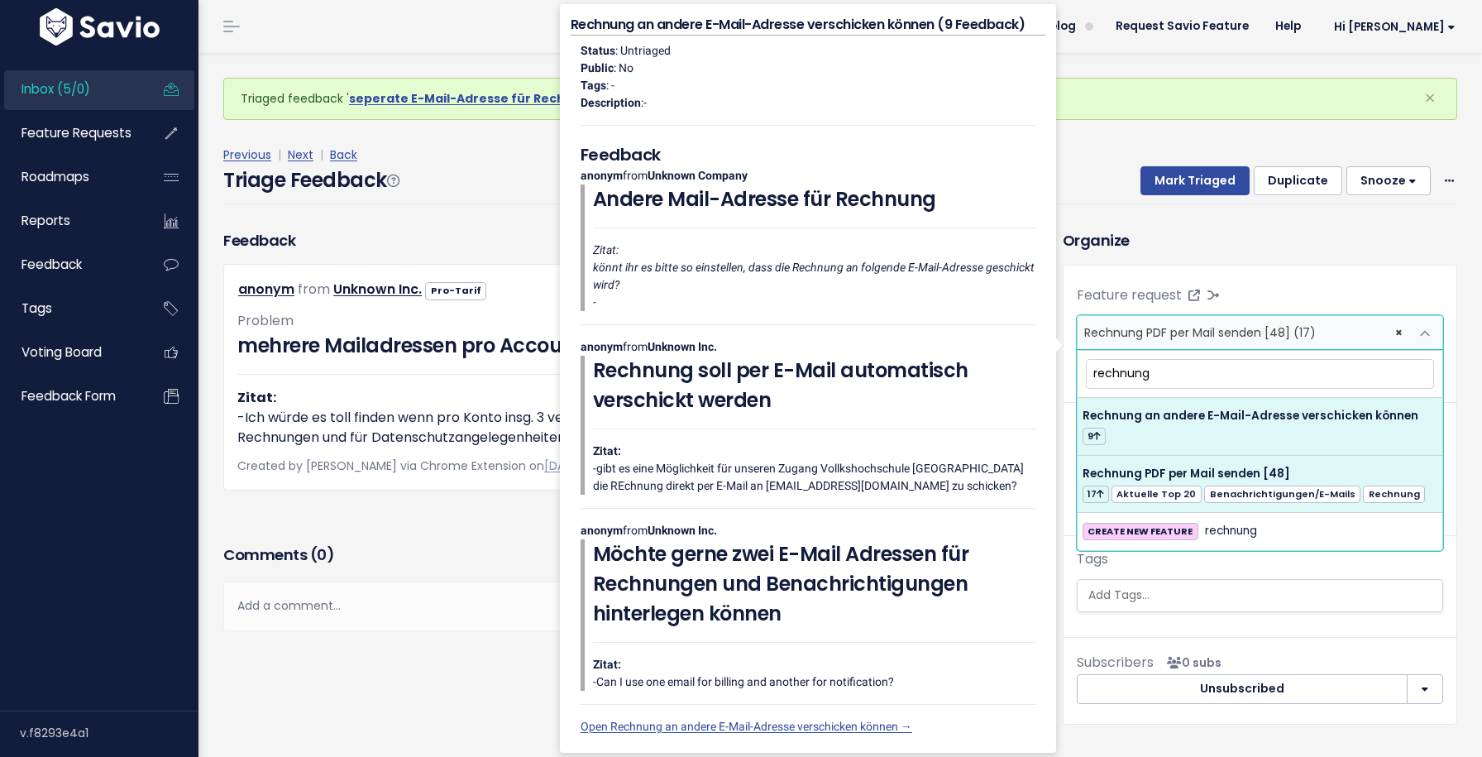
type input "rechnung"
select select "64246"
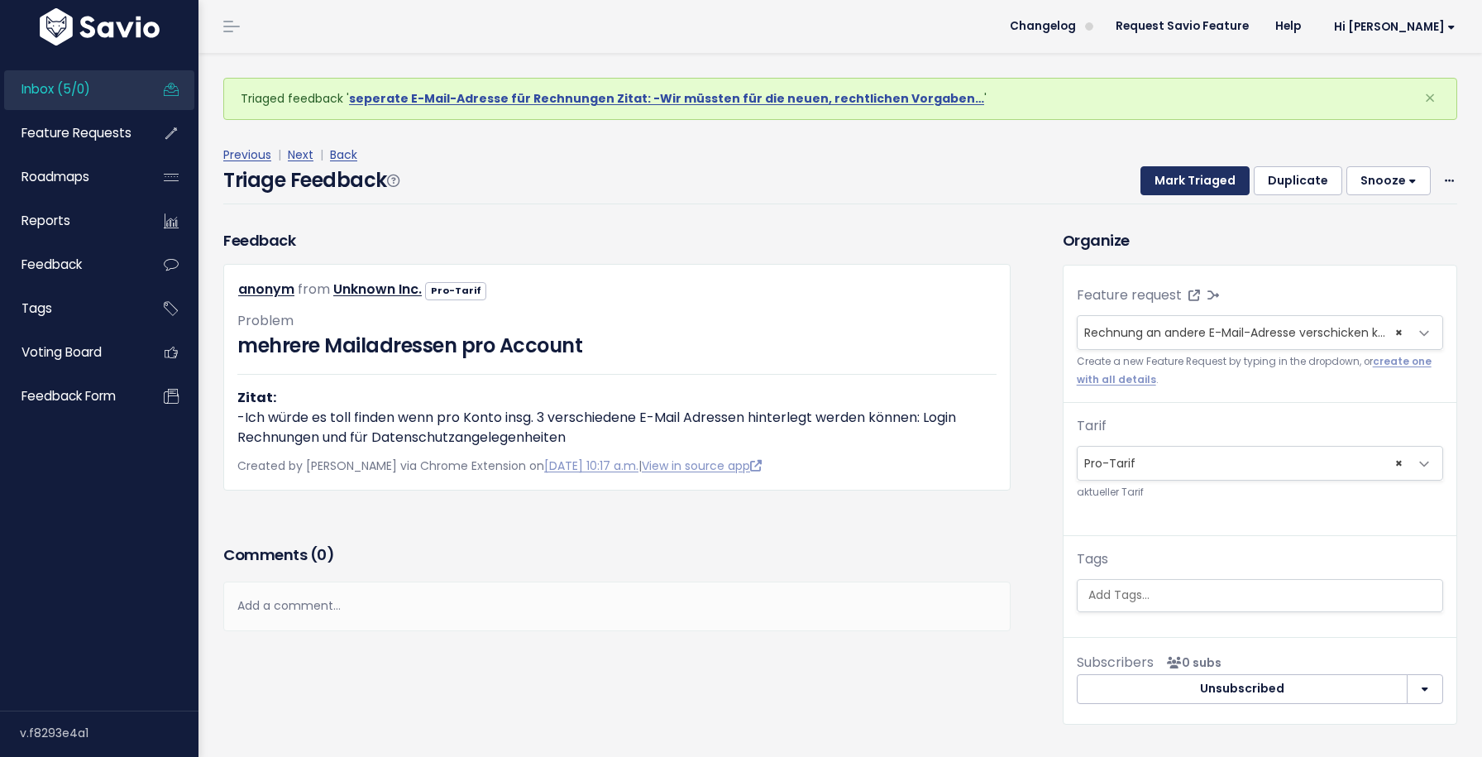
click at [1182, 187] on button "Mark Triaged" at bounding box center [1195, 181] width 109 height 30
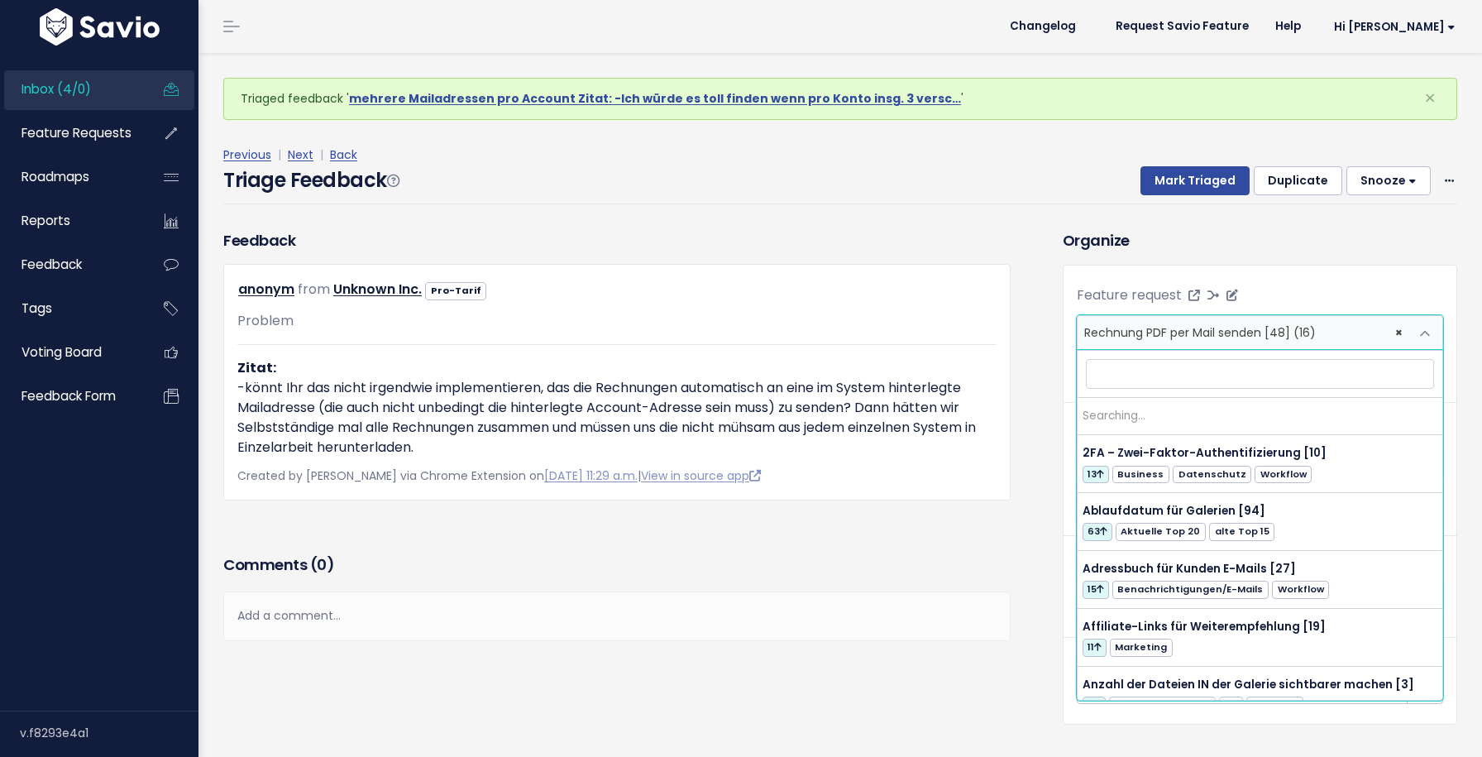
click at [1159, 338] on span "Rechnung PDF per Mail senden [48] (16)" at bounding box center [1200, 332] width 232 height 17
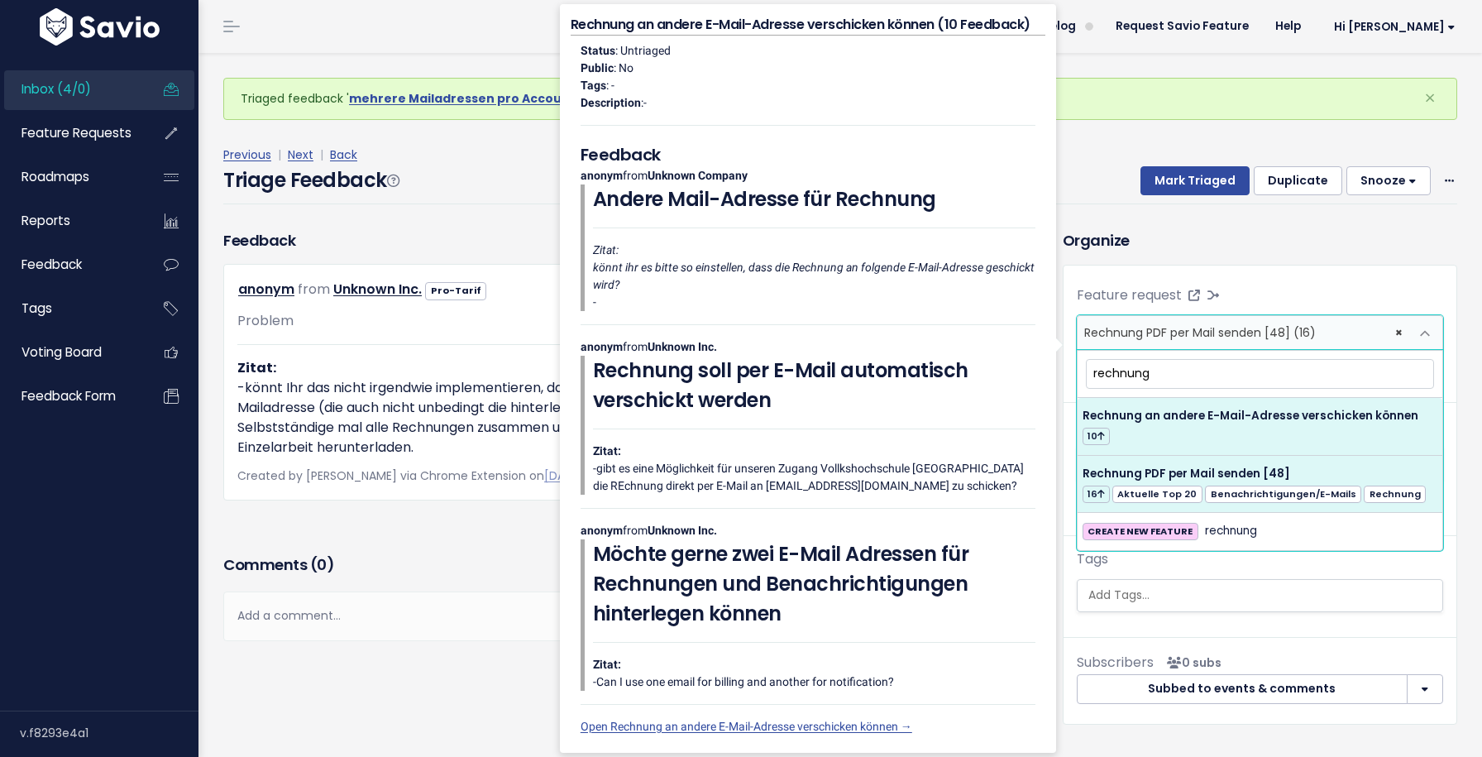
type input "rechnung"
select select "64246"
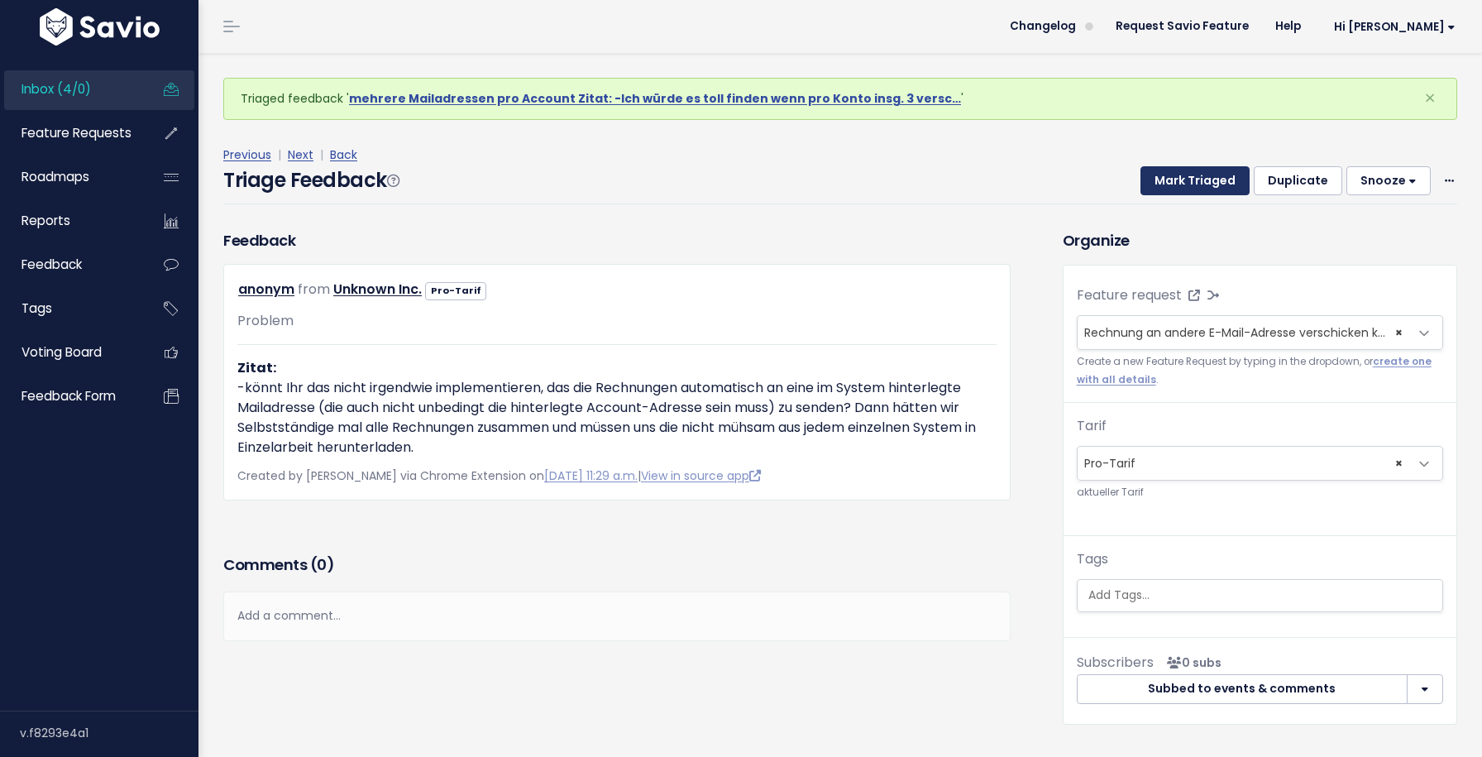
click at [1181, 178] on button "Mark Triaged" at bounding box center [1195, 181] width 109 height 30
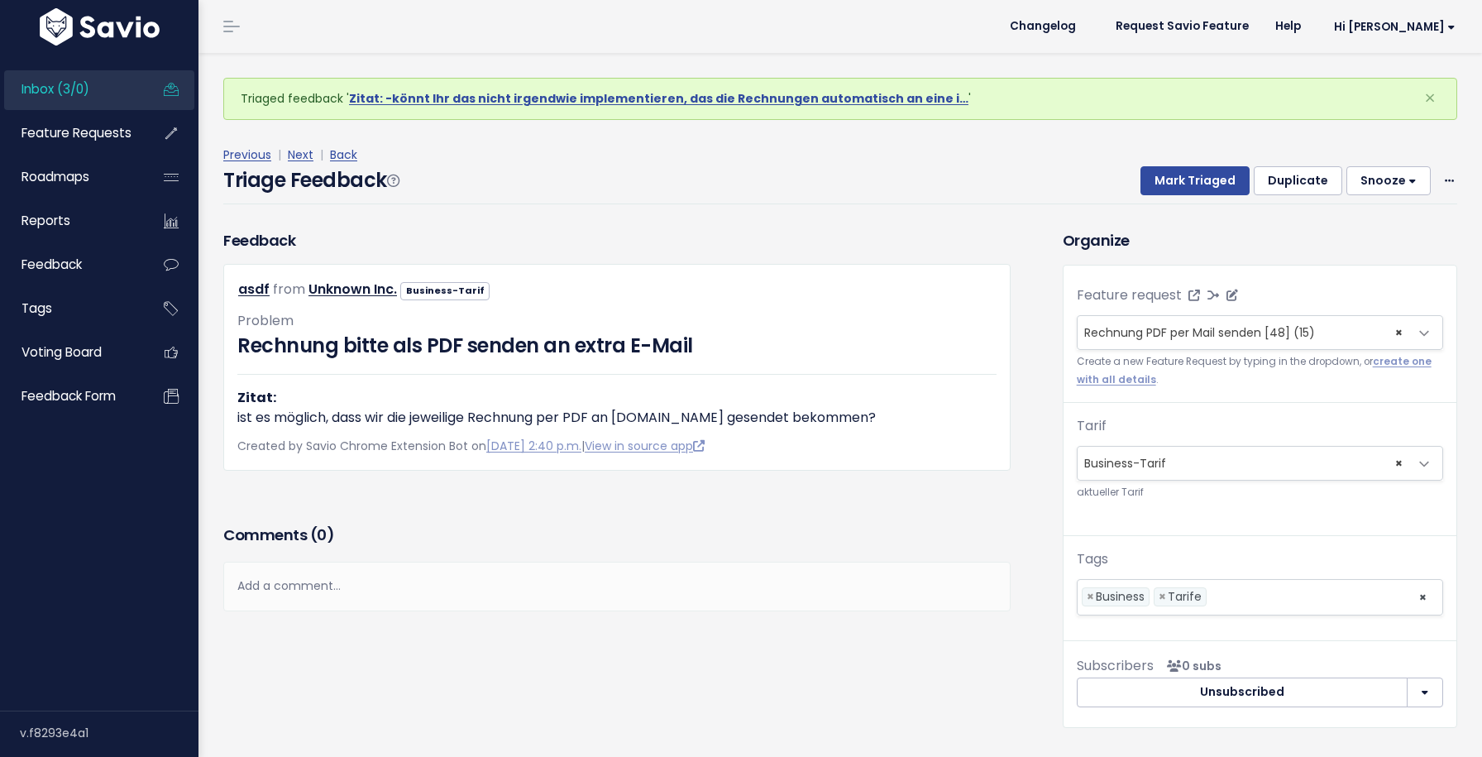
click at [1167, 328] on span "Rechnung PDF per Mail senden [48] (15)" at bounding box center [1199, 332] width 231 height 17
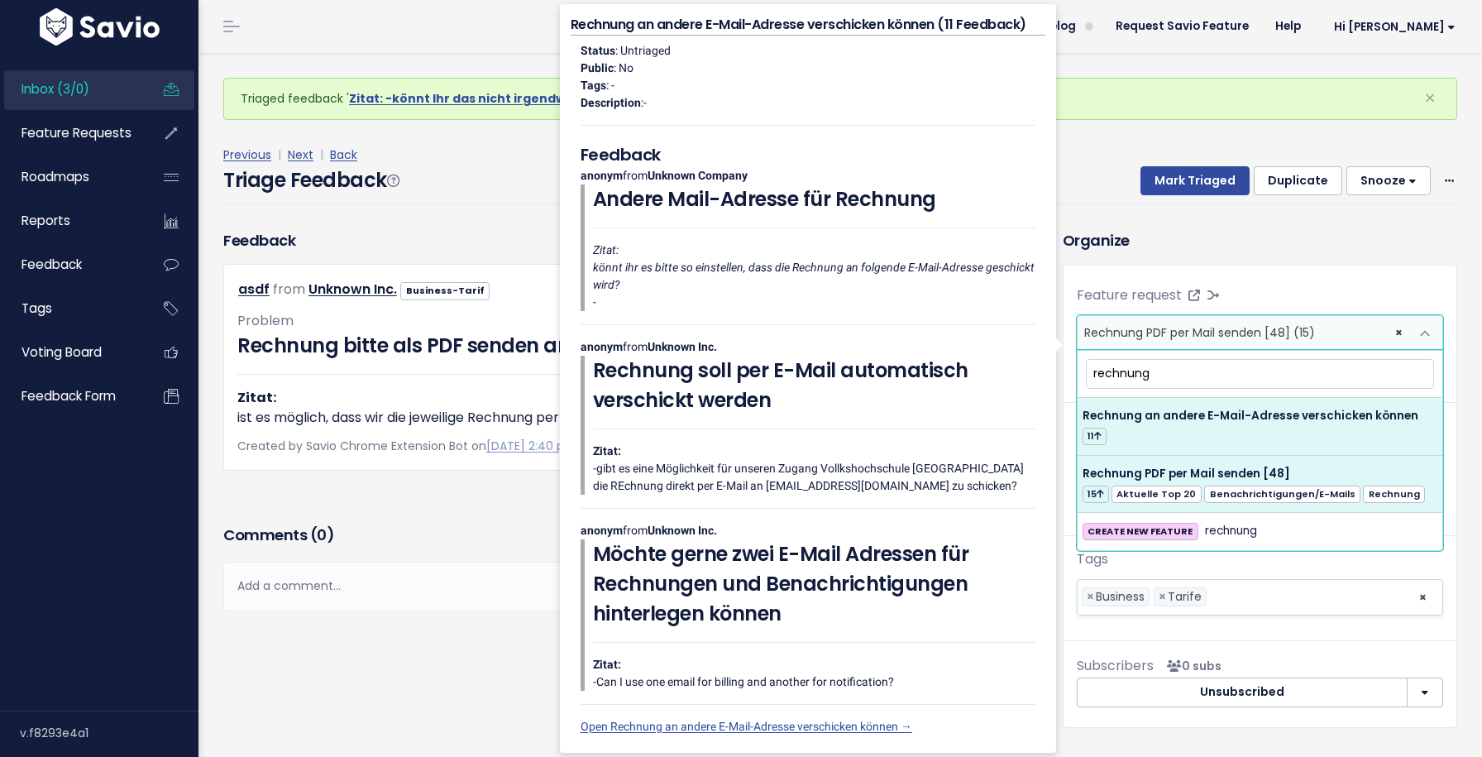
type input "rechnung"
select select "64246"
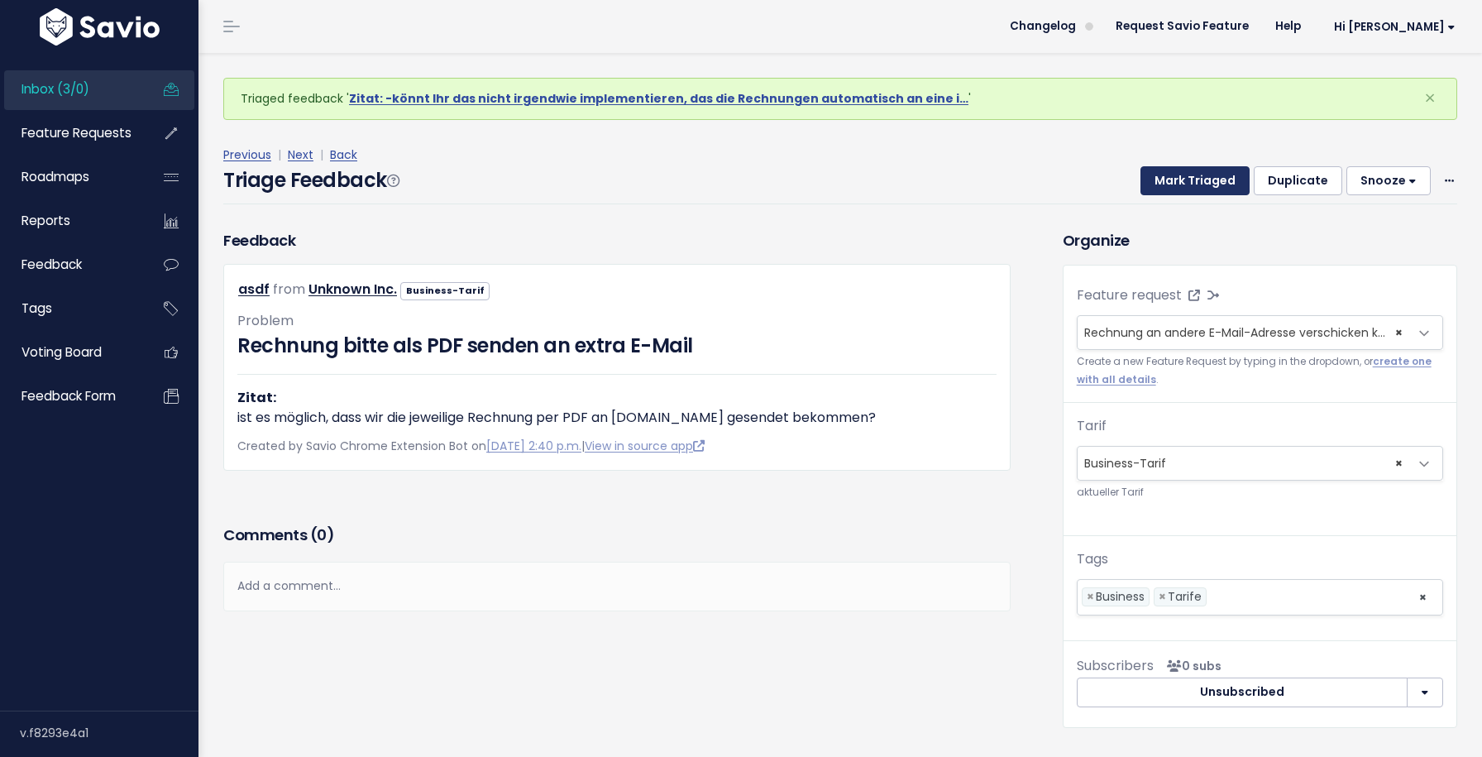
click at [1184, 184] on button "Mark Triaged" at bounding box center [1195, 181] width 109 height 30
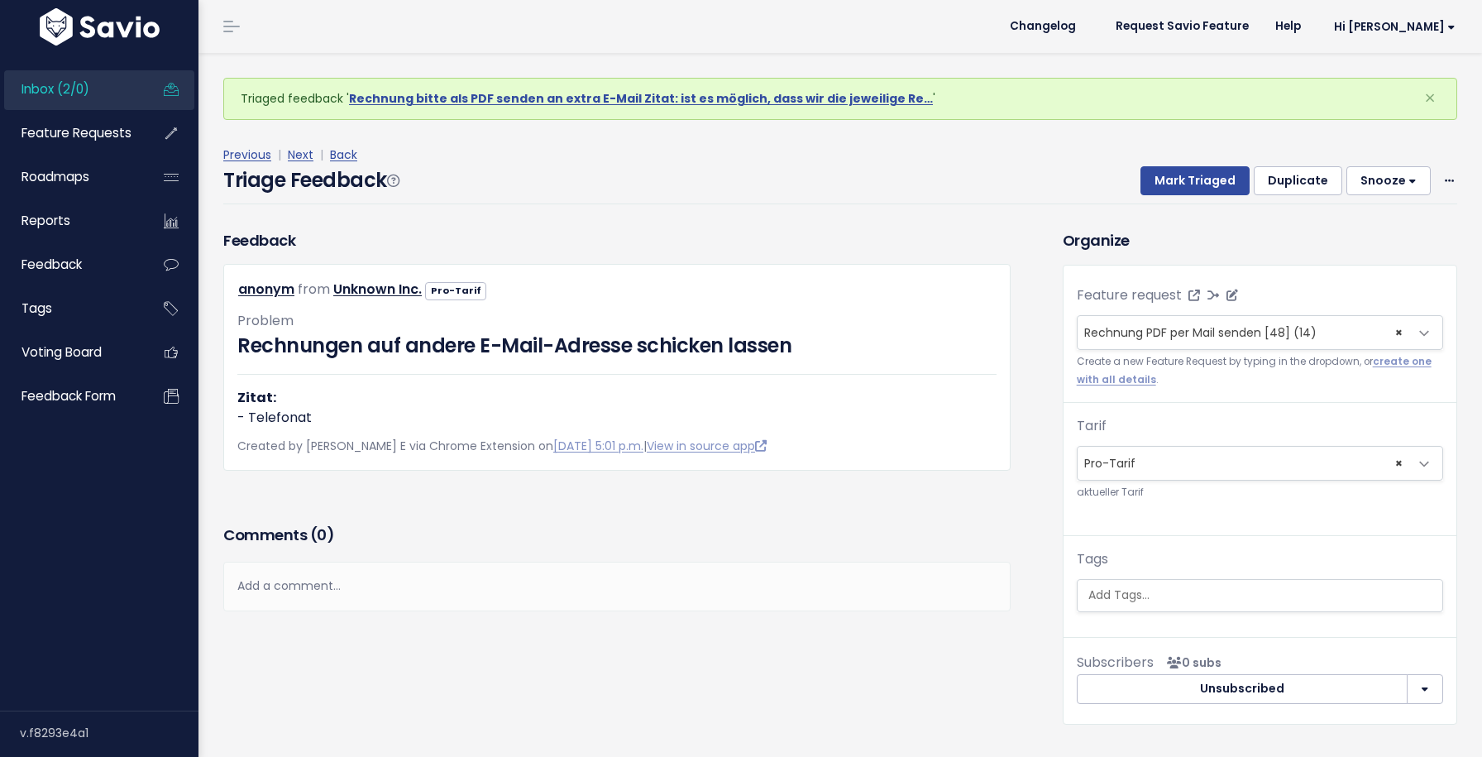
click at [1170, 330] on span "Rechnung PDF per Mail senden [48] (14)" at bounding box center [1200, 332] width 232 height 17
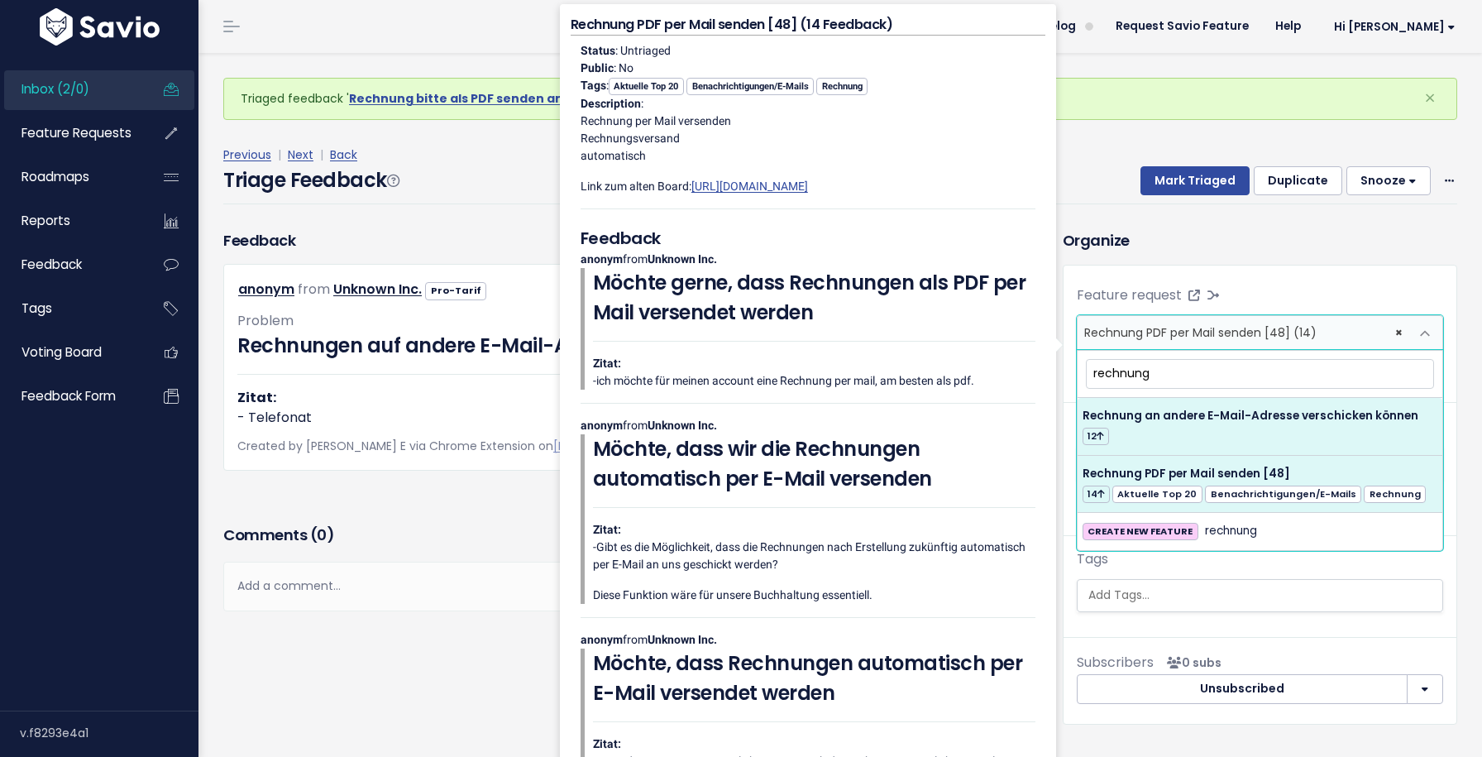
type input "rechnung"
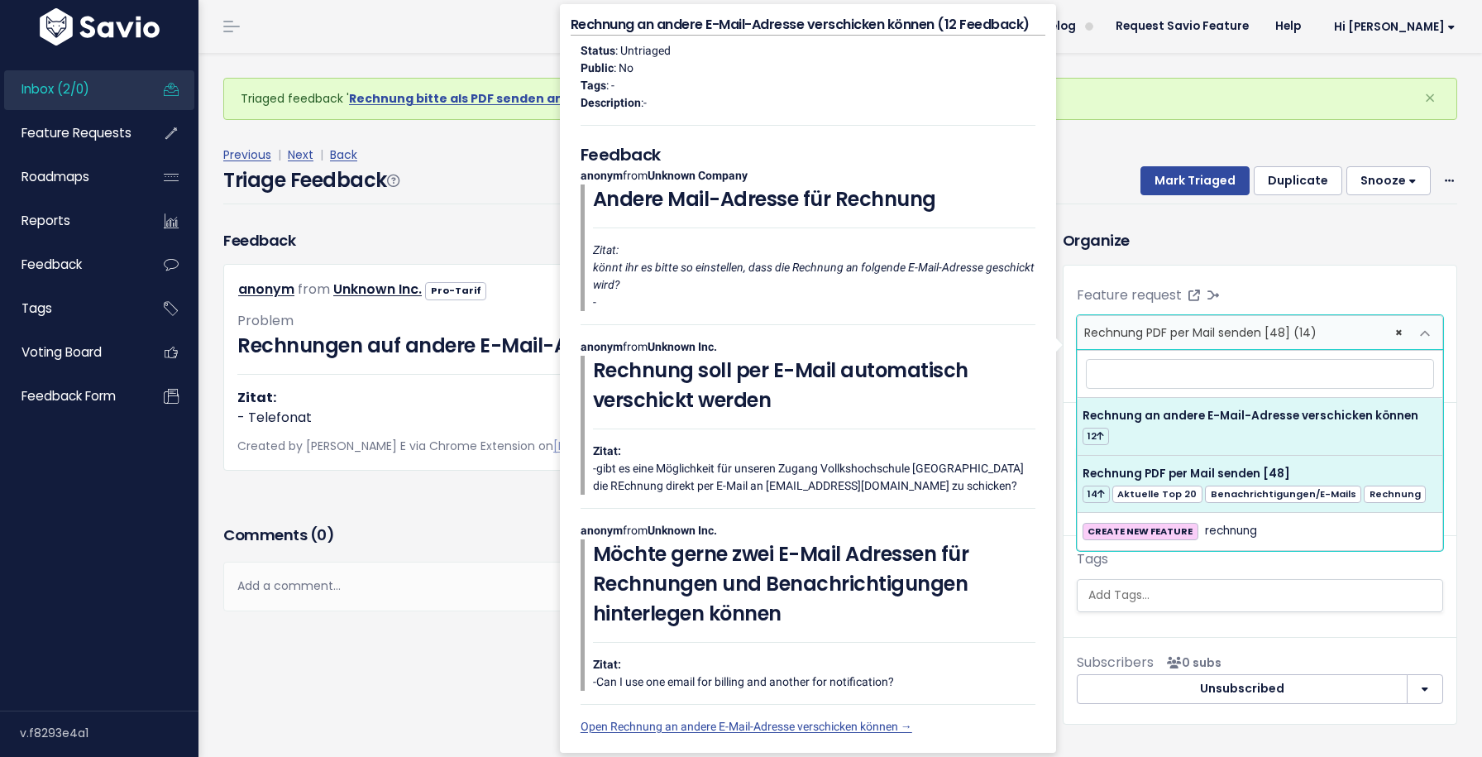
select select "64246"
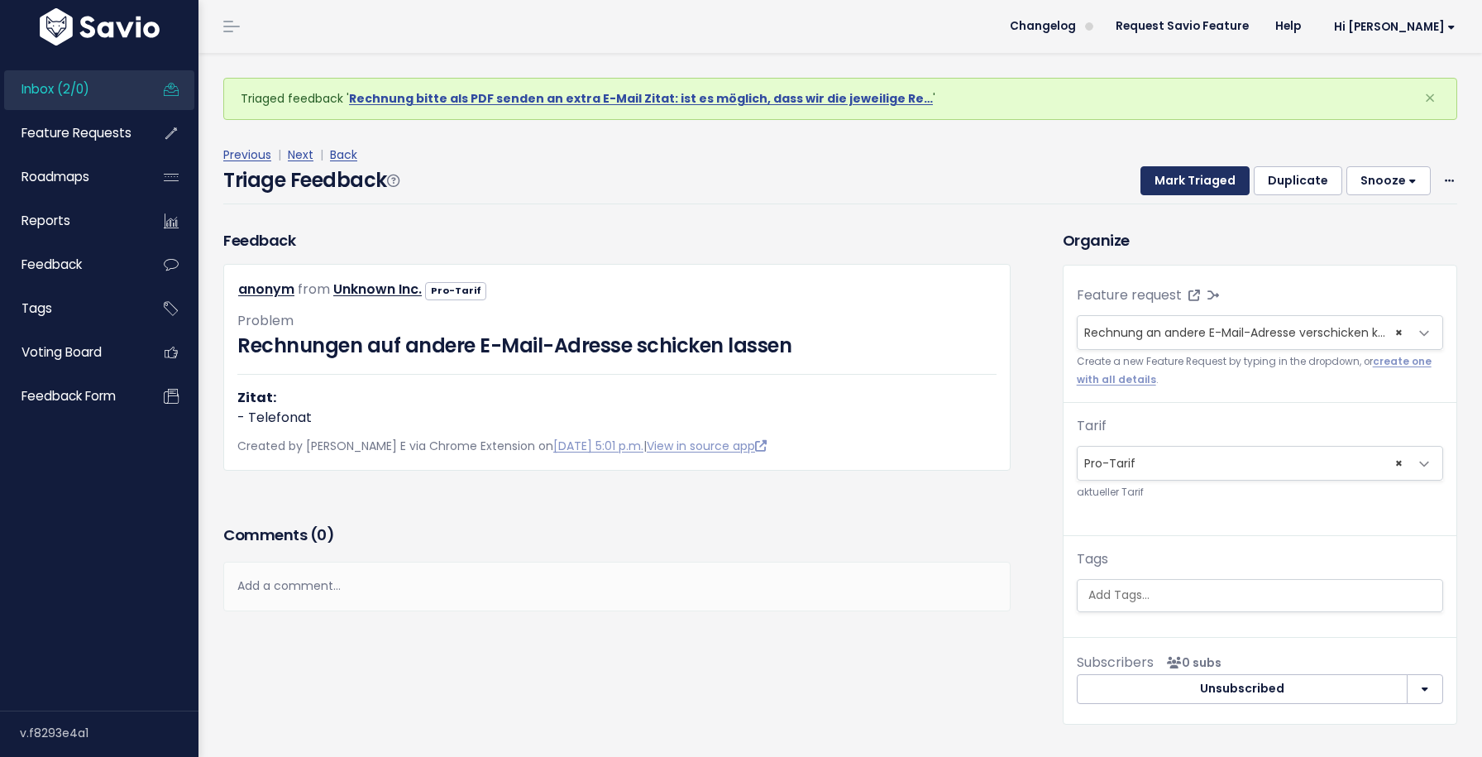
click at [1178, 173] on button "Mark Triaged" at bounding box center [1195, 181] width 109 height 30
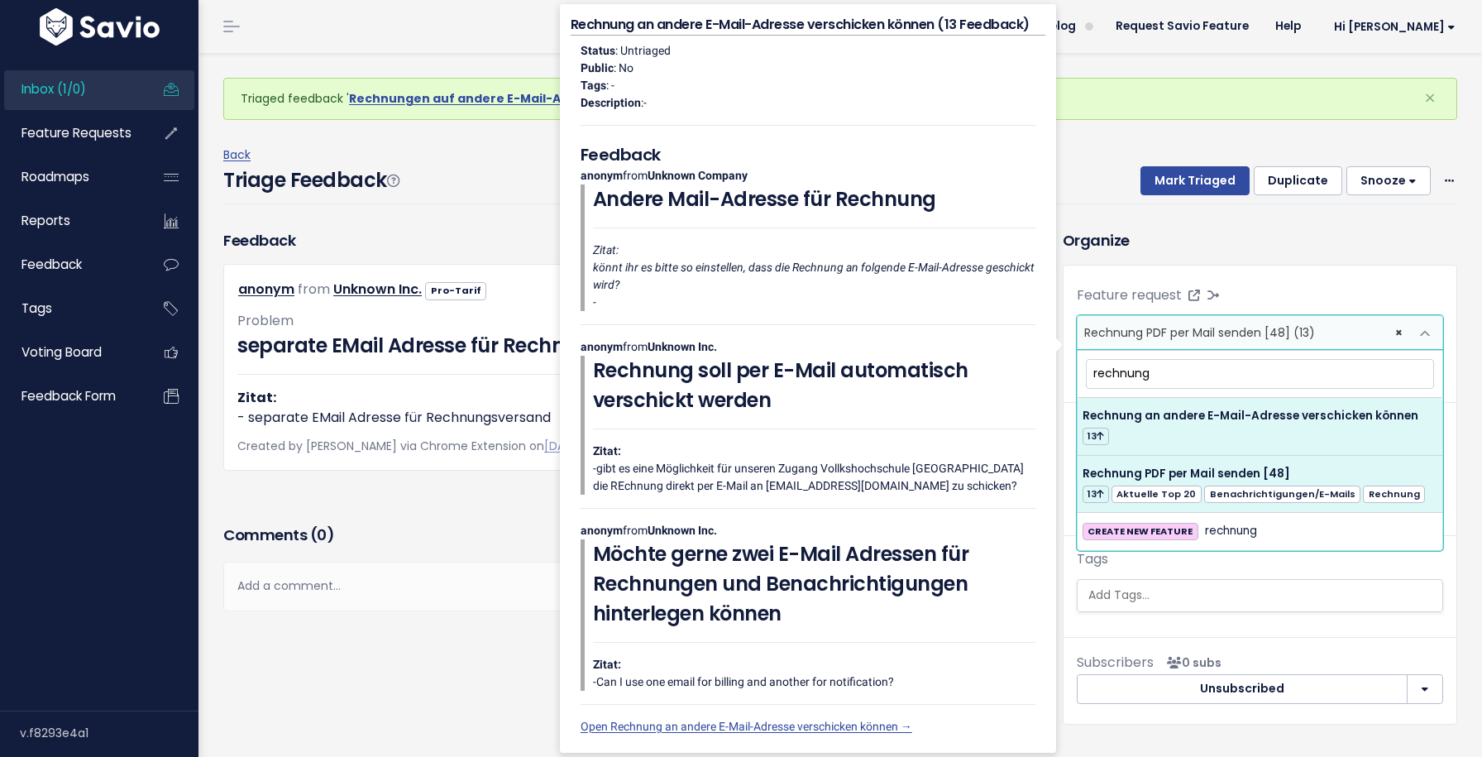
type input "rechnung"
select select "64246"
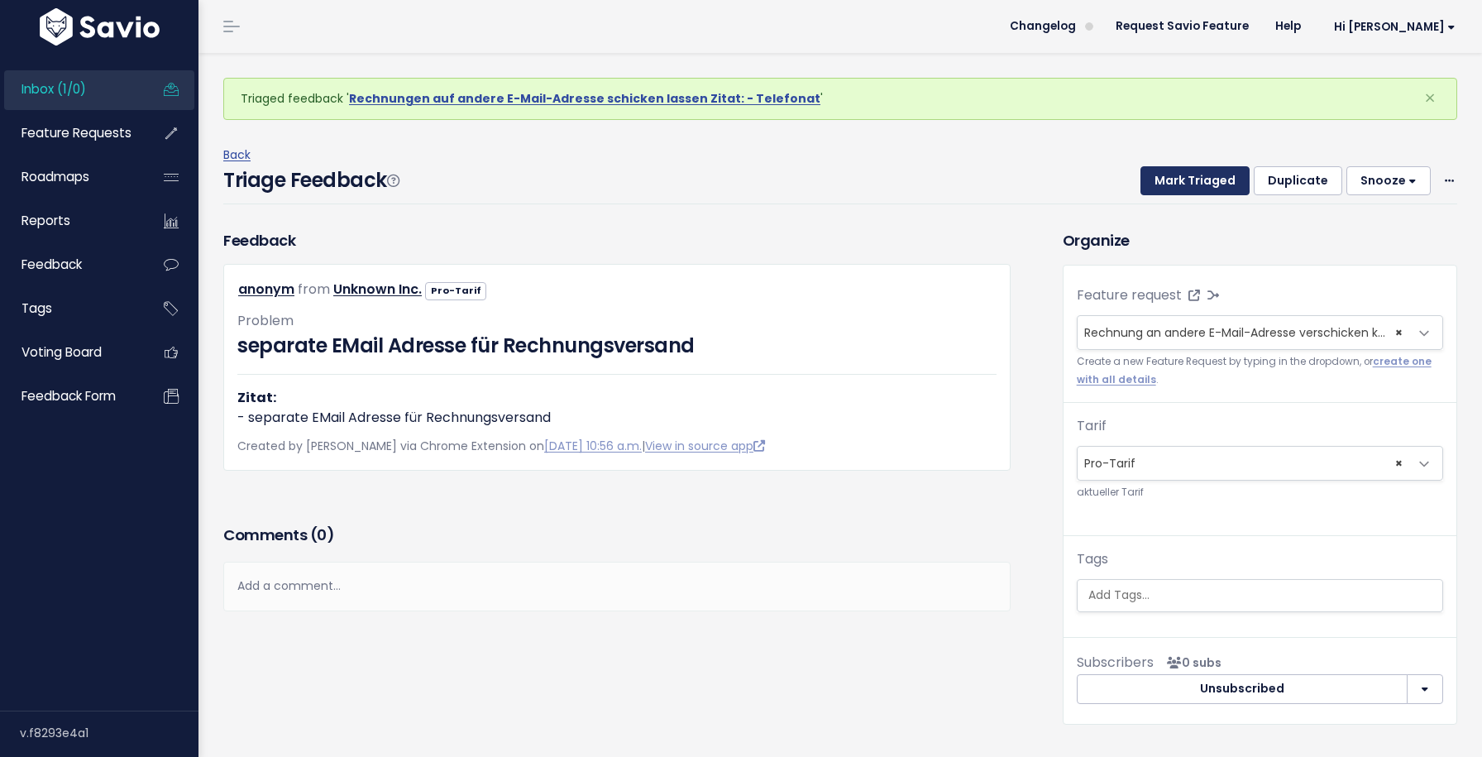
click at [1176, 192] on button "Mark Triaged" at bounding box center [1195, 181] width 109 height 30
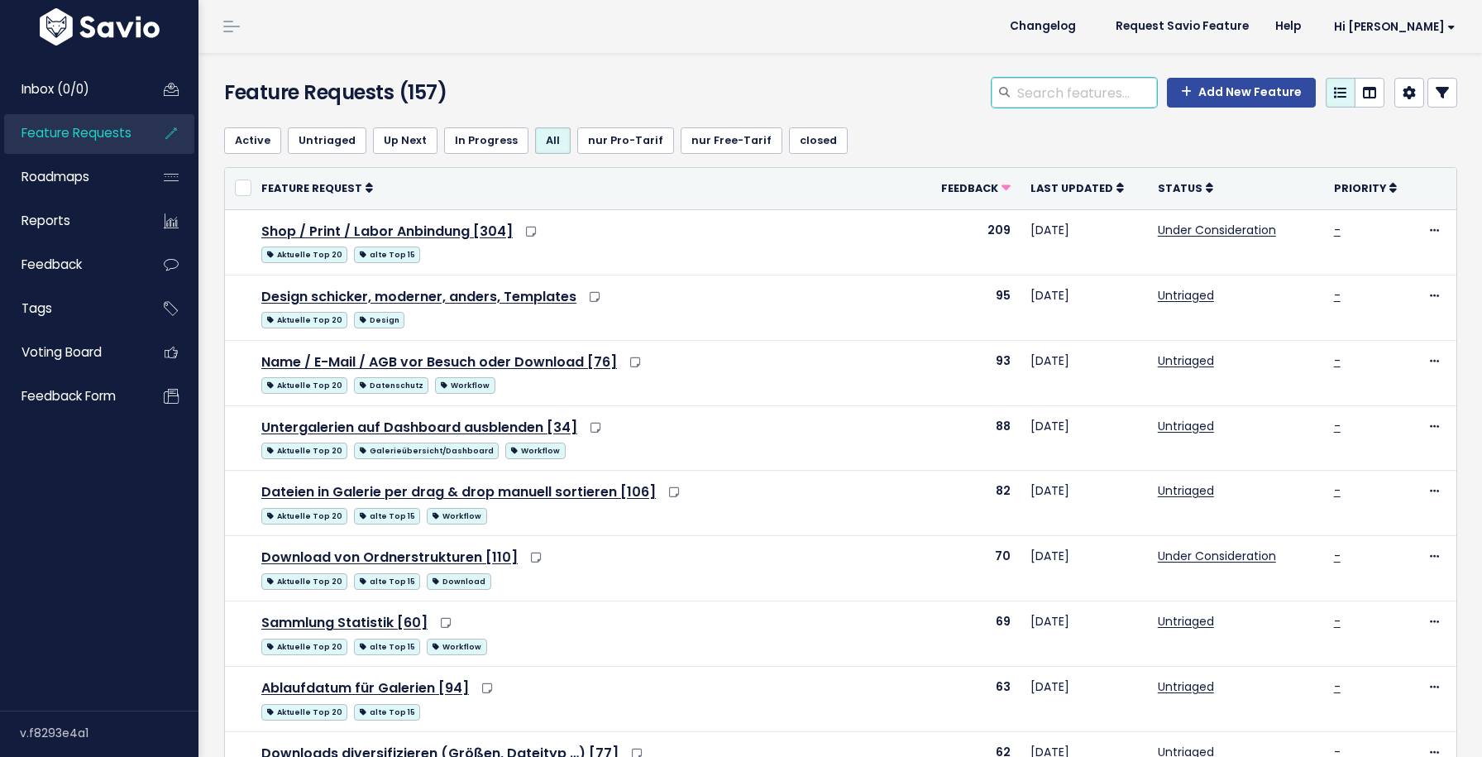
click at [1050, 84] on input "search" at bounding box center [1086, 93] width 141 height 30
type input "rechnung"
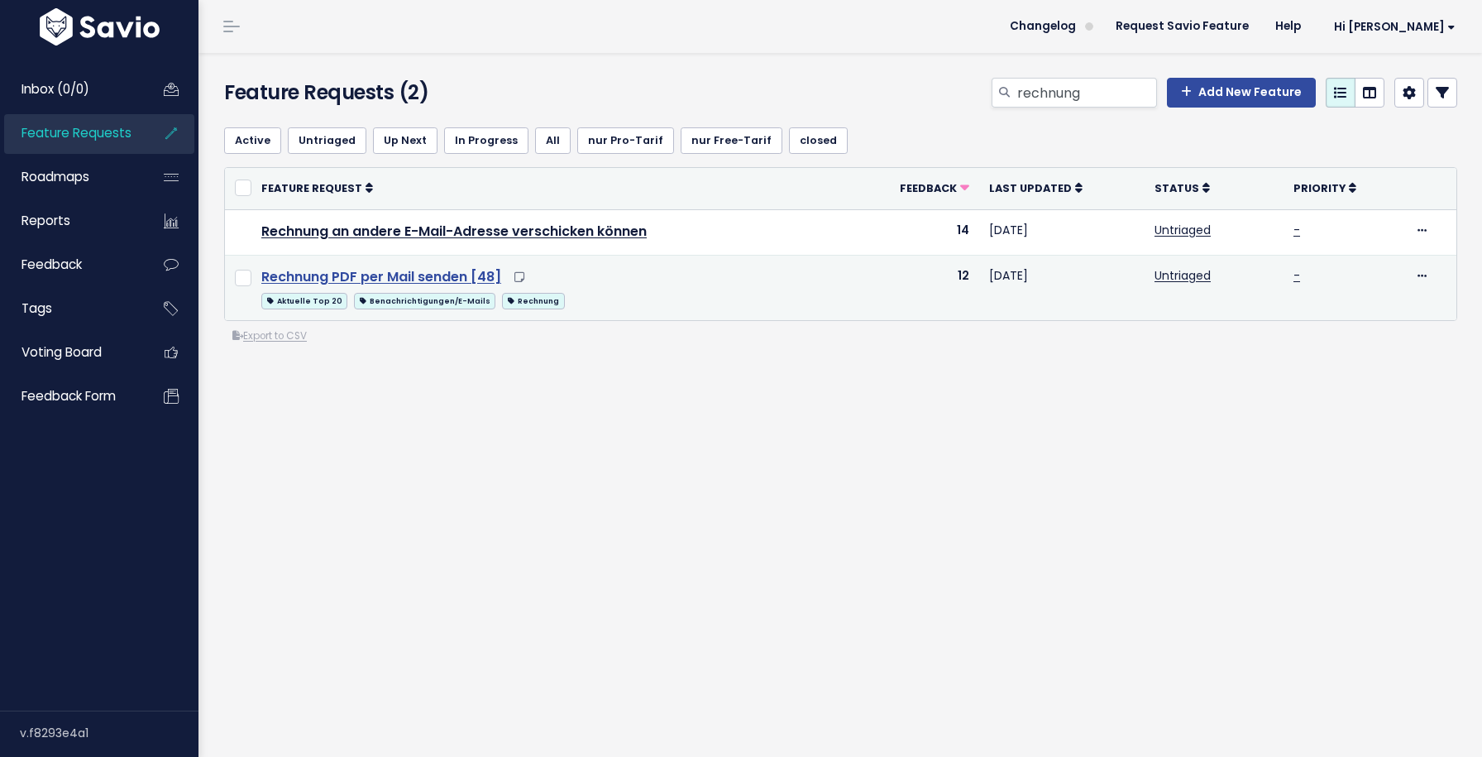
click at [447, 275] on link "Rechnung PDF per Mail senden [48]" at bounding box center [381, 276] width 240 height 19
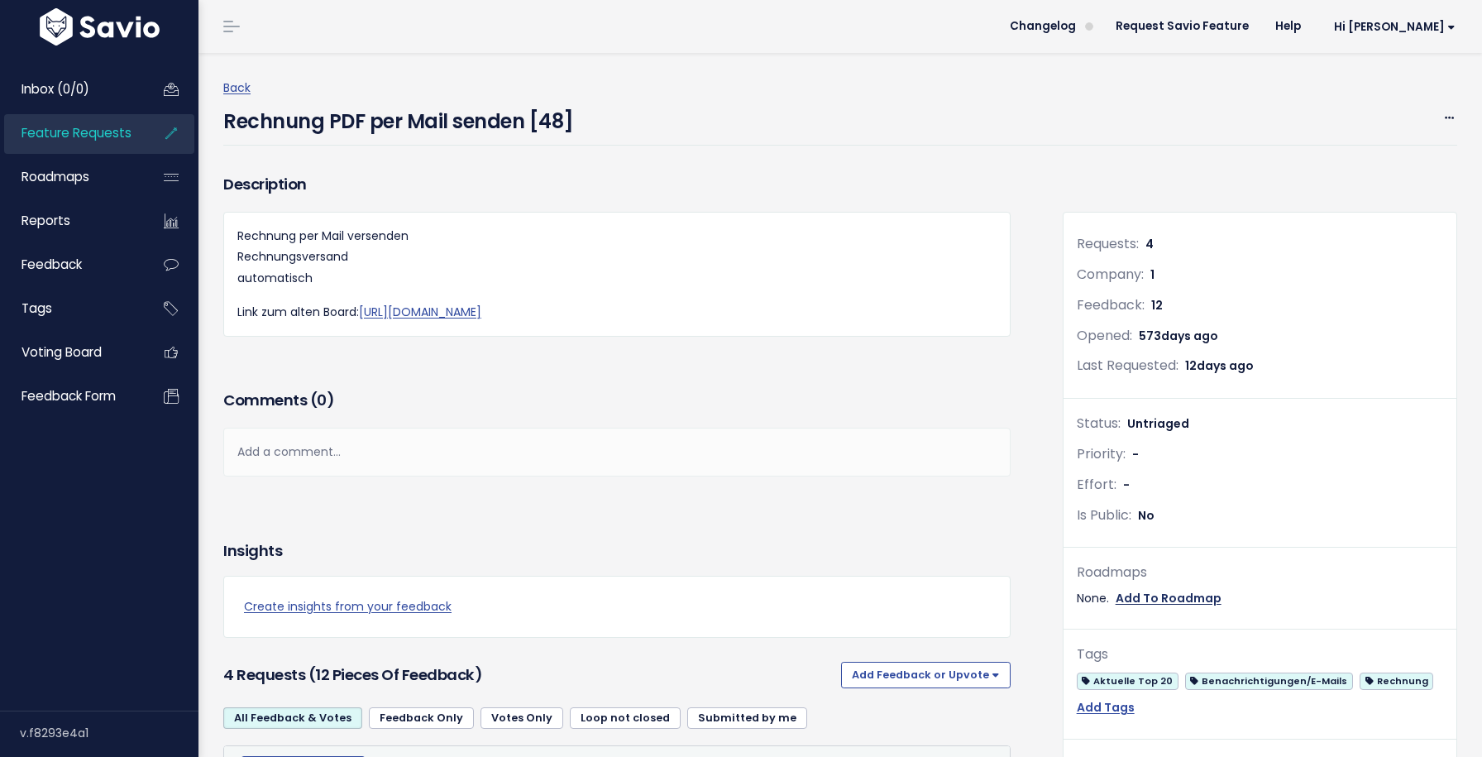
click at [1208, 589] on link "Add To Roadmap" at bounding box center [1169, 598] width 106 height 21
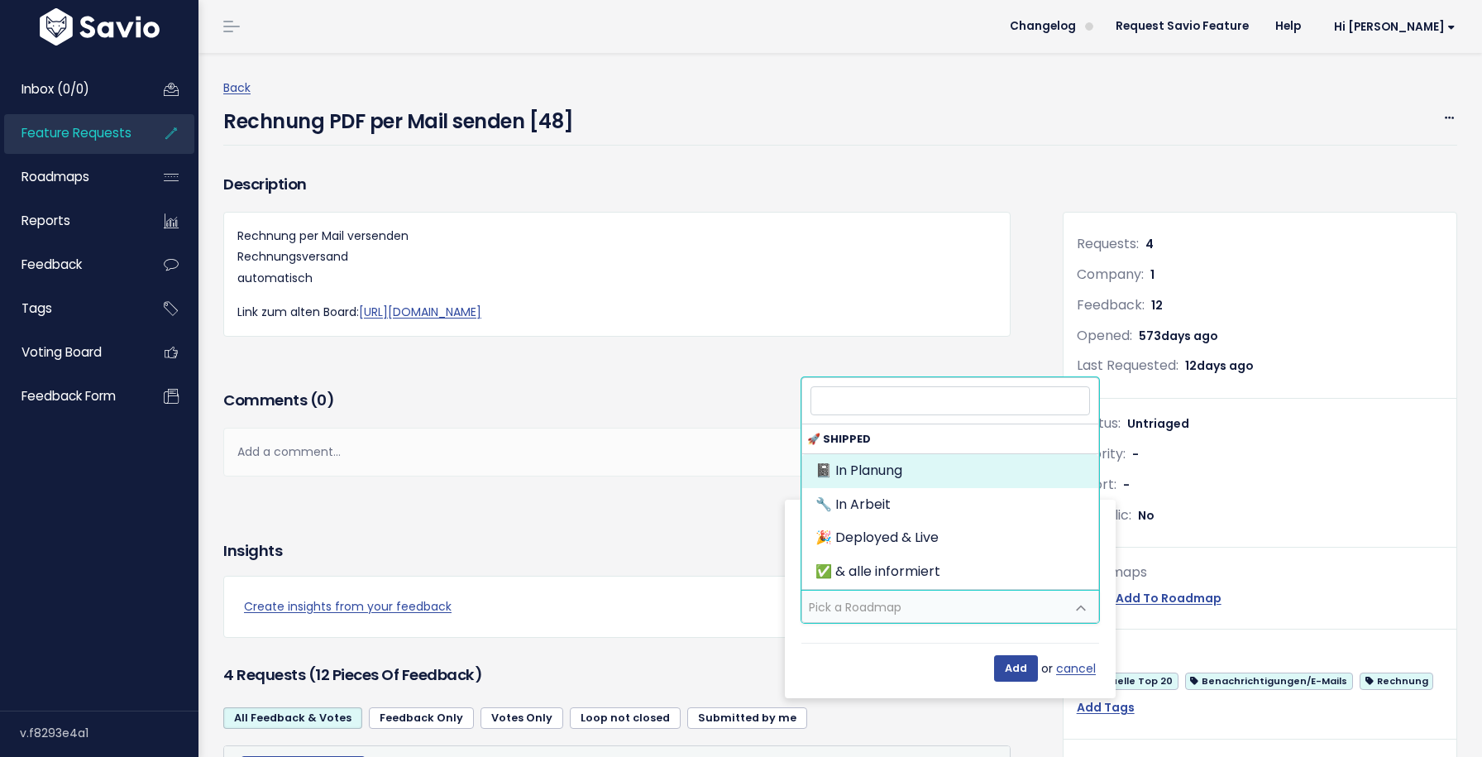
click at [1066, 605] on span at bounding box center [1080, 607] width 33 height 33
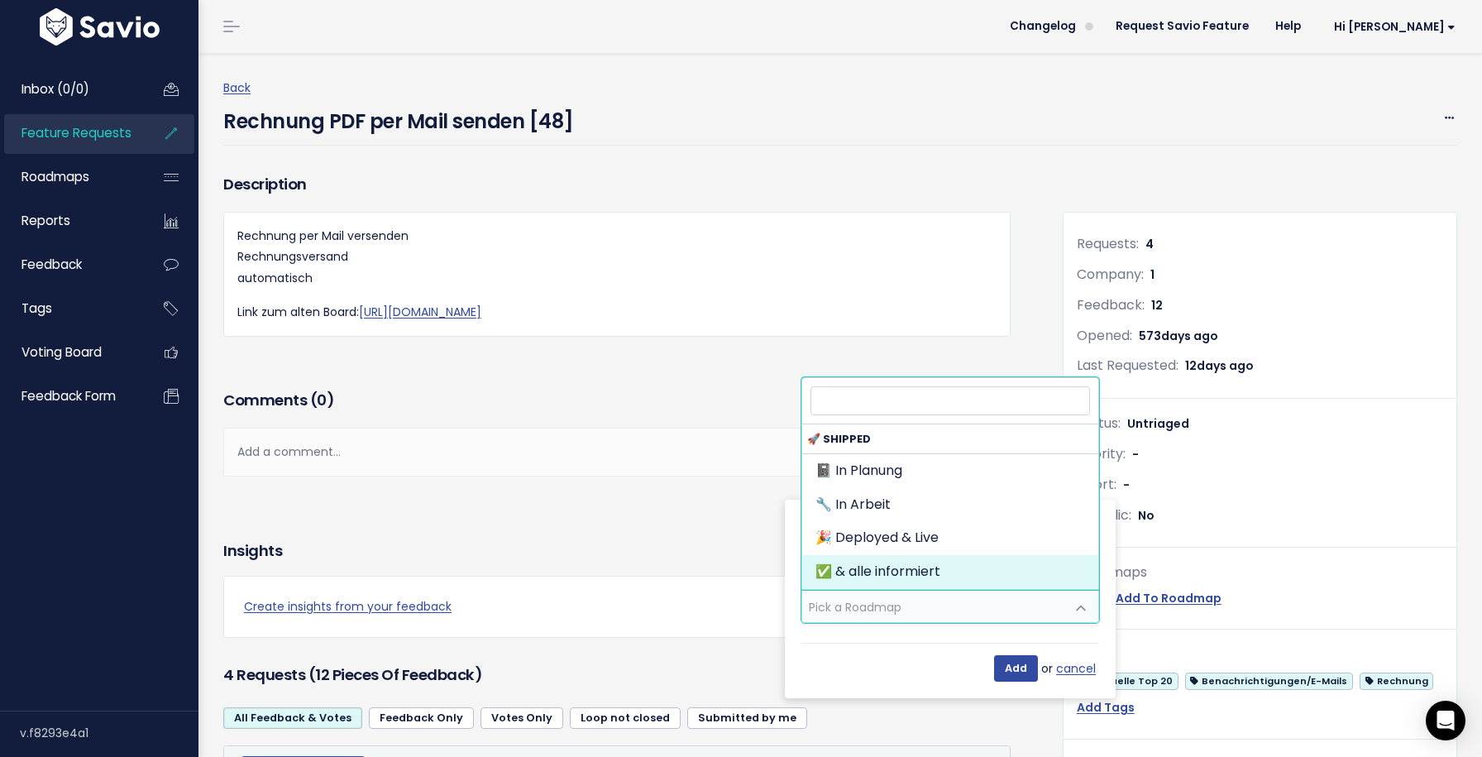
select select "797"
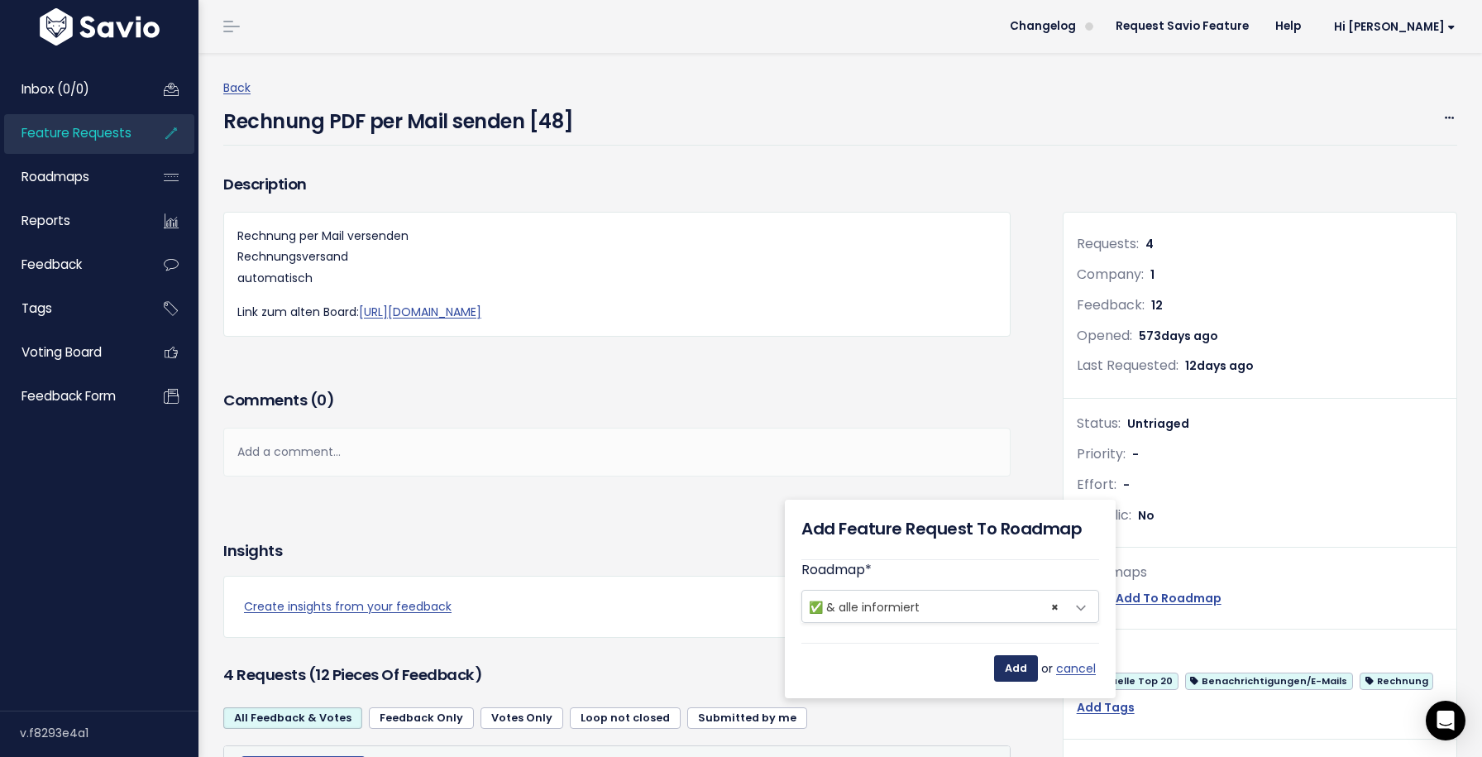
click at [1021, 677] on input "Add" at bounding box center [1016, 668] width 44 height 26
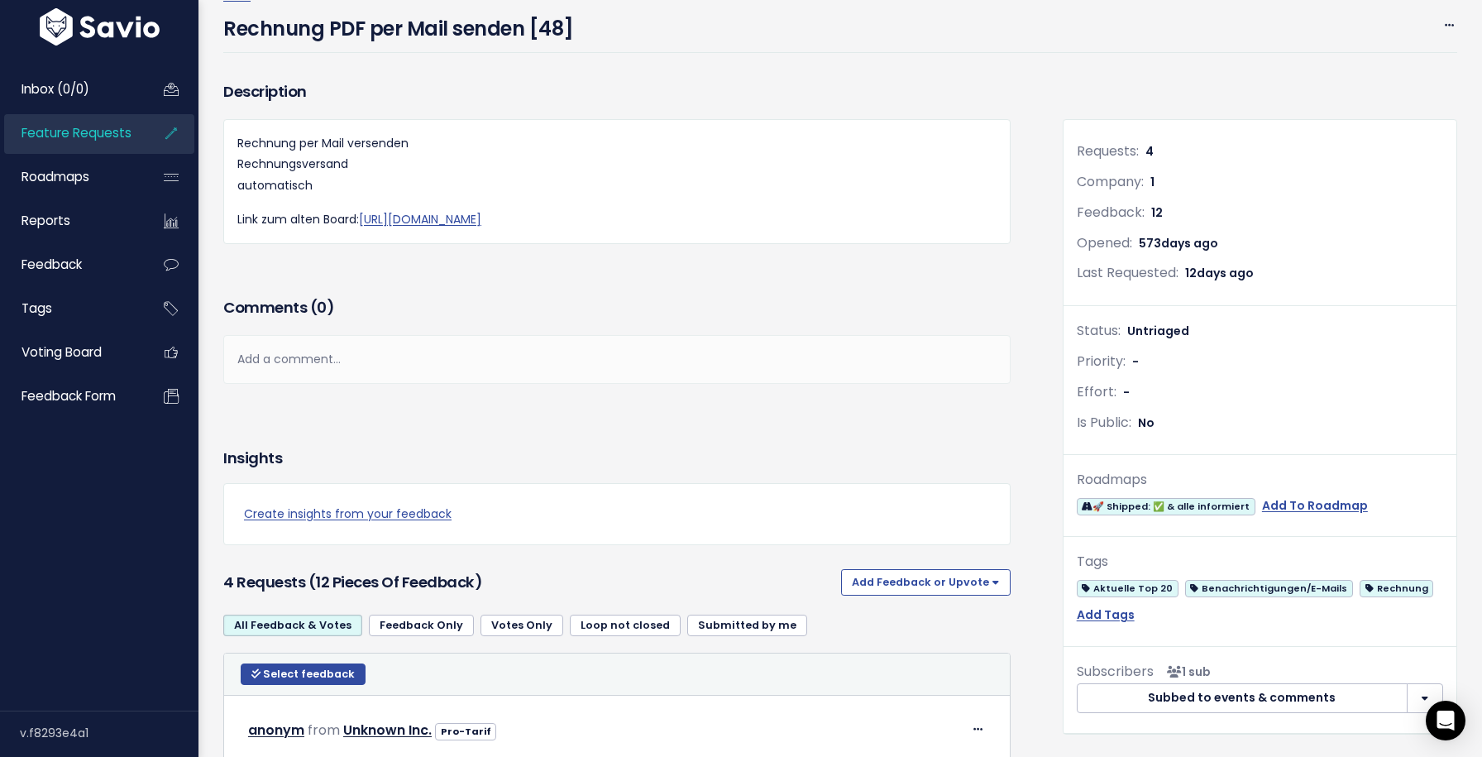
scroll to position [92, 0]
click at [1449, 23] on icon at bounding box center [1449, 27] width 9 height 11
click at [1393, 79] on link "Edit" at bounding box center [1393, 71] width 122 height 32
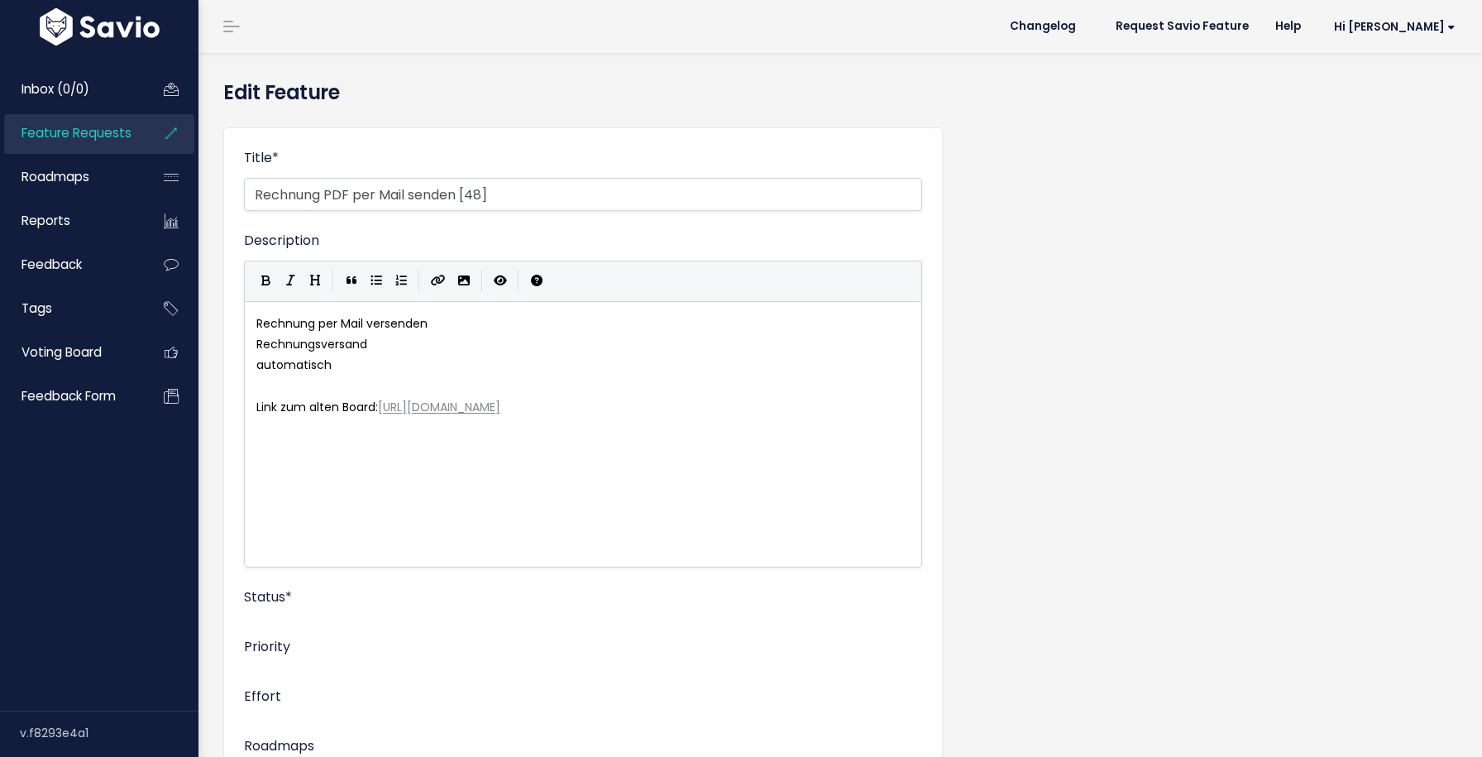
scroll to position [12, 0]
click at [711, 627] on span "× Untriaged" at bounding box center [566, 634] width 643 height 33
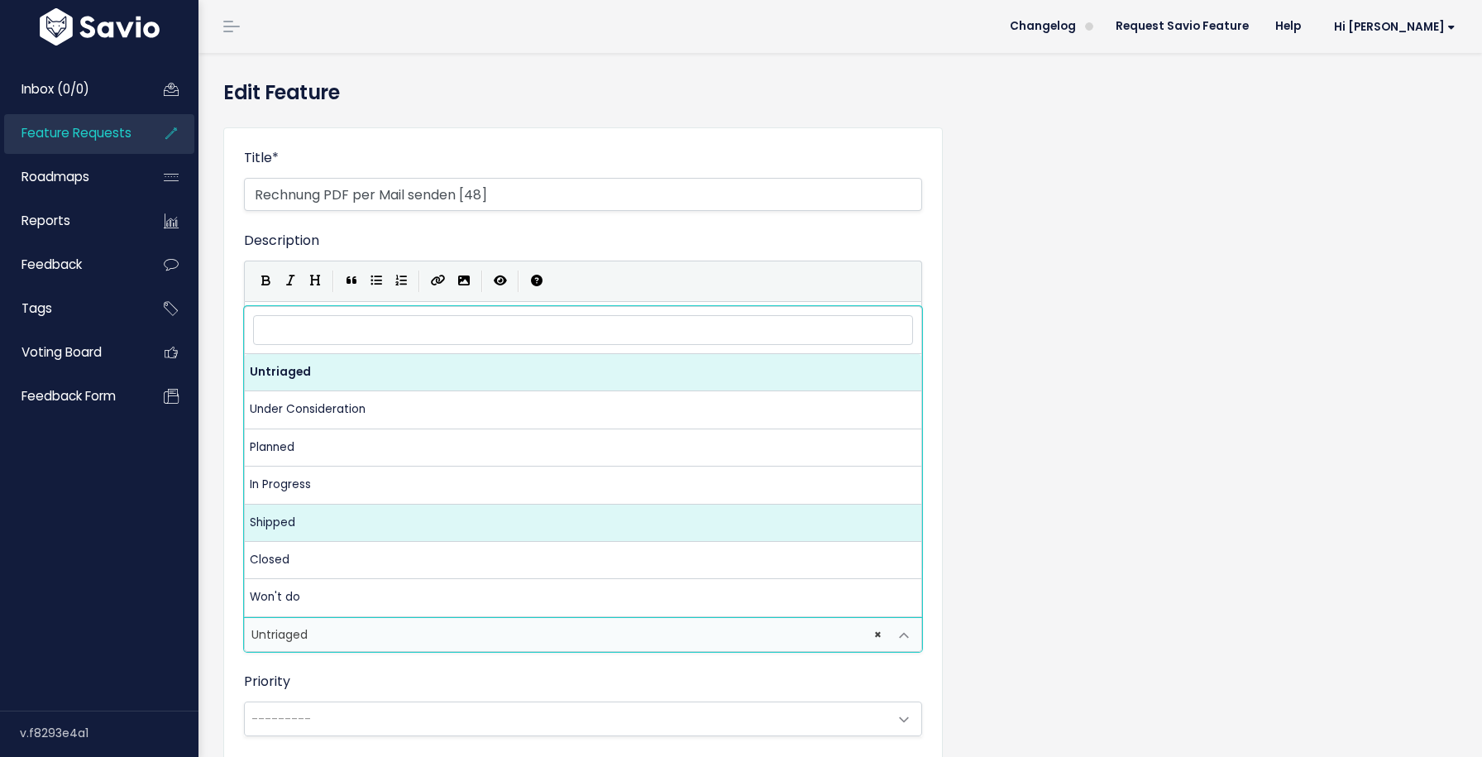
select select "SHIPPED"
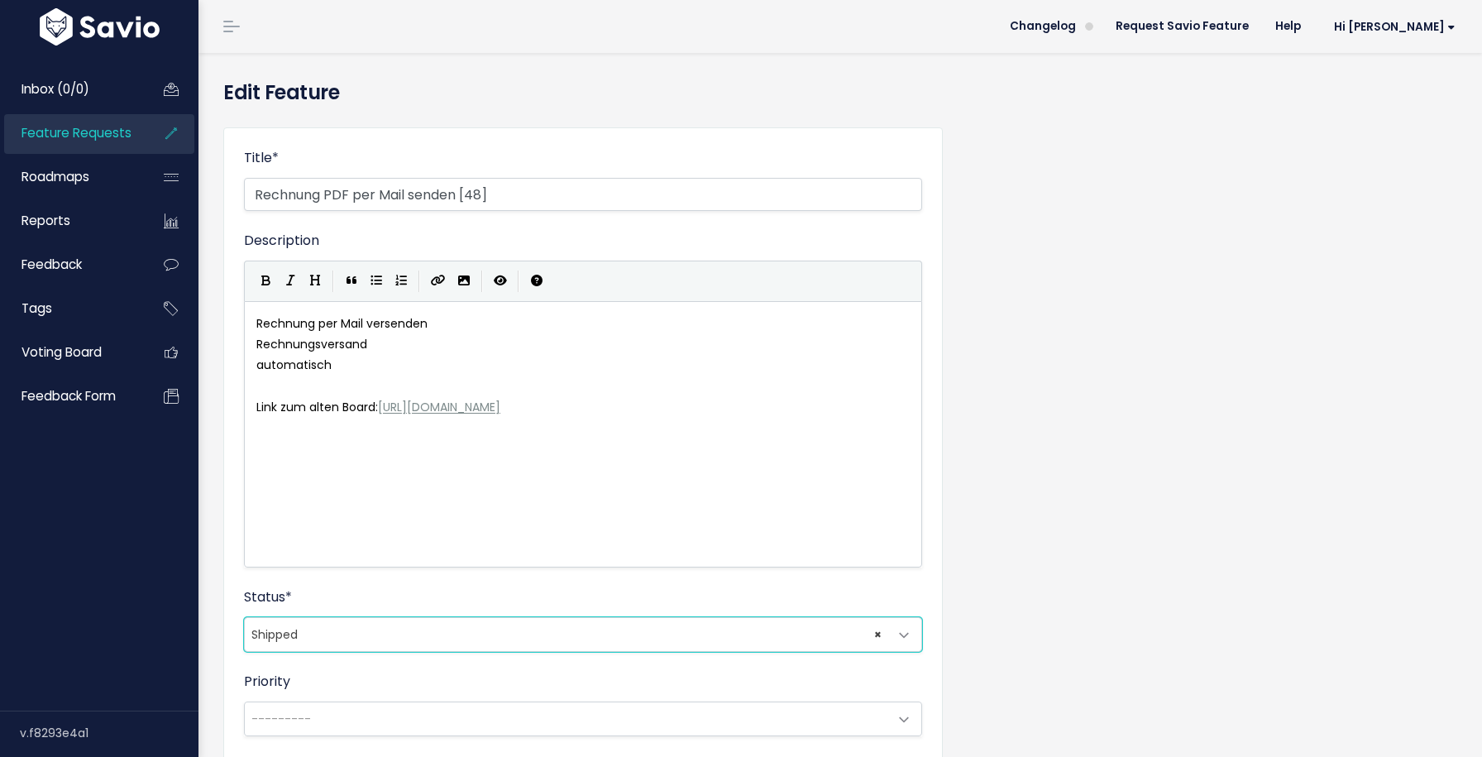
scroll to position [452, 0]
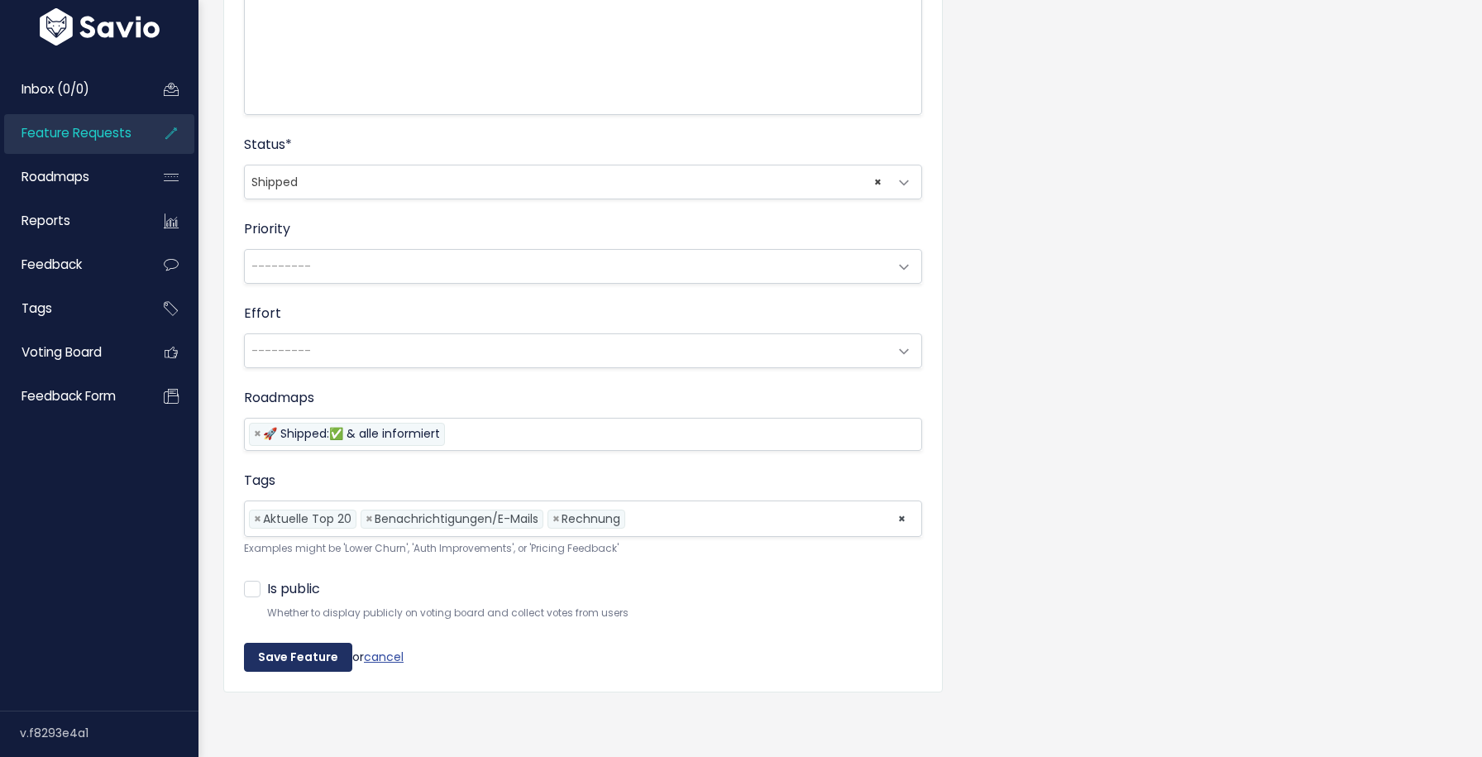
click at [316, 650] on input "Save Feature" at bounding box center [298, 658] width 108 height 30
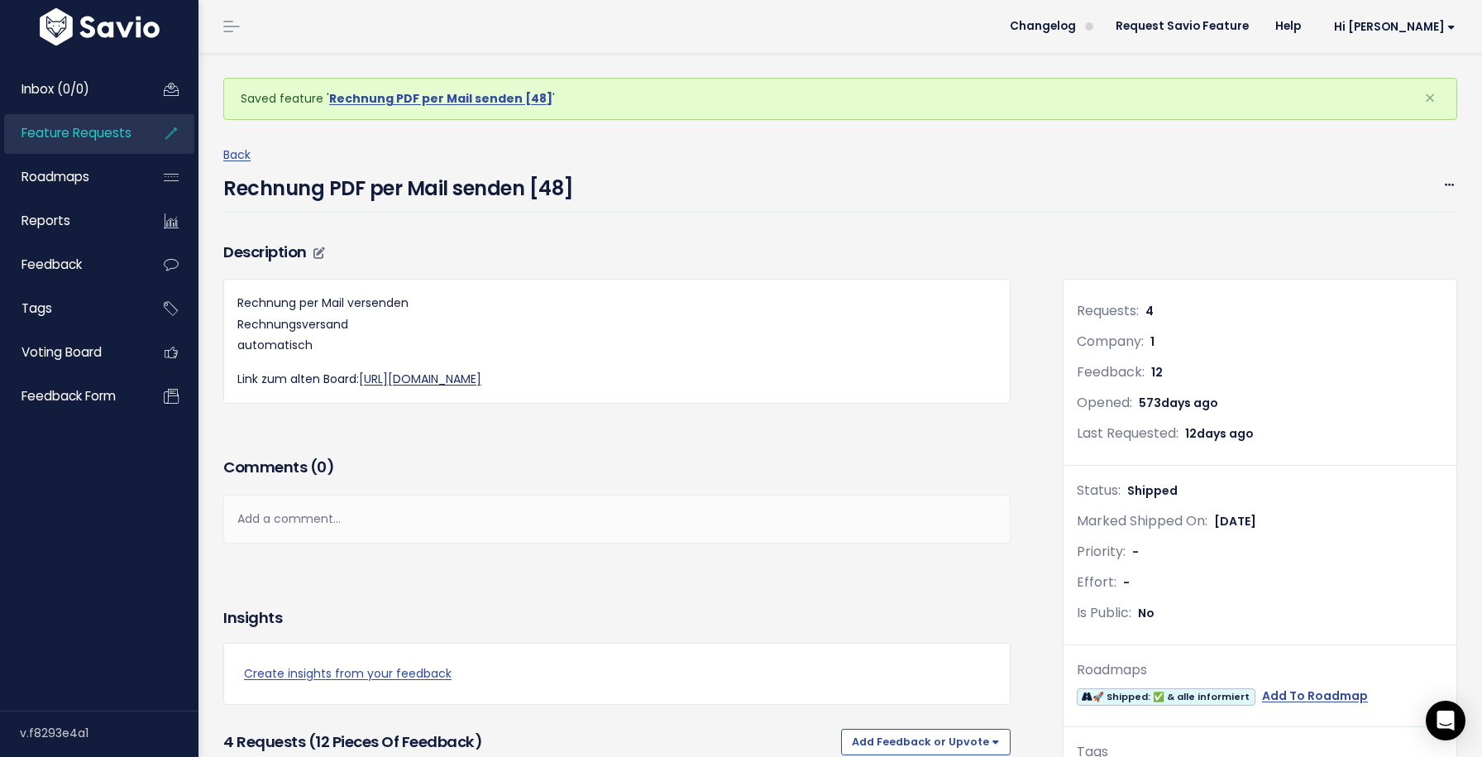
click at [481, 380] on link "[URL][DOMAIN_NAME]" at bounding box center [420, 379] width 122 height 17
